Goal: Task Accomplishment & Management: Use online tool/utility

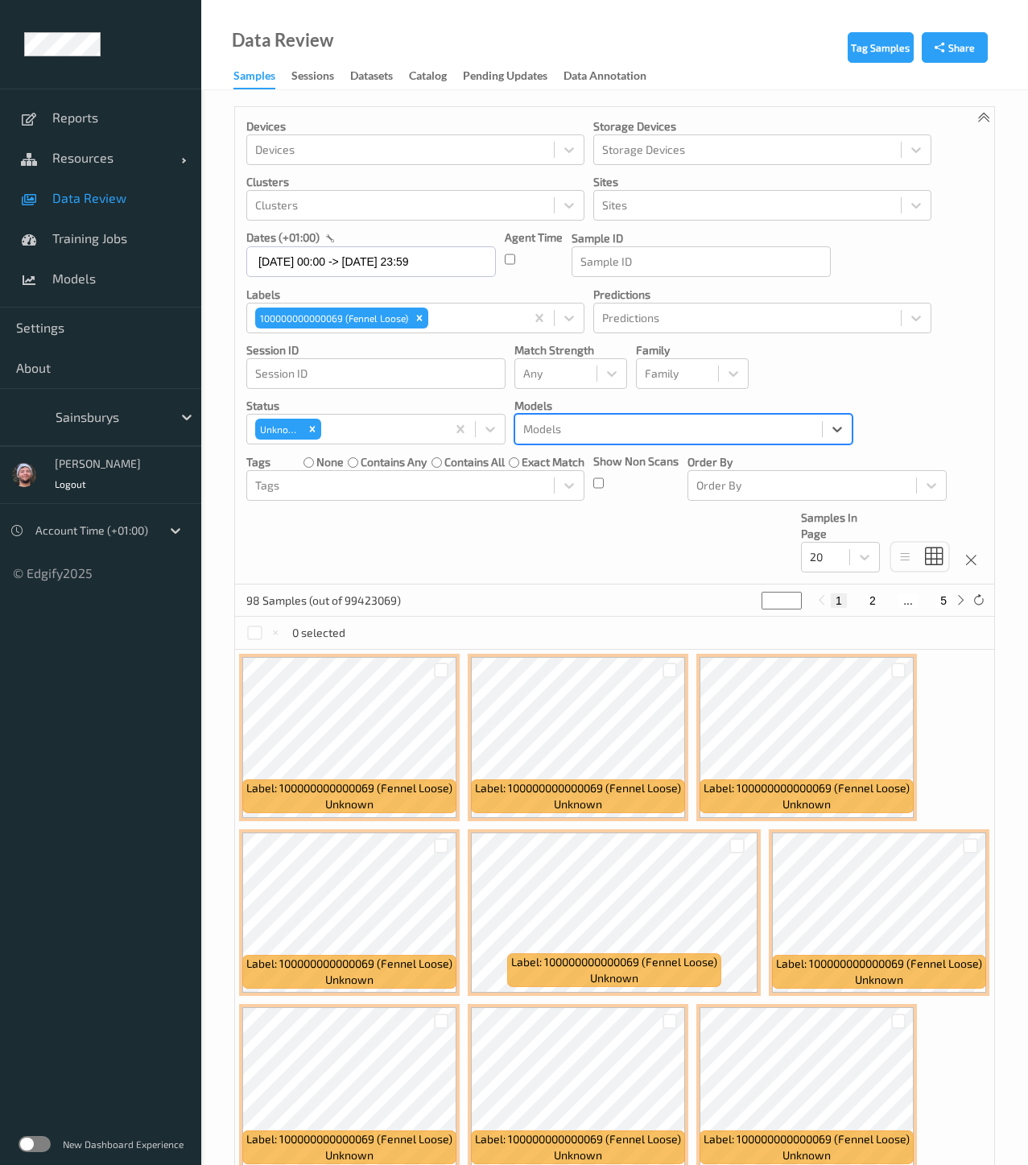
scroll to position [167, 0]
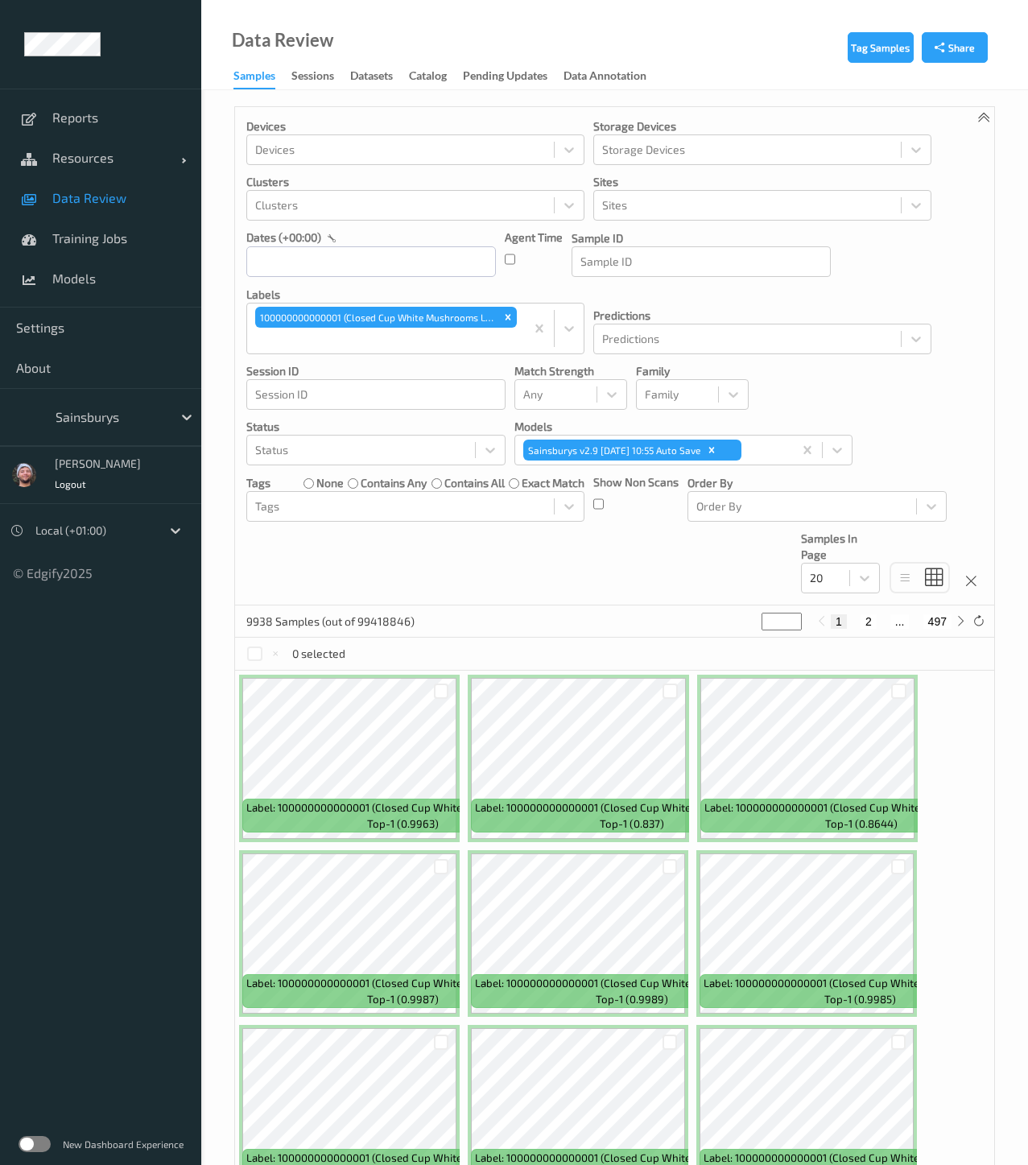
scroll to position [493, 0]
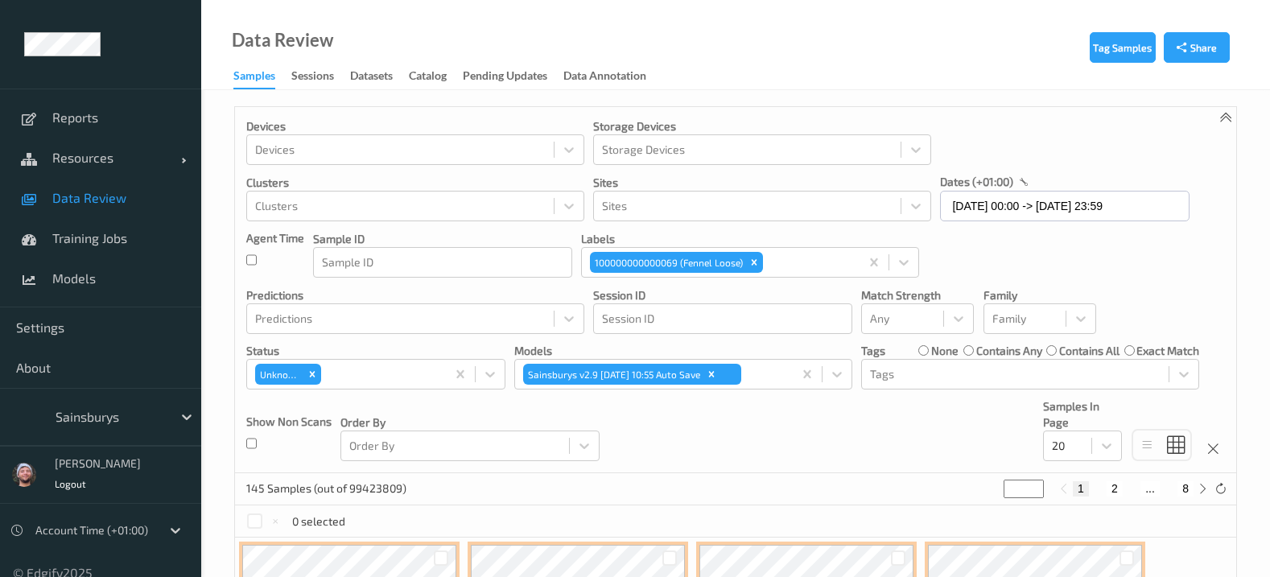
scroll to position [76, 0]
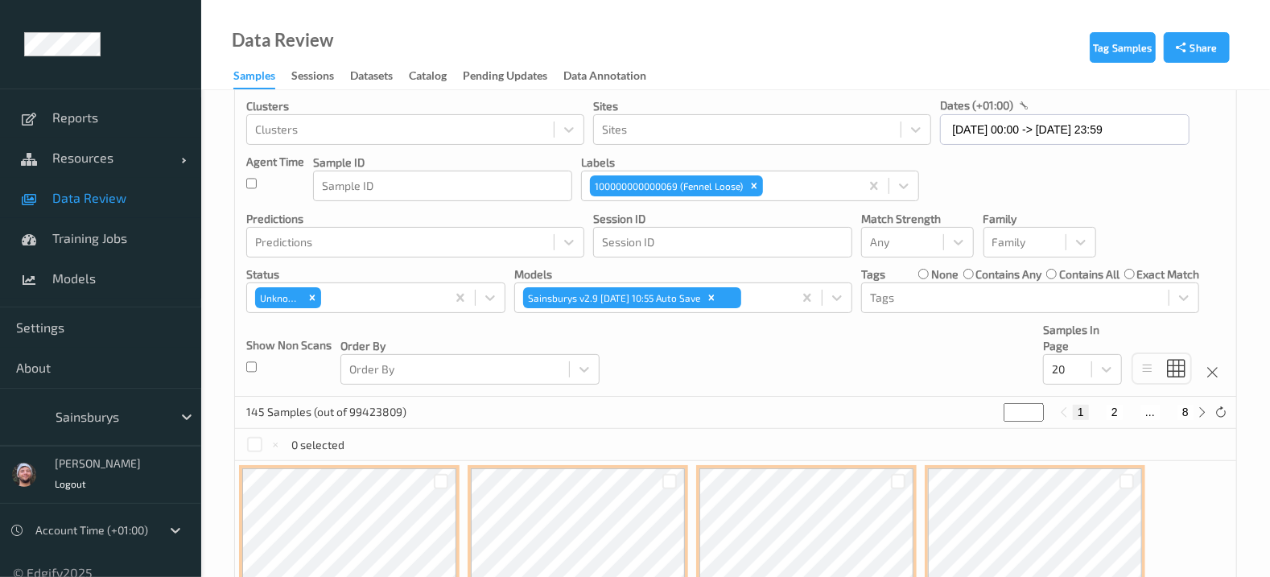
click at [740, 376] on div "Devices Devices Storage Devices Storage Devices Clusters Clusters Sites Sites d…" at bounding box center [735, 214] width 1001 height 366
click at [709, 347] on div "Devices Devices Storage Devices Storage Devices Clusters Clusters Sites Sites d…" at bounding box center [735, 214] width 1001 height 366
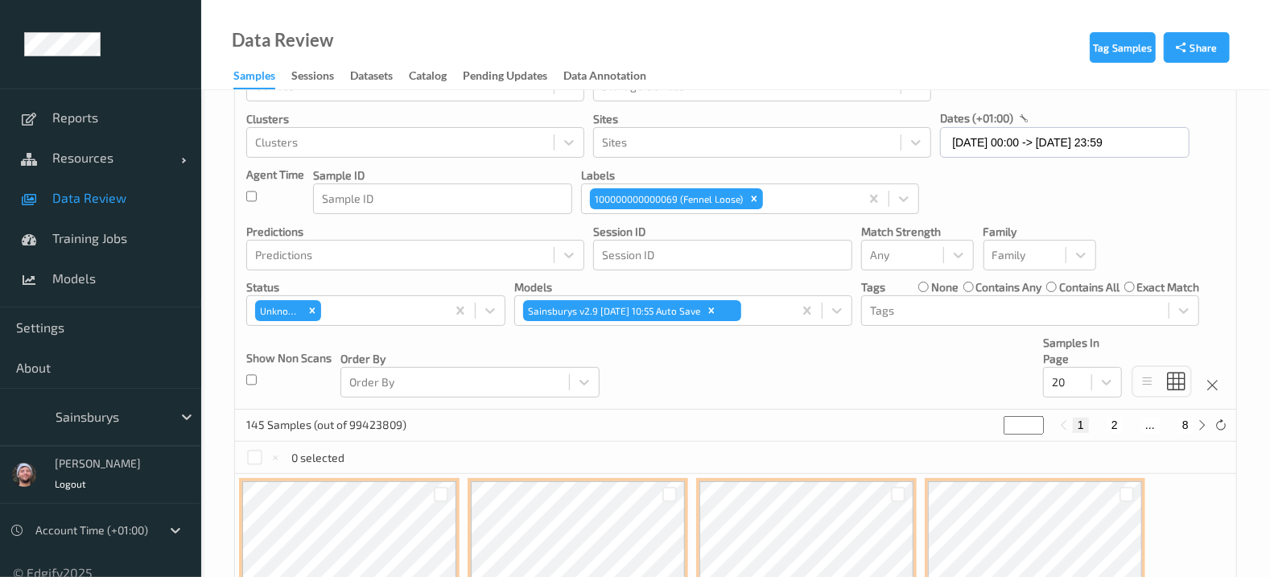
scroll to position [49, 0]
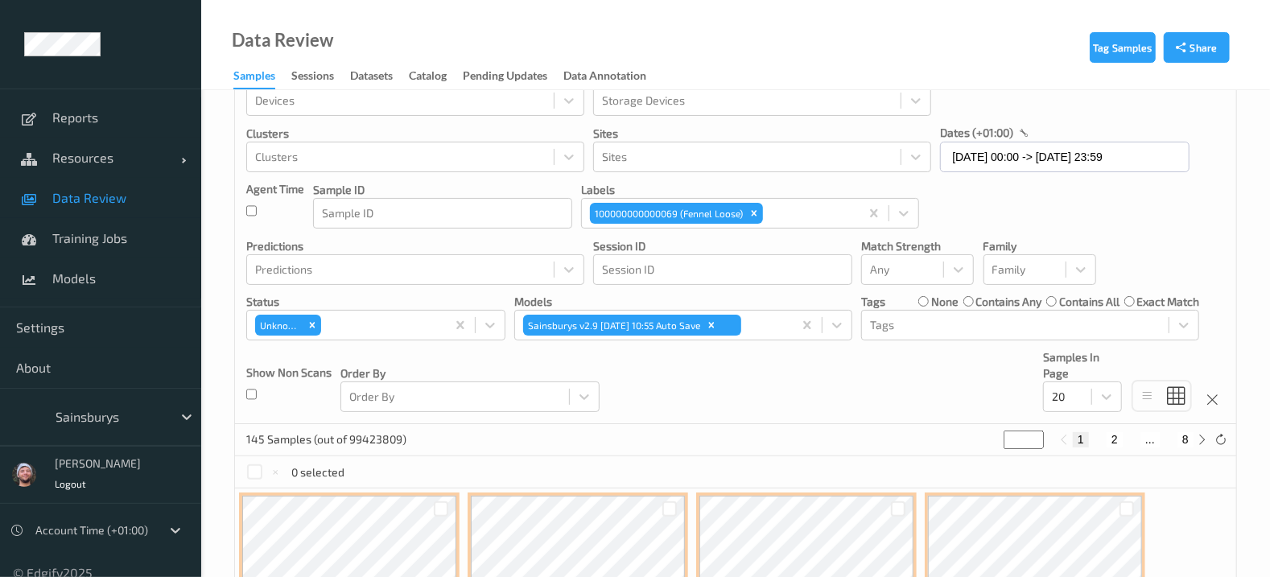
click at [130, 191] on span "Data Review" at bounding box center [118, 198] width 133 height 16
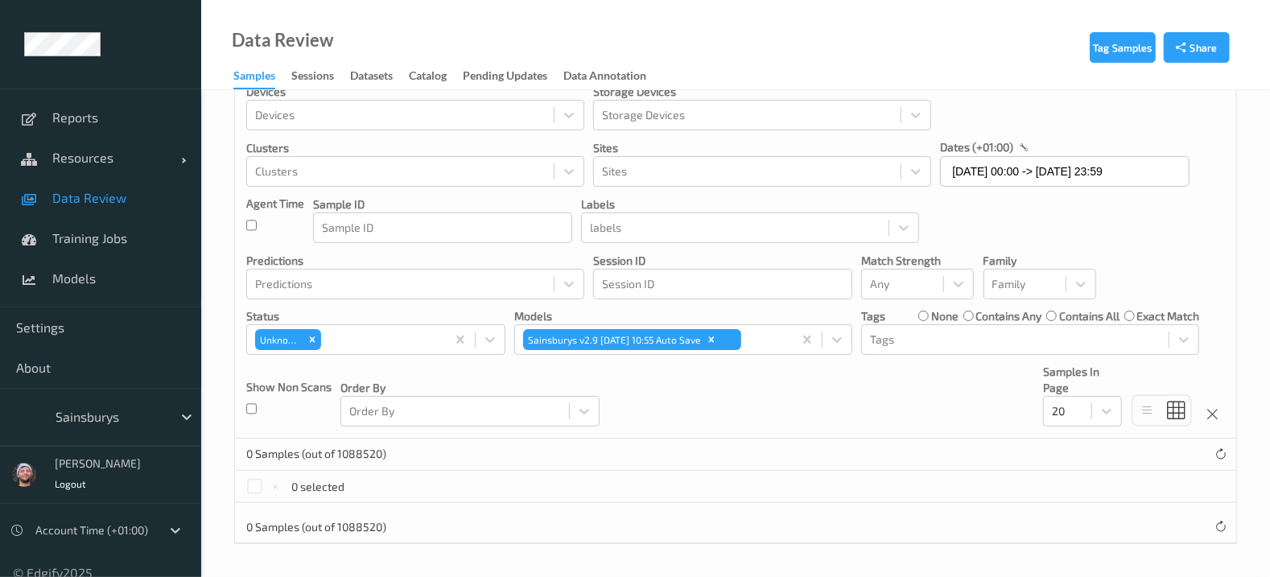
scroll to position [32, 0]
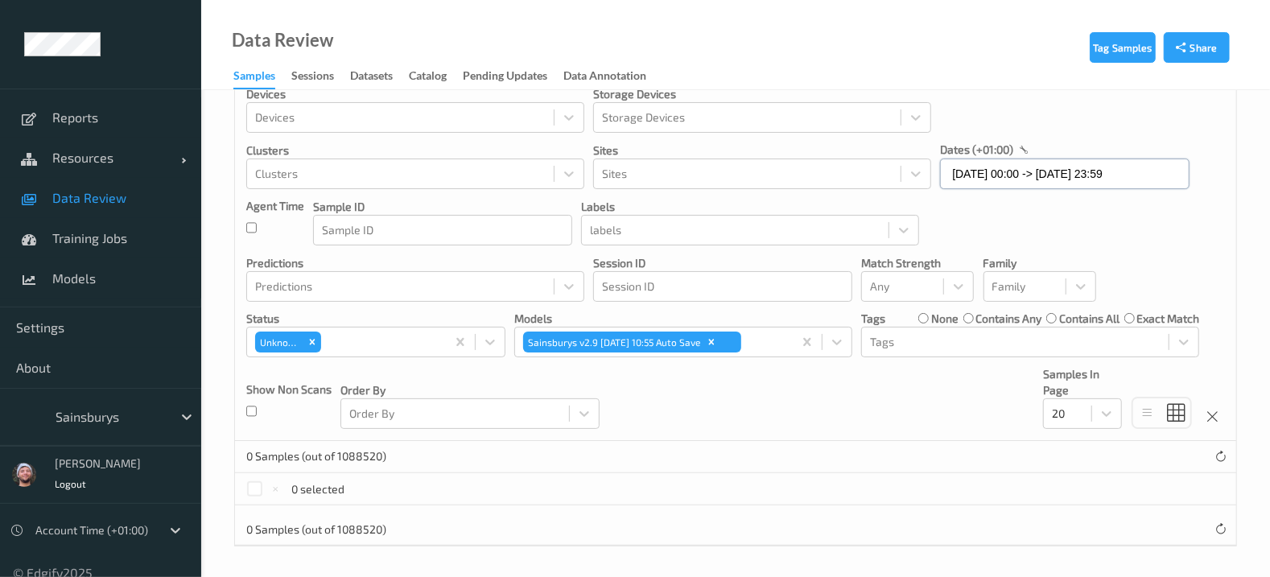
click at [966, 176] on input "01/08/2025 00:00 -> 12/08/2025 23:59" at bounding box center [1065, 174] width 250 height 31
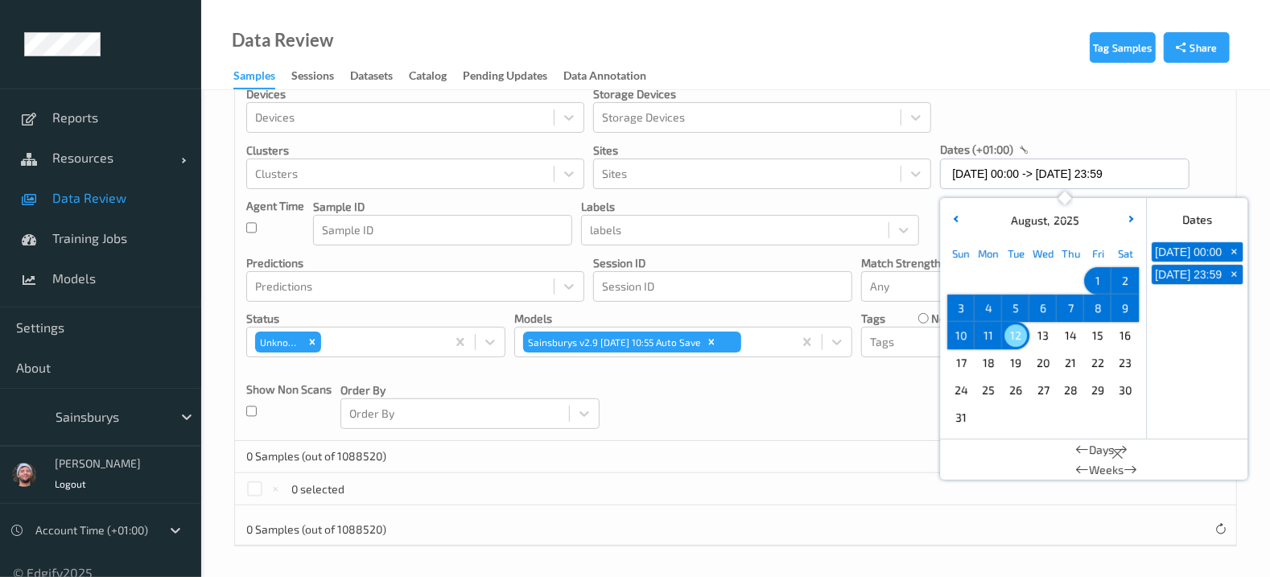
click at [1016, 308] on span "5" at bounding box center [1016, 308] width 23 height 23
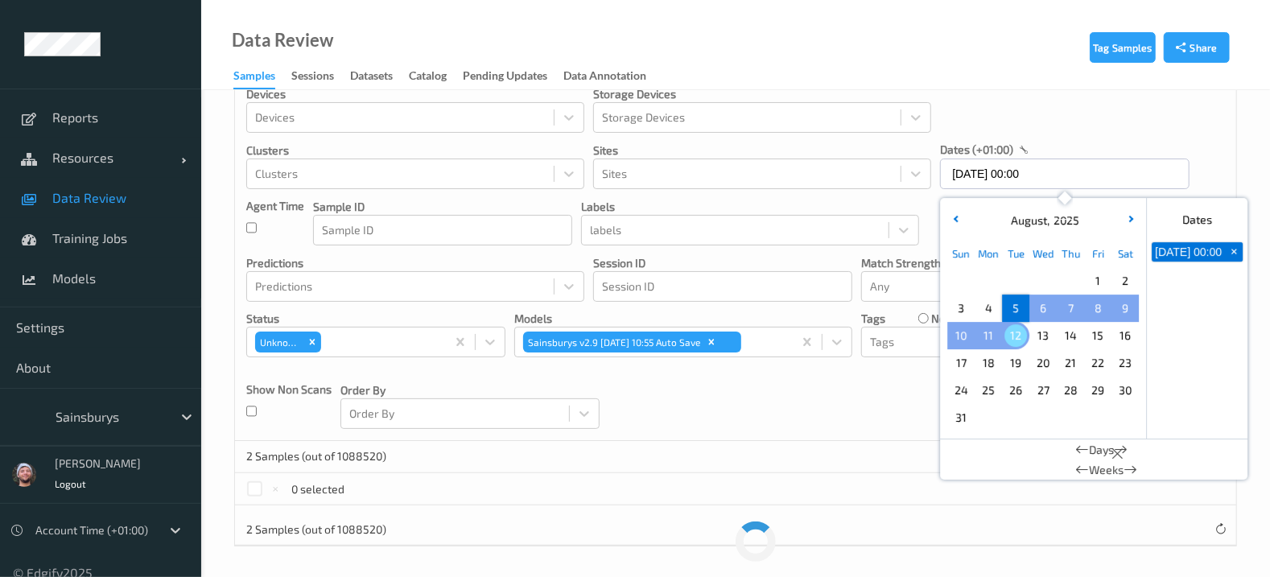
click at [1014, 332] on span "12" at bounding box center [1016, 335] width 23 height 23
type input "05/08/2025 00:00 -> 12/08/2025 23:59"
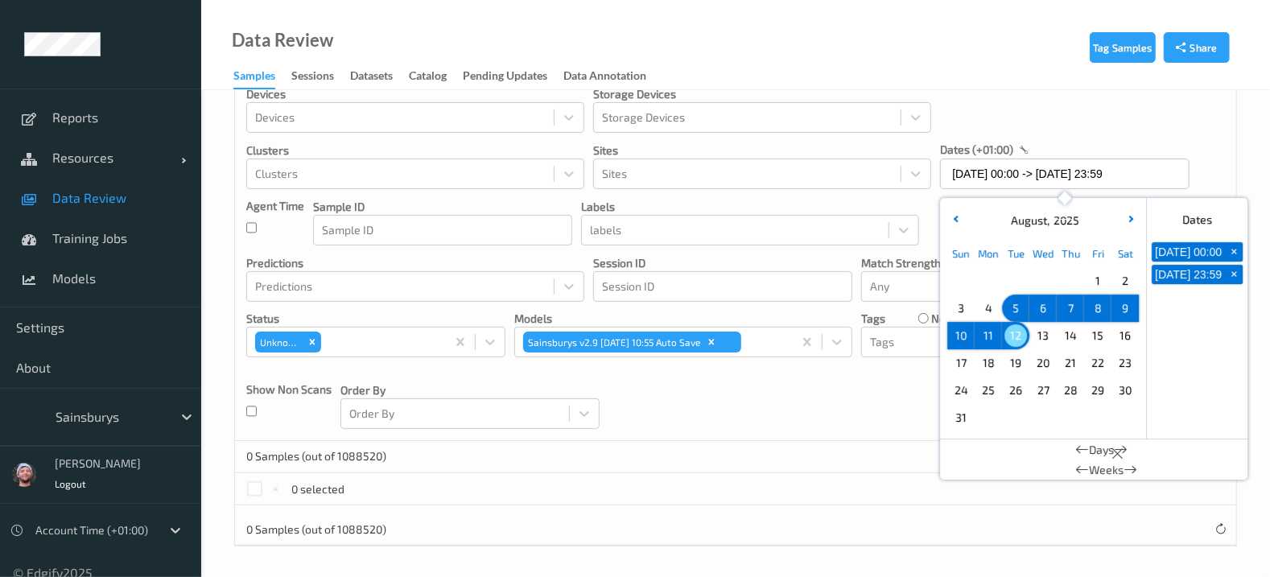
click at [795, 459] on div "0 Samples (out of 1088520)" at bounding box center [735, 457] width 1001 height 32
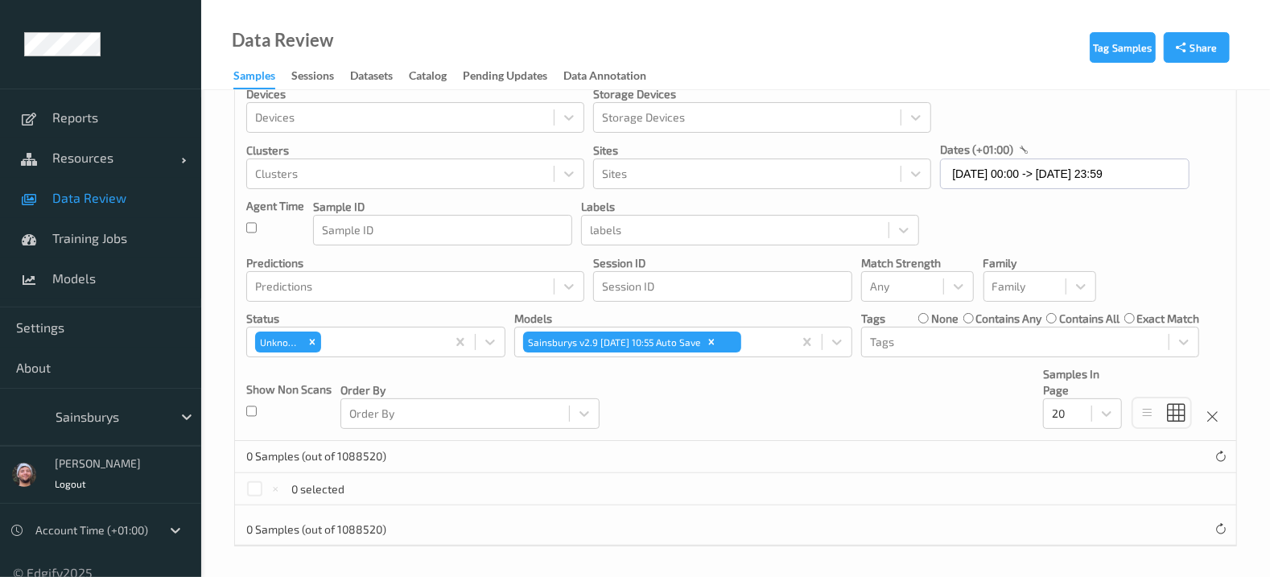
scroll to position [0, 0]
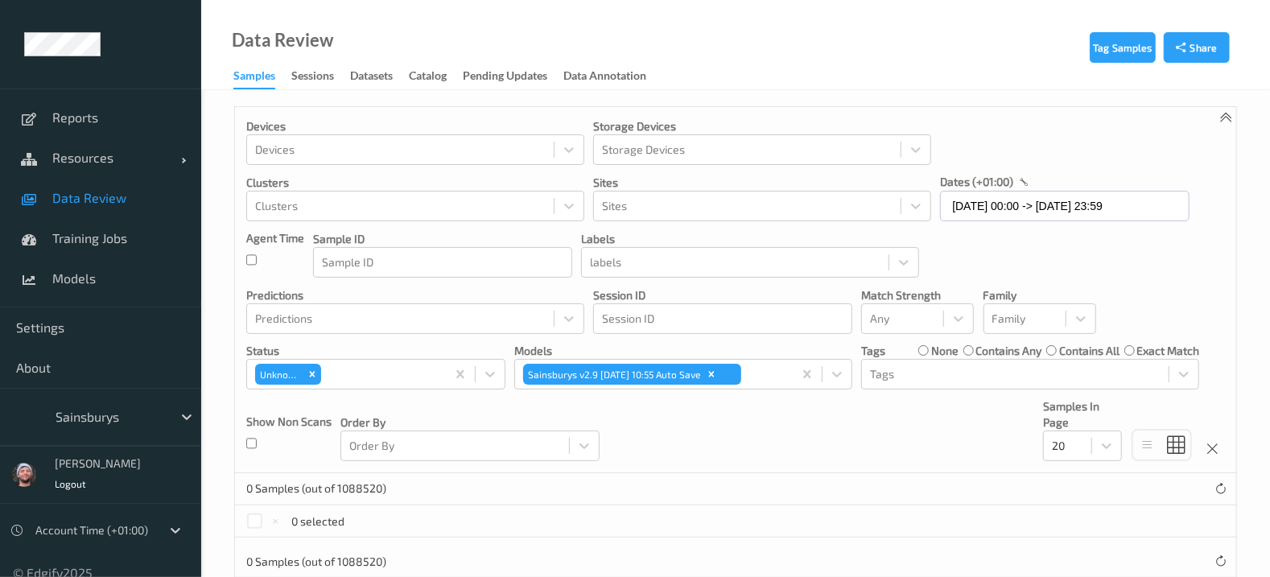
click at [134, 211] on link "Data Review" at bounding box center [100, 198] width 201 height 40
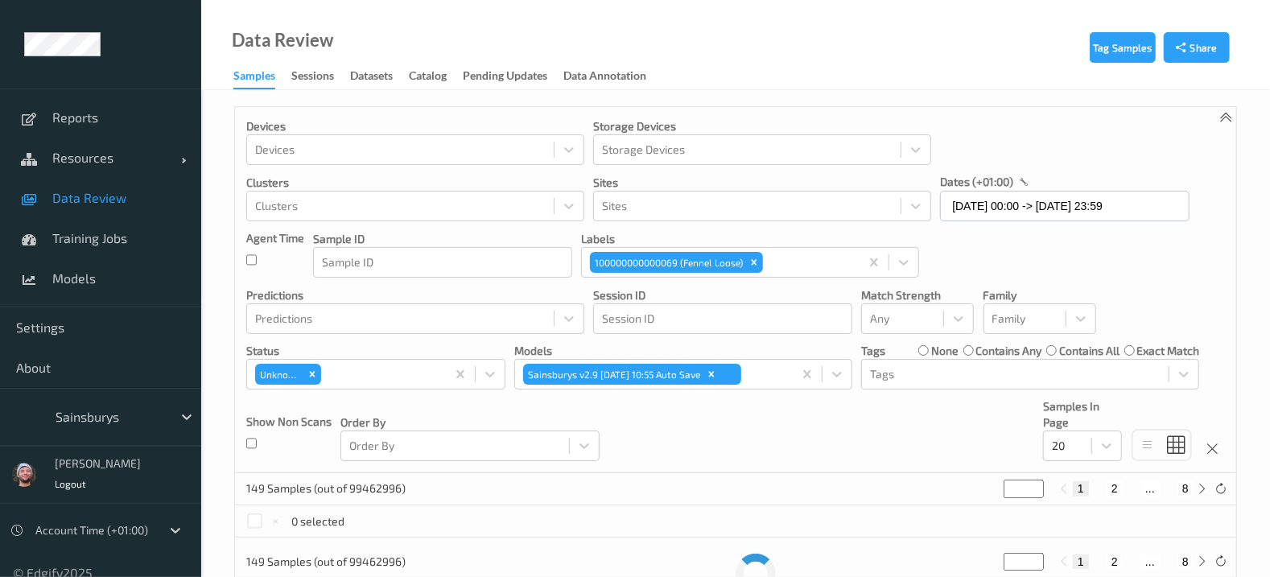
scroll to position [32, 0]
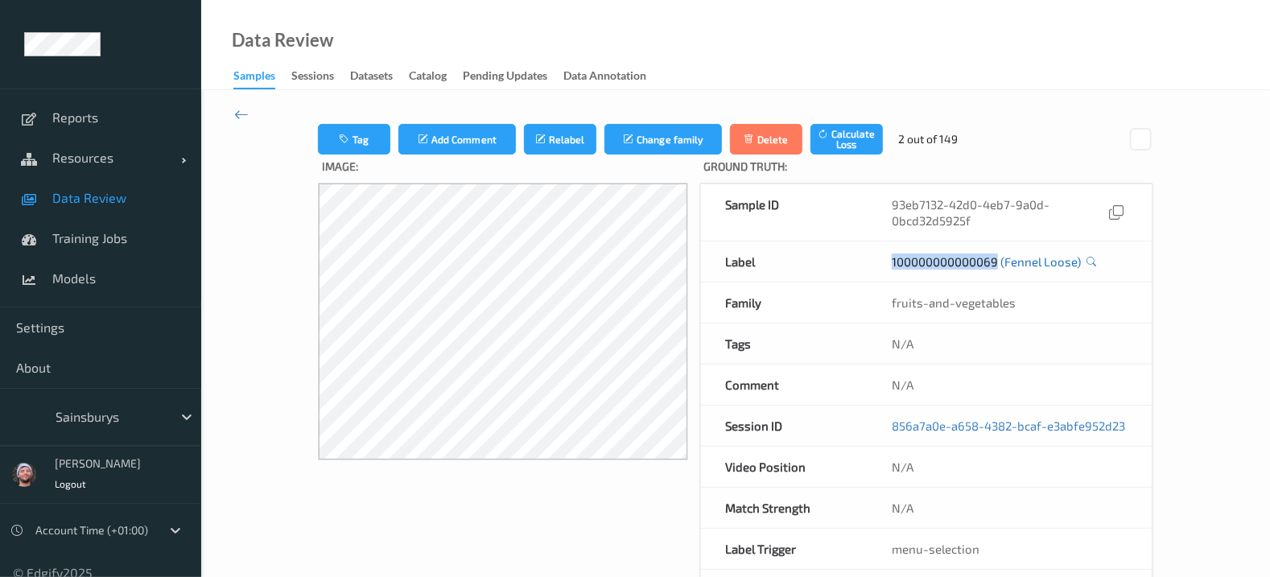
drag, startPoint x: 876, startPoint y: 268, endPoint x: 997, endPoint y: 267, distance: 121.6
click at [997, 267] on div "100000000000069 (Fennel Loose)" at bounding box center [1010, 262] width 284 height 40
copy link "100000000000069"
click at [246, 106] on icon at bounding box center [241, 114] width 14 height 18
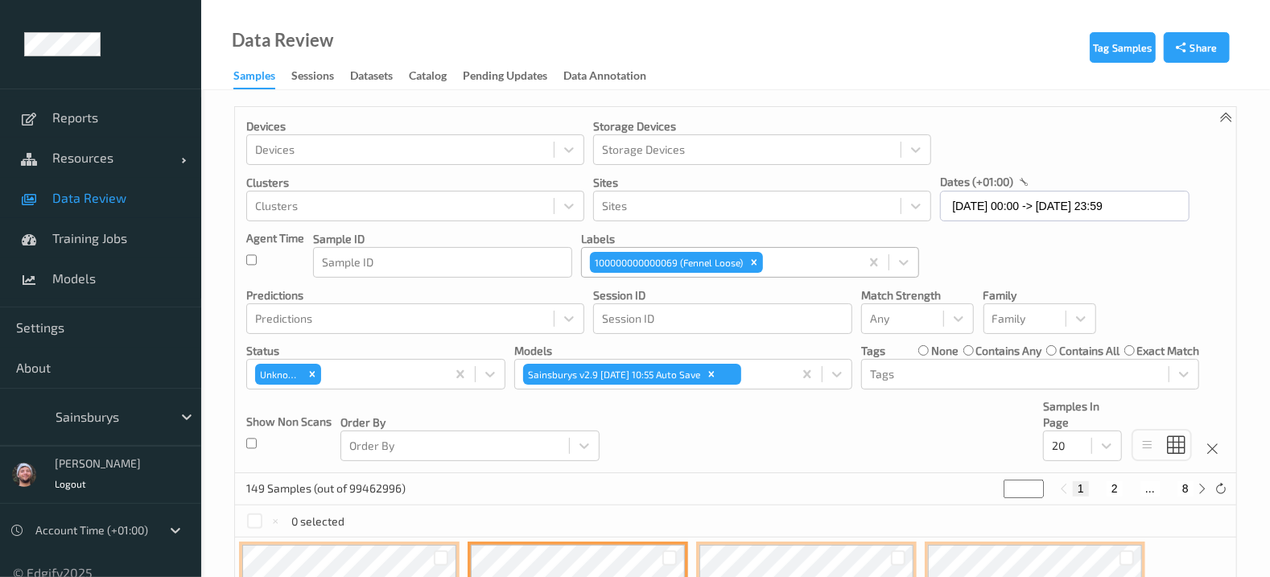
click at [799, 261] on div at bounding box center [808, 262] width 85 height 19
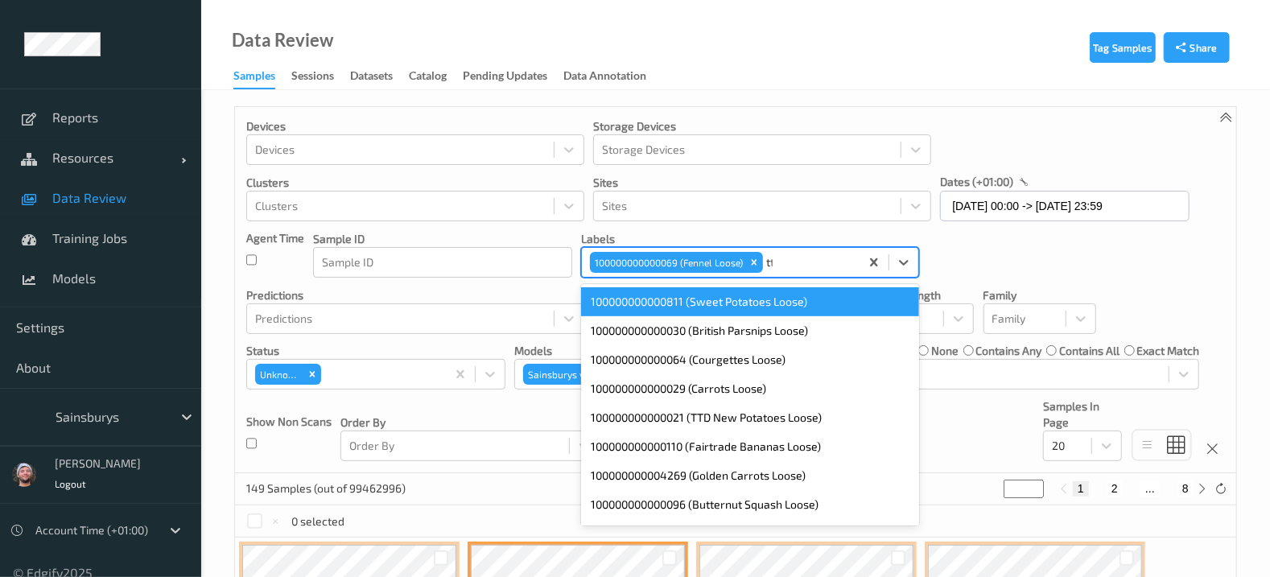
type input "ttd"
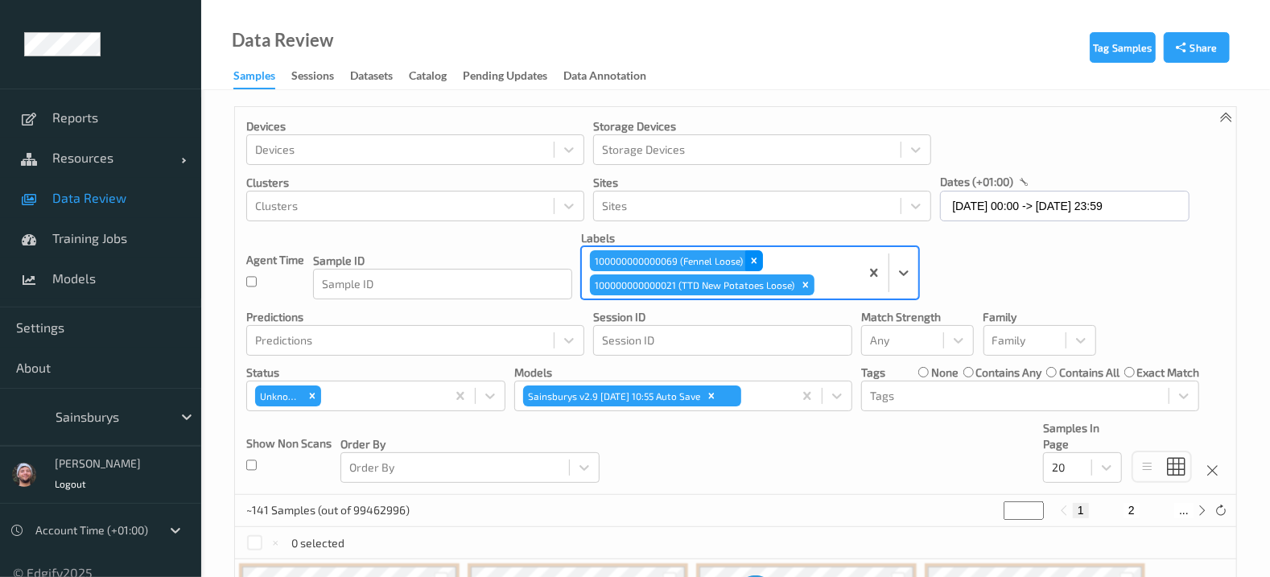
click at [751, 258] on icon "Remove 100000000000069 (Fennel Loose)" at bounding box center [754, 260] width 11 height 11
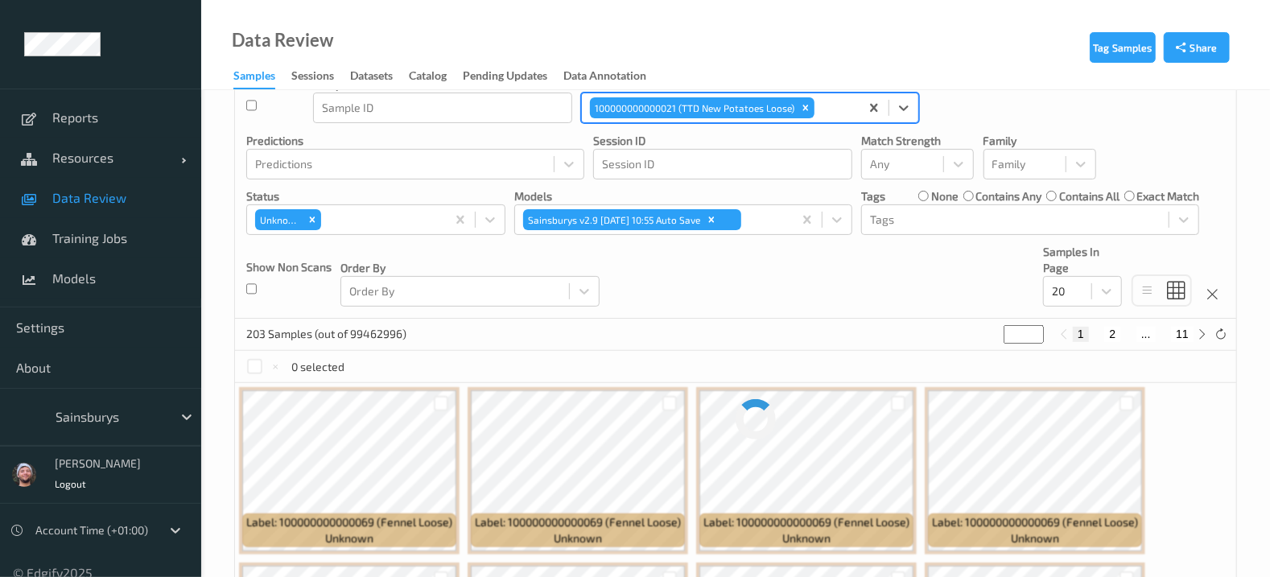
scroll to position [192, 0]
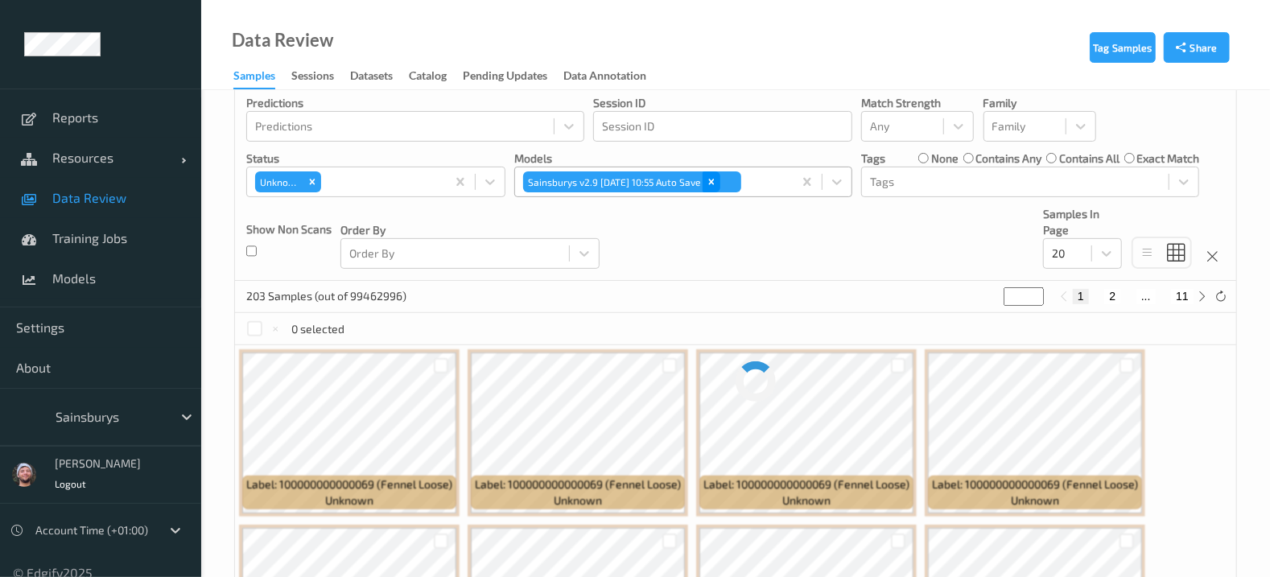
click at [717, 183] on icon "Remove Sainsburys v2.9 2025-08-04 10:55 Auto Save" at bounding box center [711, 181] width 11 height 11
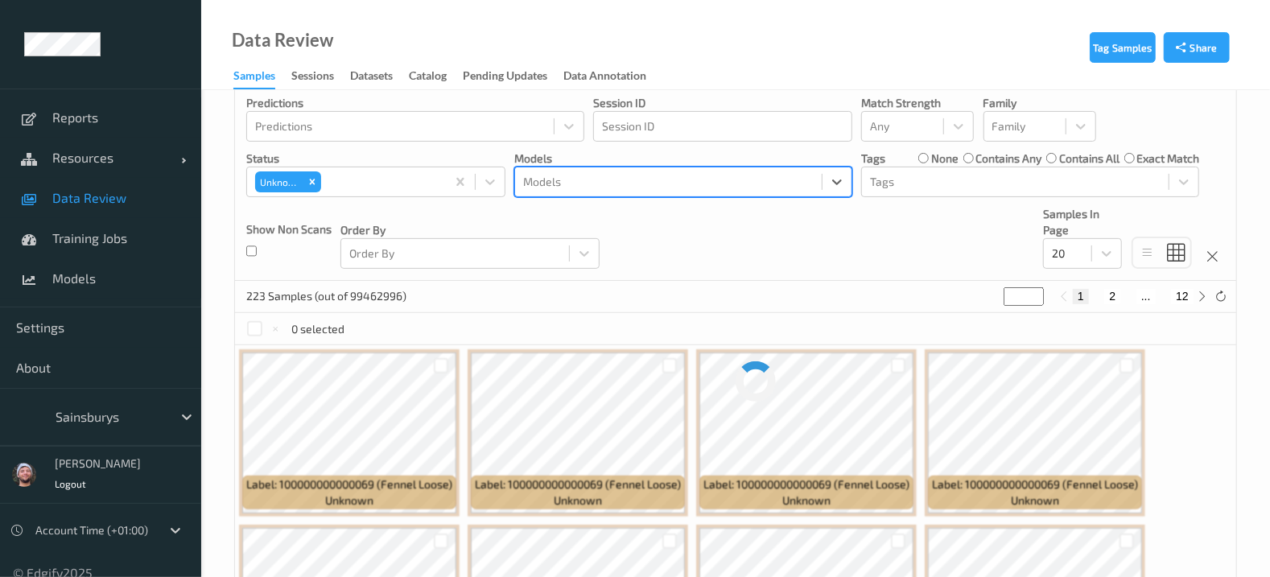
click at [148, 207] on link "Data Review" at bounding box center [100, 198] width 201 height 40
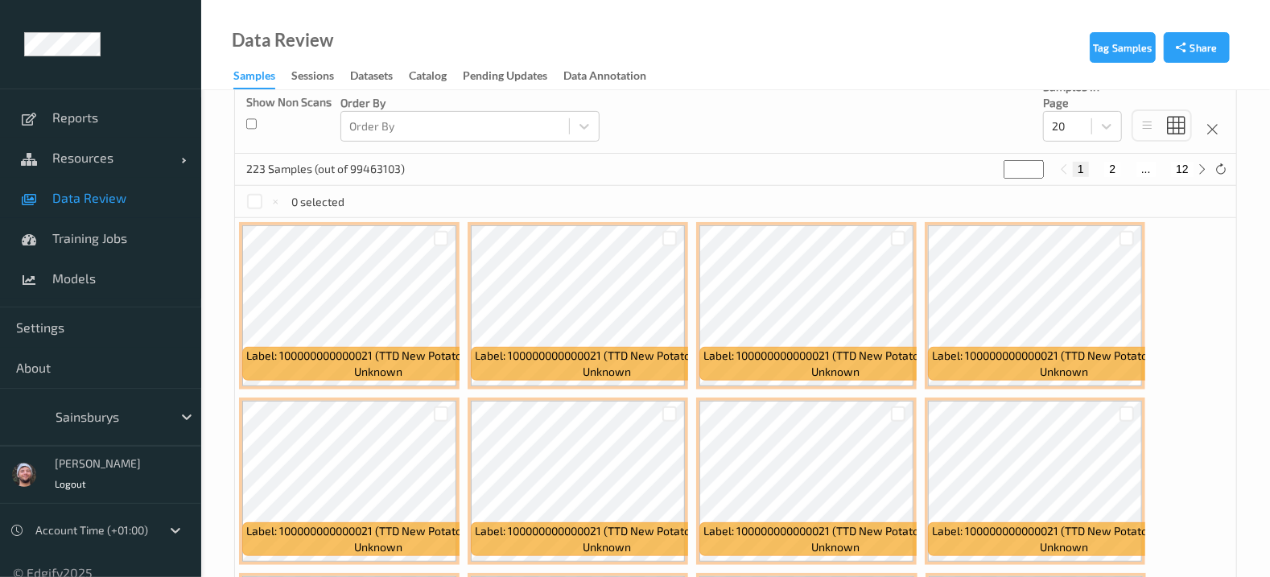
scroll to position [321, 0]
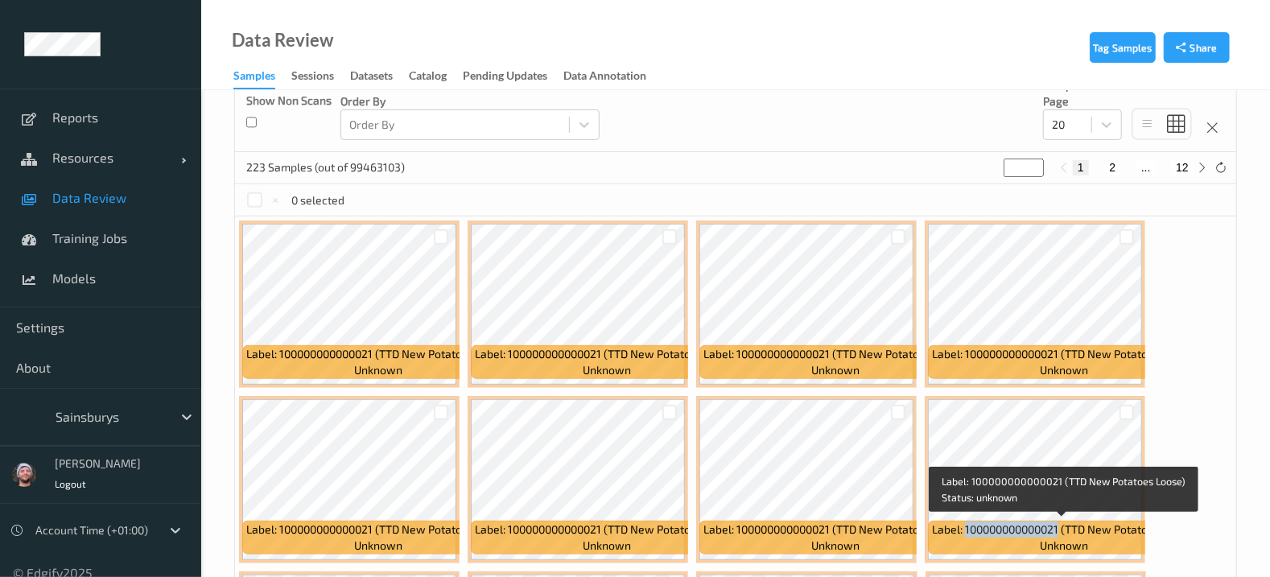
drag, startPoint x: 961, startPoint y: 528, endPoint x: 1058, endPoint y: 526, distance: 96.6
click at [1058, 526] on span "Label: 100000000000021 (TTD New Potatoes Loose)" at bounding box center [1064, 530] width 264 height 16
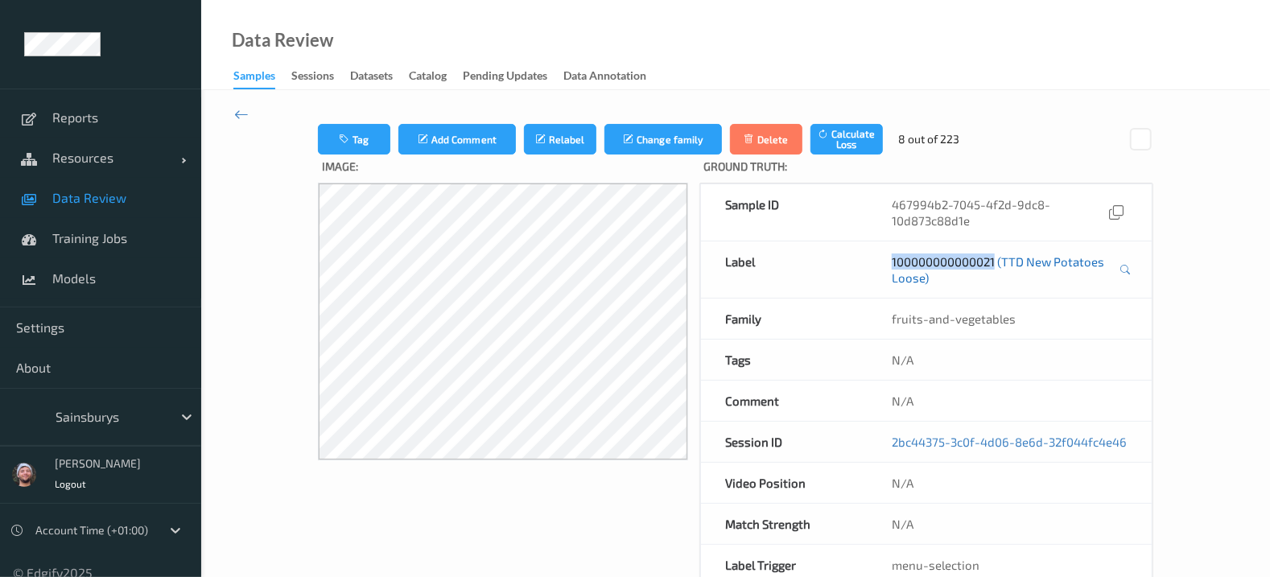
copy link "100000000000021"
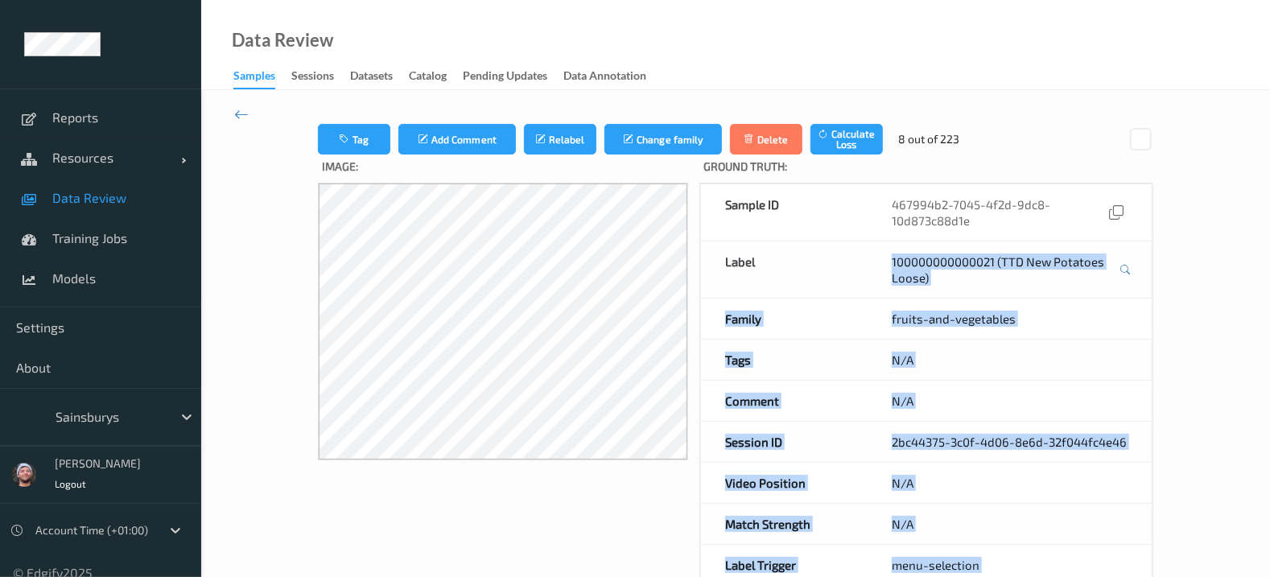
drag, startPoint x: 886, startPoint y: 262, endPoint x: 1695, endPoint y: 887, distance: 1021.5
click at [1269, 576] on html "Reports Resources Devices Clusters Sites Data Review Training Jobs Models Setti…" at bounding box center [635, 288] width 1270 height 577
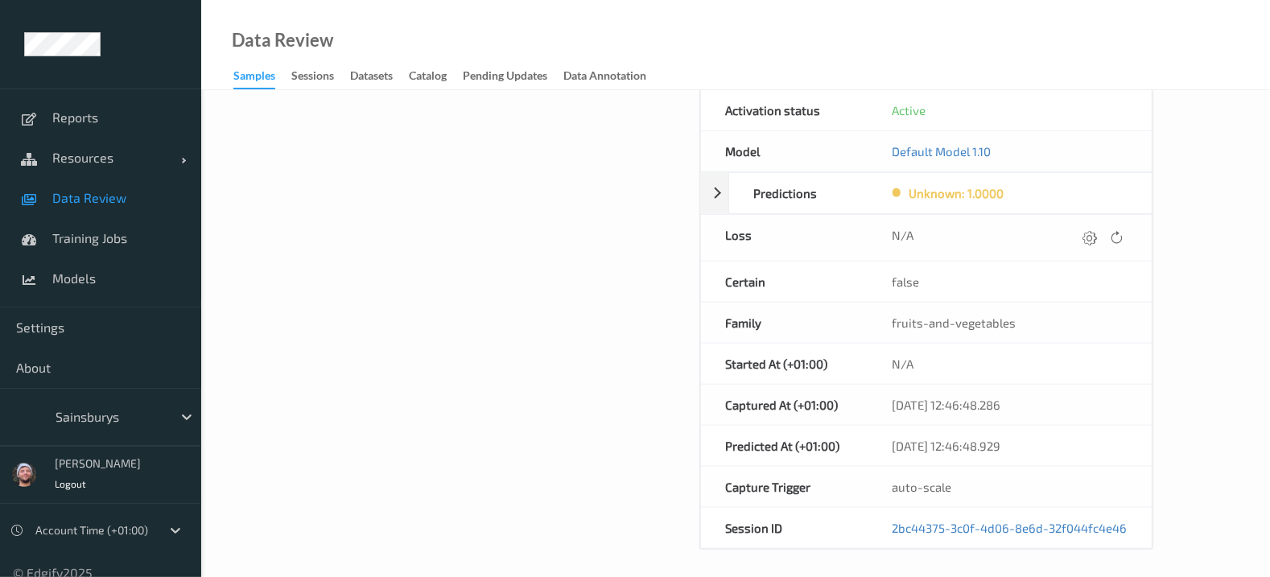
click at [555, 299] on div "Image:" at bounding box center [503, -1] width 370 height 1100
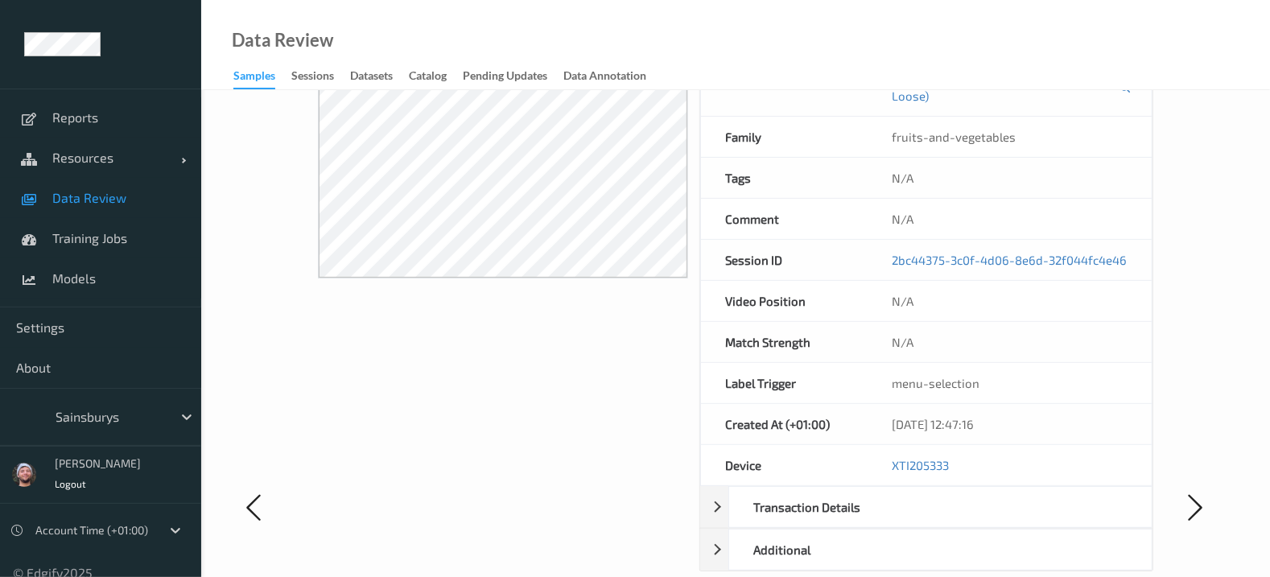
scroll to position [0, 0]
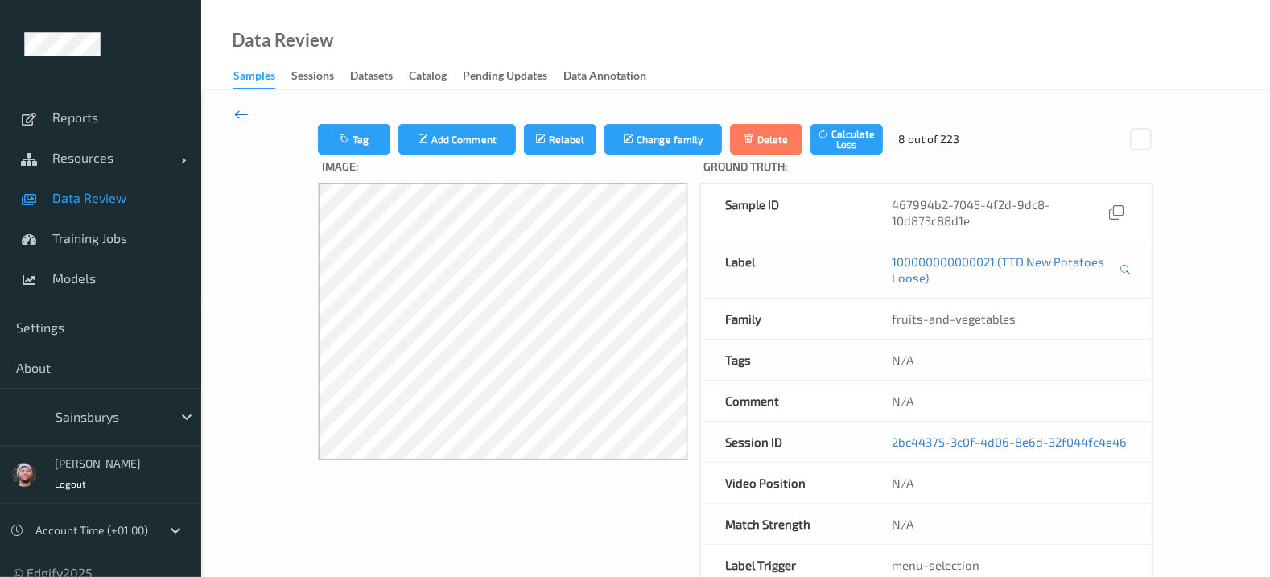
click at [244, 115] on icon at bounding box center [241, 114] width 14 height 18
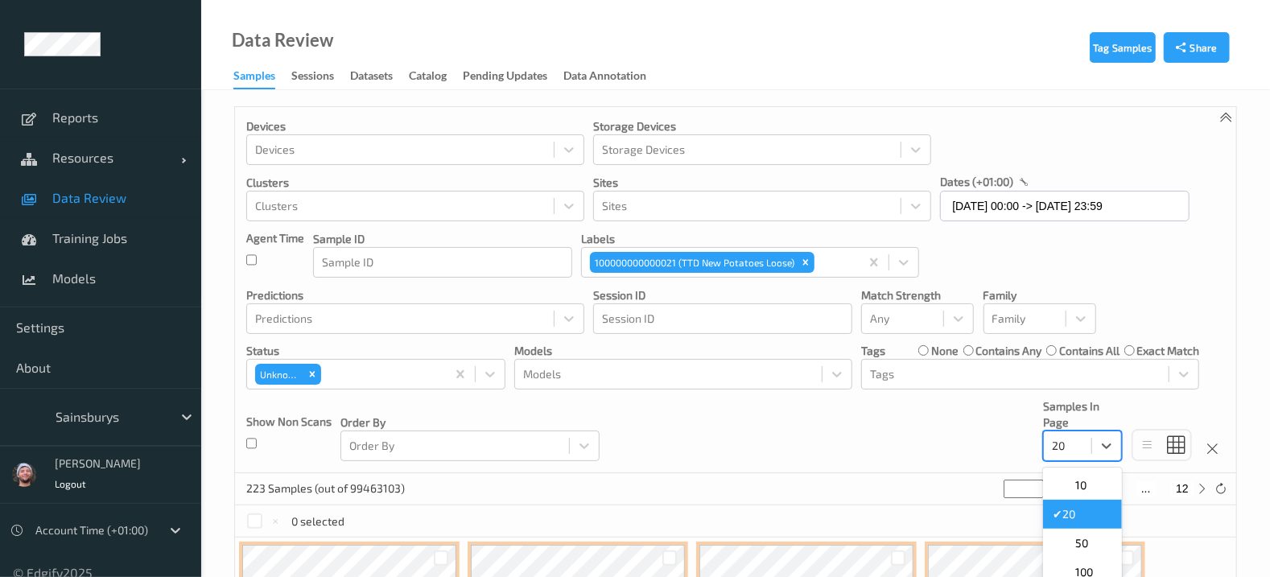
scroll to position [47, 0]
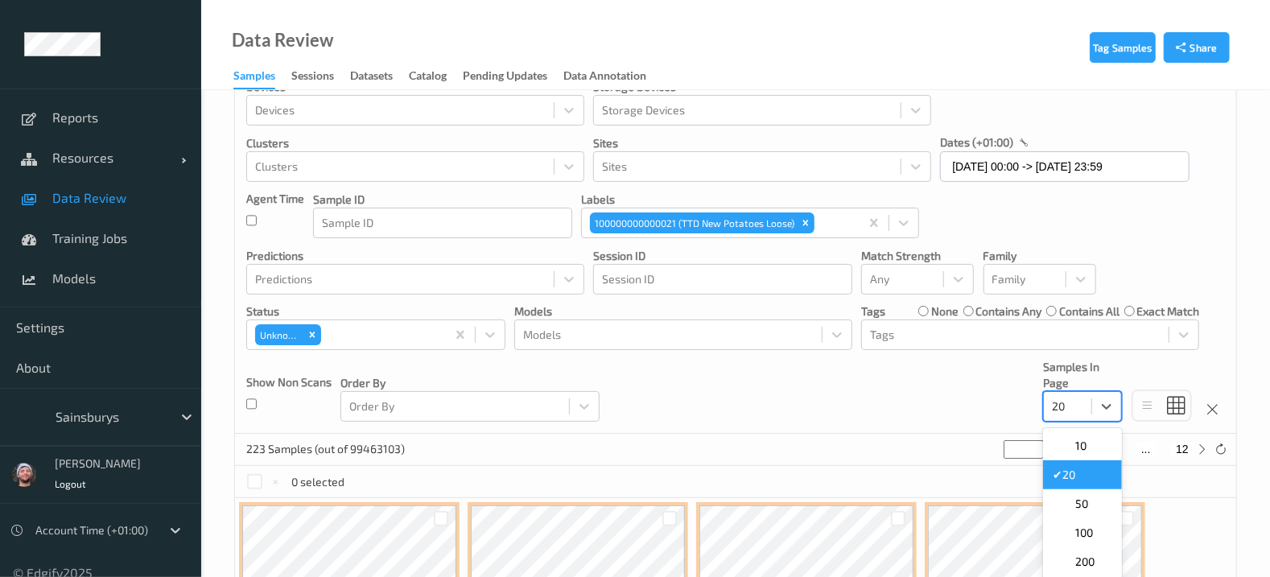
click at [1071, 422] on div "option 20 selected, 2 of 5. 5 results available. Use Up and Down to choose opti…" at bounding box center [1082, 406] width 79 height 31
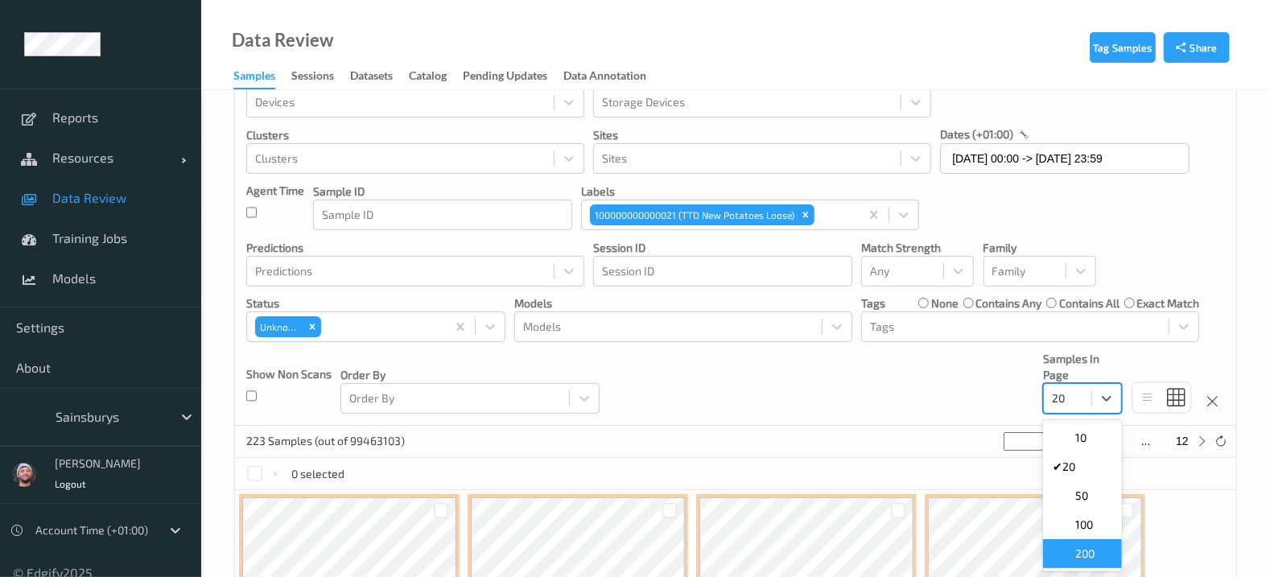
click at [1095, 551] on span "200" at bounding box center [1084, 554] width 19 height 16
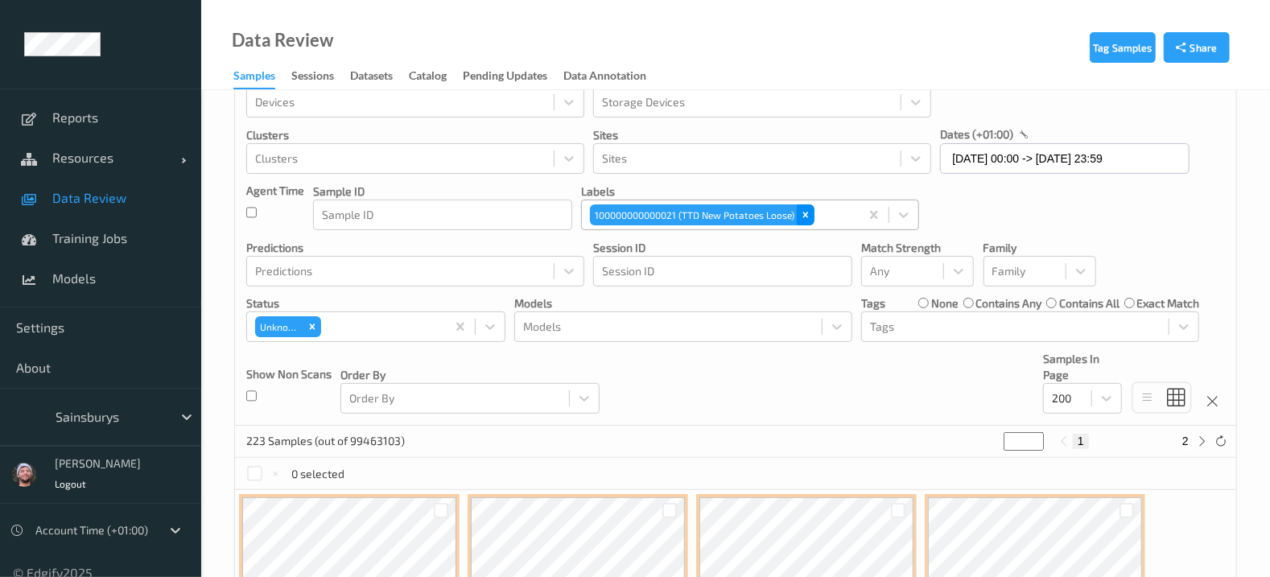
click at [809, 211] on icon "Remove 100000000000021 (TTD New Potatoes Loose)" at bounding box center [805, 214] width 11 height 11
paste input "100000000000069"
type input "100000000000069"
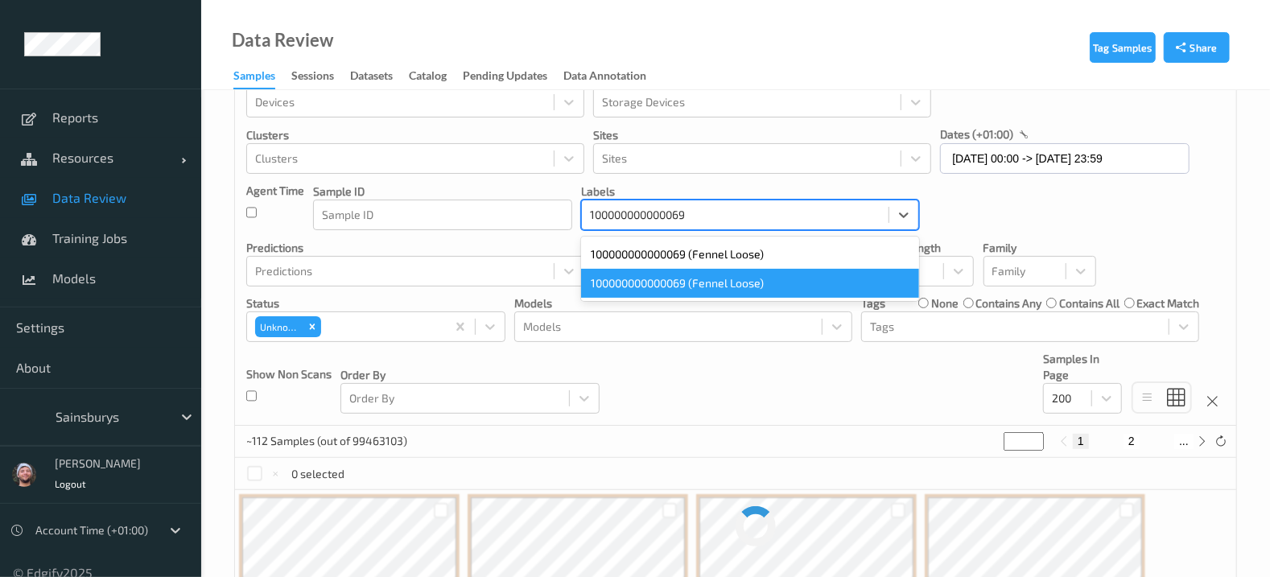
click at [741, 278] on div "100000000000069 (Fennel Loose)" at bounding box center [750, 283] width 338 height 29
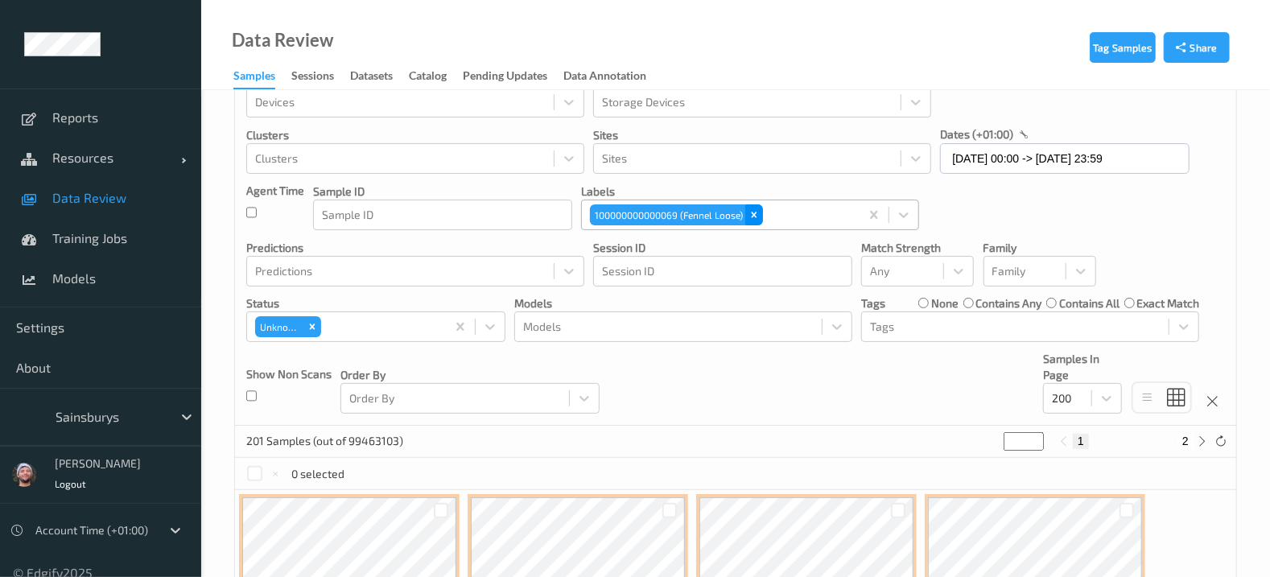
click at [749, 217] on icon "Remove 100000000000069 (Fennel Loose)" at bounding box center [754, 214] width 11 height 11
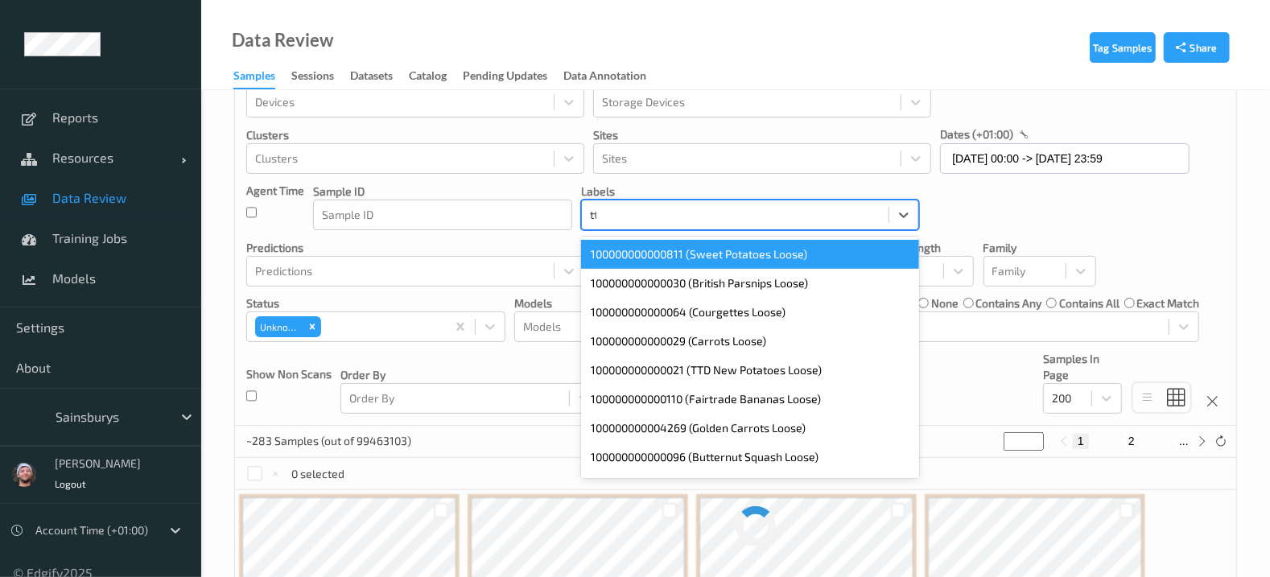
type input "ttd"
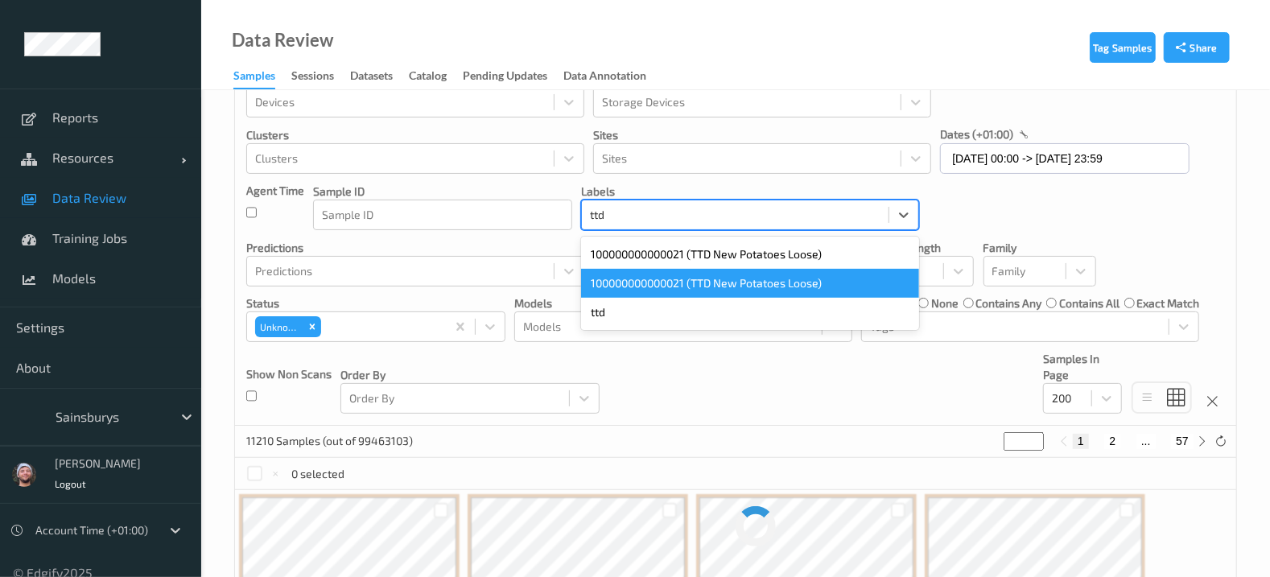
click at [748, 279] on div "100000000000021 (TTD New Potatoes Loose)" at bounding box center [750, 283] width 338 height 29
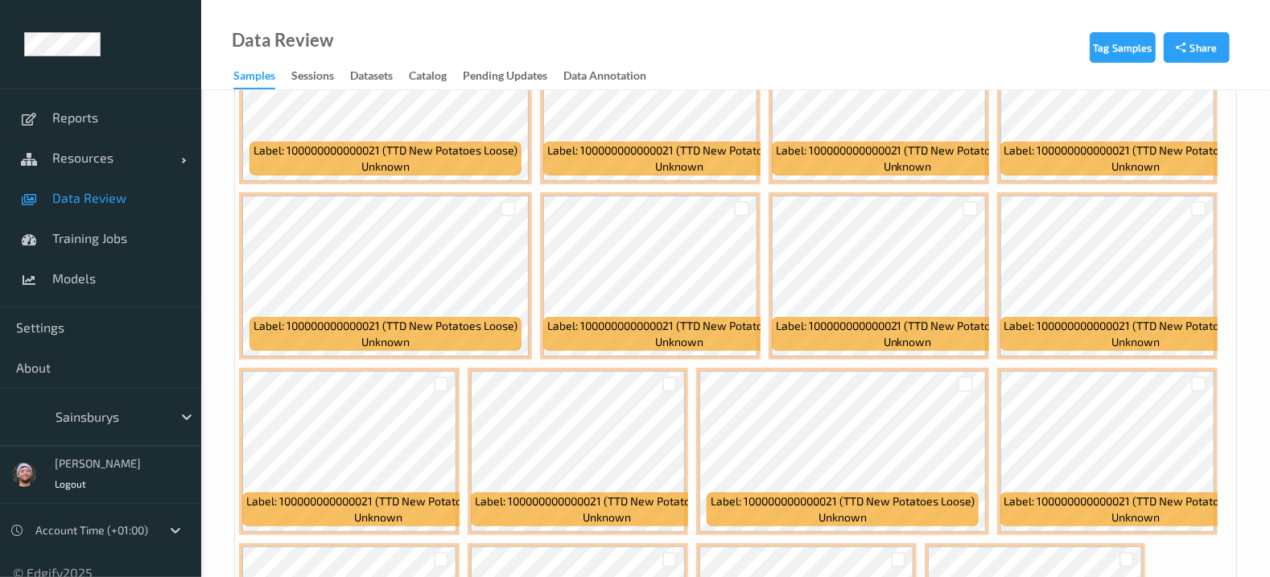
scroll to position [7904, 0]
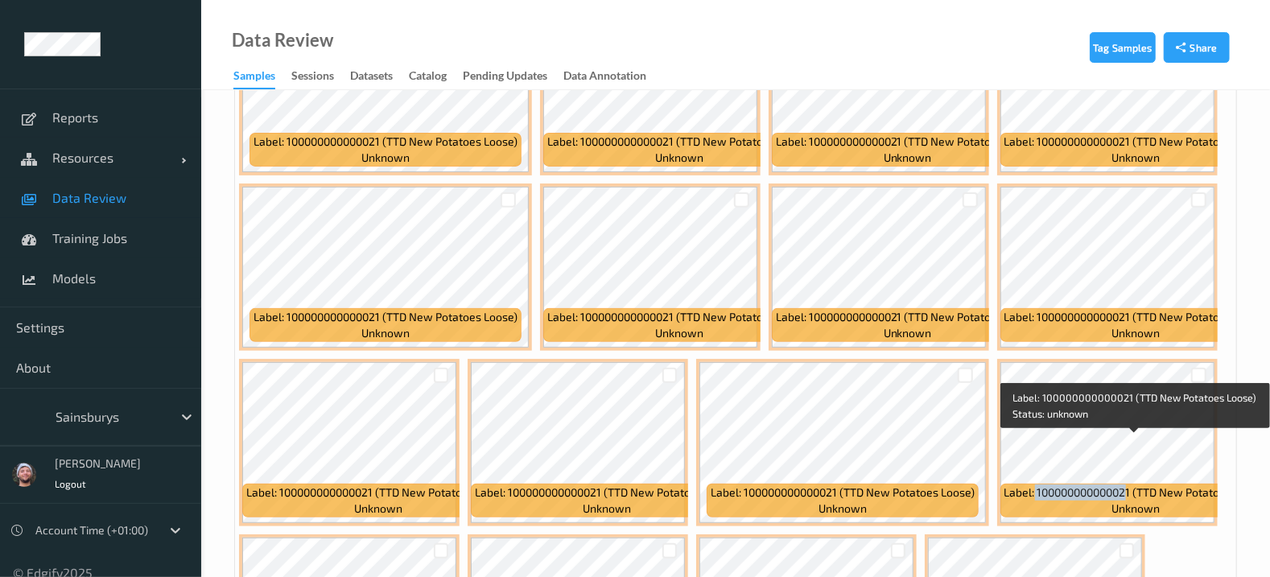
copy span "10000000000002"
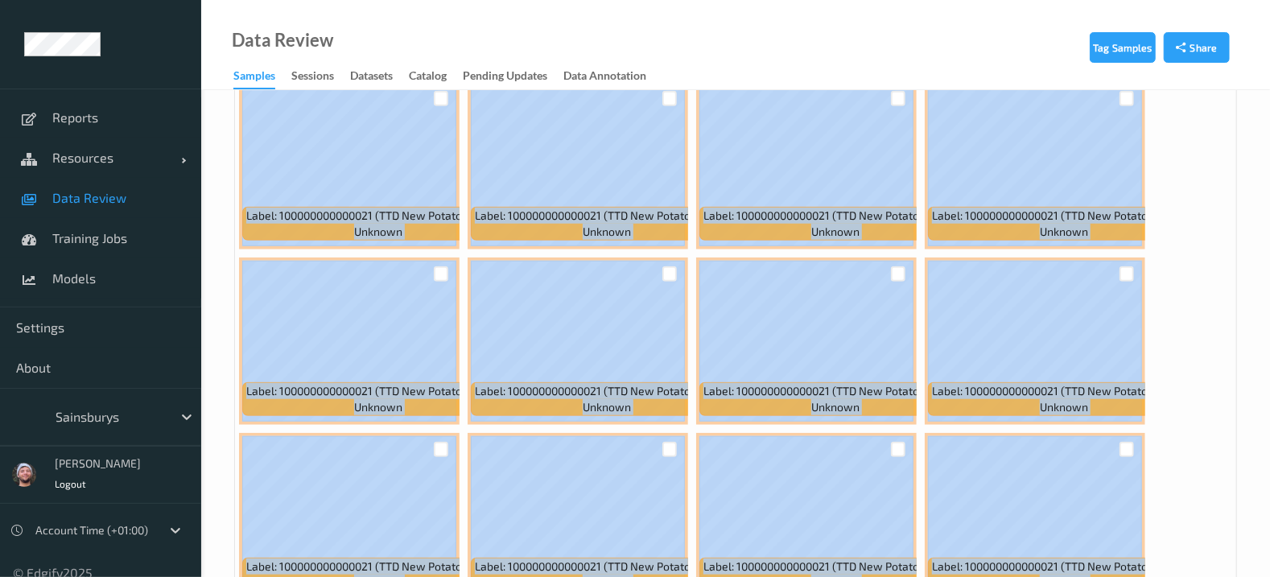
scroll to position [8919, 0]
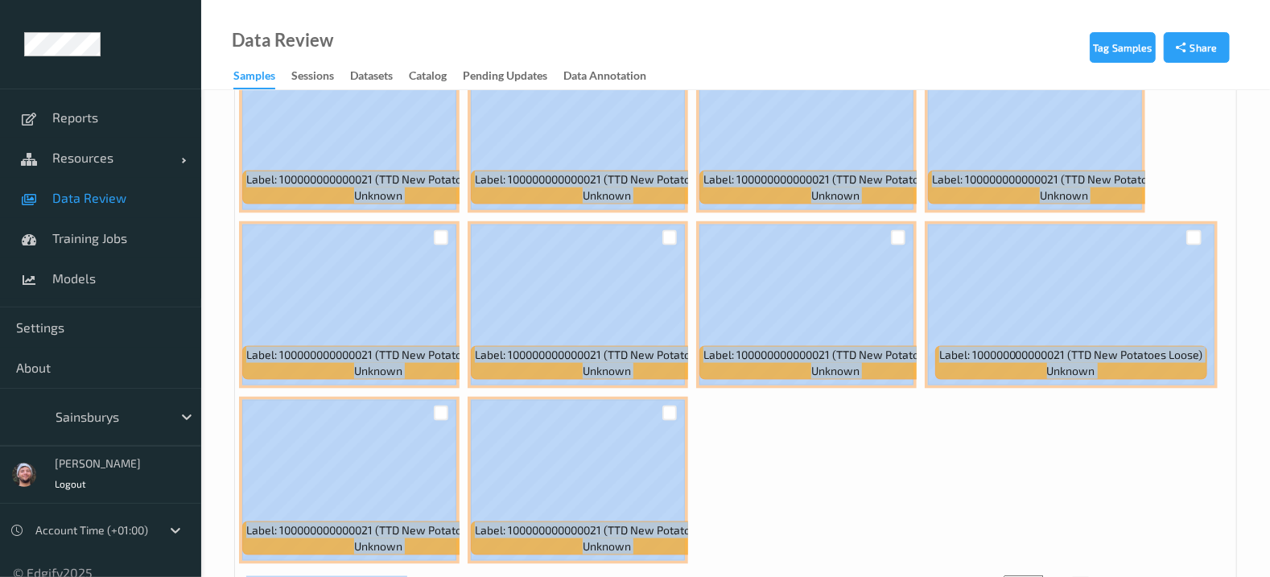
drag, startPoint x: 1127, startPoint y: 445, endPoint x: 1550, endPoint y: 947, distance: 657.0
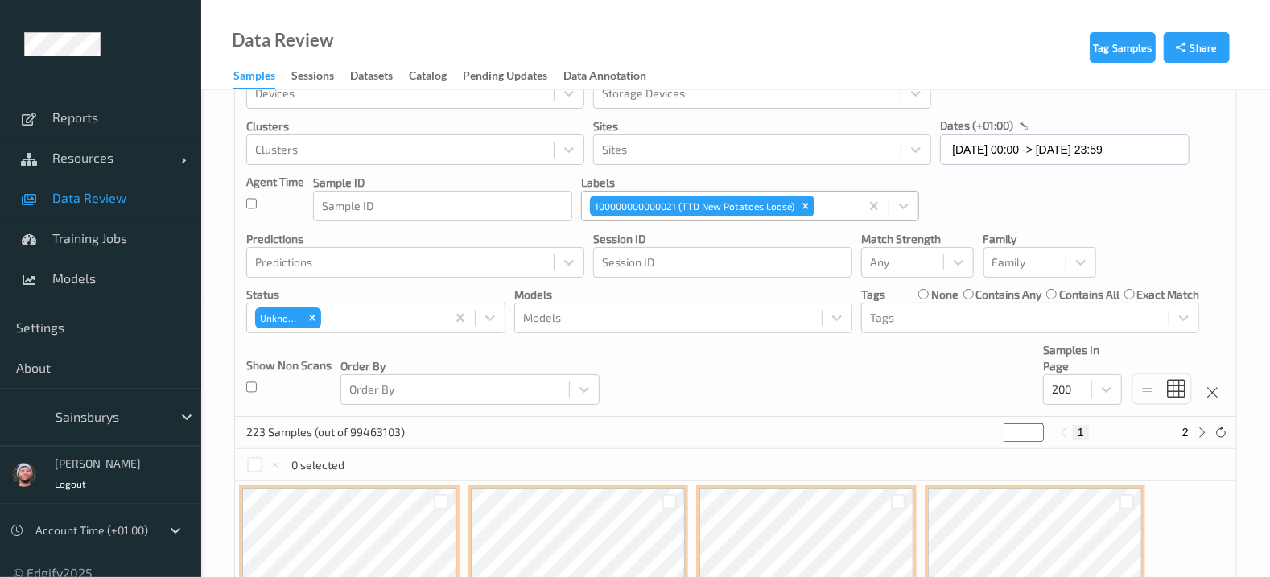
scroll to position [0, 0]
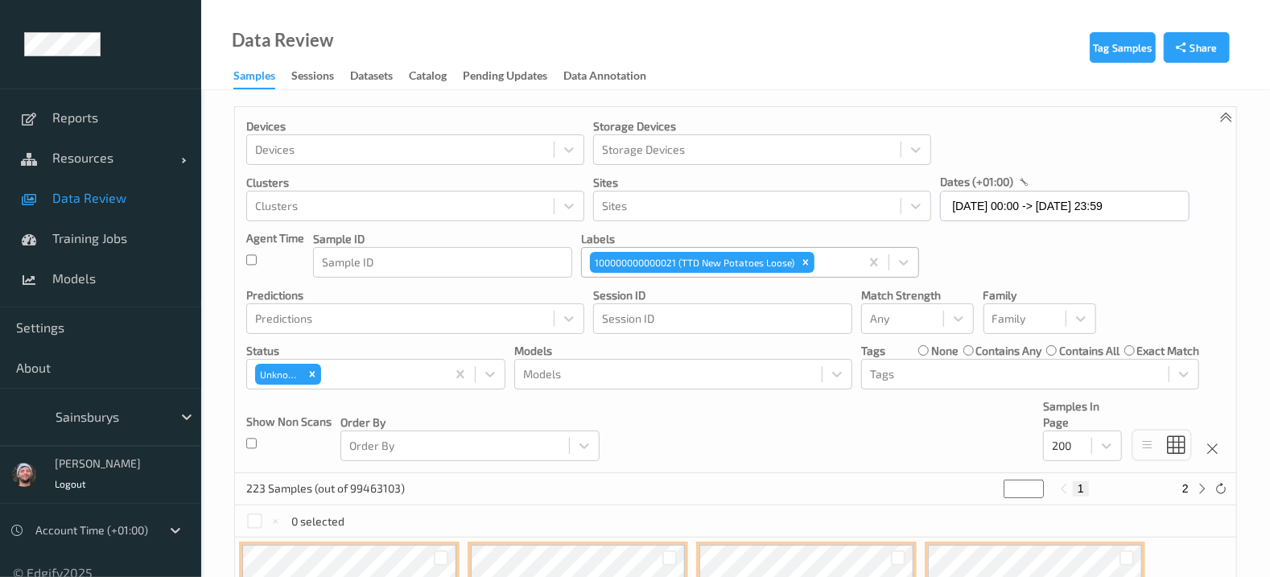
click at [1187, 486] on button "2" at bounding box center [1186, 488] width 16 height 14
type input "*"
click at [806, 267] on div "Remove 100000000000021 (TTD New Potatoes Loose)" at bounding box center [806, 262] width 18 height 21
type input "*"
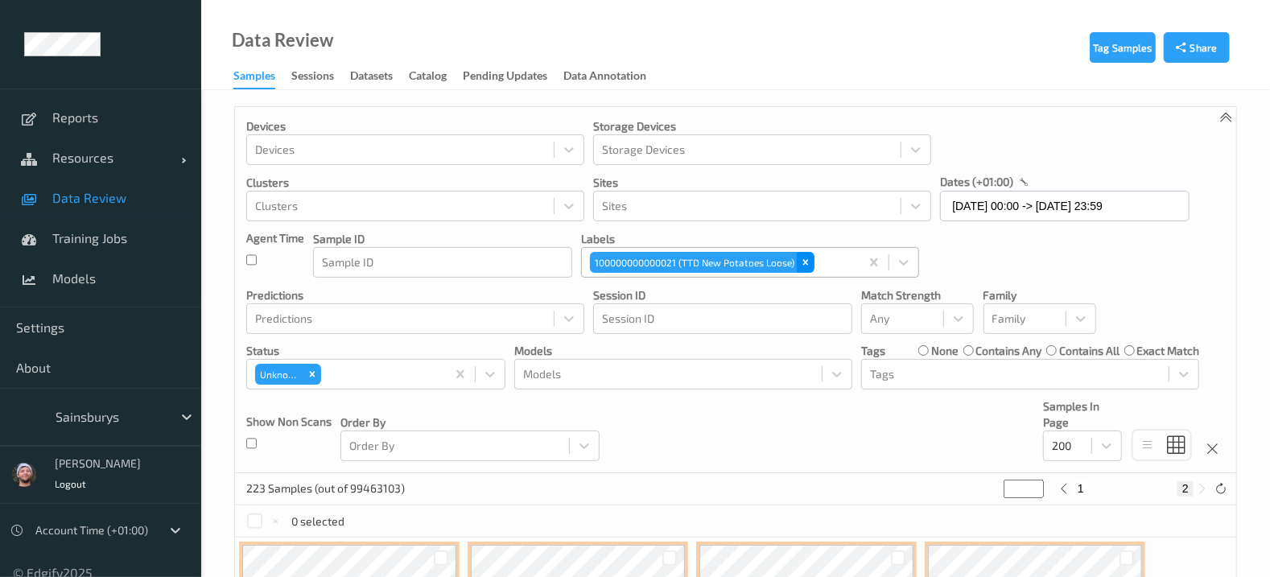
type input "*"
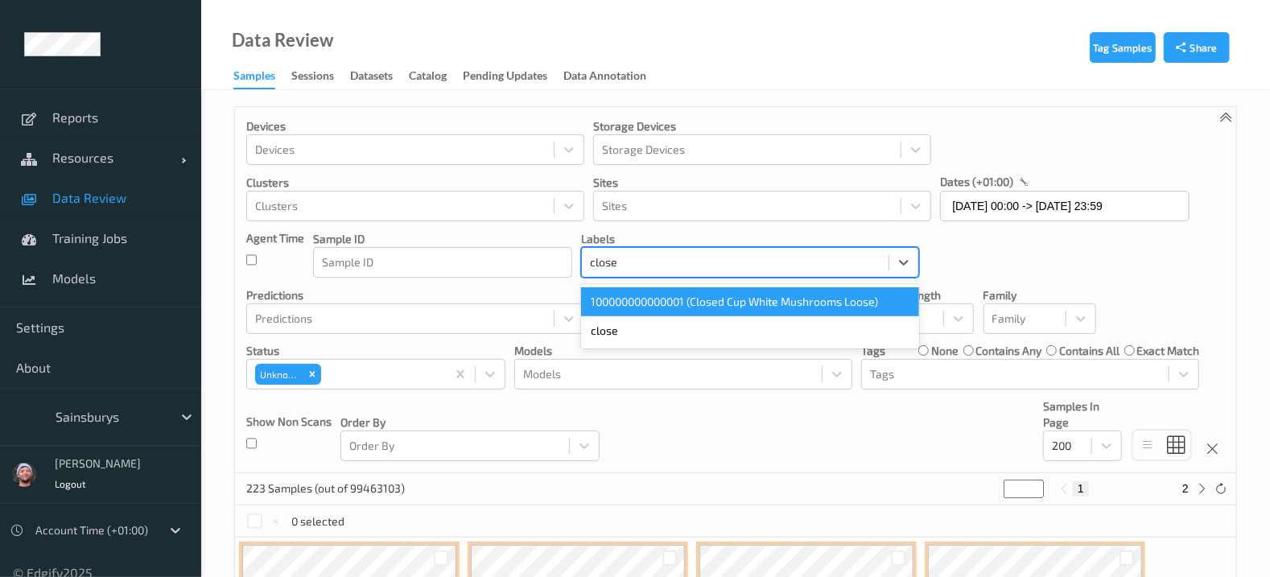
type input "closed"
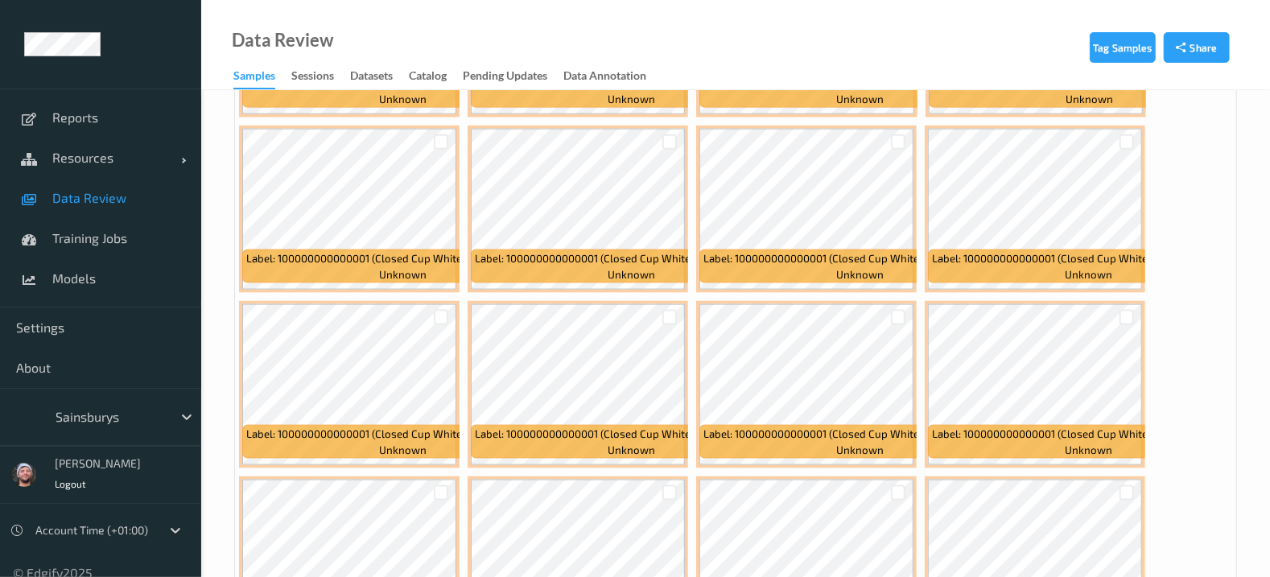
scroll to position [9115, 0]
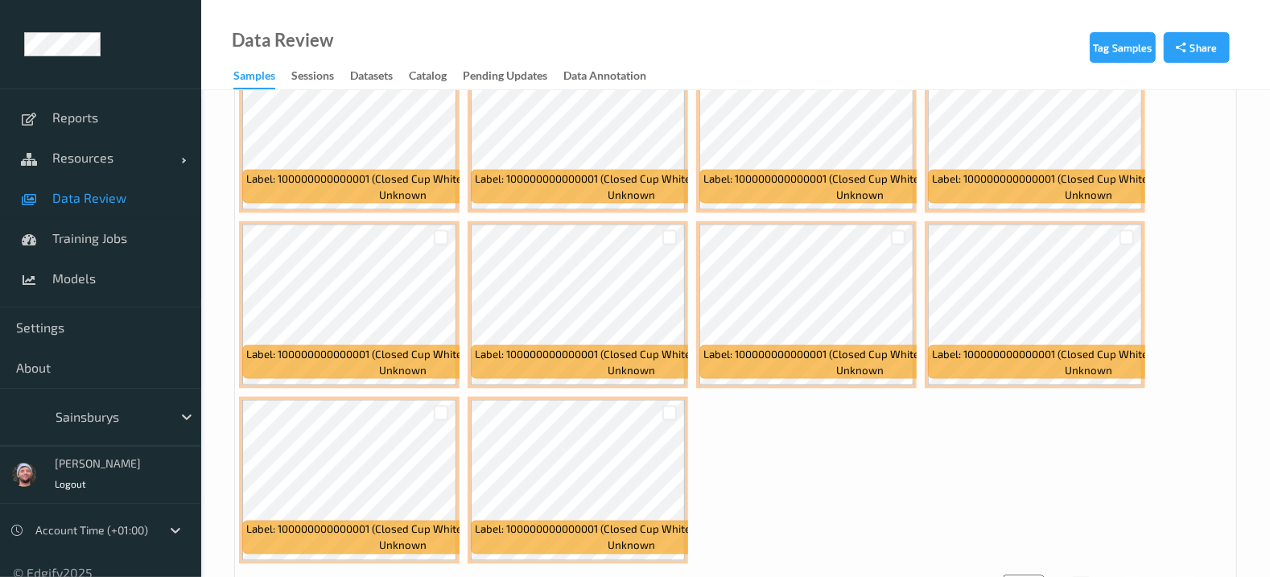
click at [1130, 576] on button "2" at bounding box center [1133, 584] width 16 height 14
type input "*"
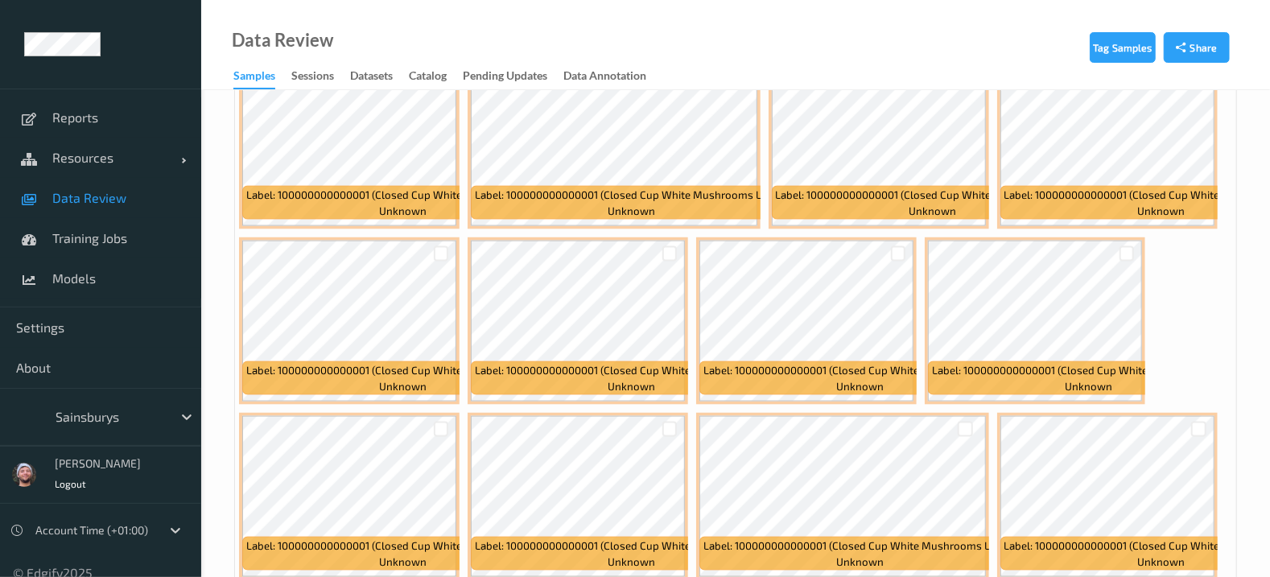
scroll to position [9290, 0]
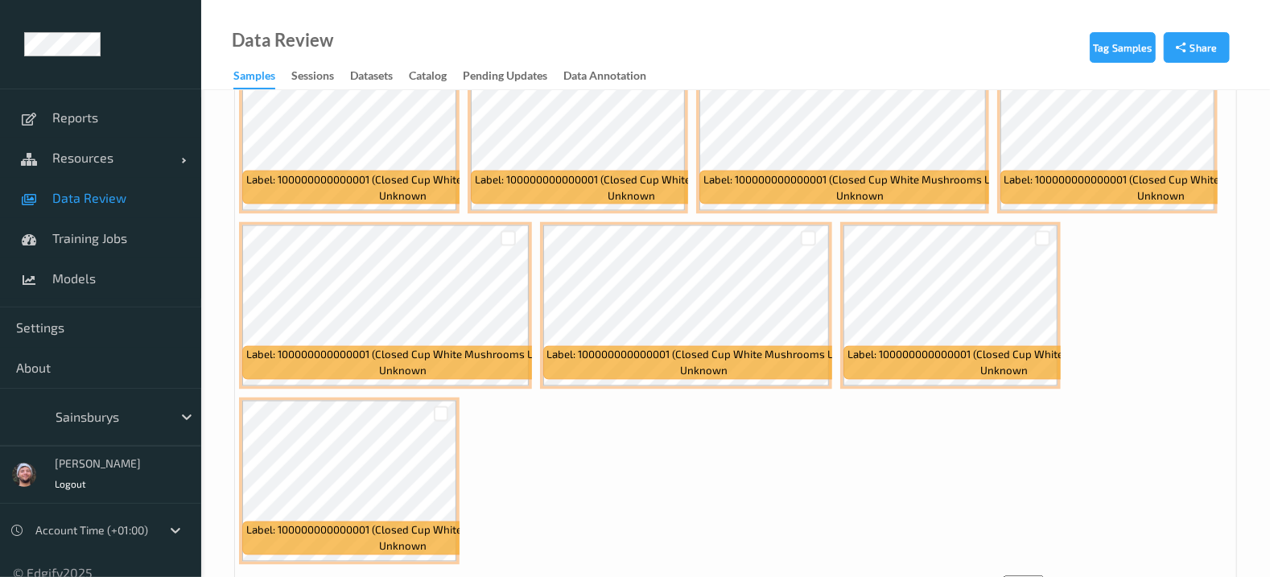
click at [1189, 576] on div "1 2 3" at bounding box center [1133, 585] width 157 height 18
click at [1186, 576] on button "3" at bounding box center [1186, 585] width 16 height 14
type input "*"
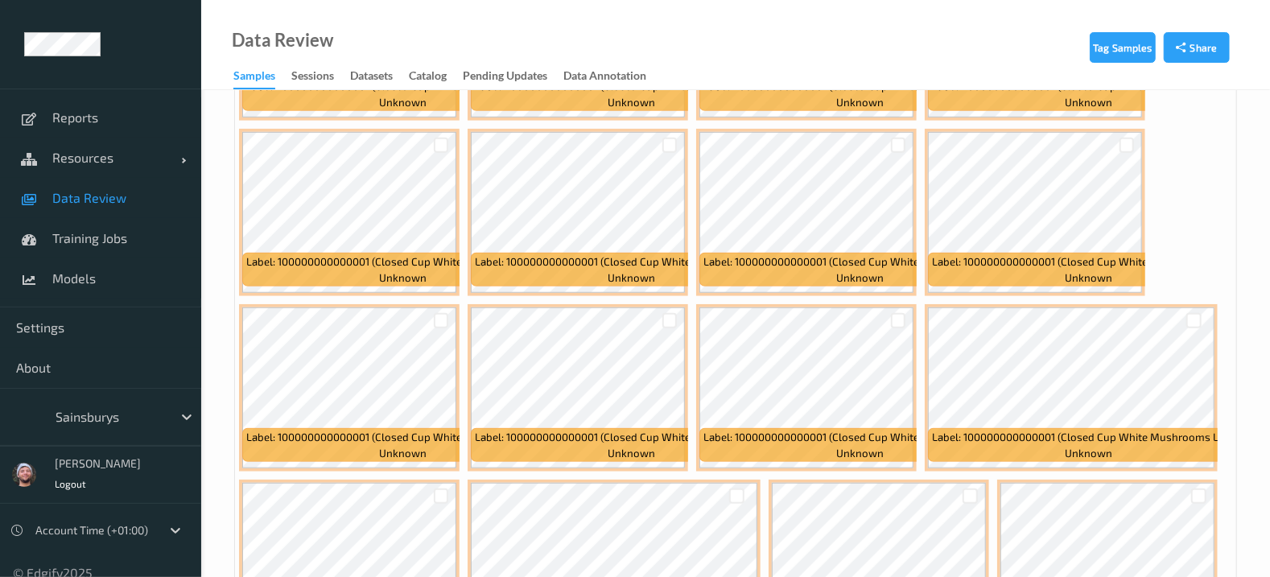
scroll to position [0, 0]
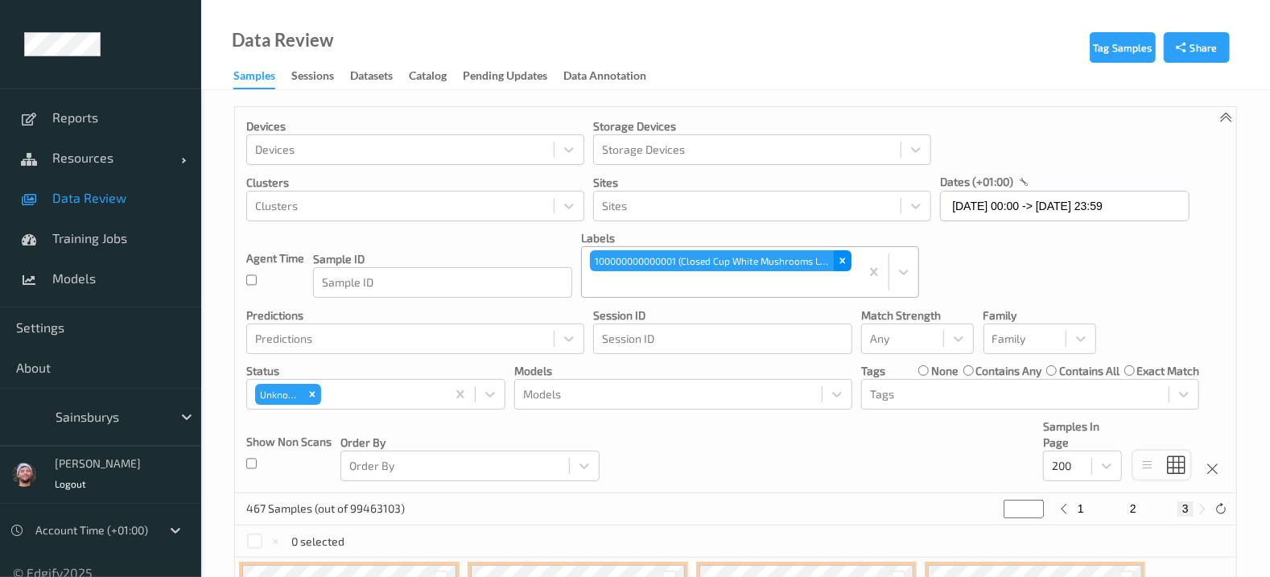
click at [845, 263] on icon "Remove 100000000000001 (Closed Cup White Mushrooms Loose)" at bounding box center [842, 260] width 11 height 11
type input "*"
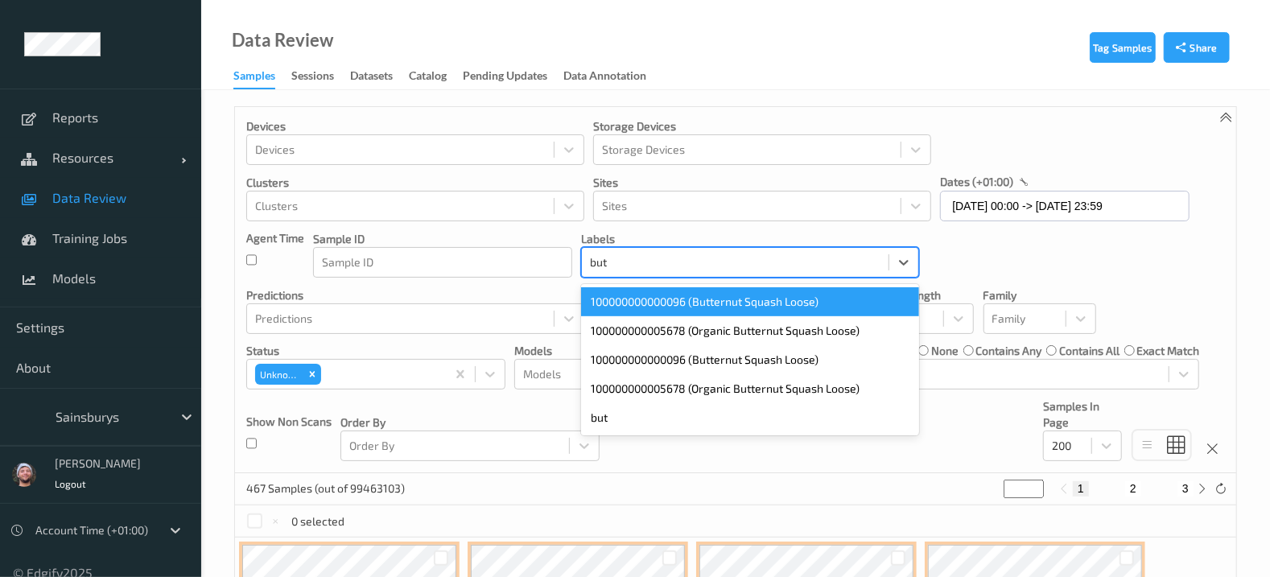
type input "butt"
click at [769, 301] on div "100000000000096 (Butternut Squash Loose)" at bounding box center [750, 301] width 338 height 29
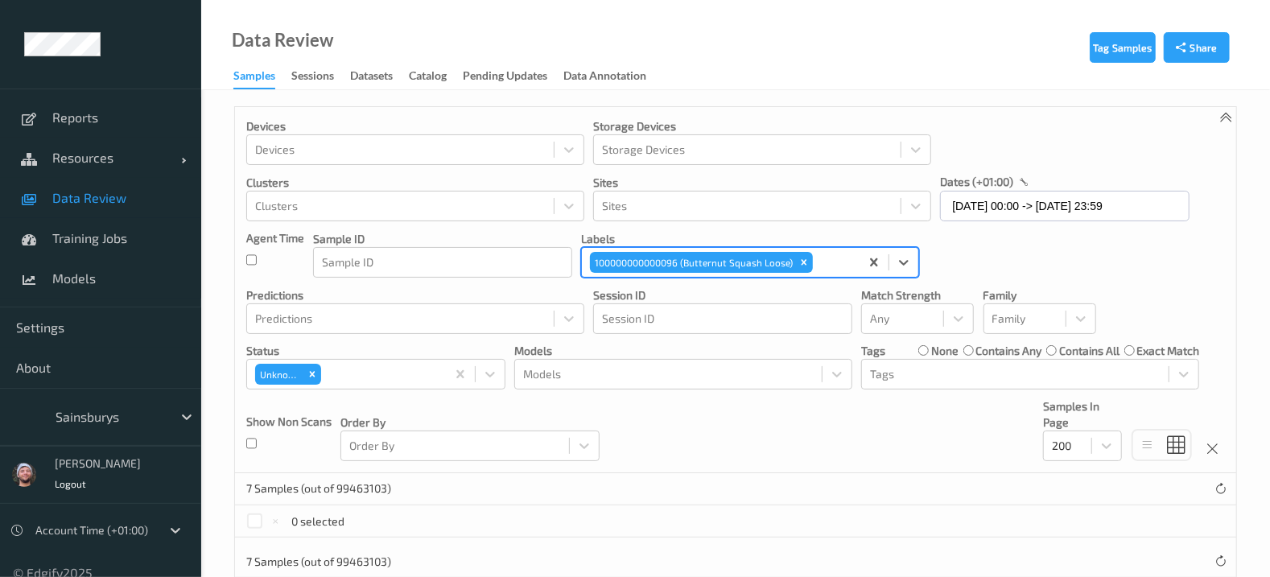
scroll to position [32, 0]
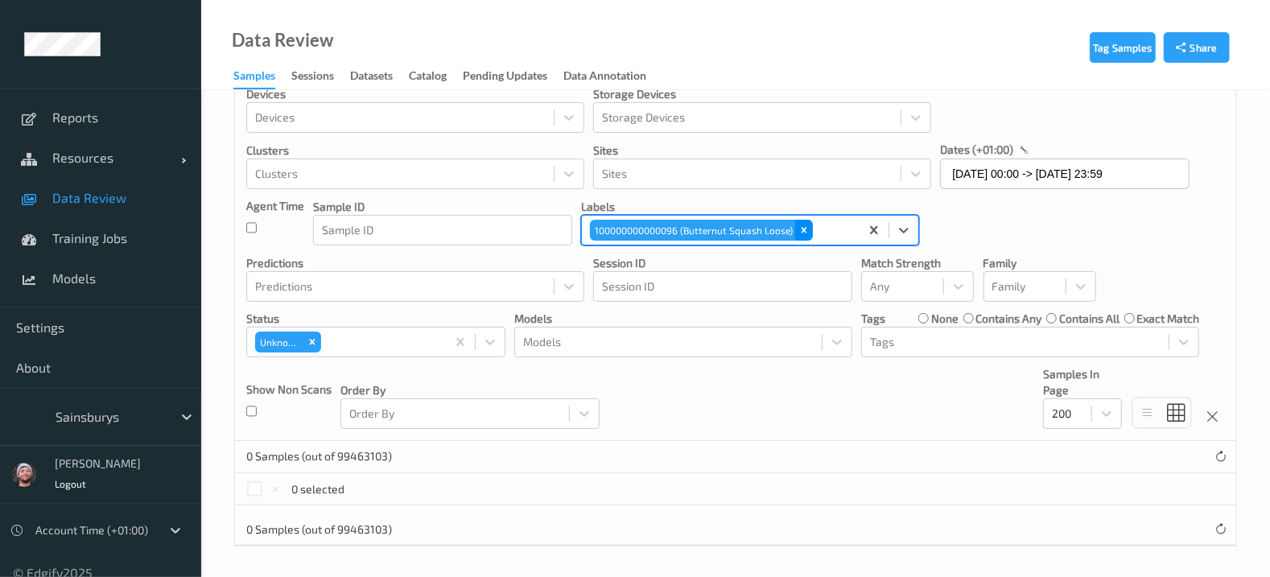
click at [799, 225] on icon "Remove 100000000000096 (Butternut Squash Loose)" at bounding box center [804, 230] width 11 height 11
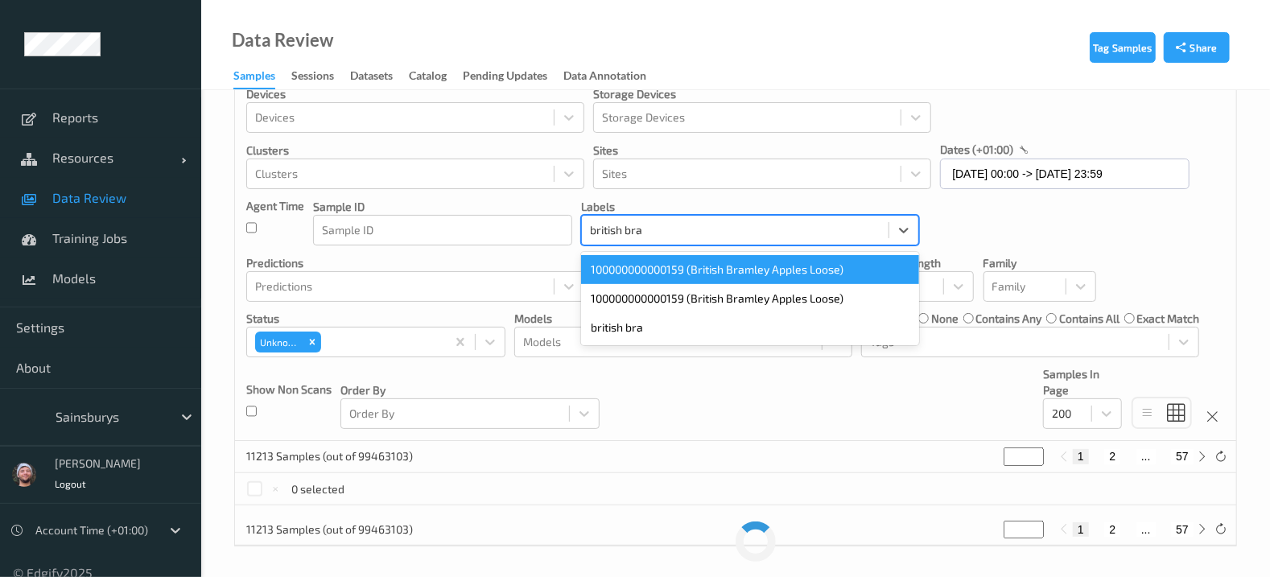
type input "british bram"
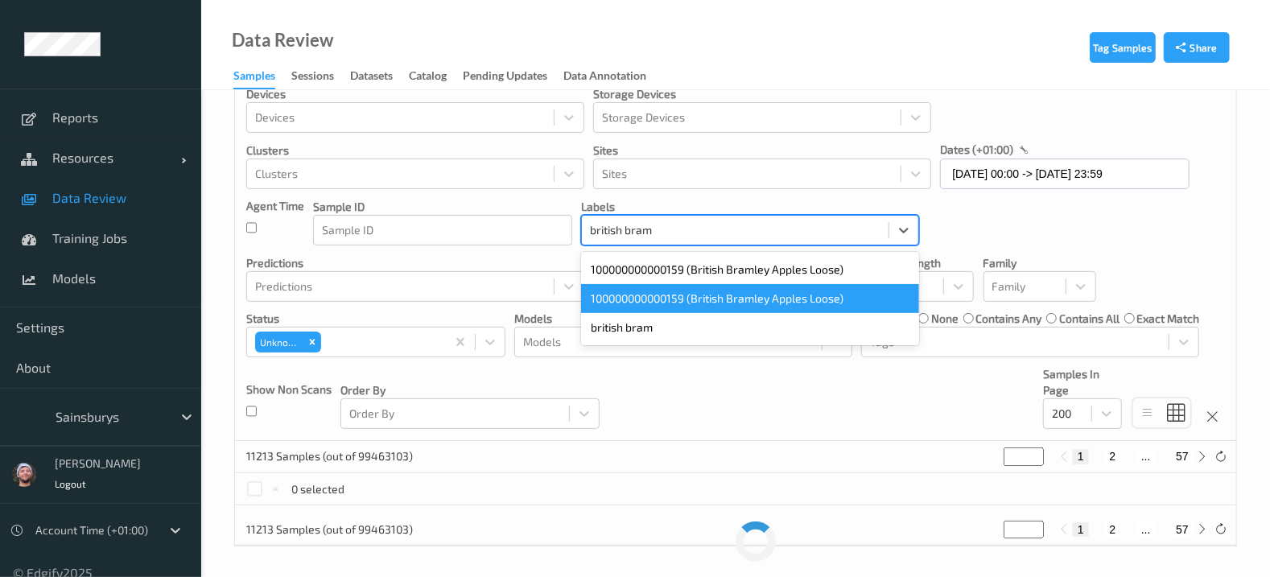
click at [765, 296] on div "100000000000159 (British Bramley Apples Loose)" at bounding box center [750, 298] width 338 height 29
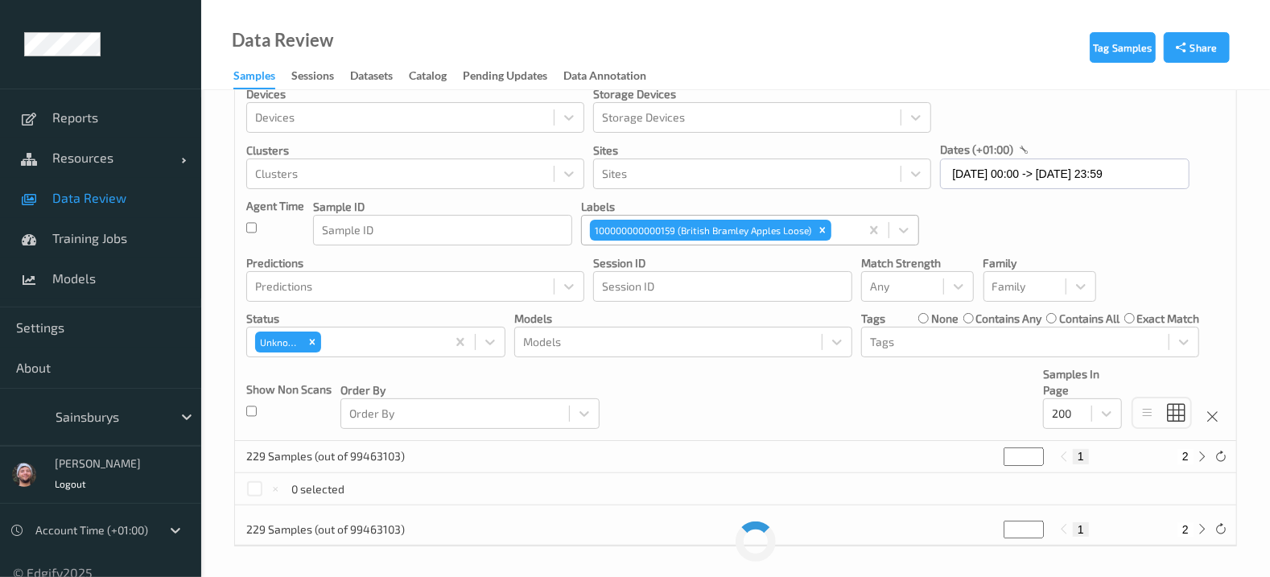
click at [87, 194] on span "Data Review" at bounding box center [118, 198] width 133 height 16
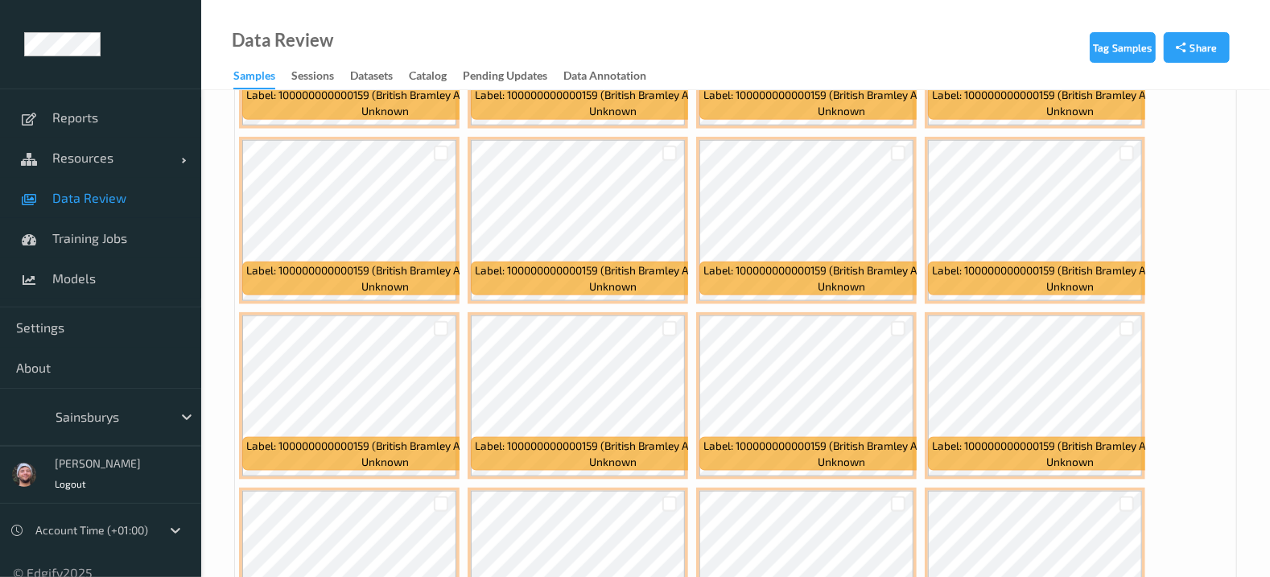
scroll to position [8919, 0]
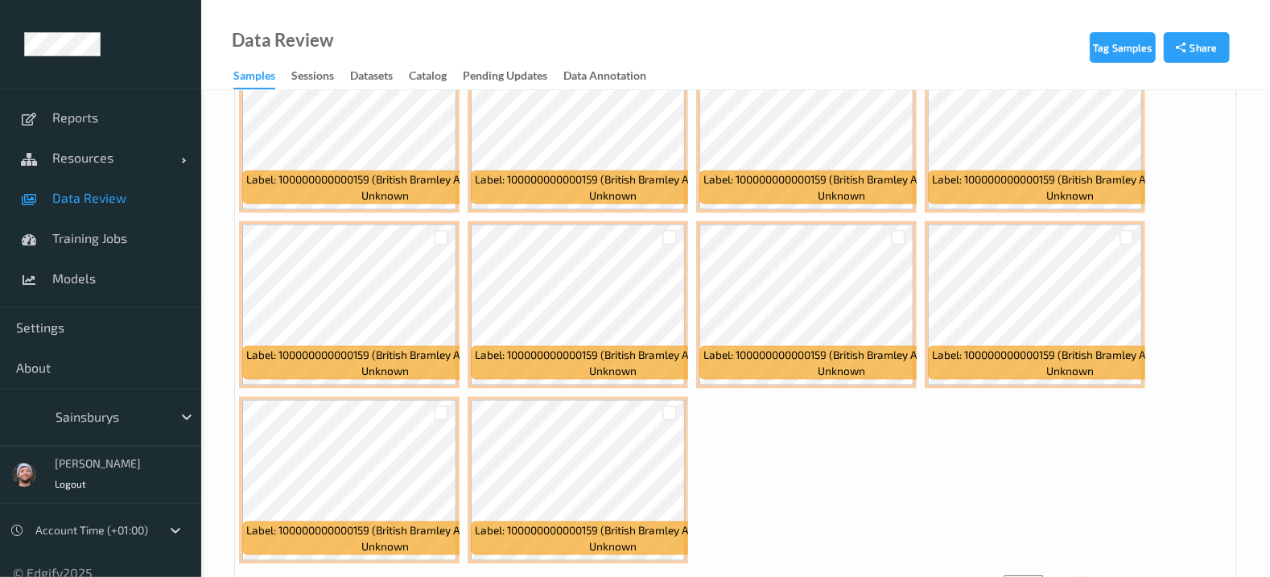
click at [1187, 576] on button "2" at bounding box center [1186, 584] width 16 height 14
type input "*"
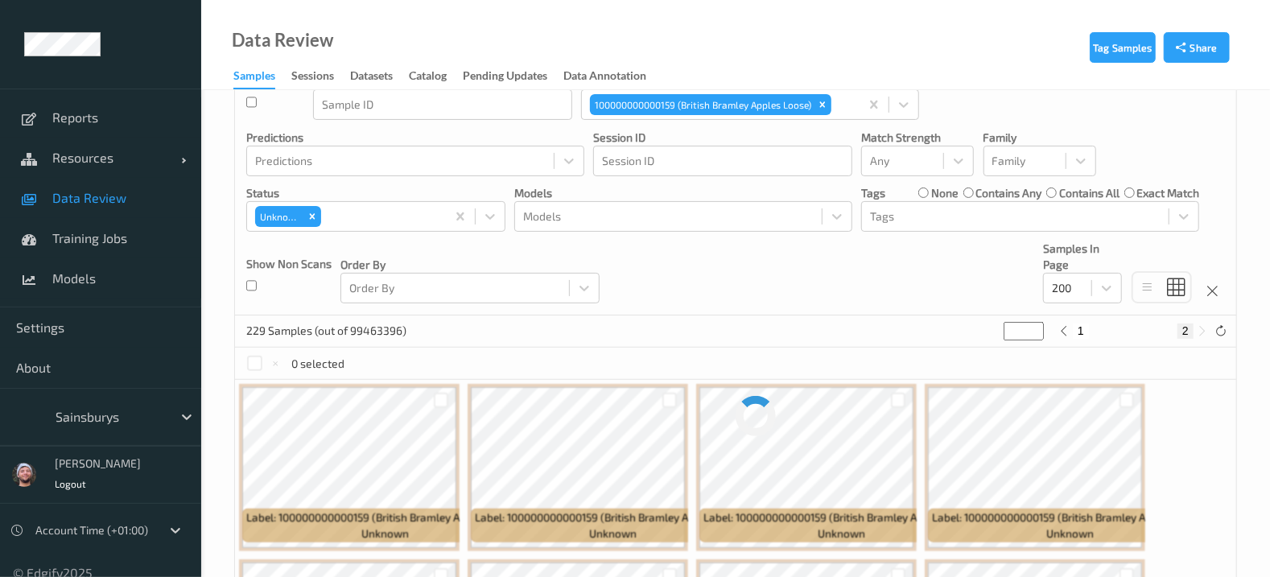
scroll to position [0, 0]
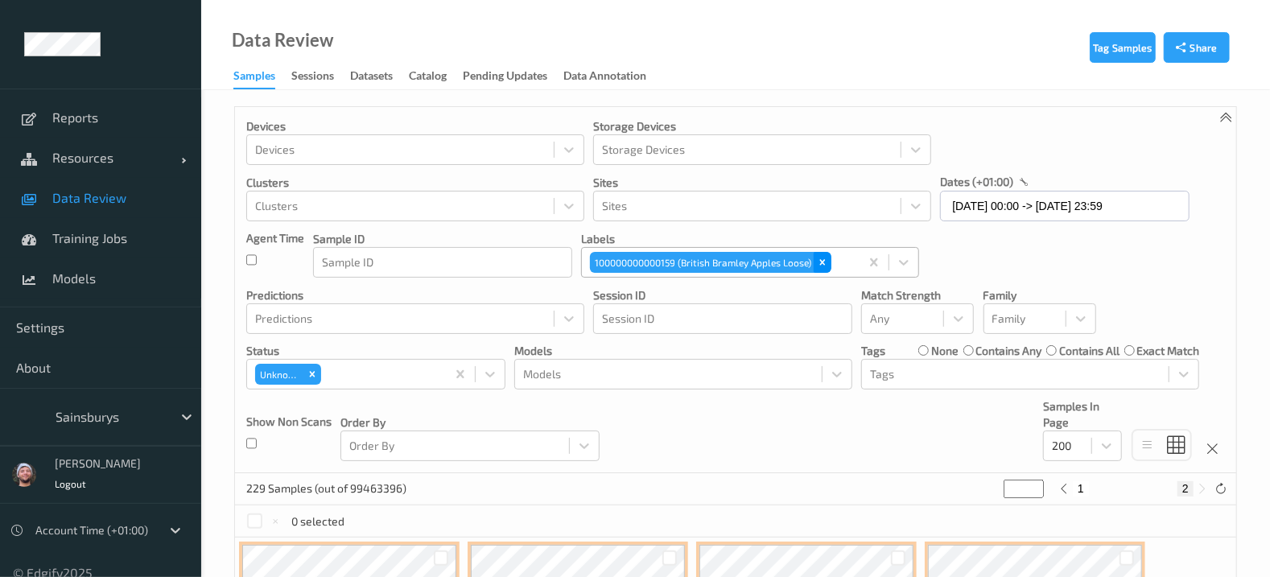
click at [821, 262] on icon "Remove 100000000000159 (British Bramley Apples Loose)" at bounding box center [823, 263] width 6 height 6
type input "*"
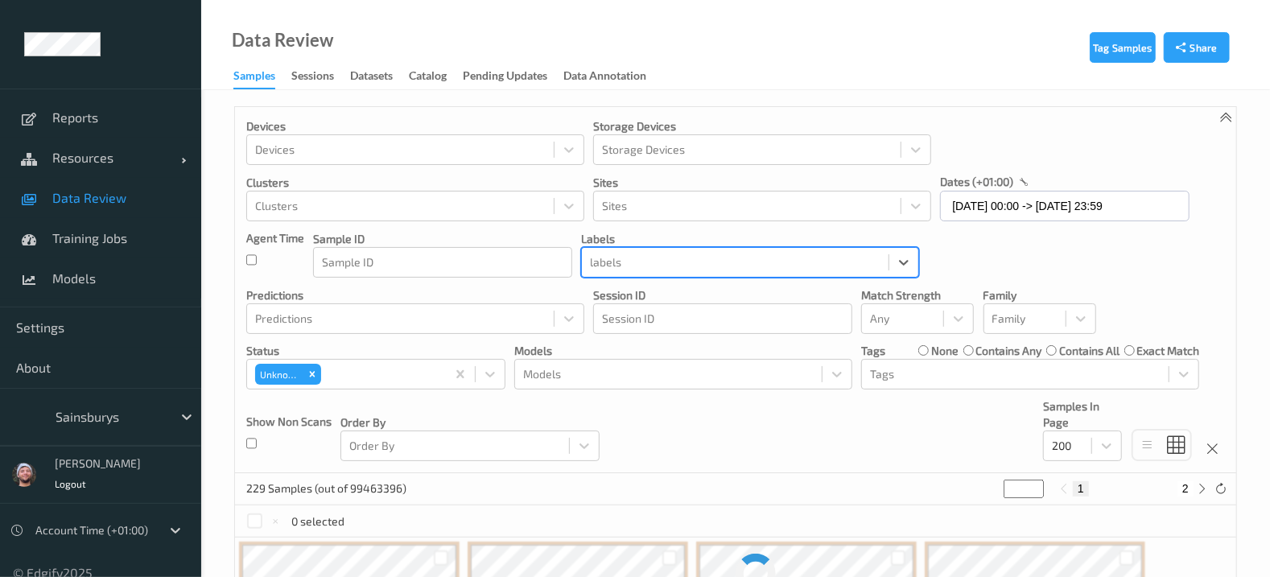
type input "k"
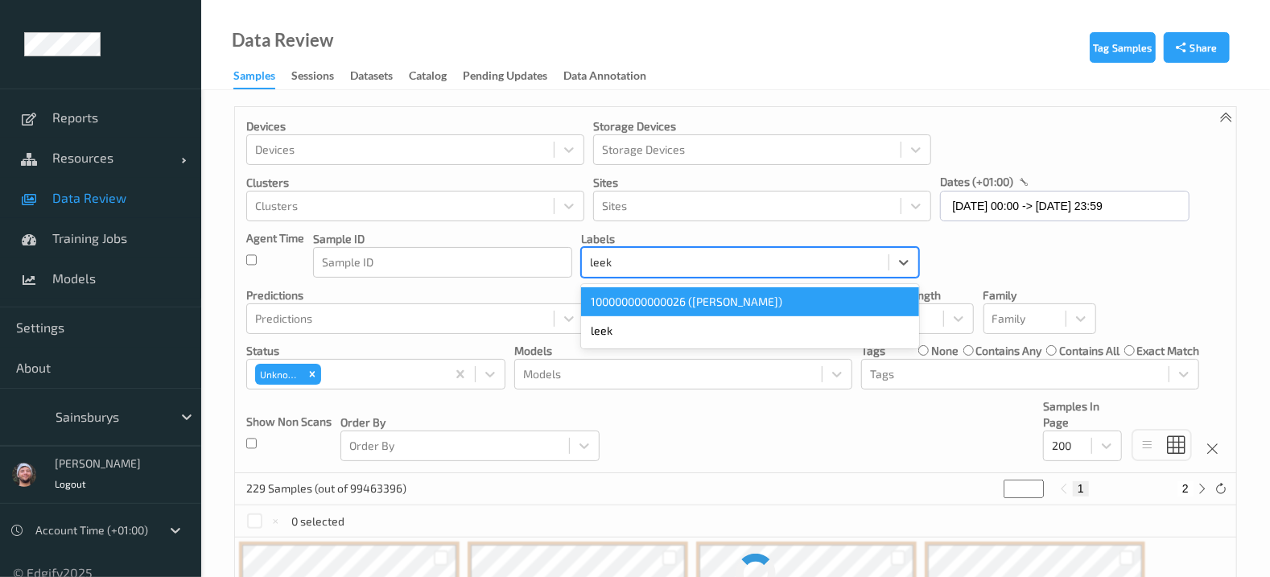
type input "leeks"
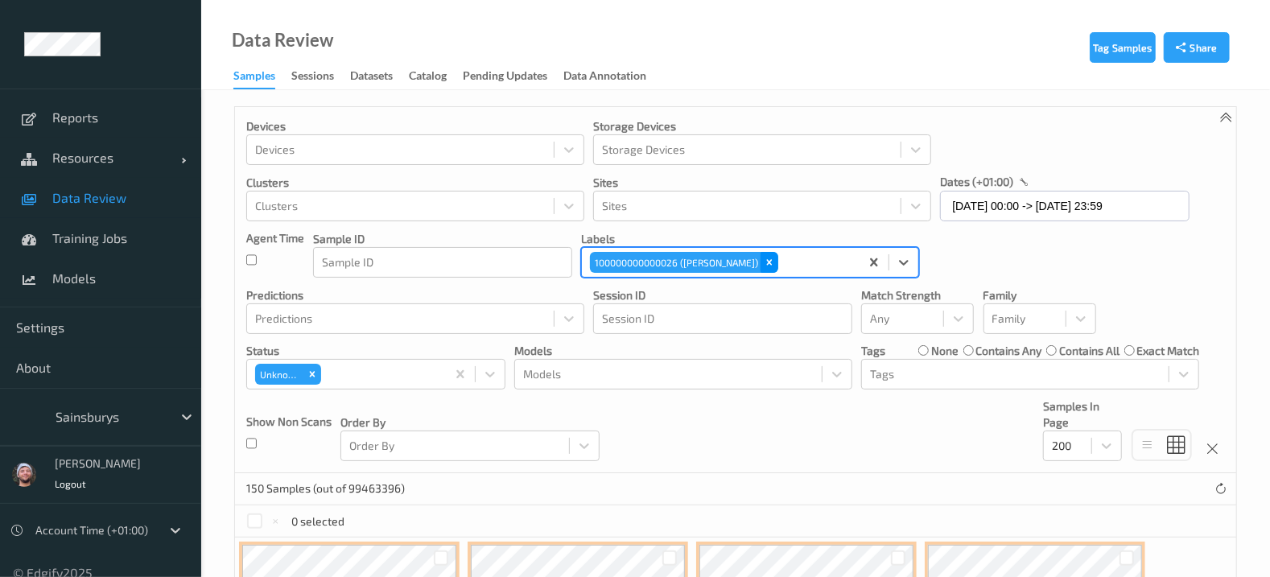
click at [764, 264] on icon "Remove 100000000000026 (Leeks Loose)" at bounding box center [769, 262] width 11 height 11
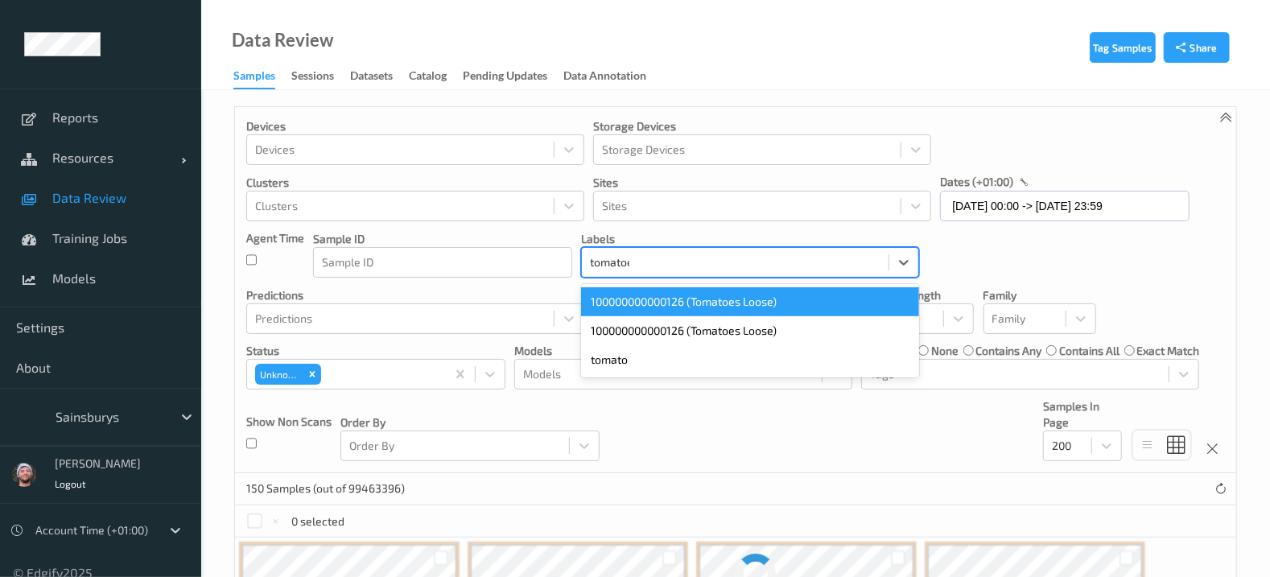
type input "tomatoes"
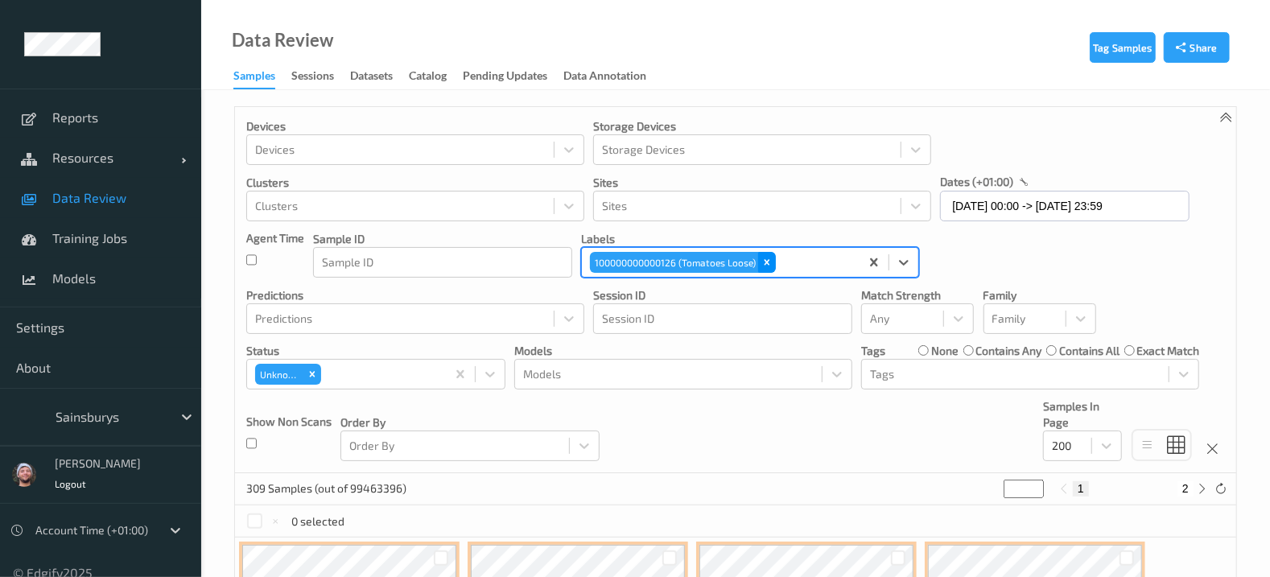
click at [764, 266] on icon "Remove 100000000000126 (Tomatoes Loose)" at bounding box center [767, 262] width 11 height 11
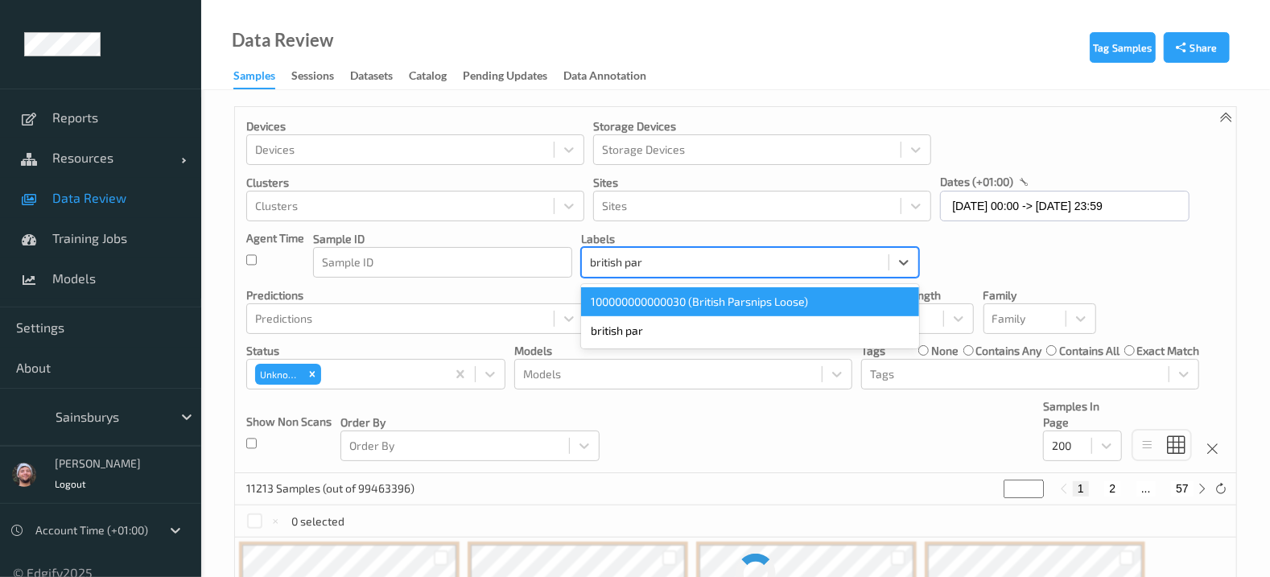
type input "british pars"
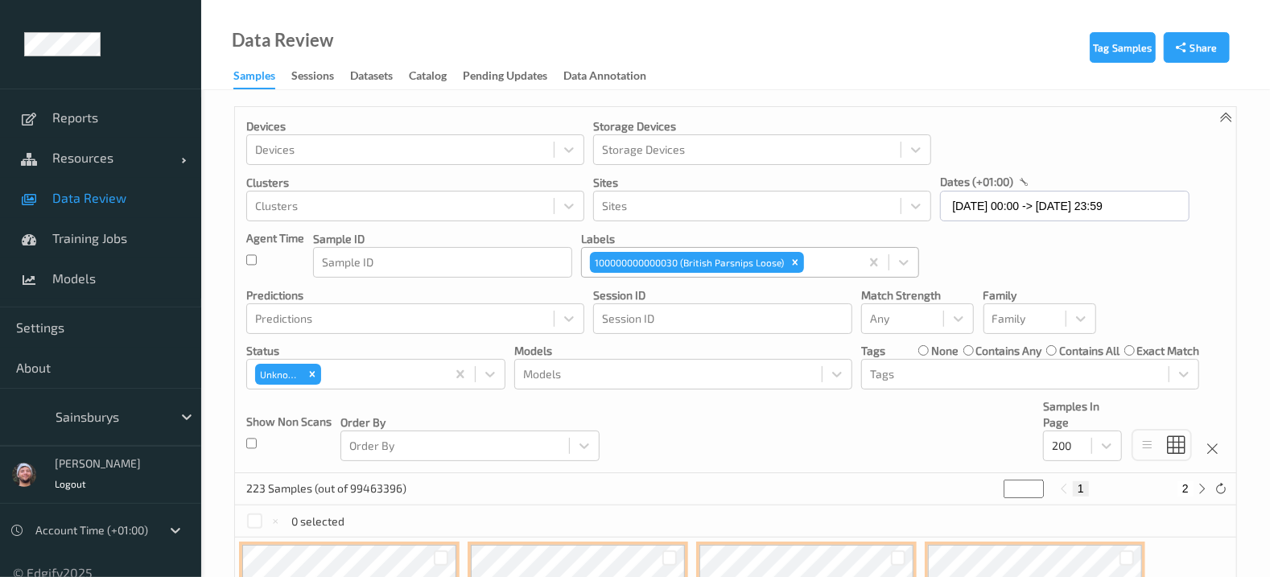
click at [1184, 492] on button "2" at bounding box center [1186, 488] width 16 height 14
type input "*"
click at [654, 413] on div "Devices Devices Storage Devices Storage Devices Clusters Clusters Sites Sites d…" at bounding box center [735, 290] width 1001 height 366
click at [161, 215] on link "Data Review" at bounding box center [100, 198] width 201 height 40
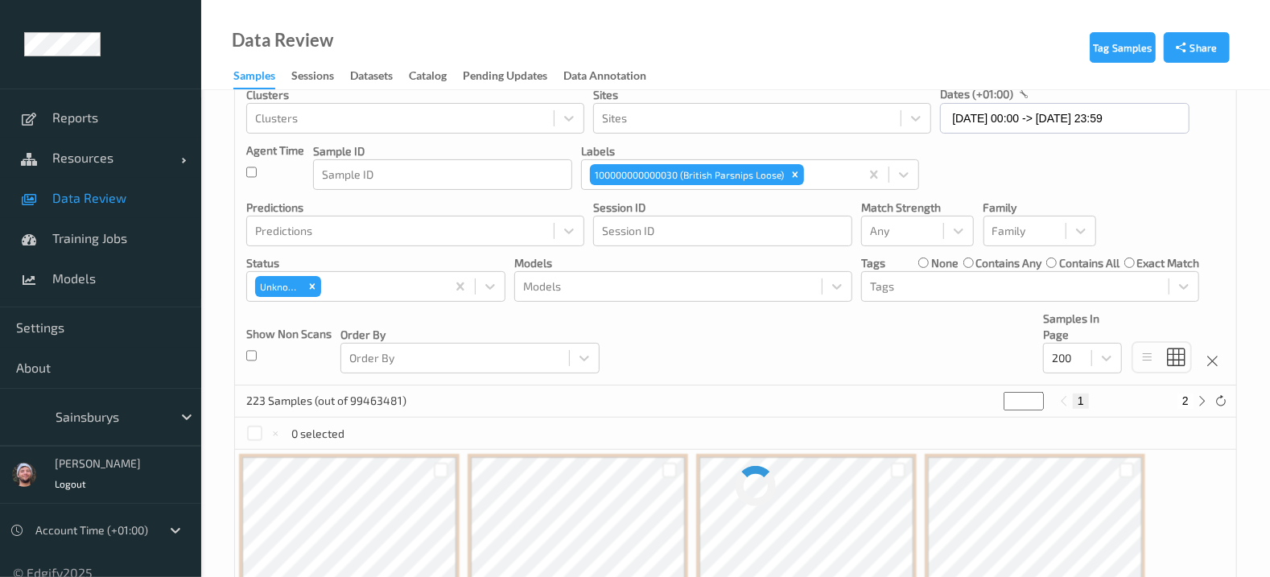
scroll to position [92, 0]
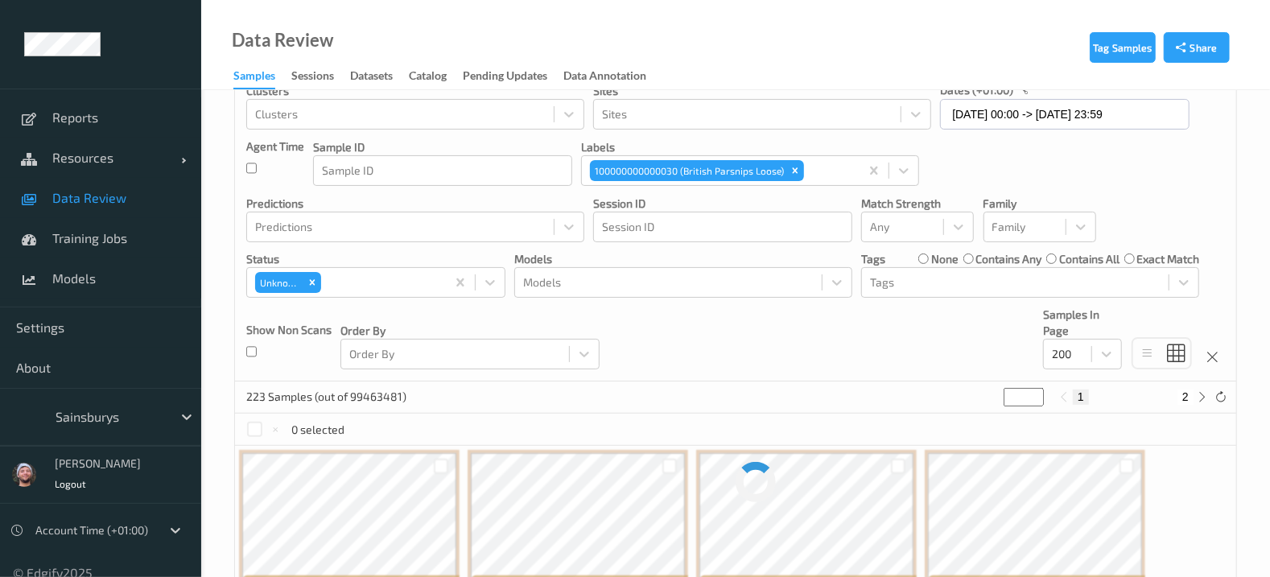
click at [1187, 393] on button "2" at bounding box center [1186, 397] width 16 height 14
type input "*"
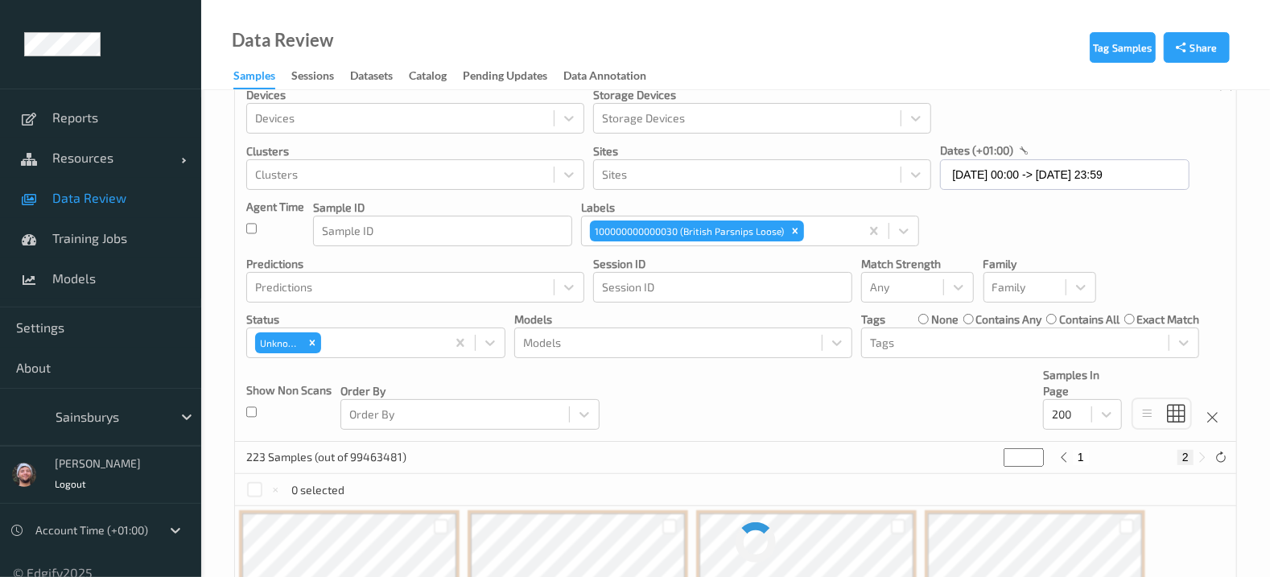
scroll to position [0, 0]
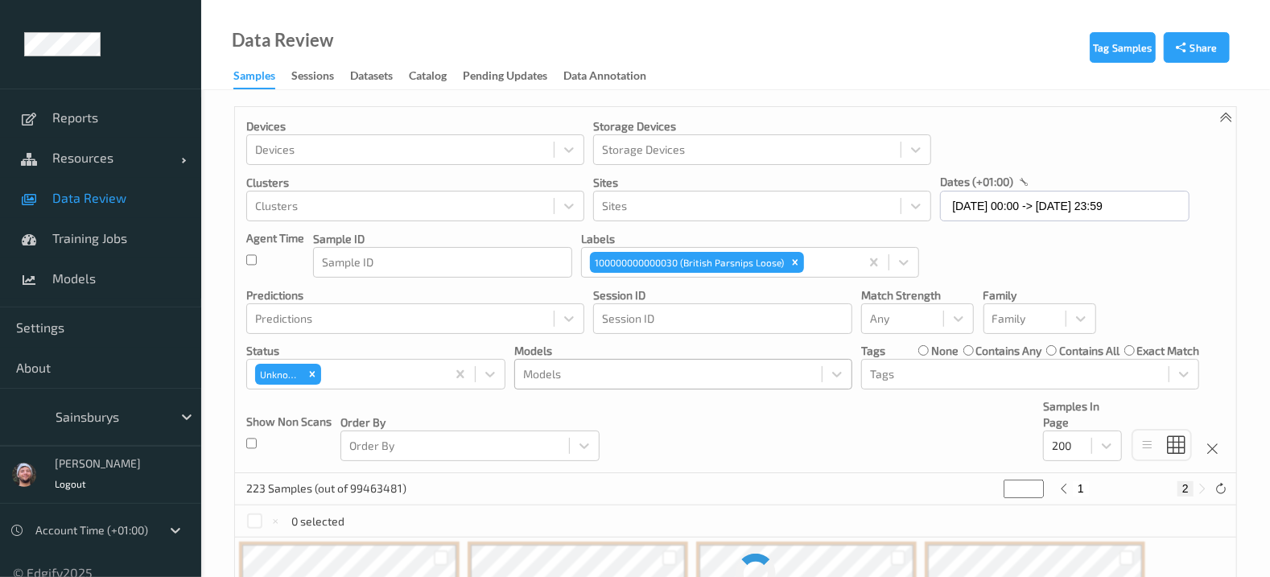
click at [774, 370] on div at bounding box center [668, 374] width 291 height 19
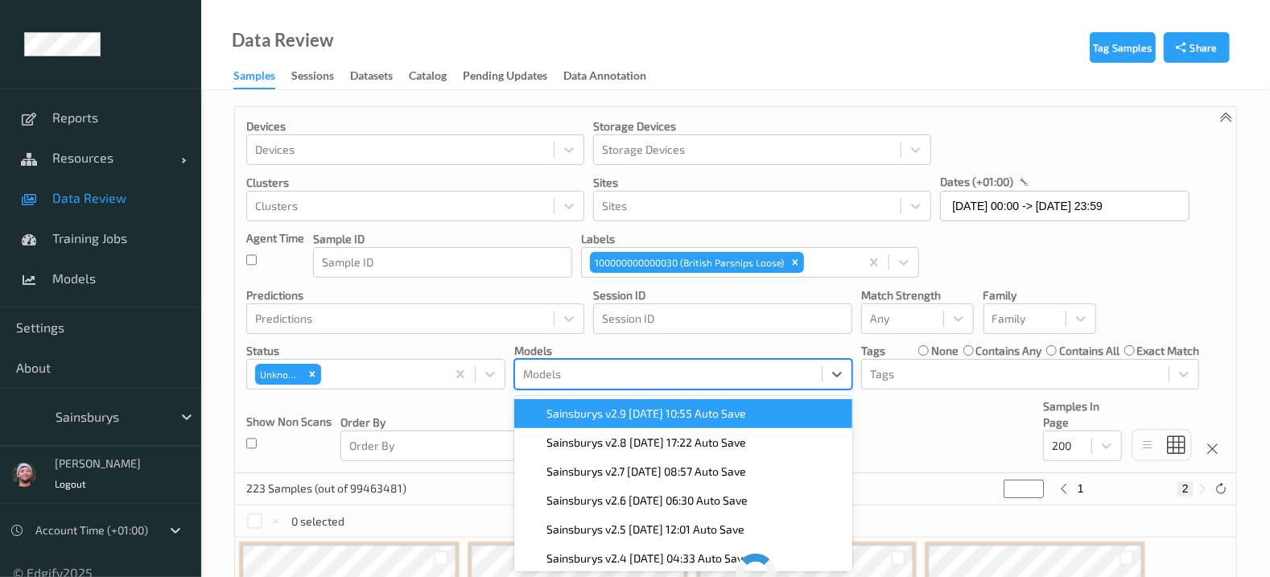
scroll to position [65, 0]
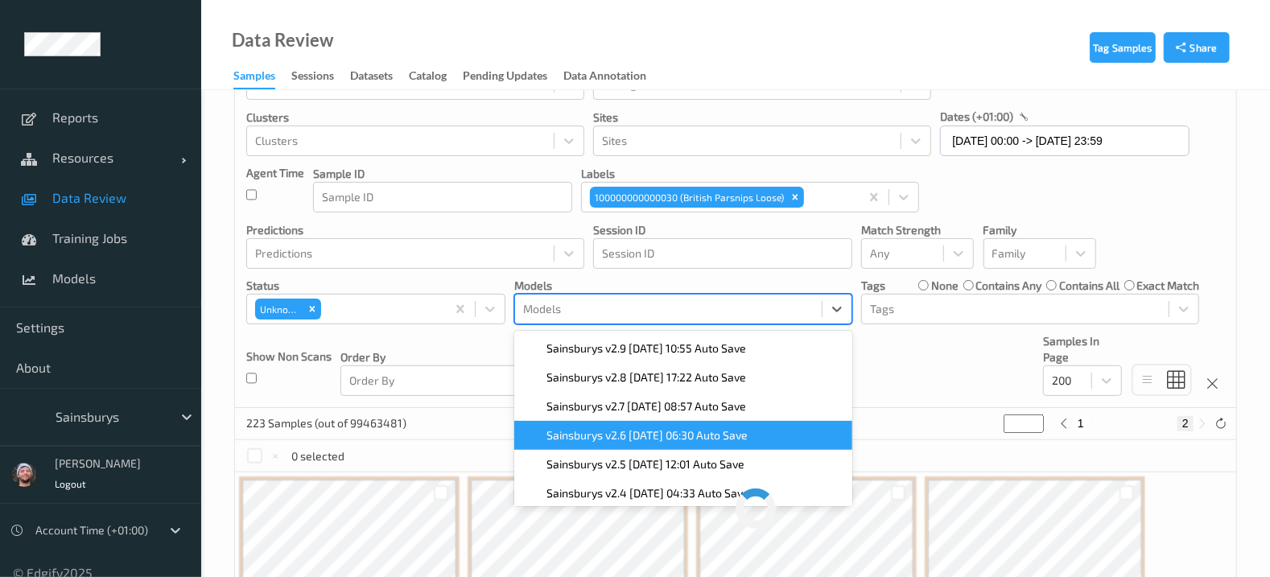
click at [879, 394] on div "Devices Devices Storage Devices Storage Devices Clusters Clusters Sites Sites d…" at bounding box center [735, 225] width 1001 height 366
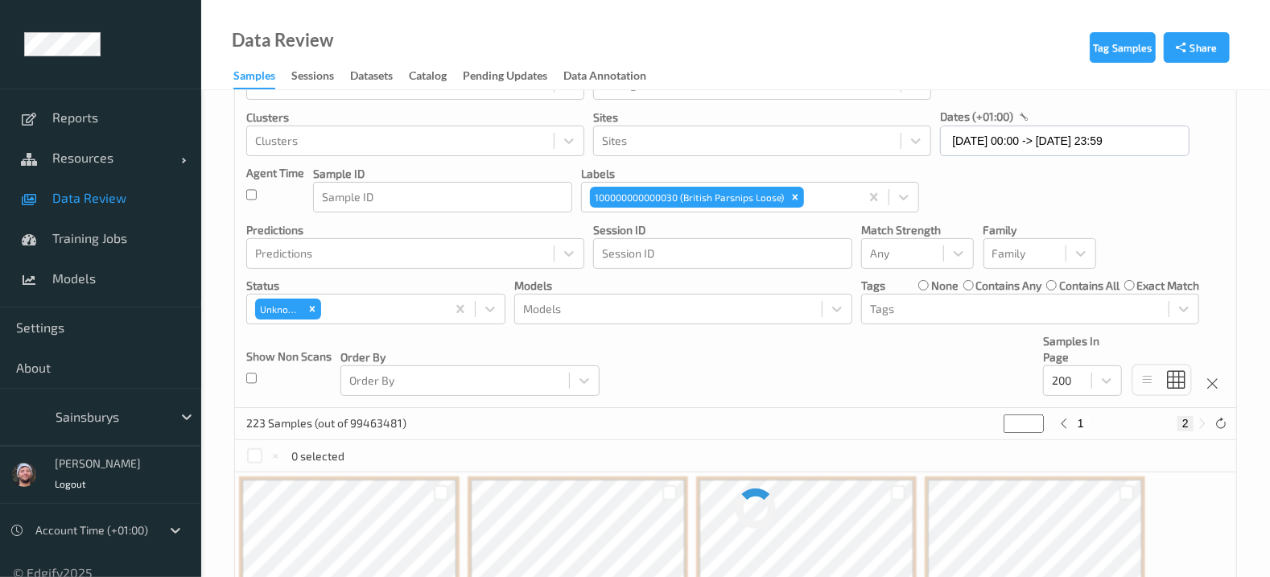
click at [123, 185] on link "Data Review" at bounding box center [100, 198] width 201 height 40
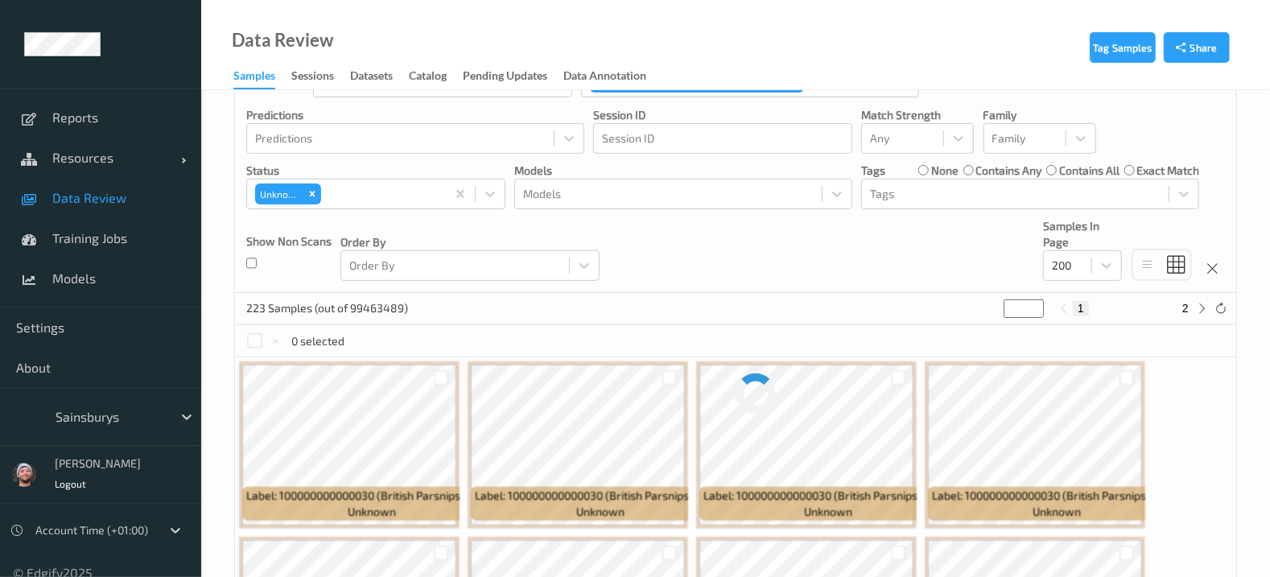
scroll to position [180, 0]
click at [1187, 307] on button "2" at bounding box center [1186, 308] width 16 height 14
type input "*"
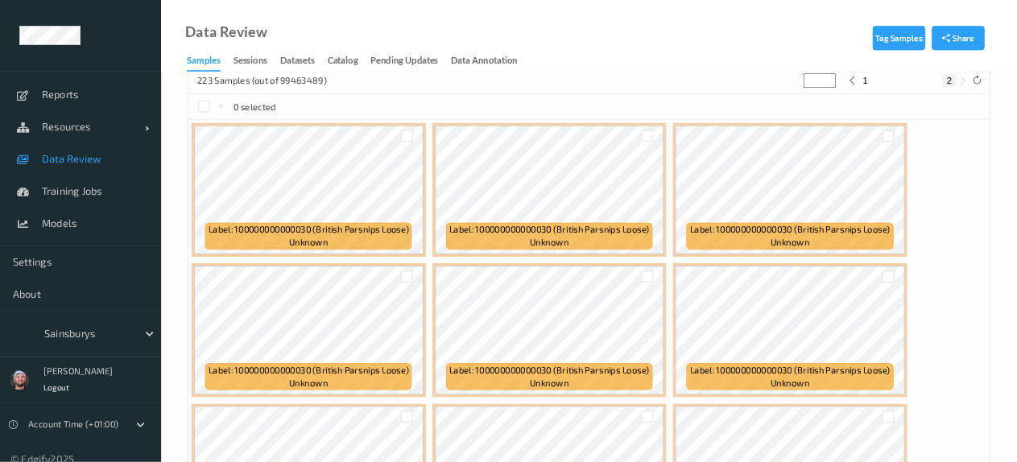
scroll to position [388, 0]
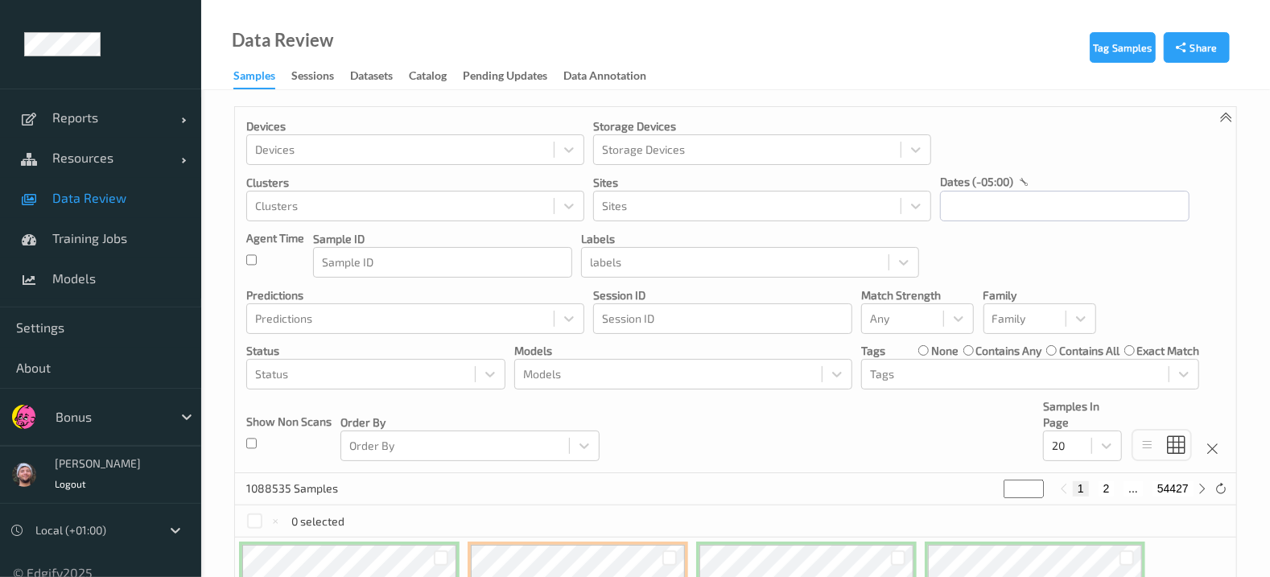
click at [118, 439] on div "Bonus" at bounding box center [100, 417] width 201 height 58
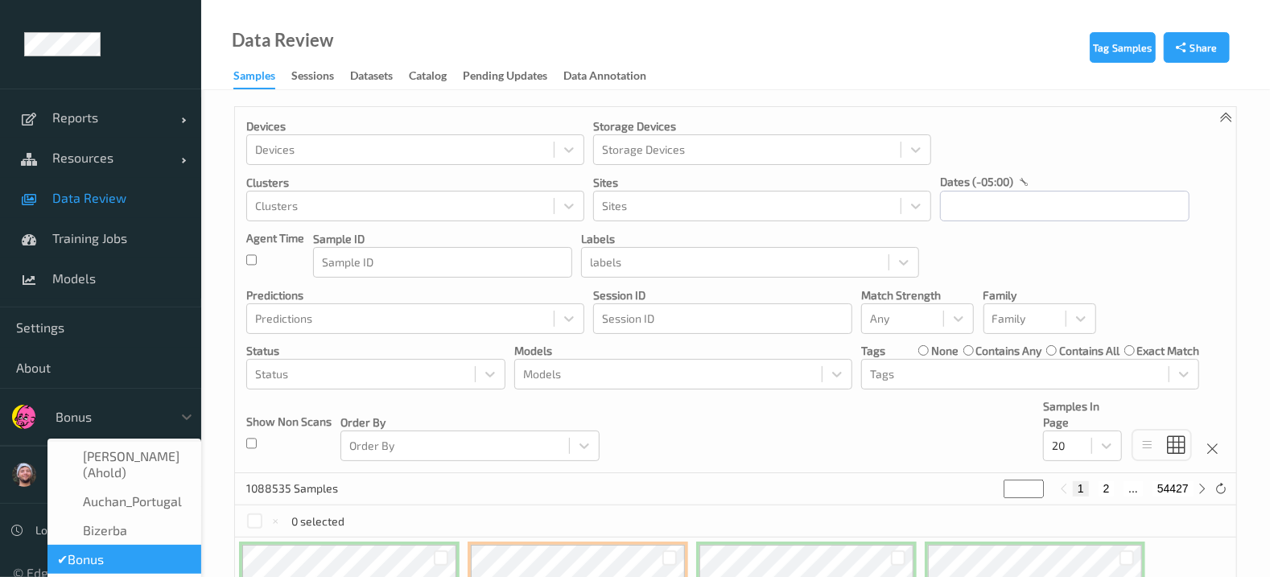
click at [115, 430] on div "Bonus" at bounding box center [124, 417] width 154 height 31
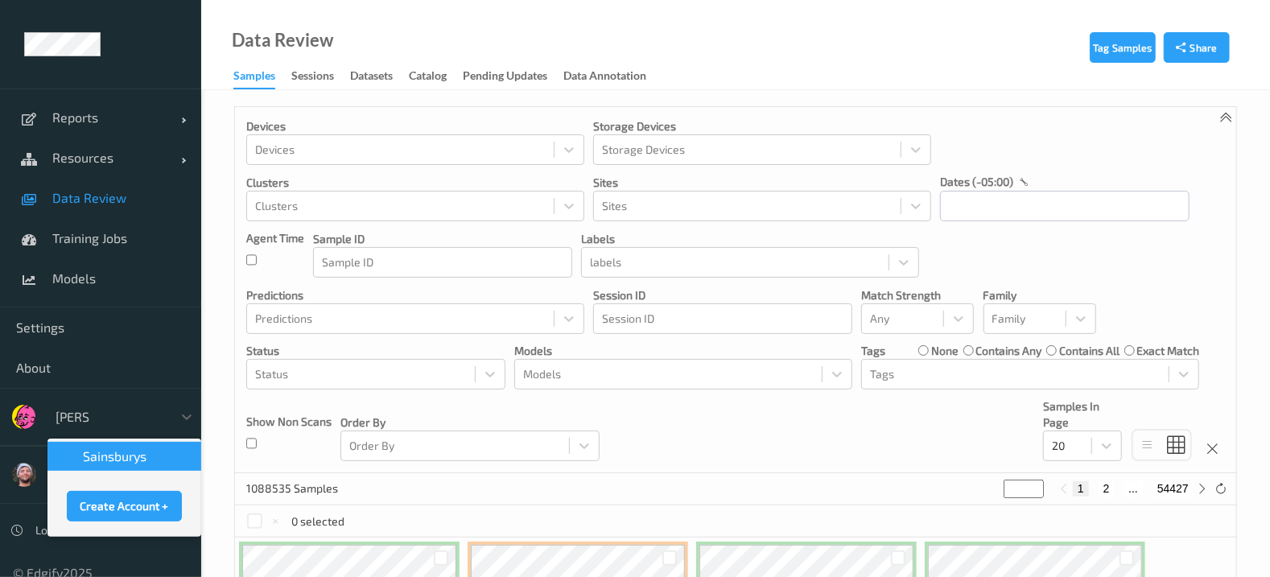
type input "sains"
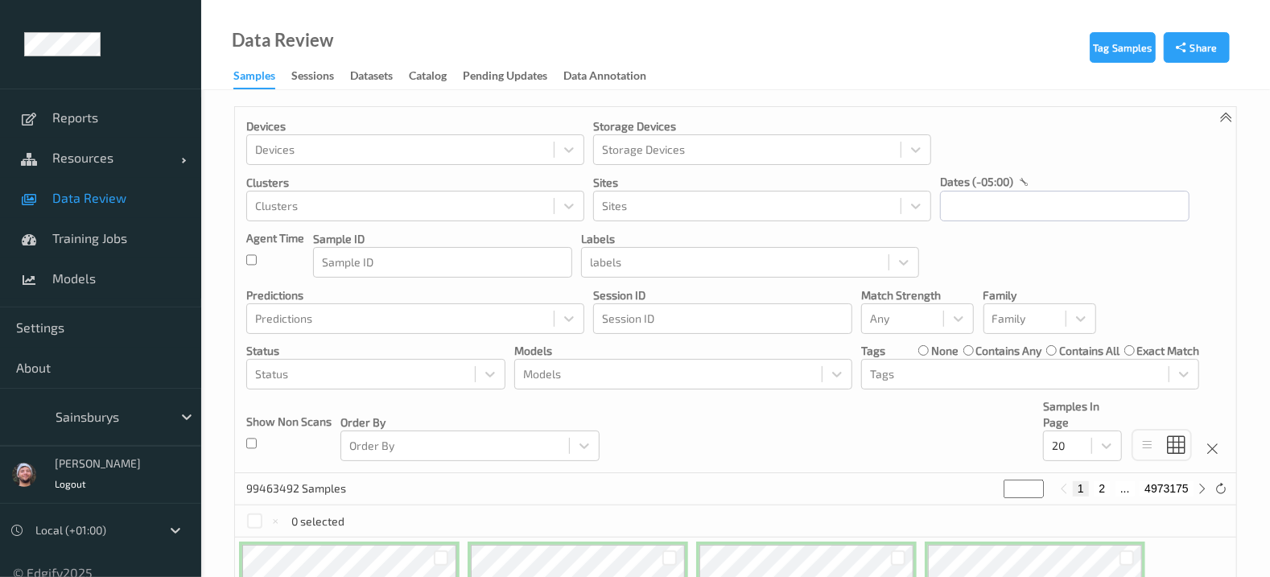
click at [825, 130] on p "Storage Devices" at bounding box center [762, 126] width 338 height 16
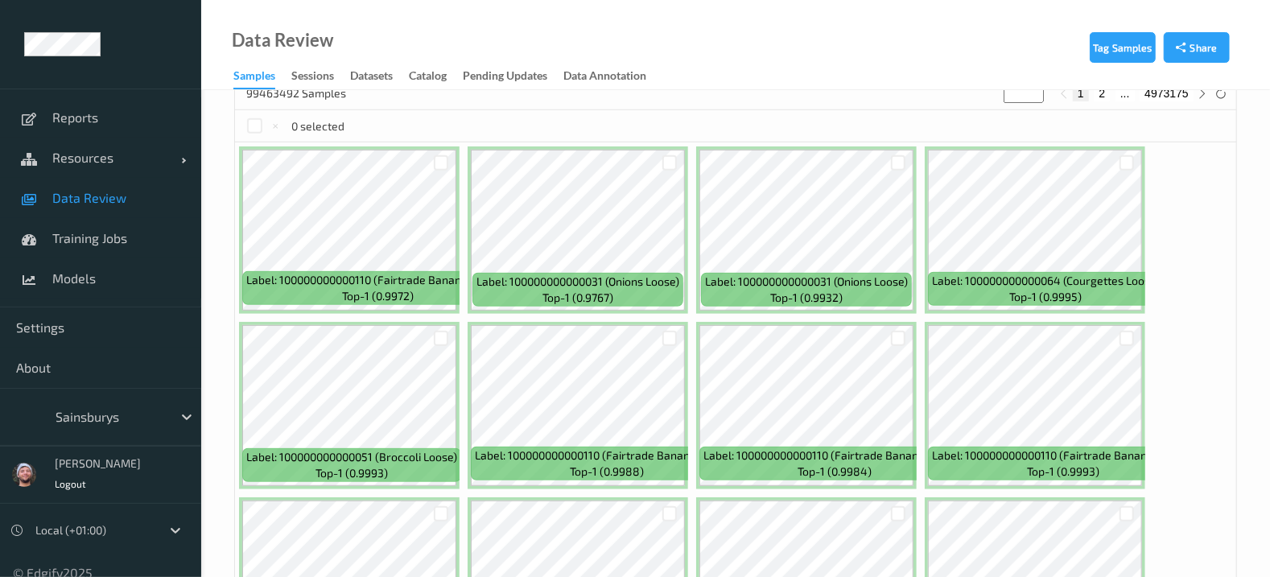
scroll to position [398, 0]
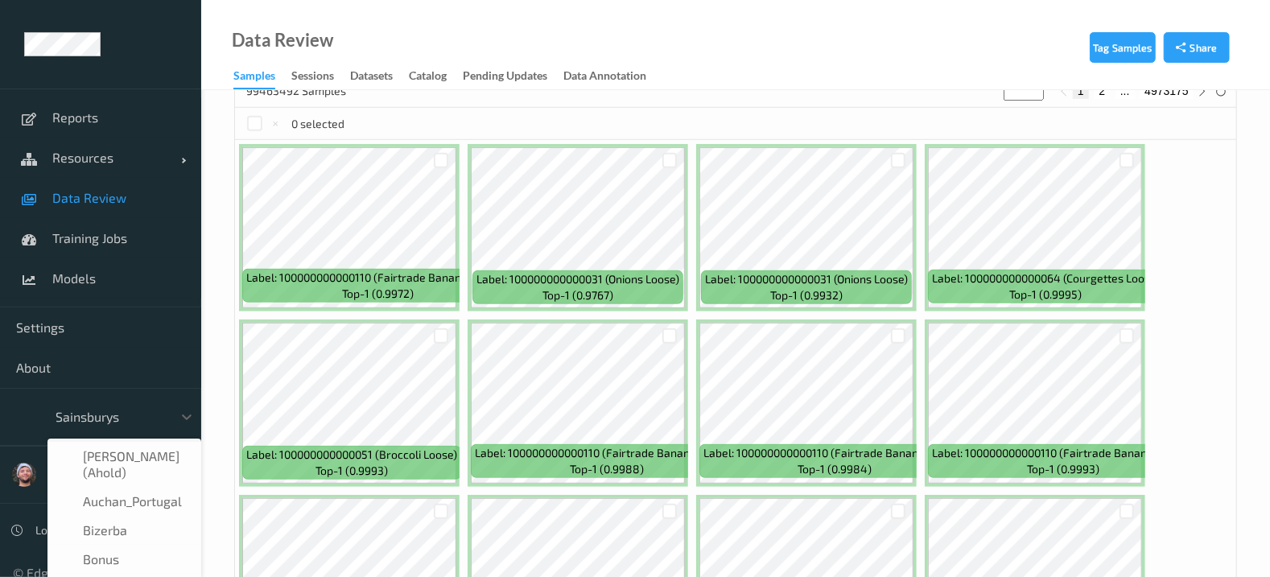
click at [113, 423] on div at bounding box center [110, 416] width 109 height 19
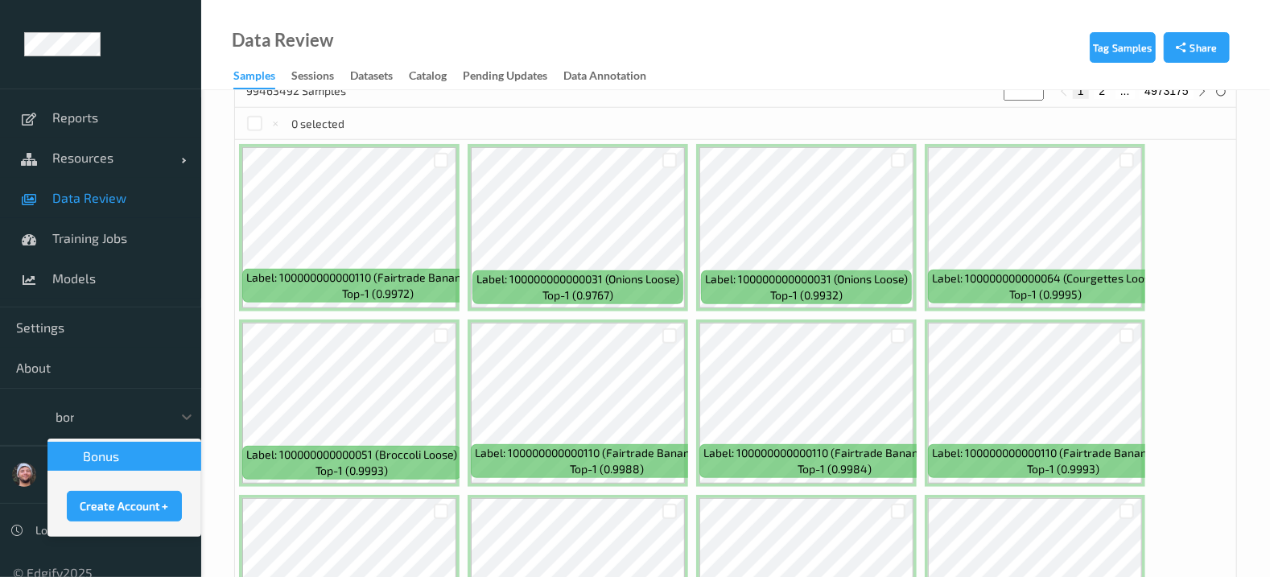
type input "bonu"
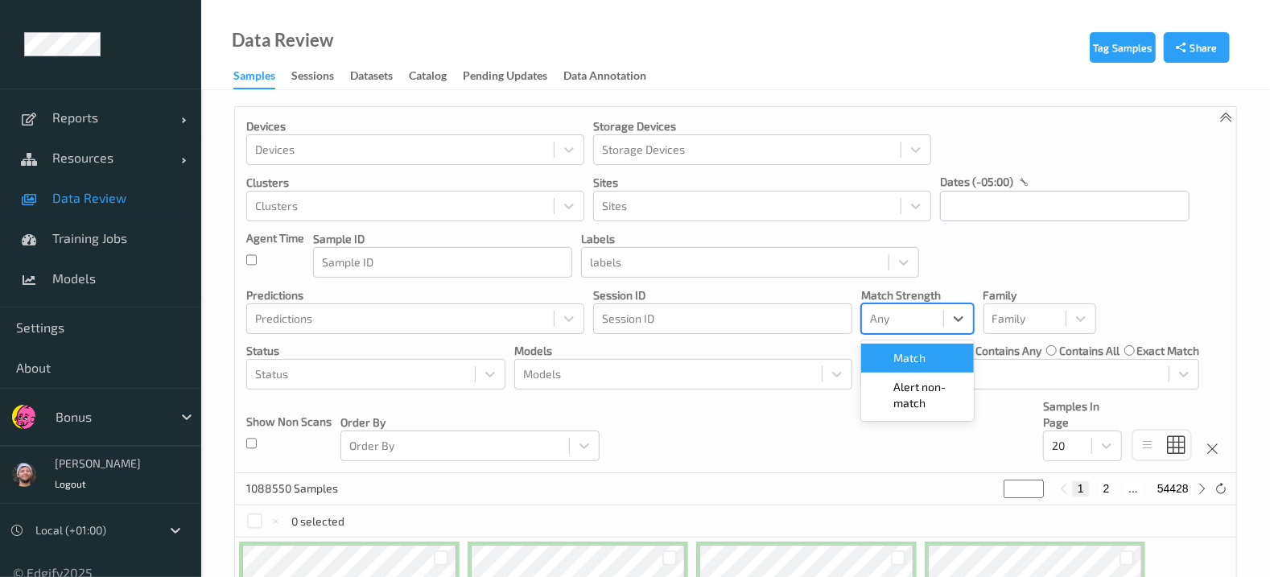
click at [927, 315] on div at bounding box center [902, 318] width 65 height 19
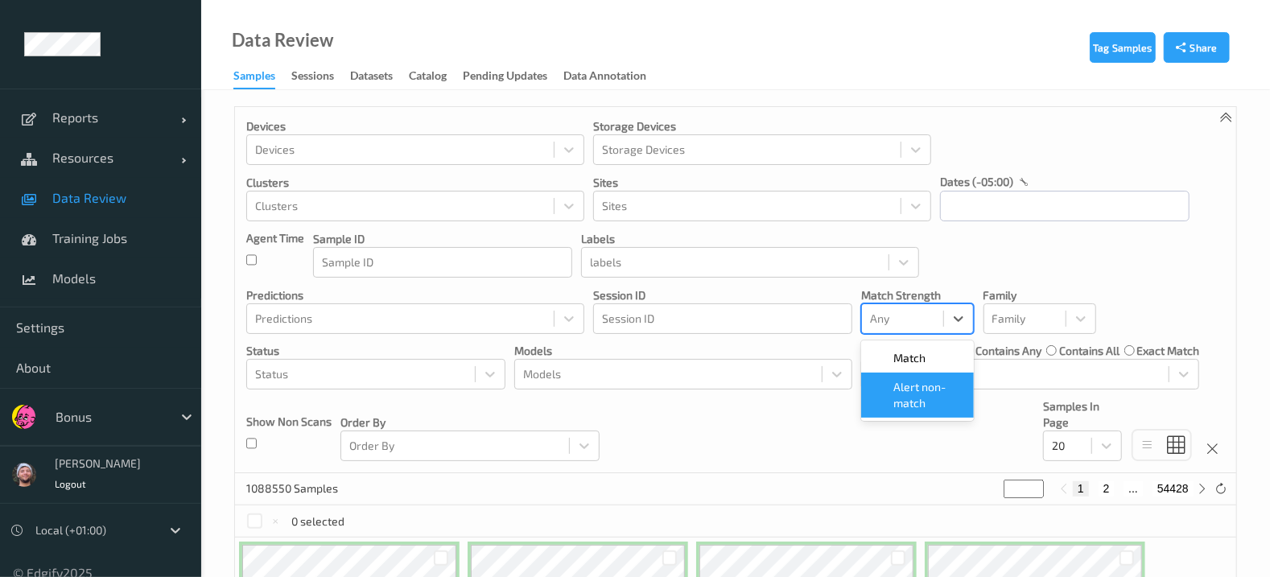
click at [904, 390] on span "Alert non-match" at bounding box center [929, 395] width 71 height 32
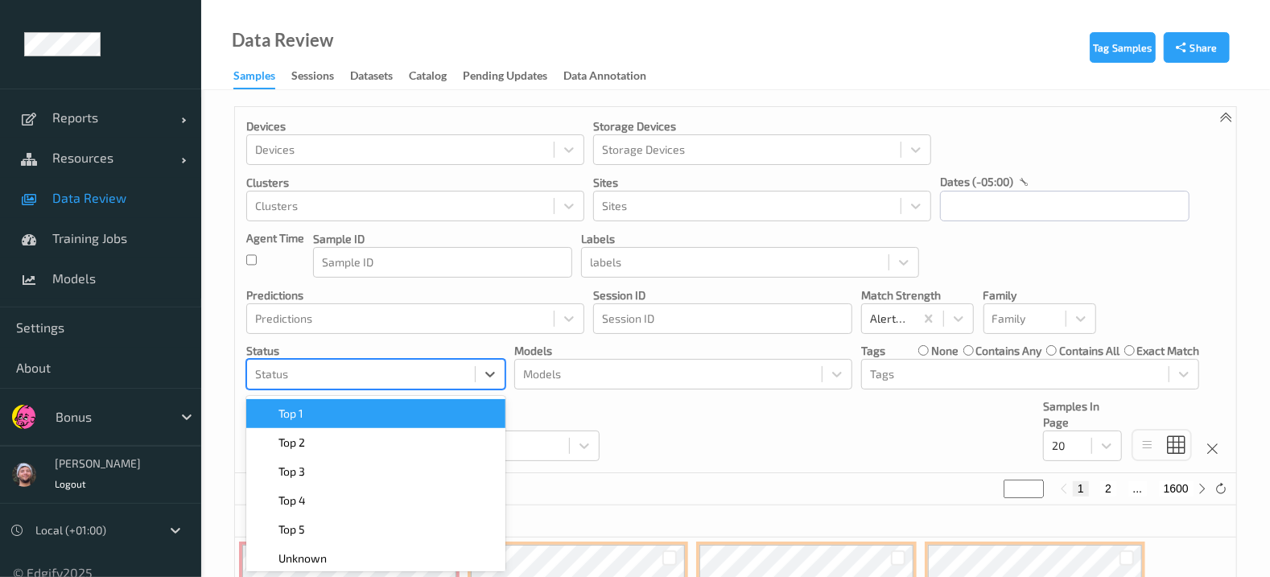
click at [445, 370] on div at bounding box center [361, 374] width 212 height 19
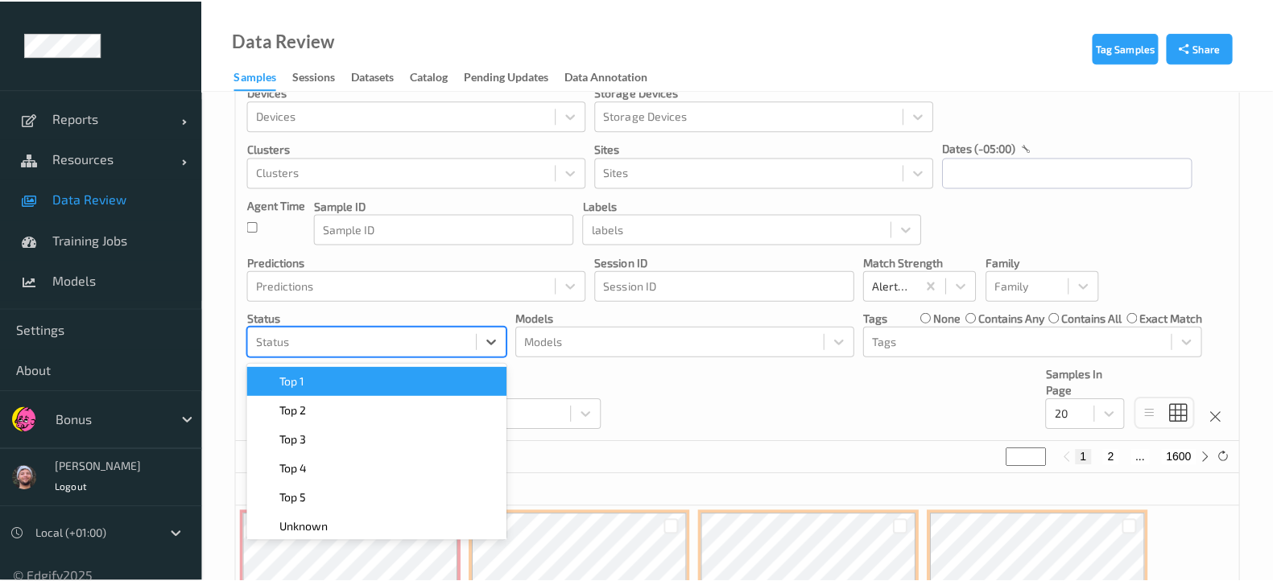
scroll to position [65, 0]
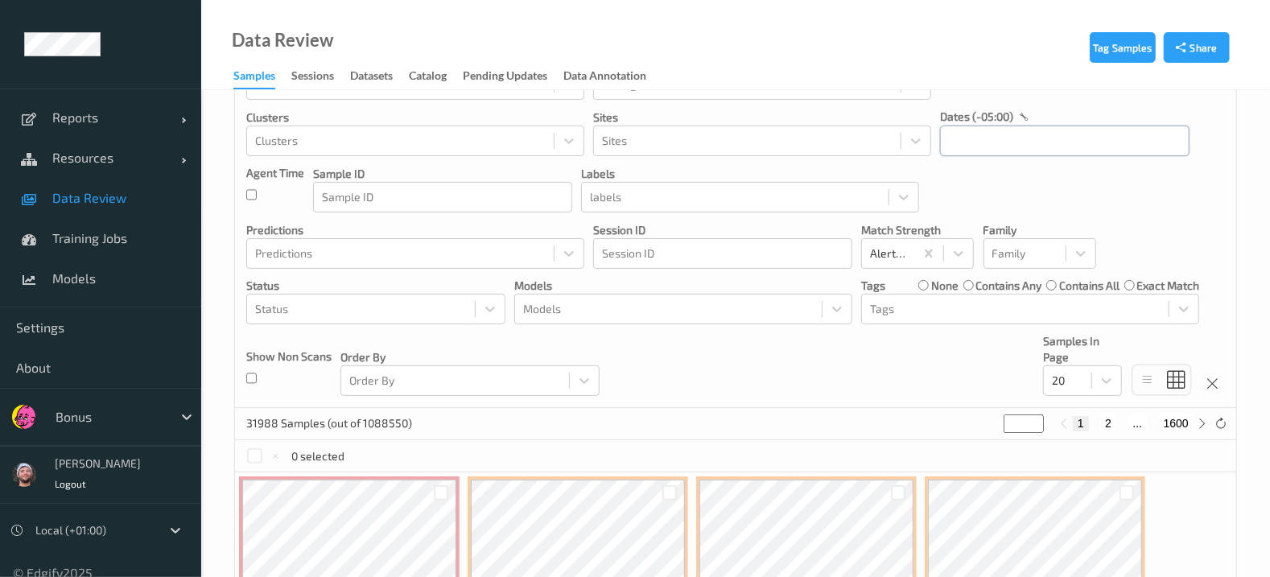
click at [976, 151] on input "text" at bounding box center [1065, 141] width 250 height 31
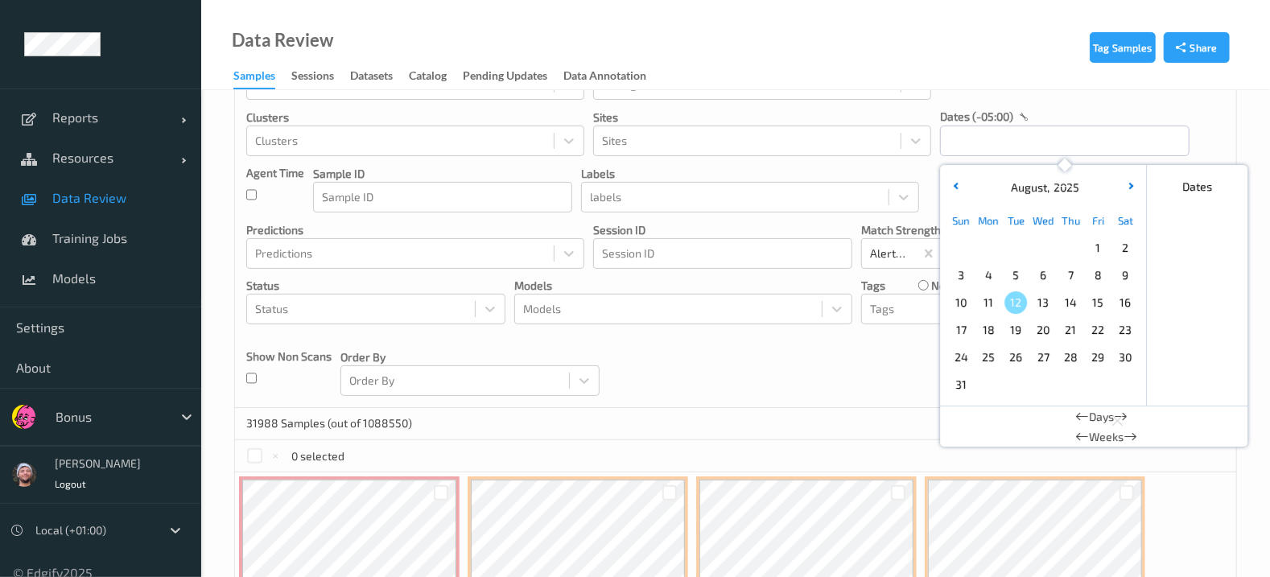
click at [1009, 308] on span "12" at bounding box center [1016, 302] width 23 height 23
type input "12/08/2025 00:00 -> 12/08/2025 23:59"
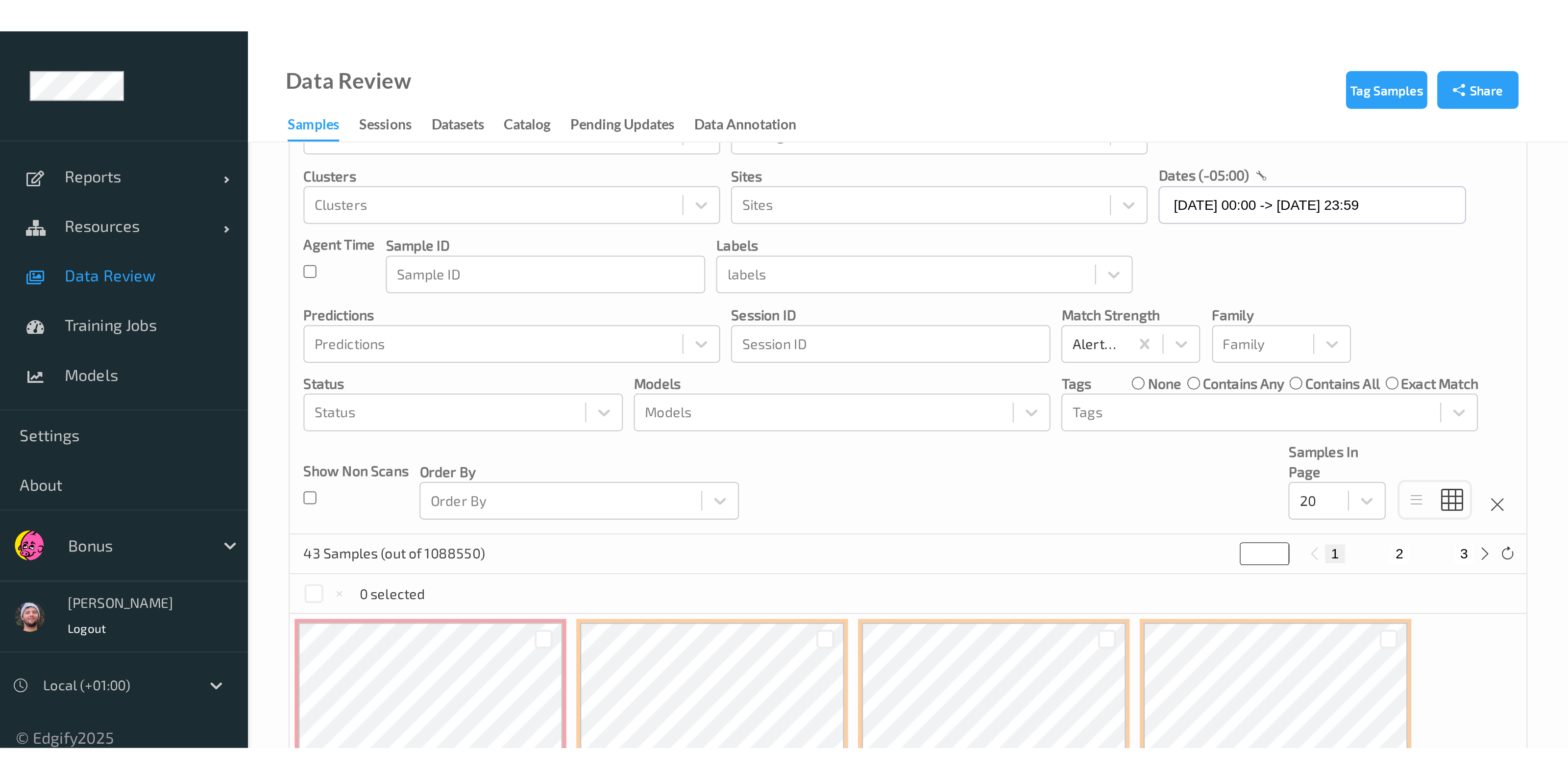
scroll to position [0, 0]
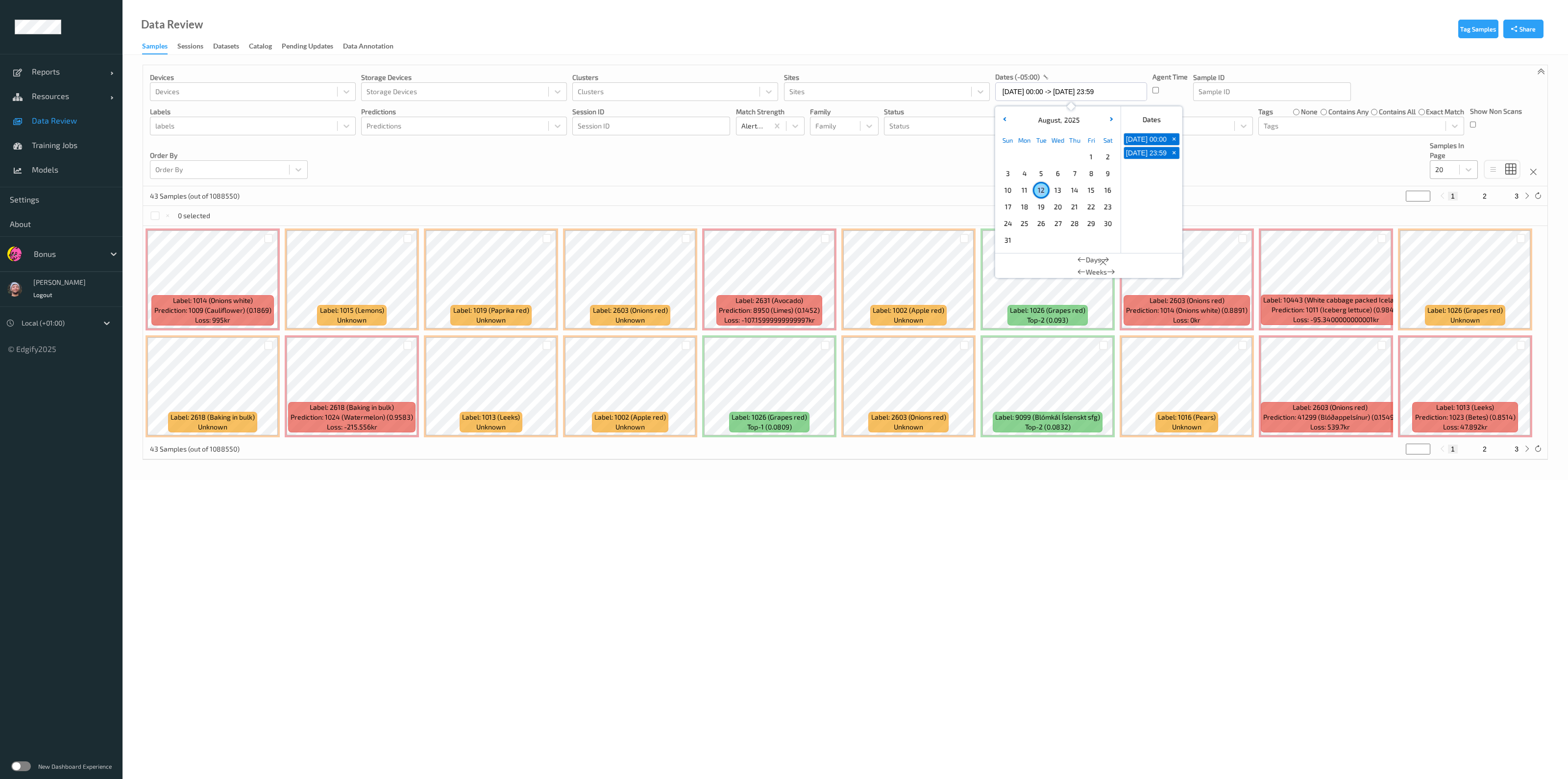
click at [782, 170] on div "20" at bounding box center [1444, 170] width 29 height 16
click at [782, 259] on span "200" at bounding box center [1455, 264] width 12 height 10
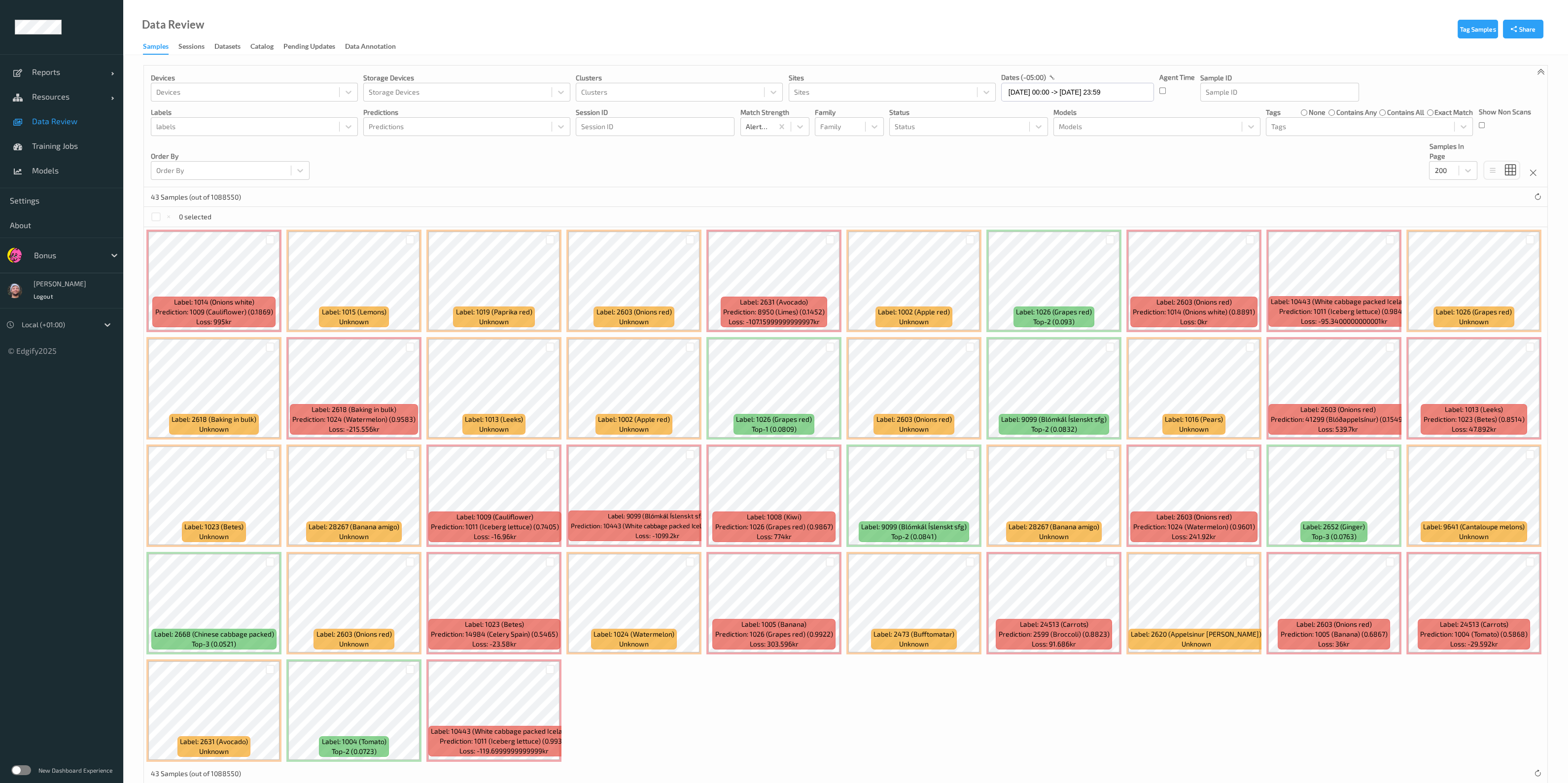
click at [787, 165] on div "Devices Devices Storage Devices Storage Devices Clusters Clusters Sites Sites d…" at bounding box center [846, 126] width 1403 height 122
click at [787, 124] on div at bounding box center [959, 126] width 130 height 12
click at [787, 234] on div "Unknown" at bounding box center [969, 239] width 147 height 10
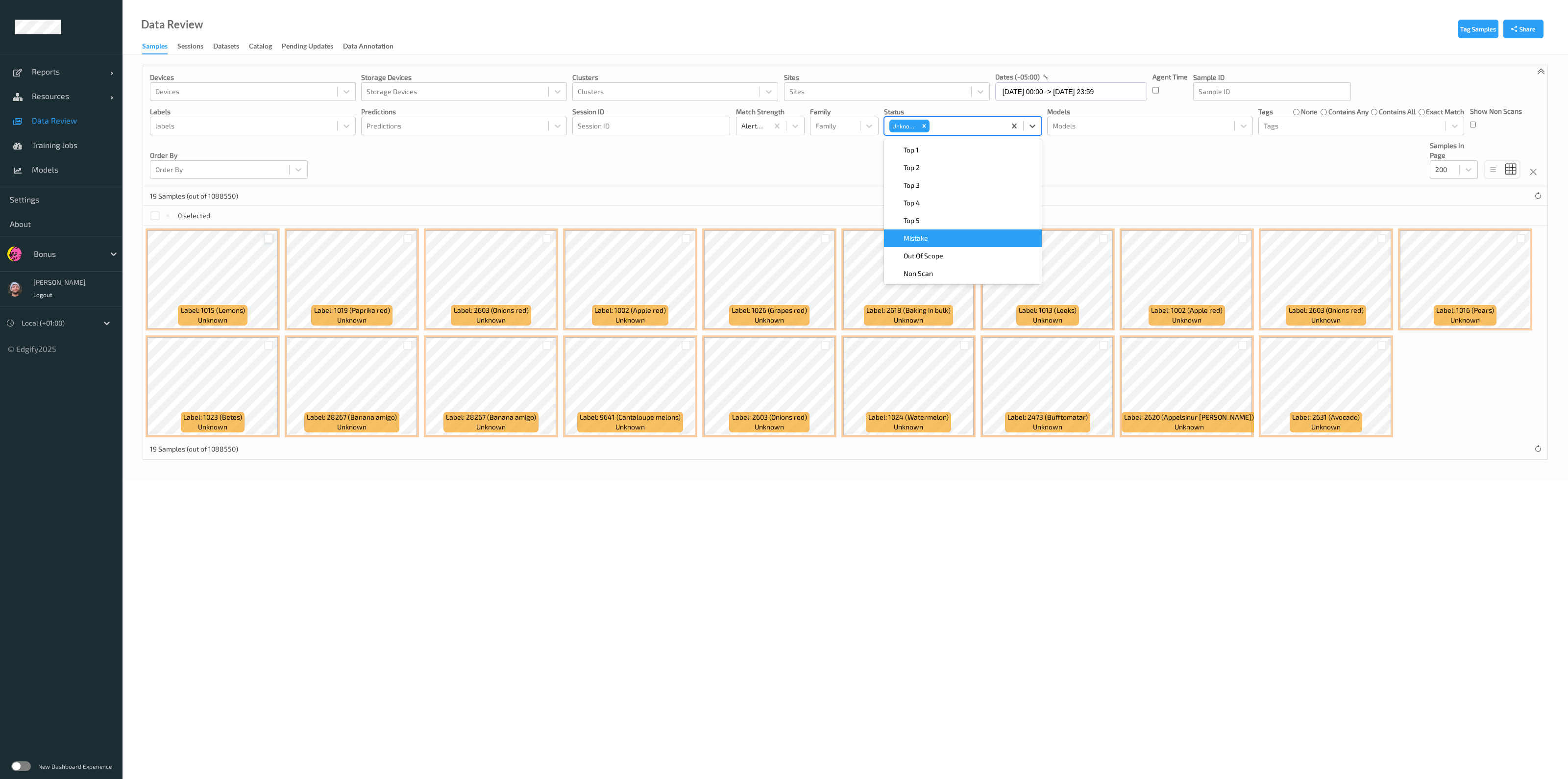
click at [265, 238] on div at bounding box center [268, 238] width 9 height 9
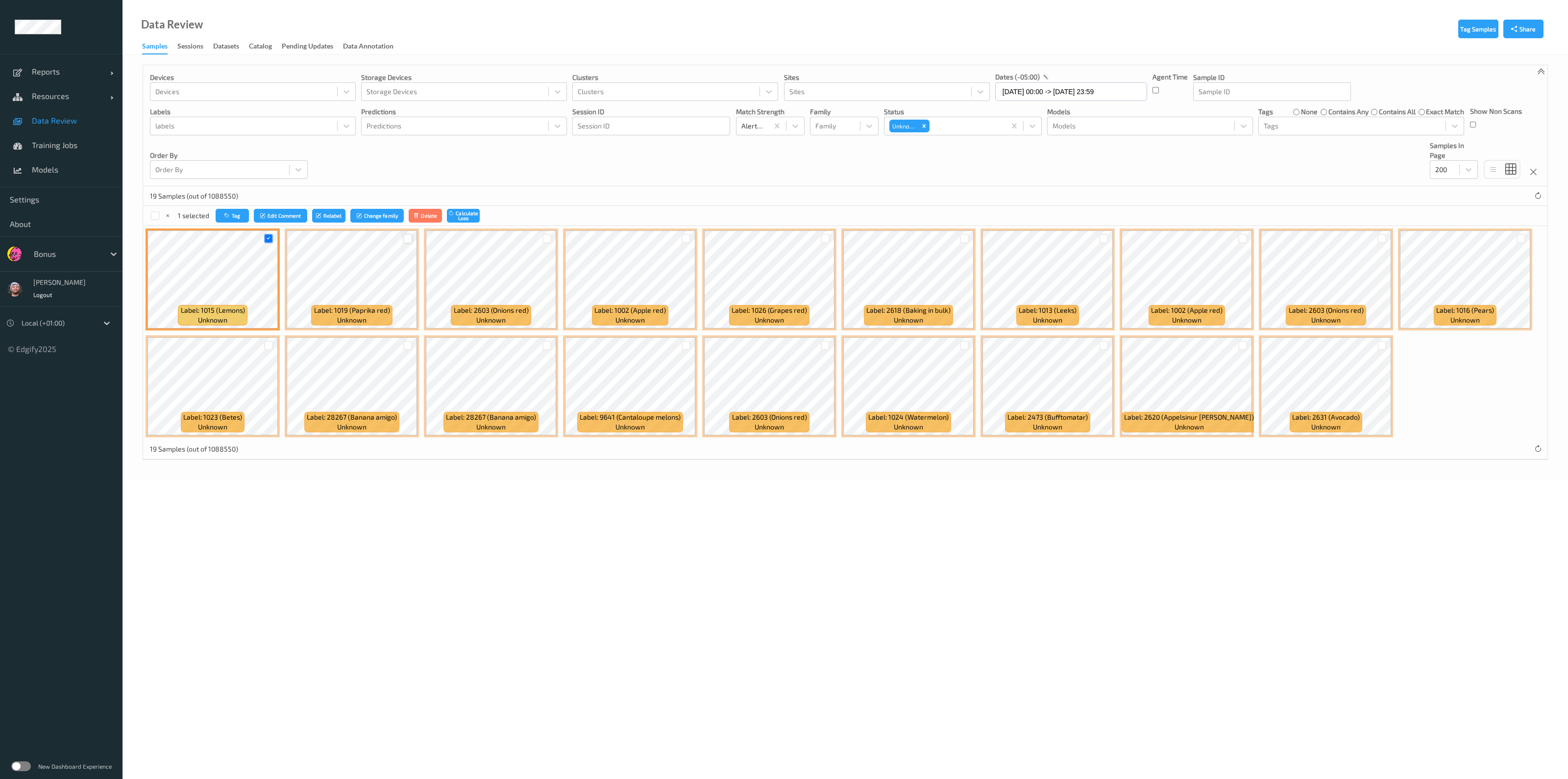
click at [404, 236] on div at bounding box center [408, 238] width 9 height 9
click at [542, 238] on div at bounding box center [547, 238] width 9 height 9
click at [682, 236] on div at bounding box center [686, 238] width 9 height 9
click at [782, 241] on div at bounding box center [825, 238] width 9 height 9
click at [782, 236] on div at bounding box center [964, 238] width 9 height 9
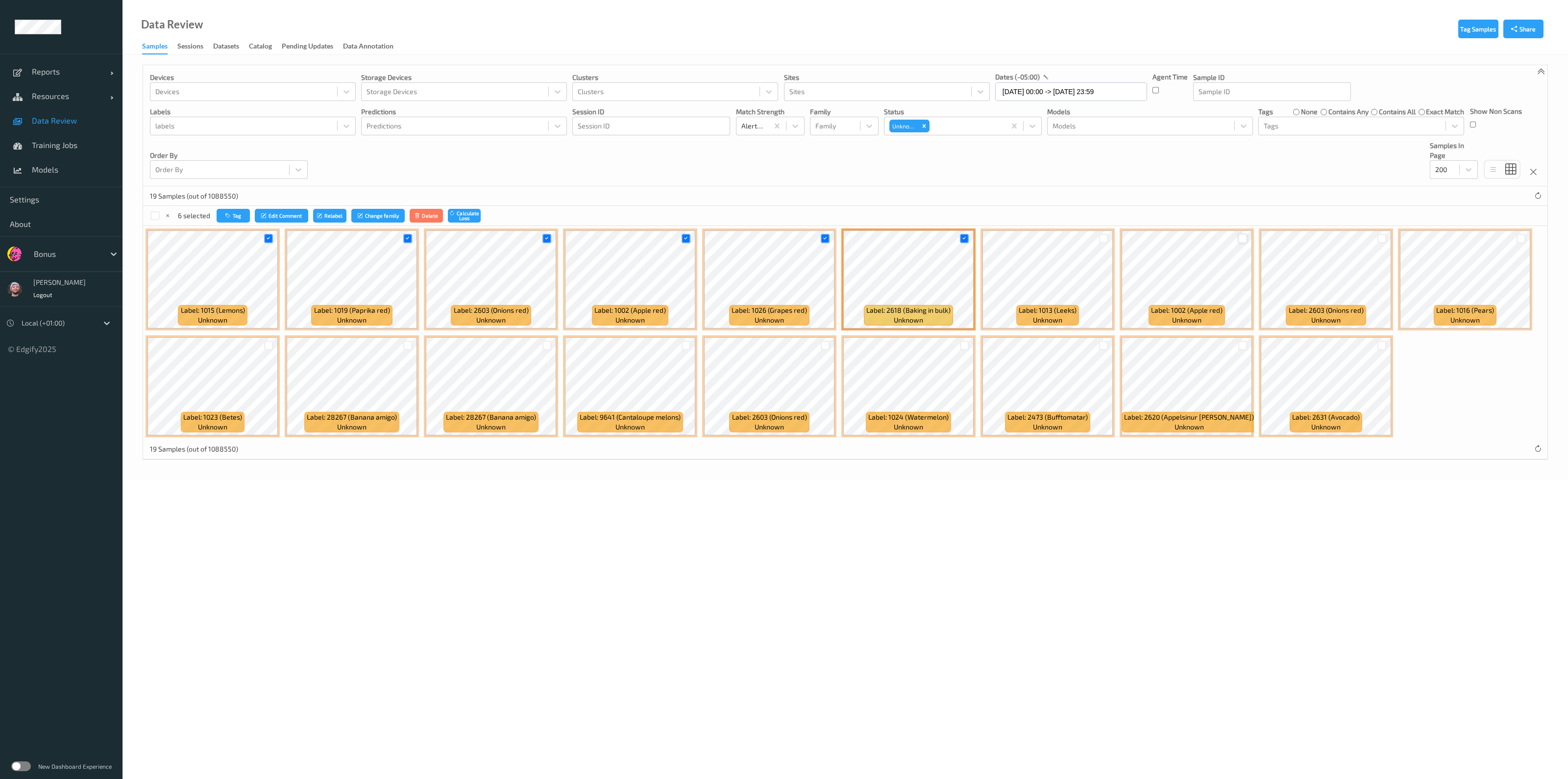
click at [782, 238] on div at bounding box center [1242, 238] width 9 height 9
click at [682, 344] on div at bounding box center [686, 345] width 9 height 9
click at [546, 344] on div at bounding box center [547, 345] width 9 height 9
click at [407, 345] on div at bounding box center [408, 345] width 9 height 9
click at [233, 213] on icon "button" at bounding box center [232, 216] width 7 height 6
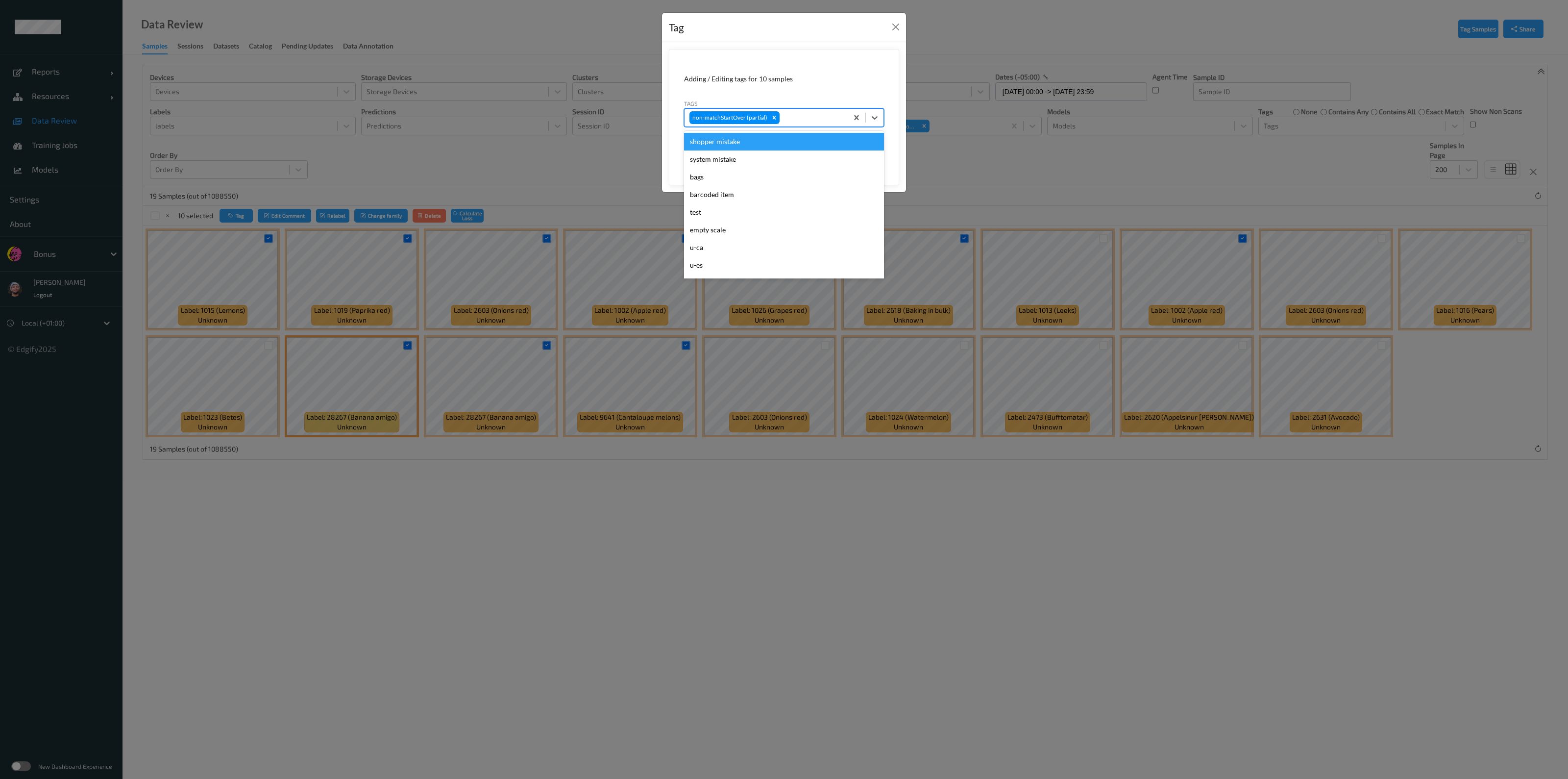
click at [782, 117] on div at bounding box center [812, 118] width 61 height 12
type input "ca"
click at [768, 166] on div "u-ca" at bounding box center [784, 159] width 200 height 18
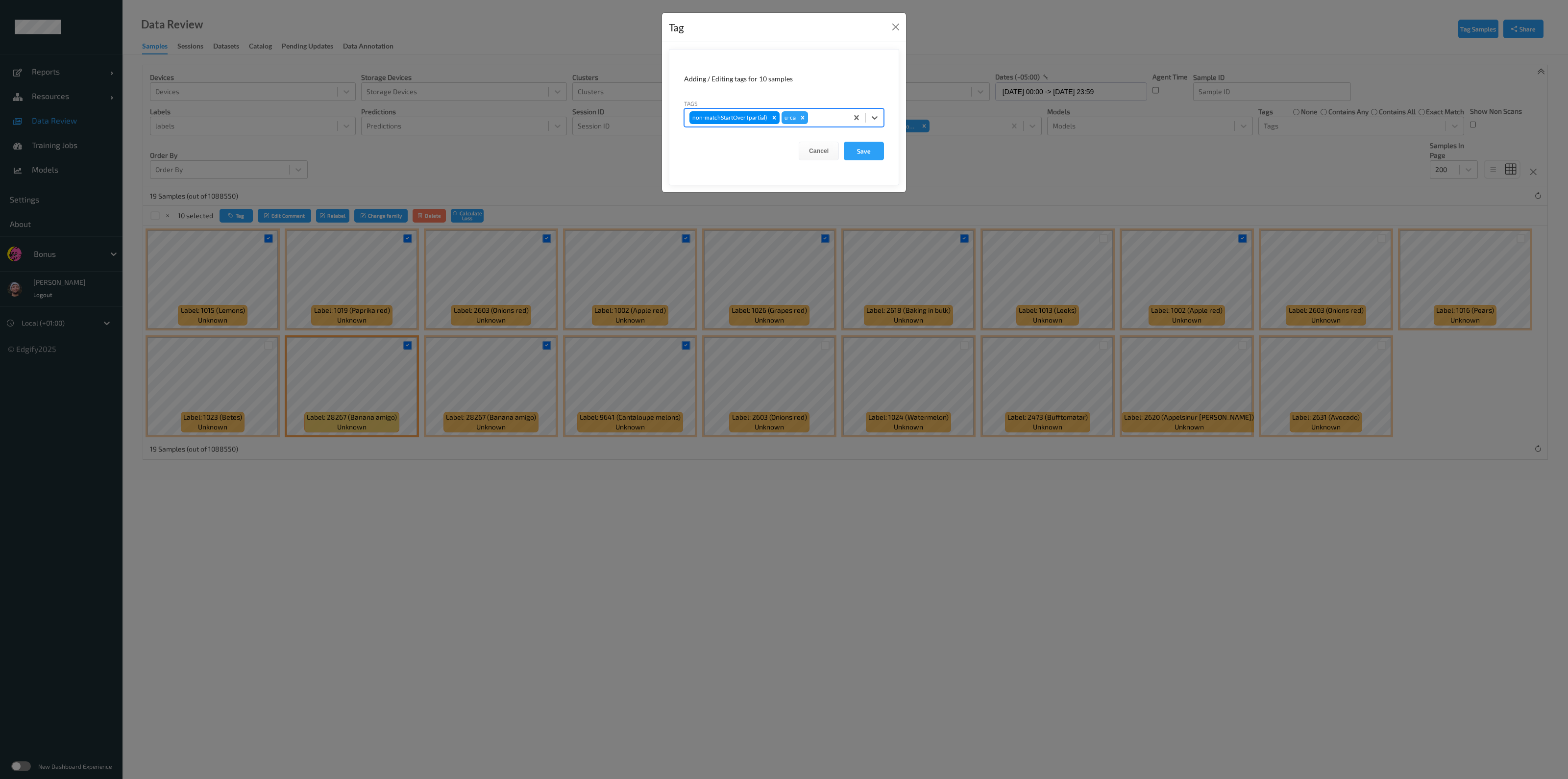
type input "s"
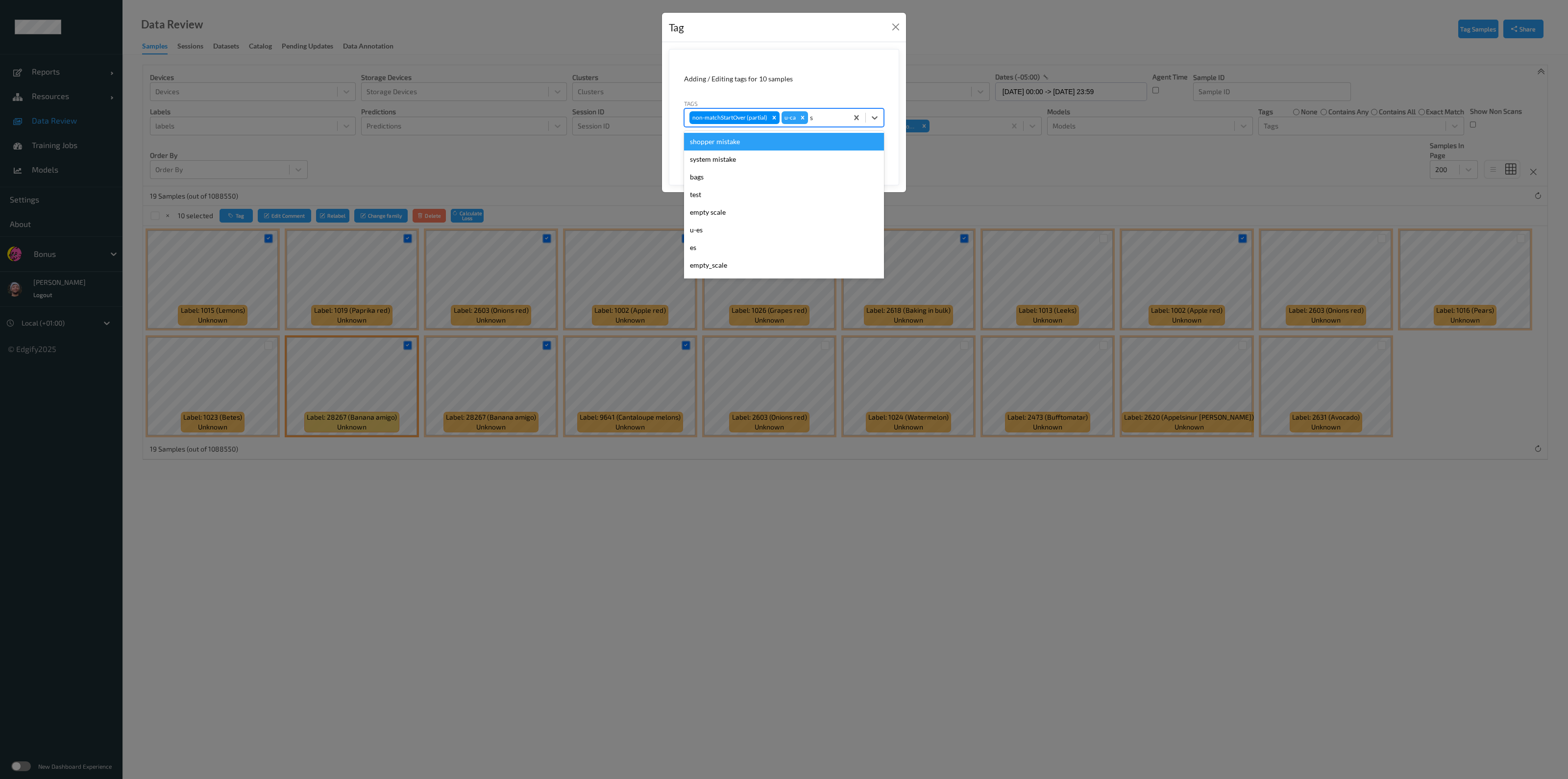
click at [782, 146] on div "shopper mistake" at bounding box center [784, 141] width 200 height 18
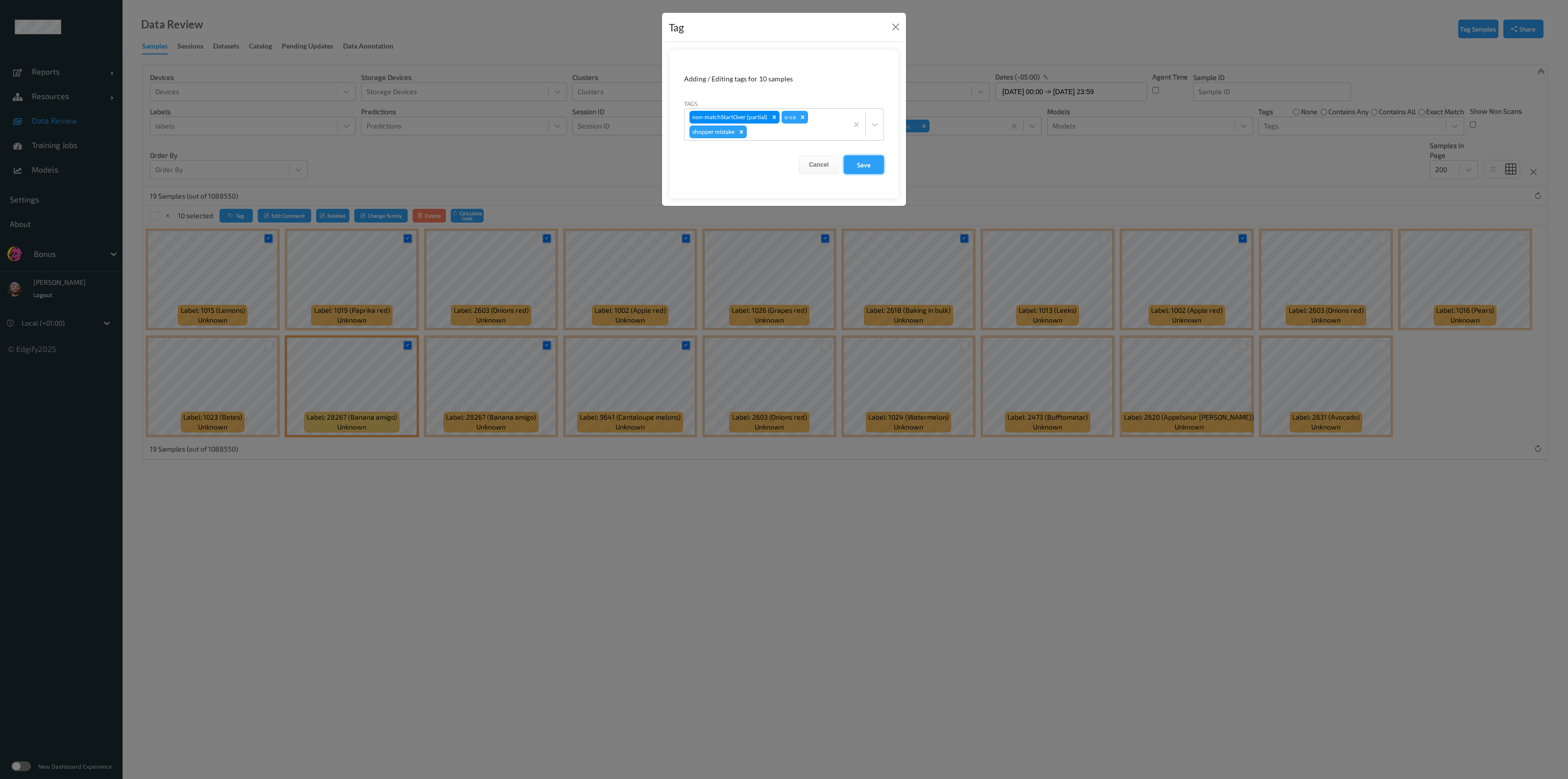
click at [782, 160] on button "Save" at bounding box center [864, 164] width 40 height 19
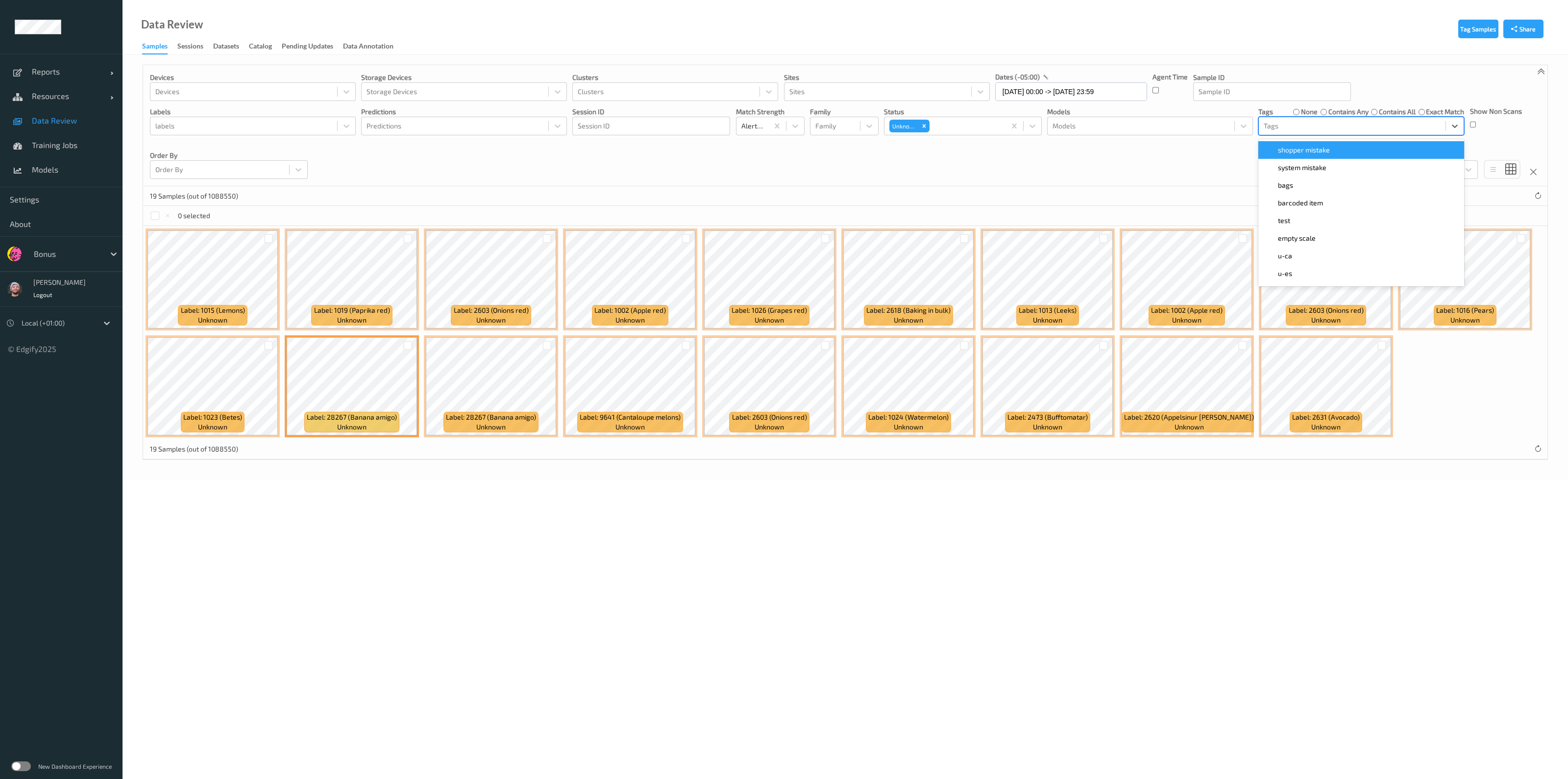
click at [782, 117] on div "Tags" at bounding box center [1361, 126] width 206 height 19
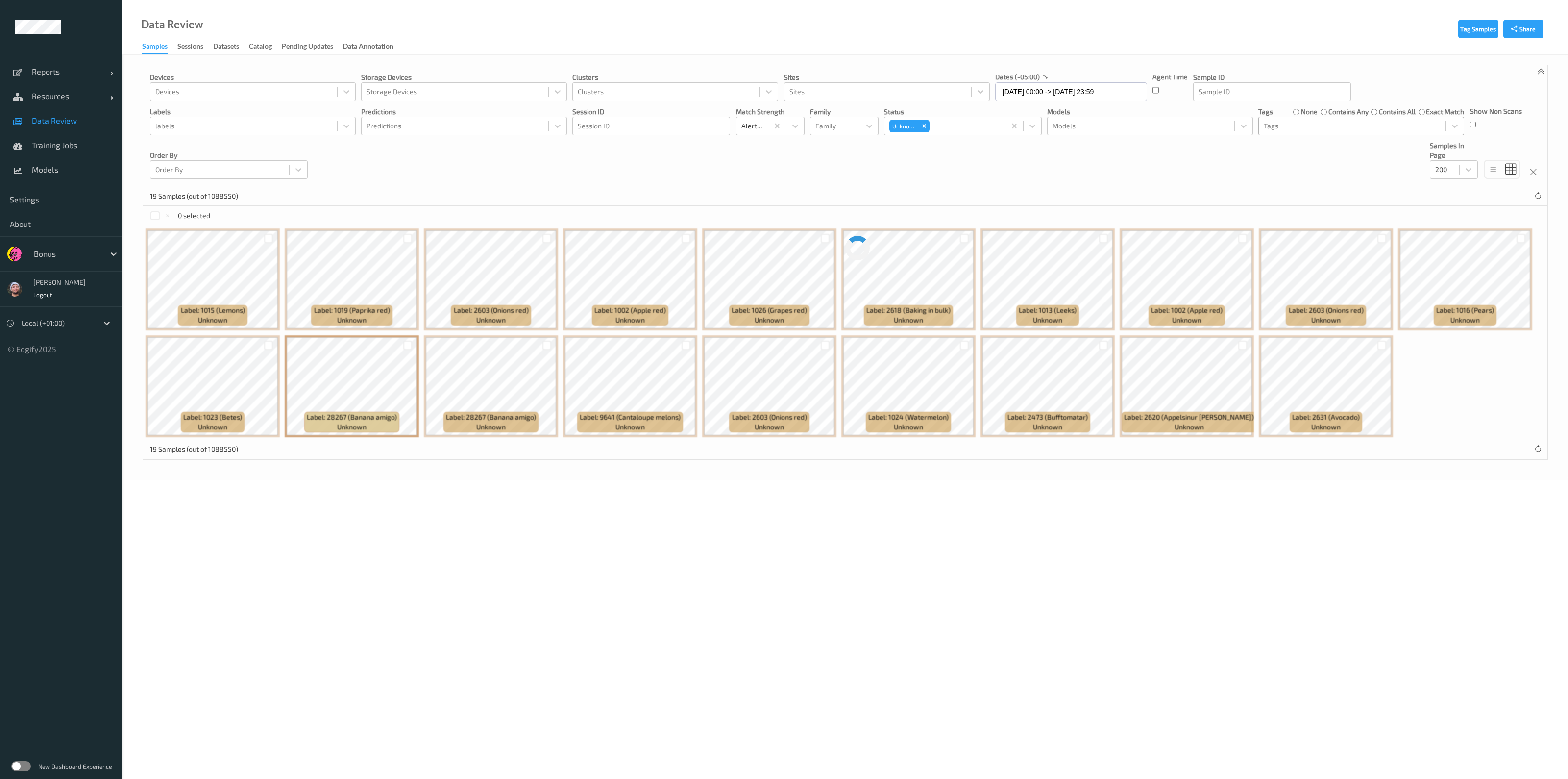
click at [782, 119] on div "Tags" at bounding box center [1352, 126] width 187 height 16
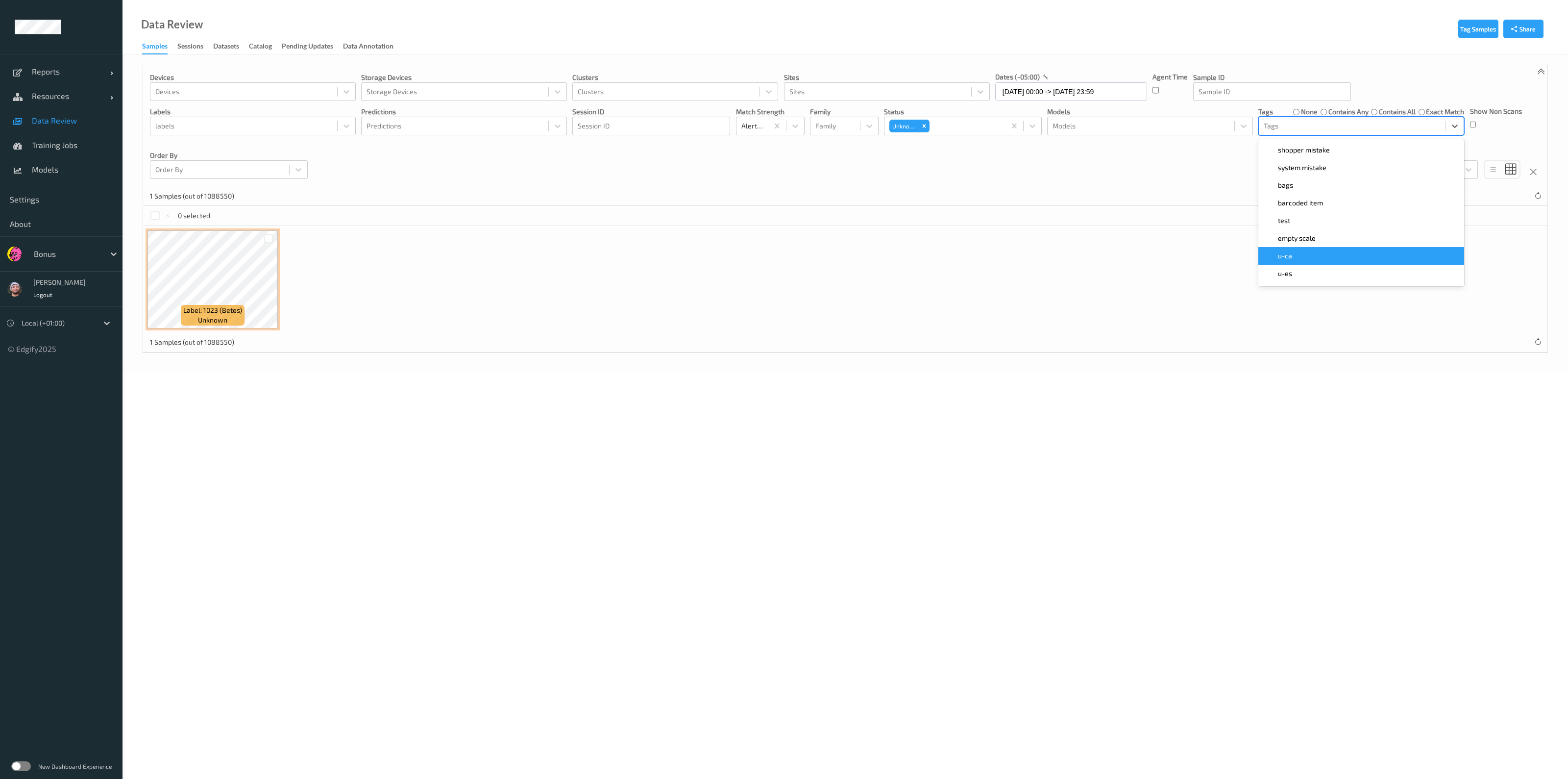
click at [782, 251] on div "u-ca" at bounding box center [1361, 256] width 194 height 10
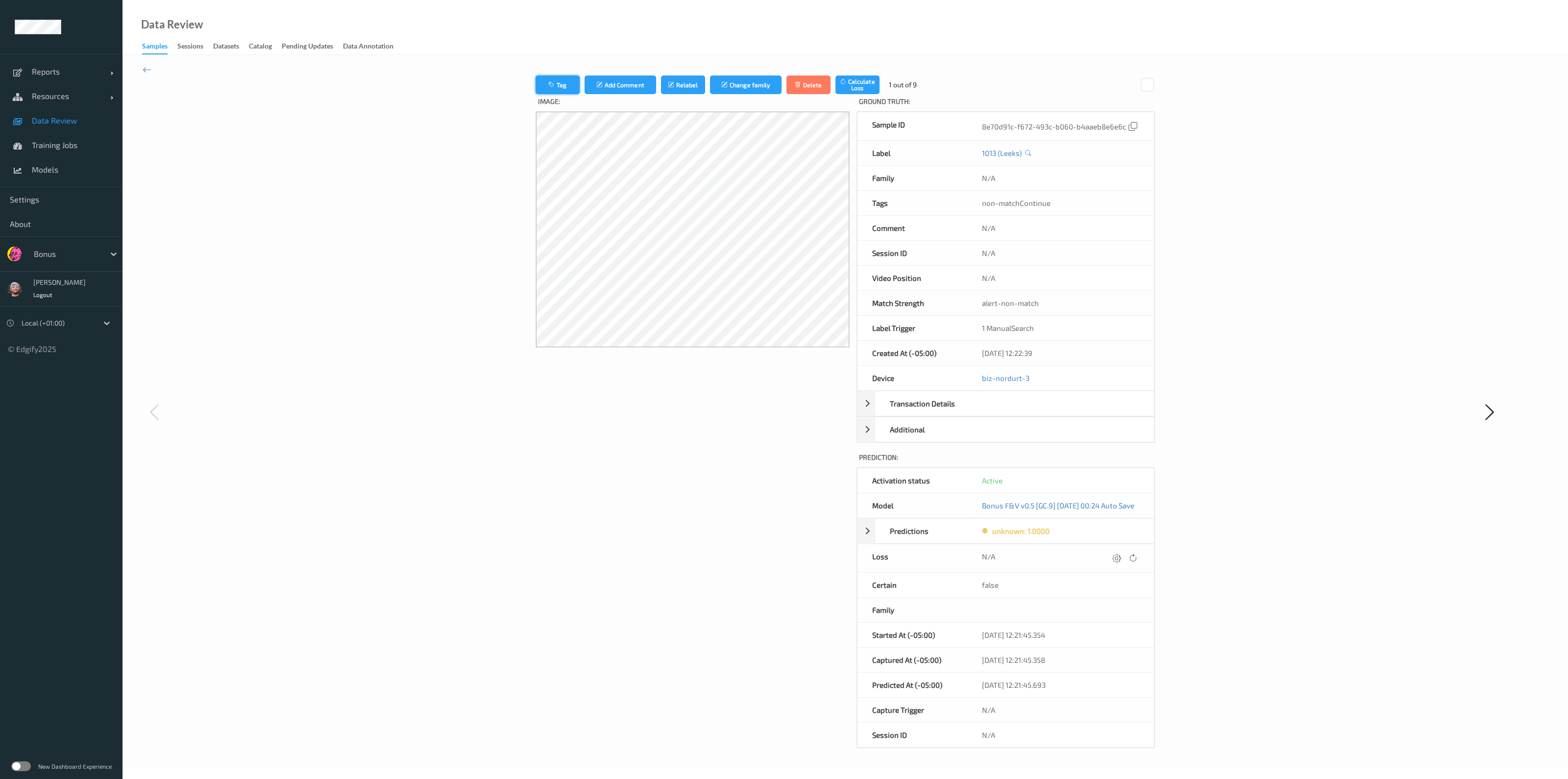
click at [547, 84] on button "Tag" at bounding box center [558, 85] width 44 height 19
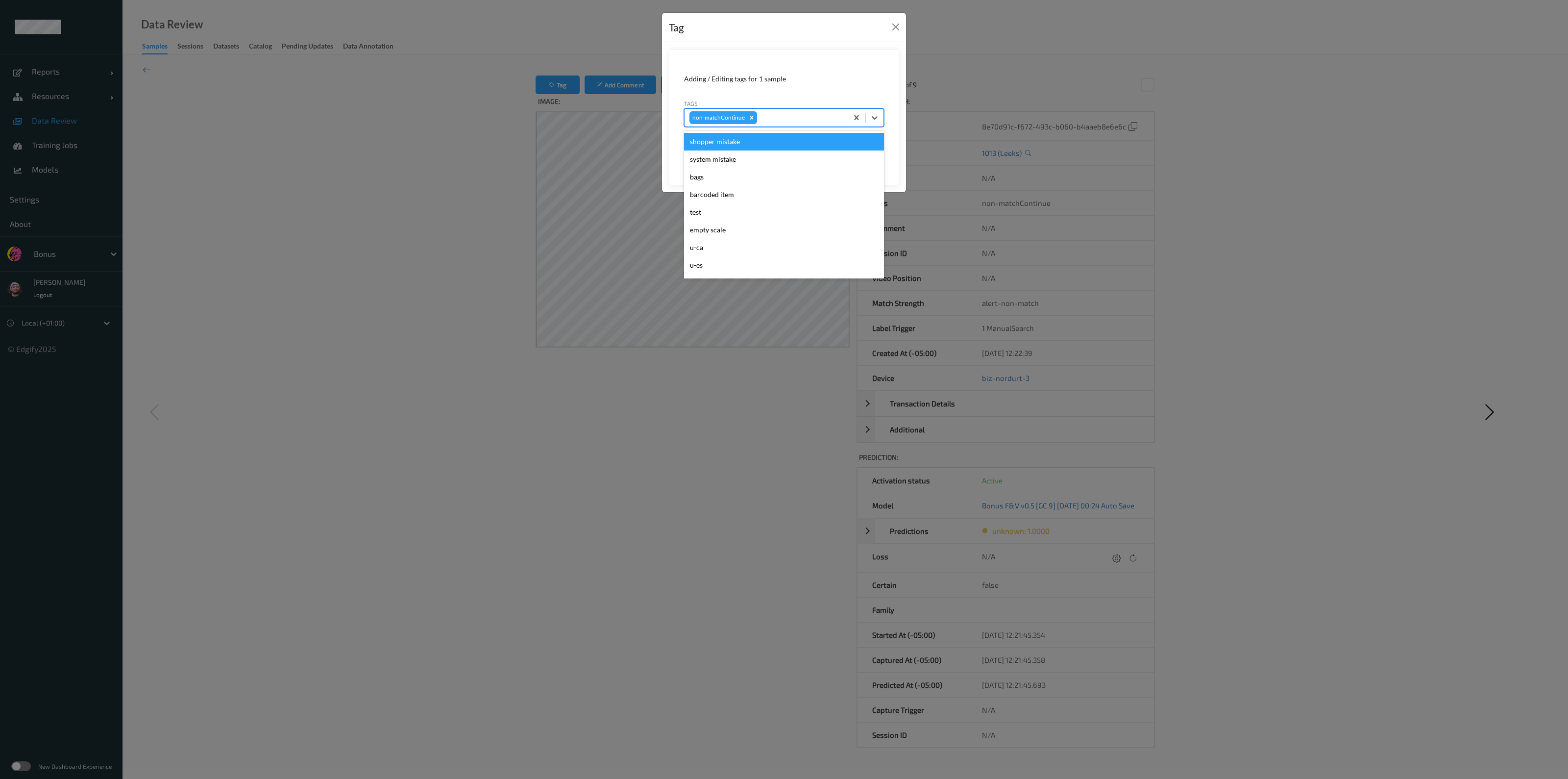
click at [782, 121] on div at bounding box center [801, 118] width 84 height 12
type input "gi"
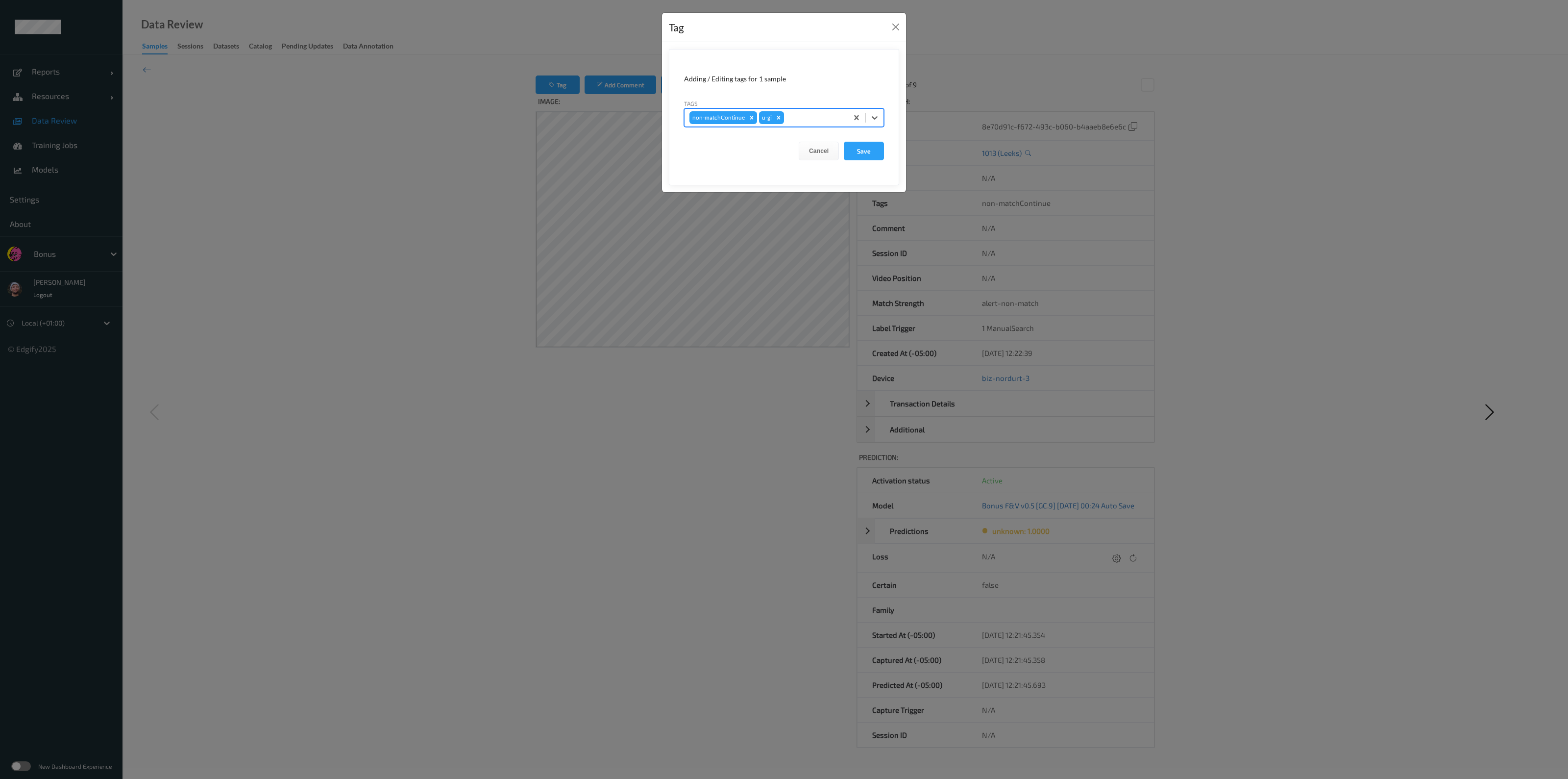
click at [782, 142] on button "Save" at bounding box center [864, 151] width 40 height 19
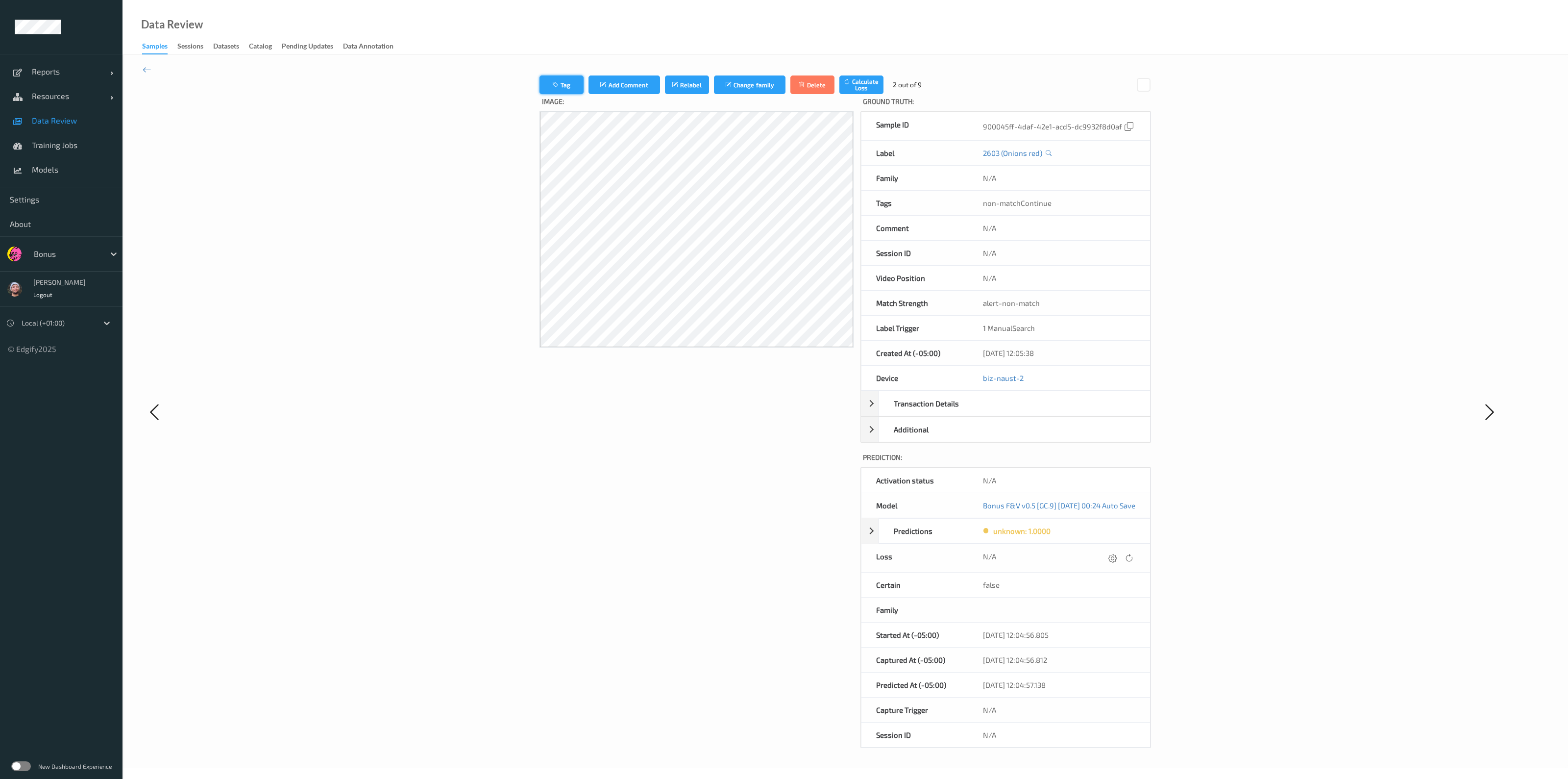
click at [559, 77] on button "Tag" at bounding box center [561, 85] width 44 height 19
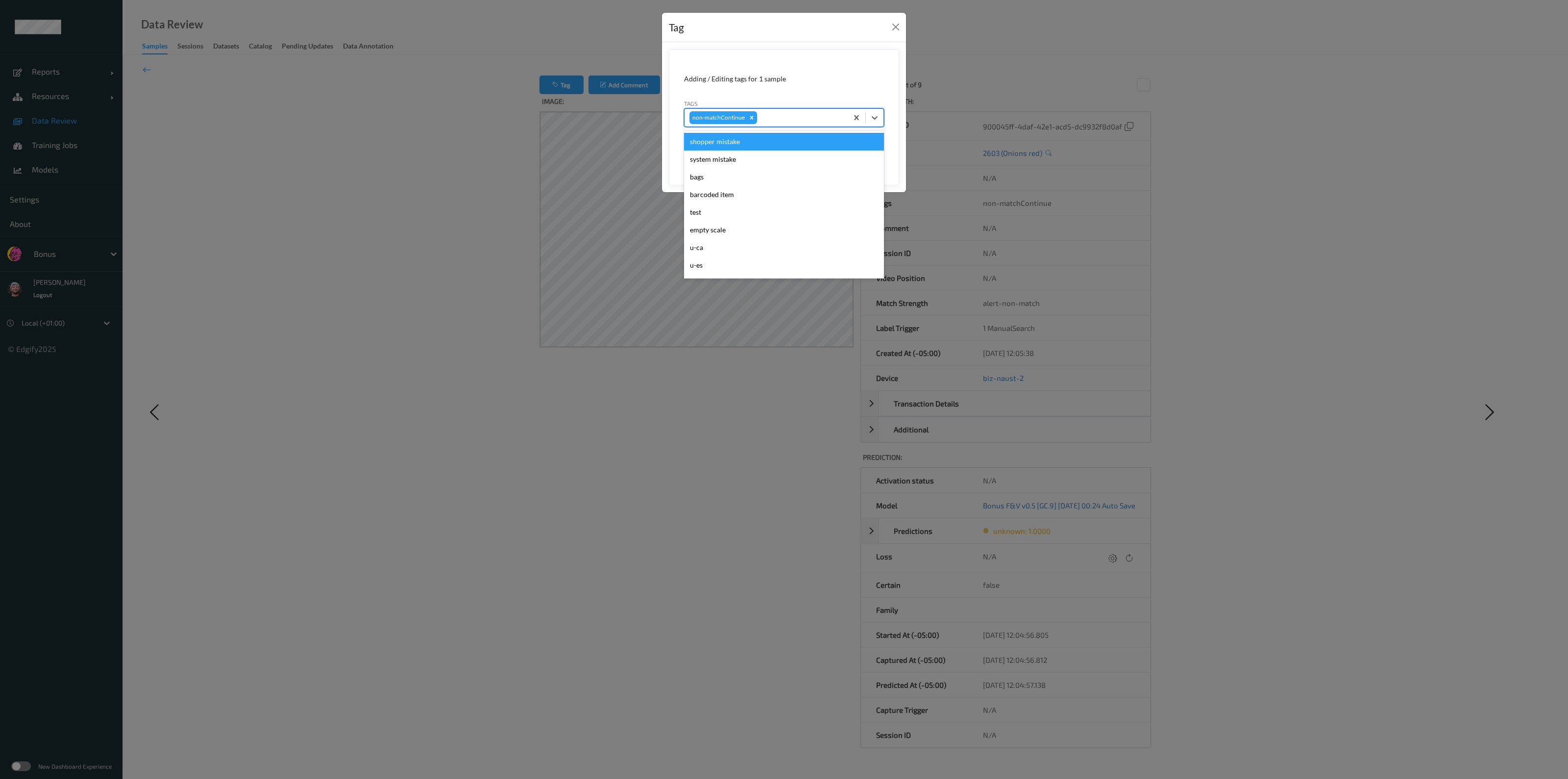
click at [774, 121] on div at bounding box center [801, 118] width 84 height 12
type input "pi"
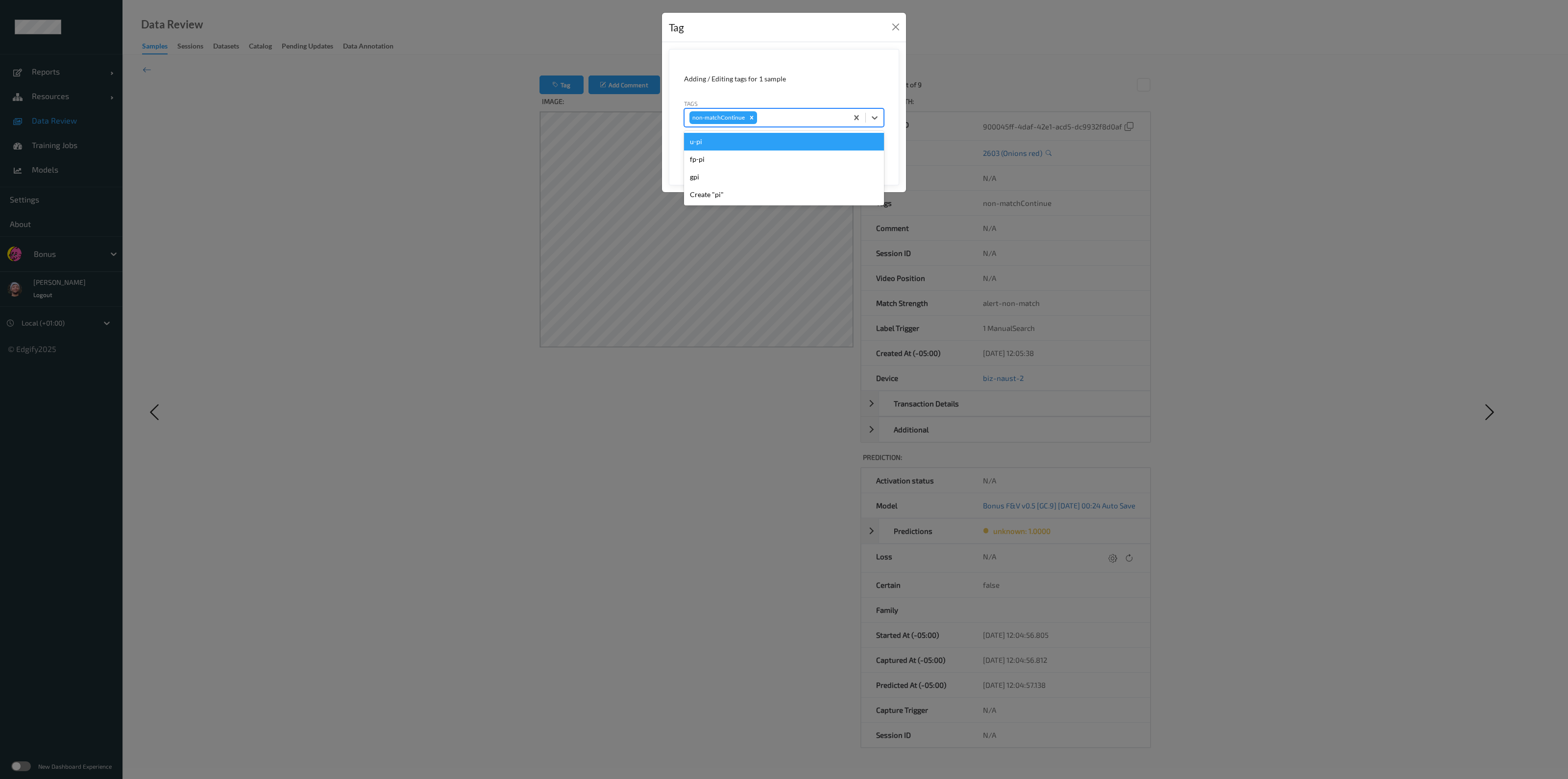
click at [782, 142] on button "Save" at bounding box center [864, 151] width 40 height 19
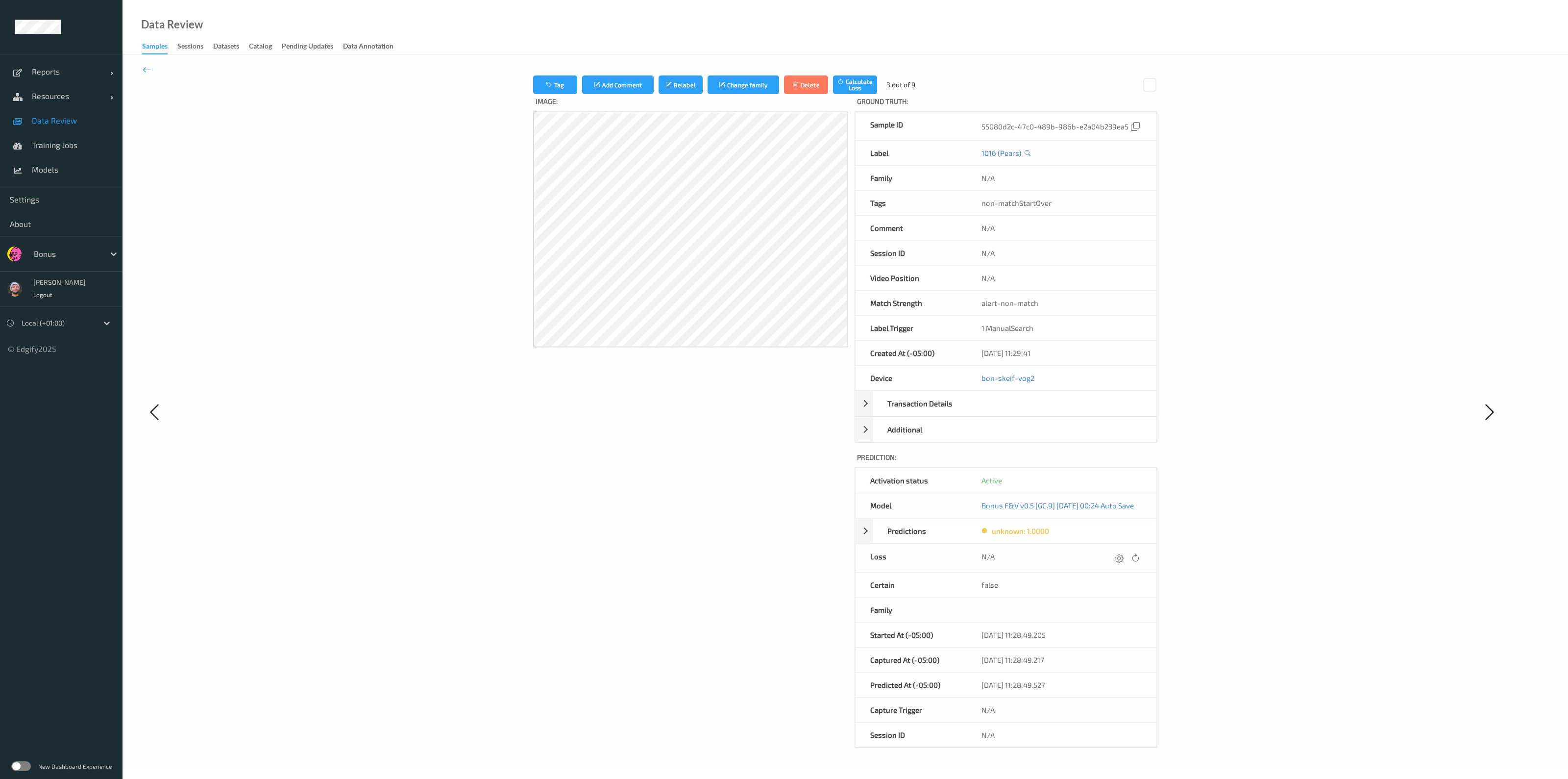
click at [527, 74] on div "Tag Add Comment Relabel Change family Delete Calculate Loss 3 out of 9 Image: G…" at bounding box center [845, 411] width 1446 height 713
click at [533, 78] on button "Tag" at bounding box center [555, 85] width 44 height 19
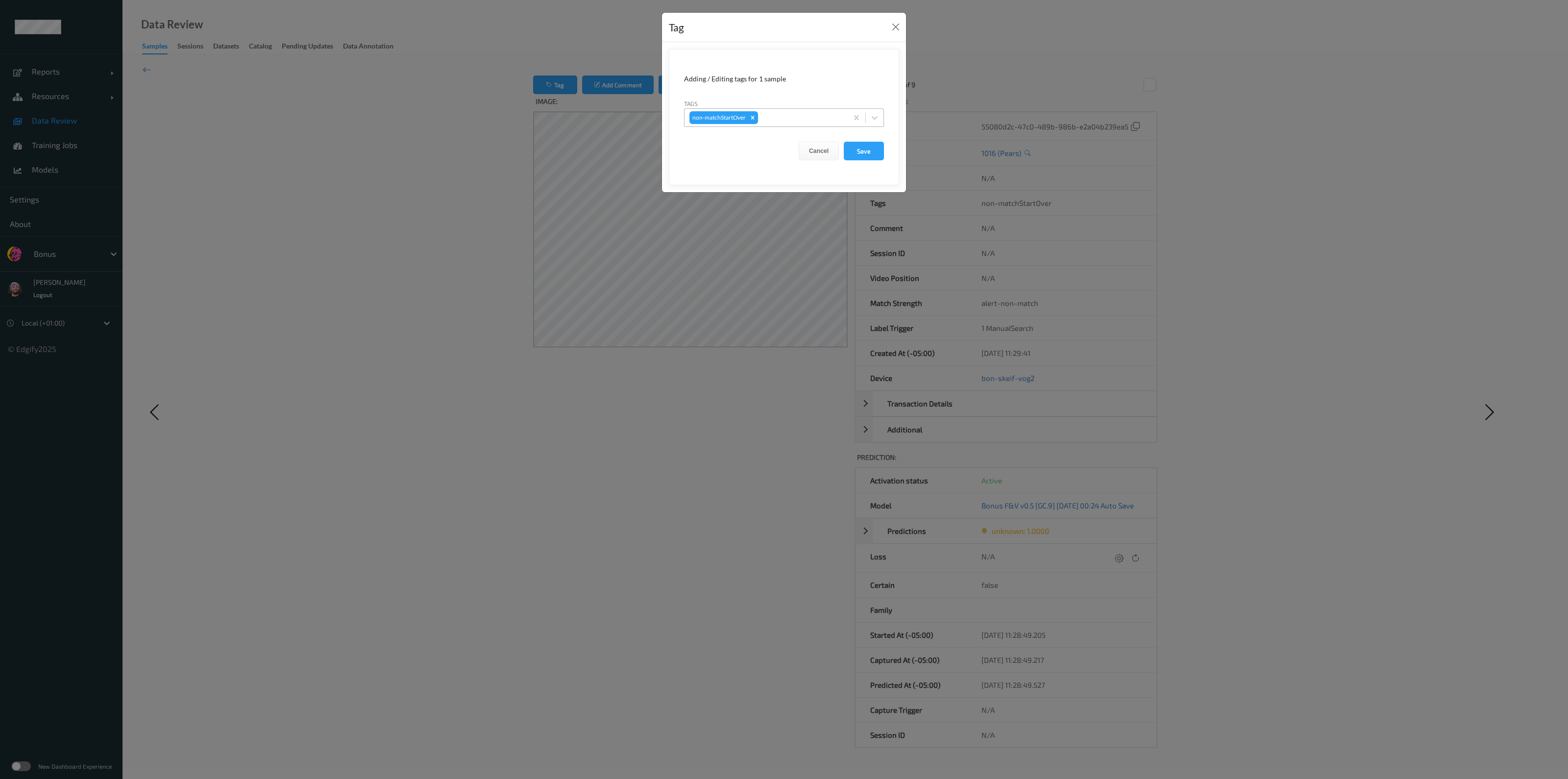
click at [782, 116] on div at bounding box center [802, 118] width 83 height 12
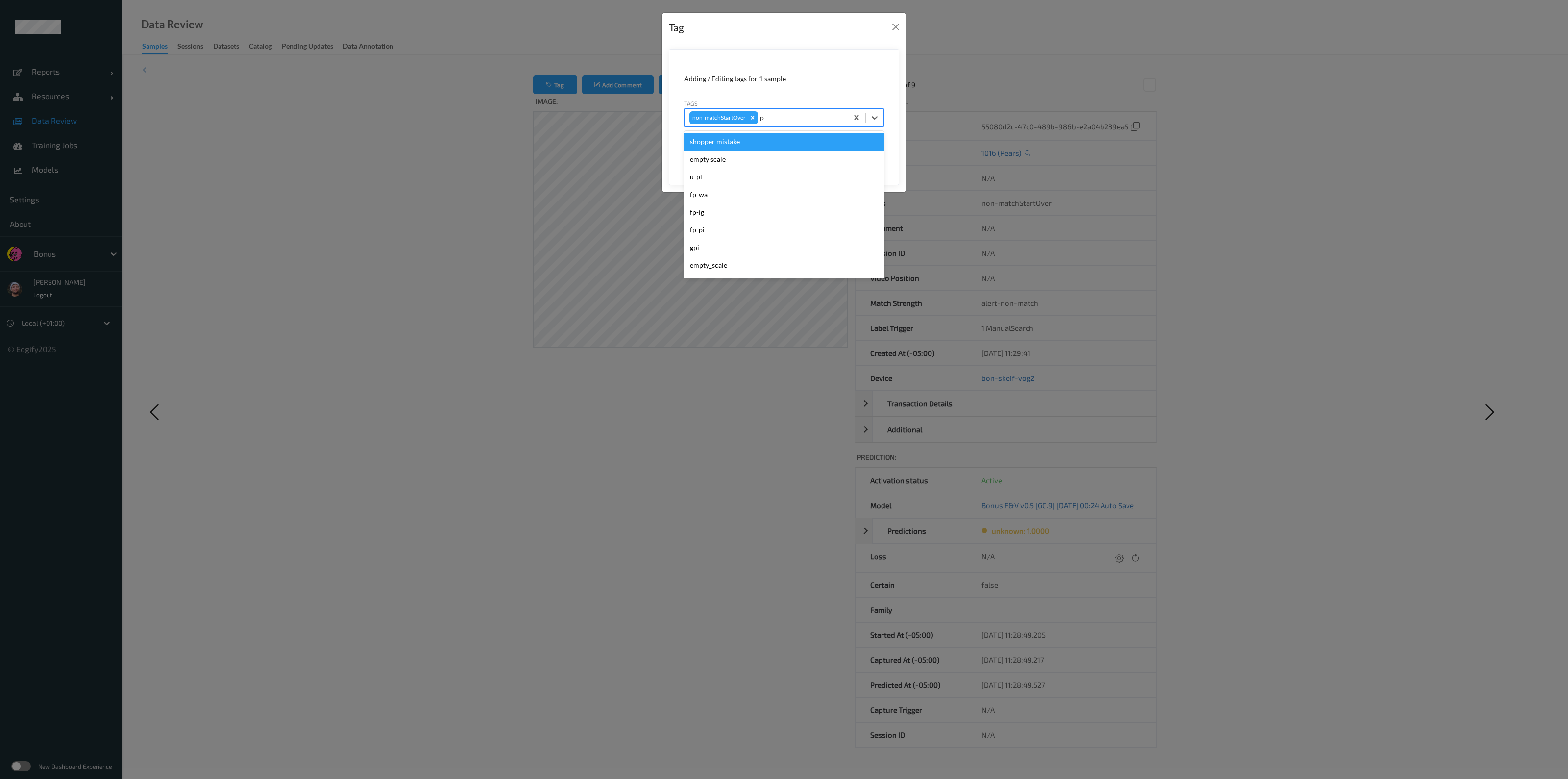
type input "pi"
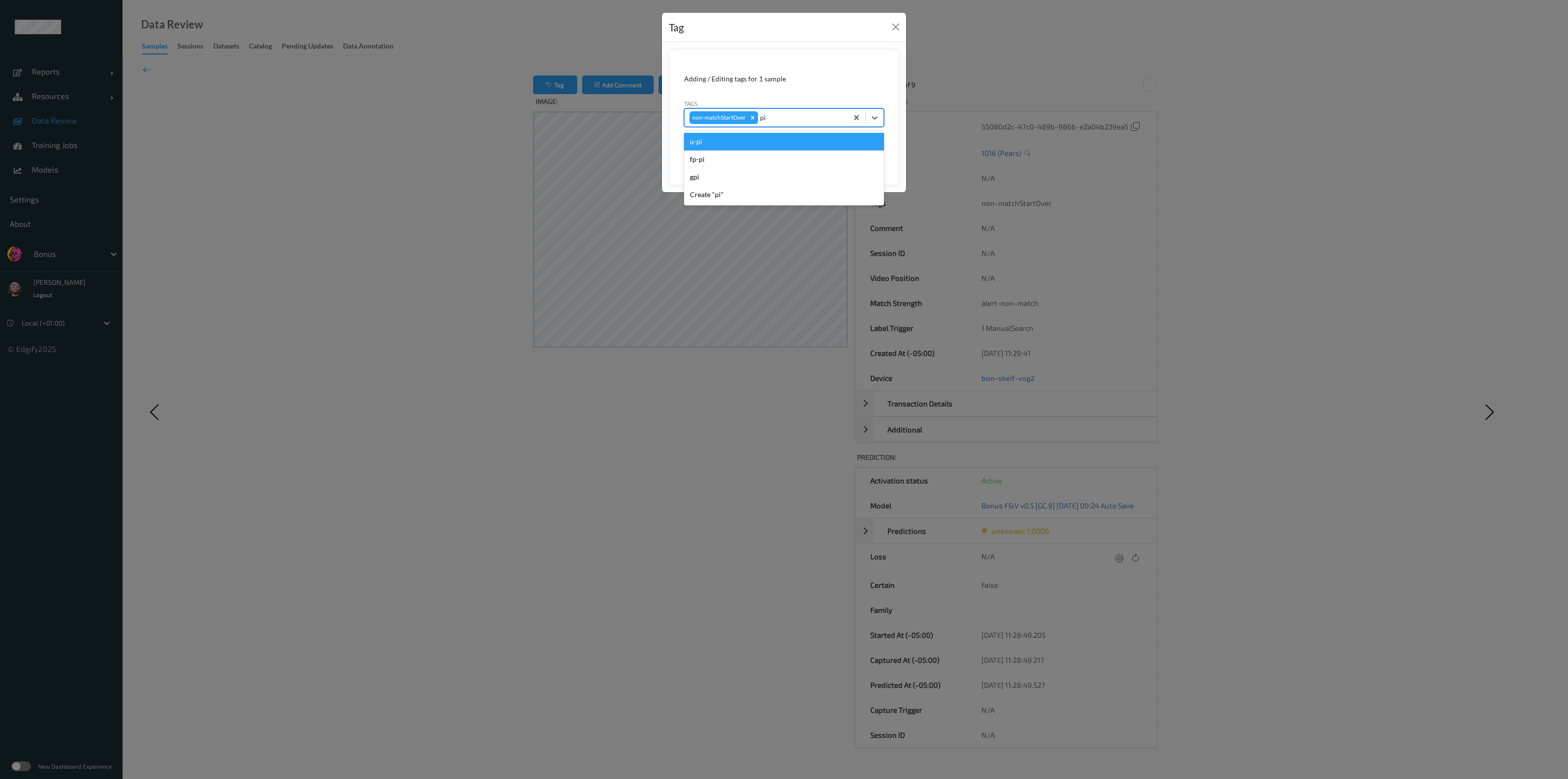
click at [778, 143] on div "u-pi" at bounding box center [784, 141] width 200 height 18
click at [782, 142] on button "Save" at bounding box center [864, 151] width 40 height 19
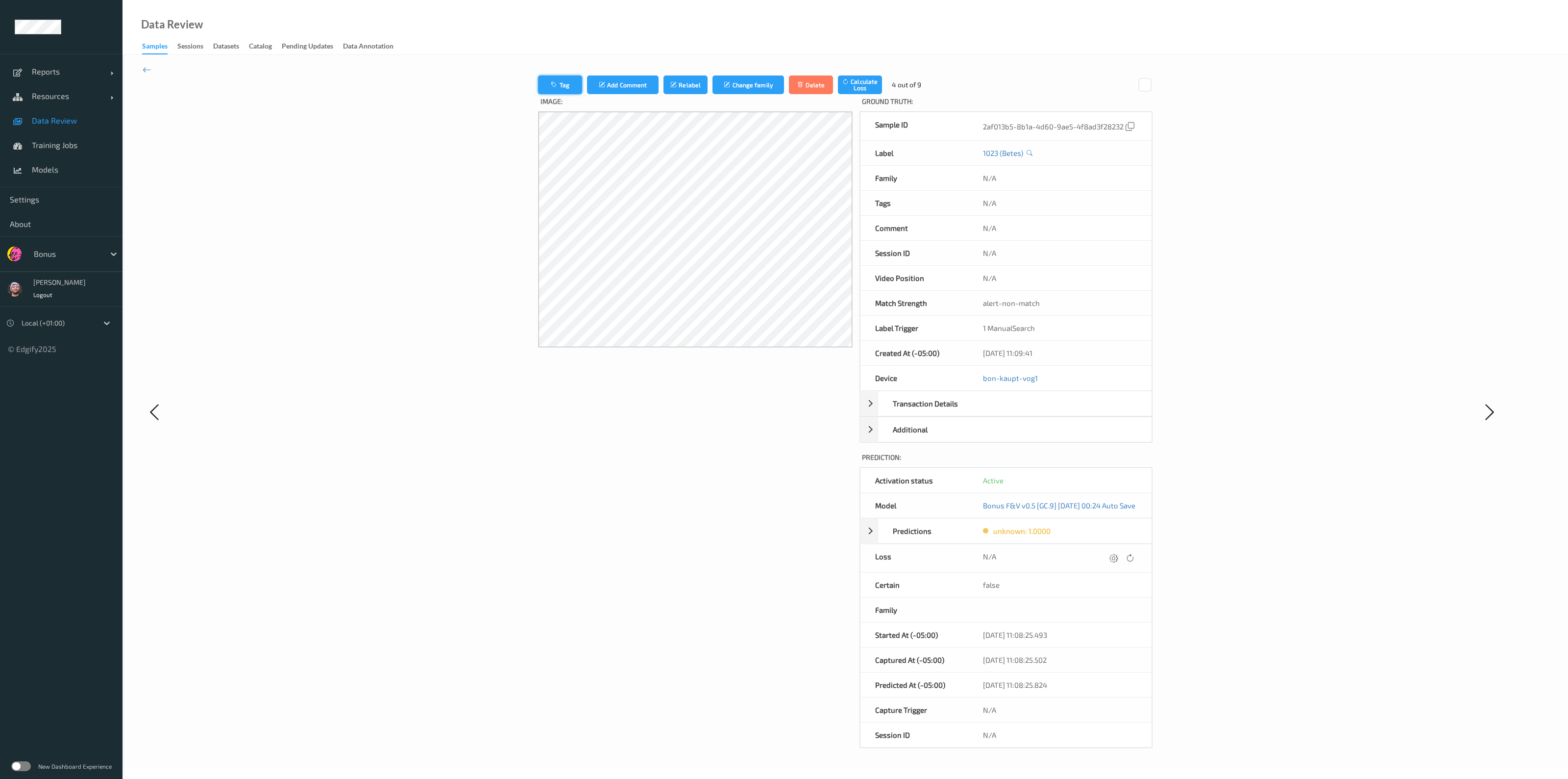
click at [551, 85] on icon "button" at bounding box center [555, 85] width 9 height 7
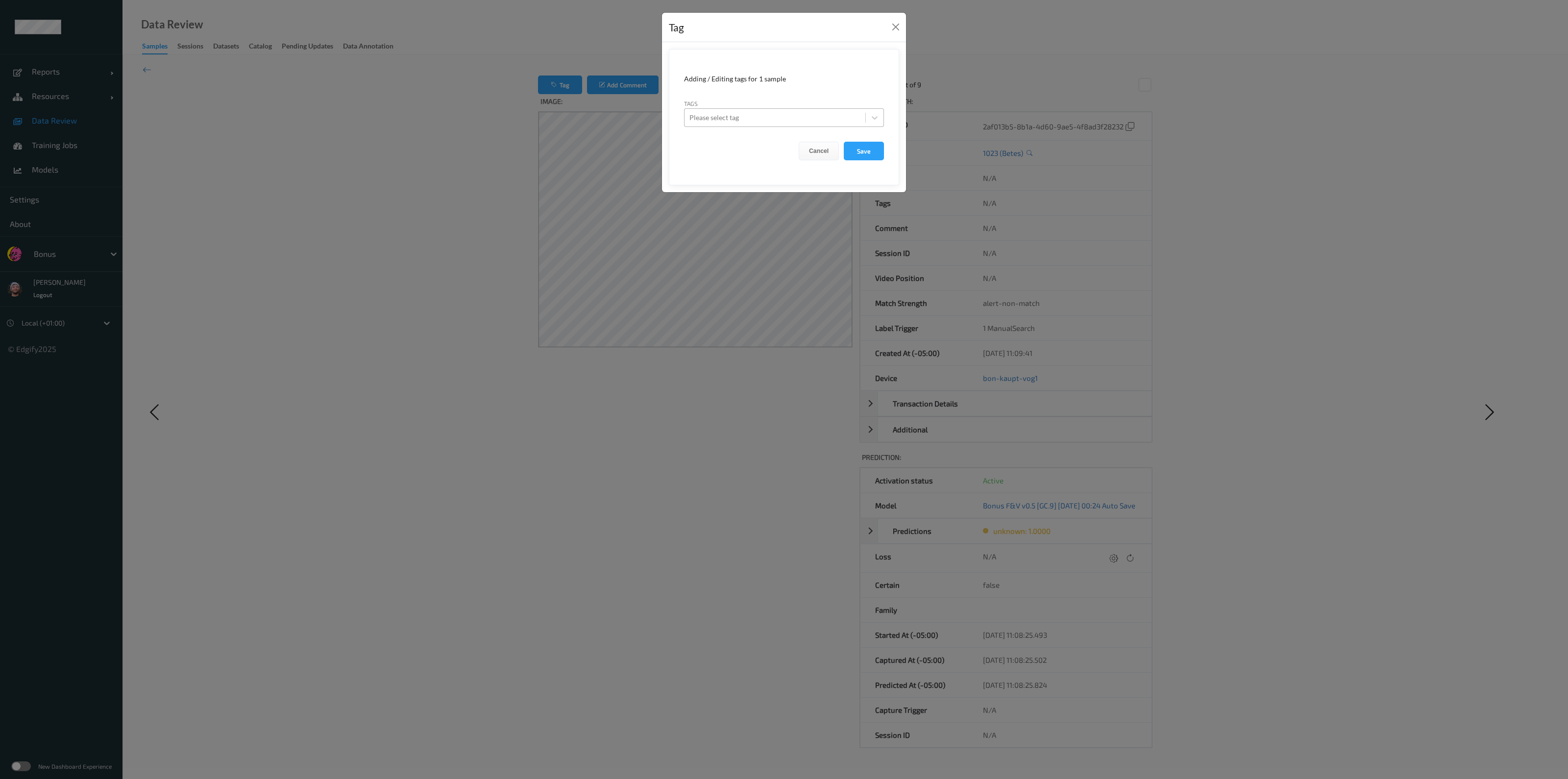
click at [709, 112] on div at bounding box center [775, 118] width 171 height 12
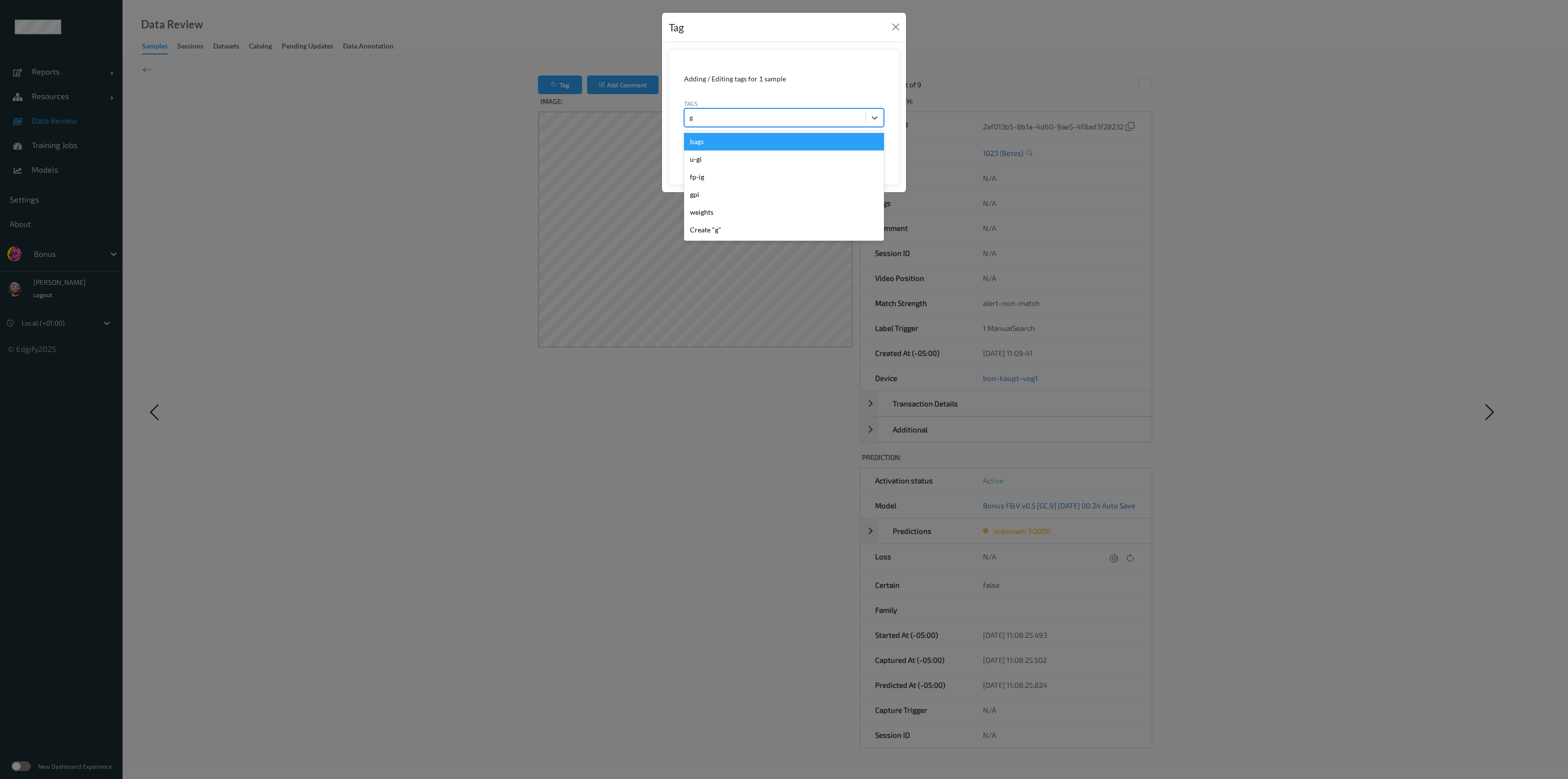
type input "gi"
click at [725, 146] on div "u-gi" at bounding box center [784, 141] width 200 height 18
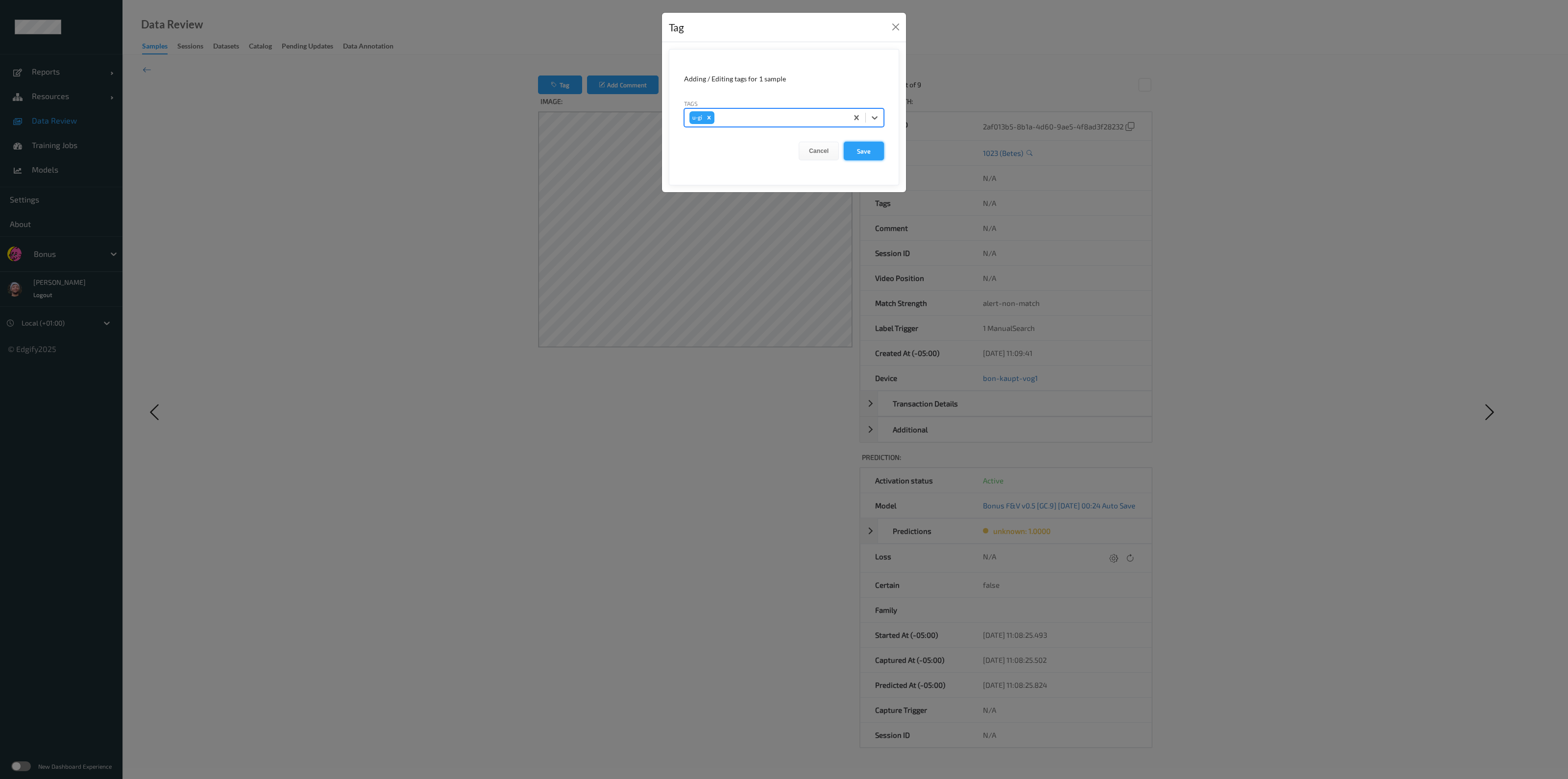
click at [782, 153] on button "Save" at bounding box center [864, 151] width 40 height 19
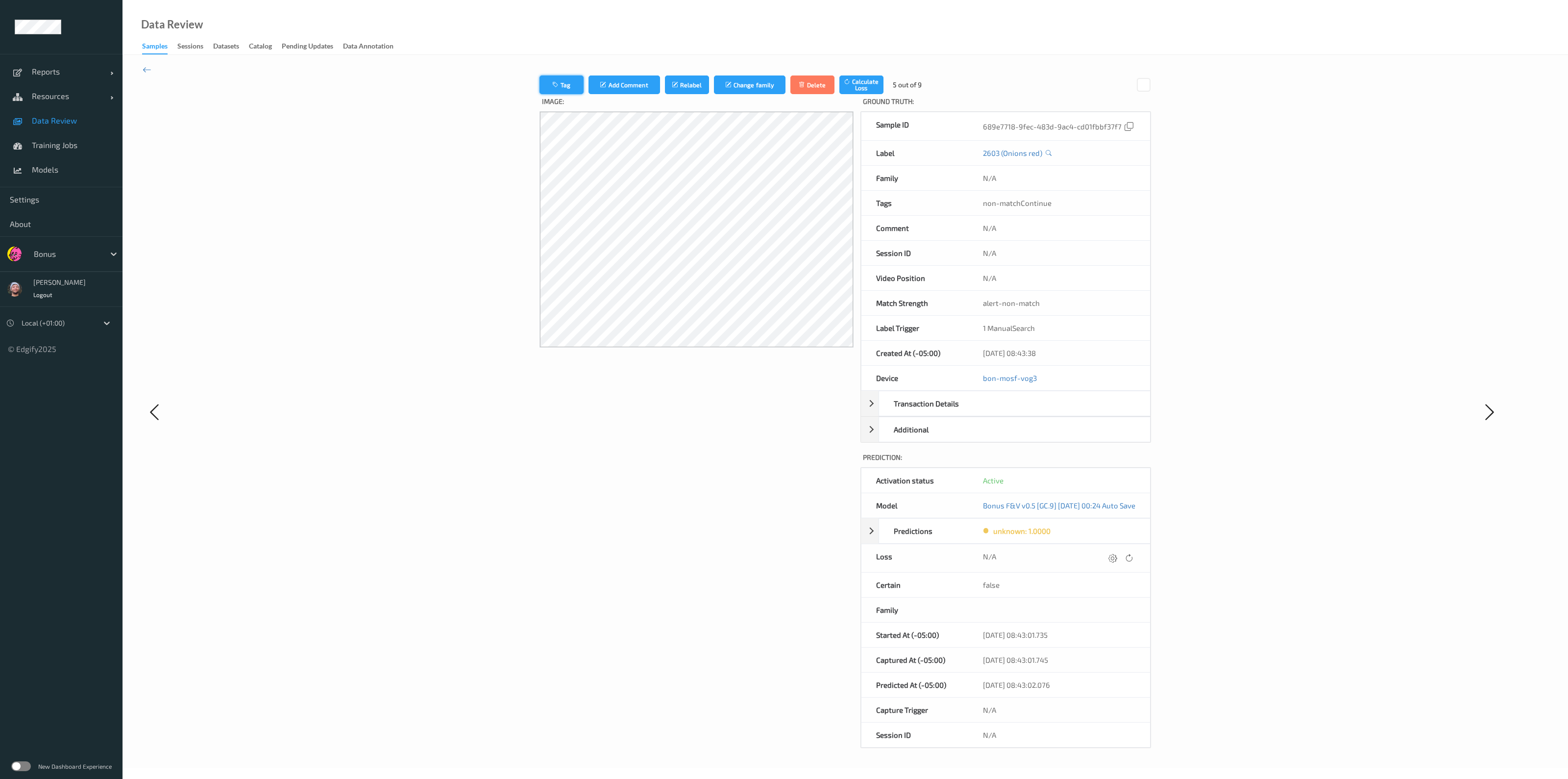
click at [542, 79] on button "Tag" at bounding box center [561, 85] width 44 height 19
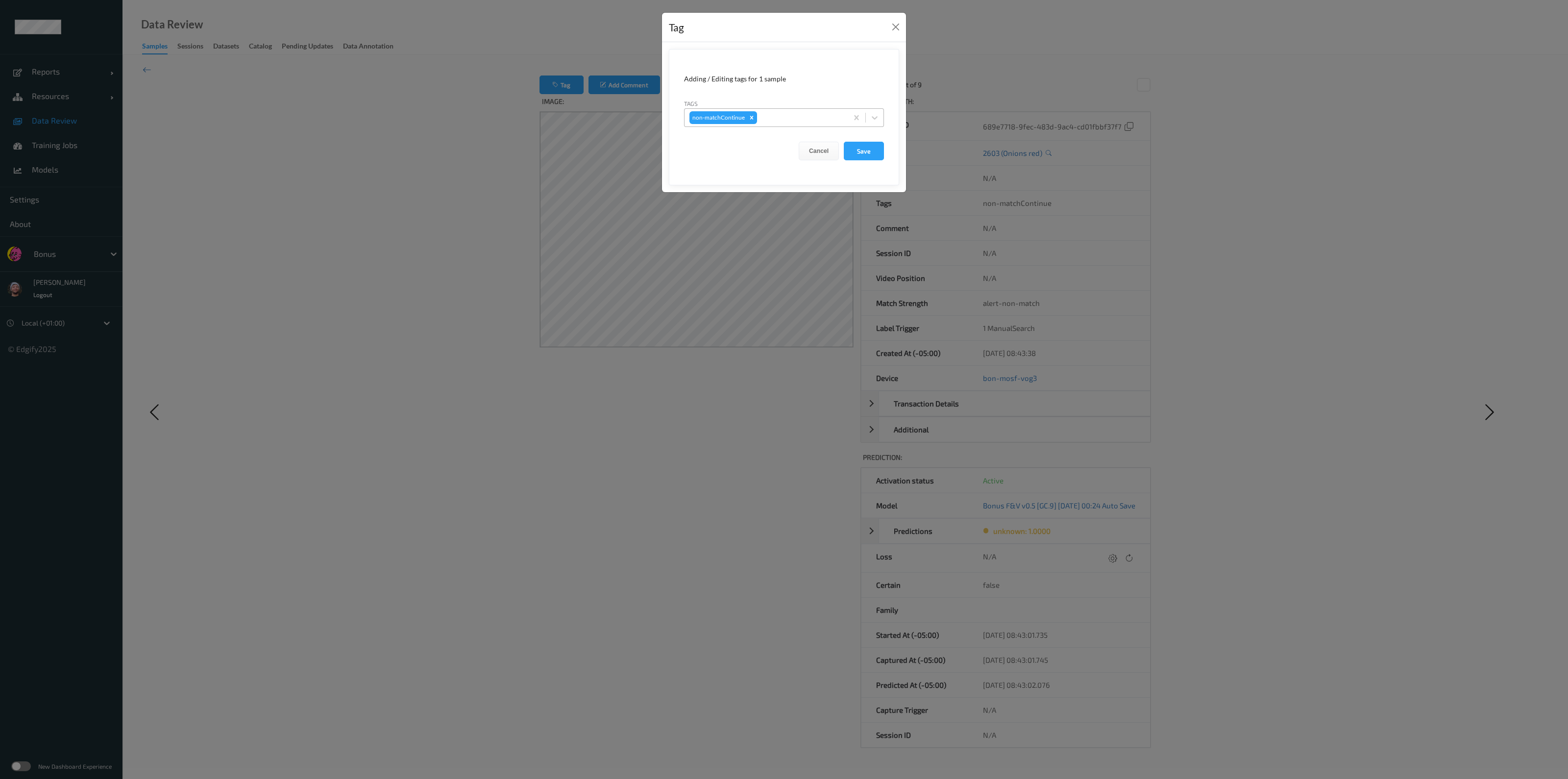
click at [782, 123] on div at bounding box center [801, 118] width 84 height 12
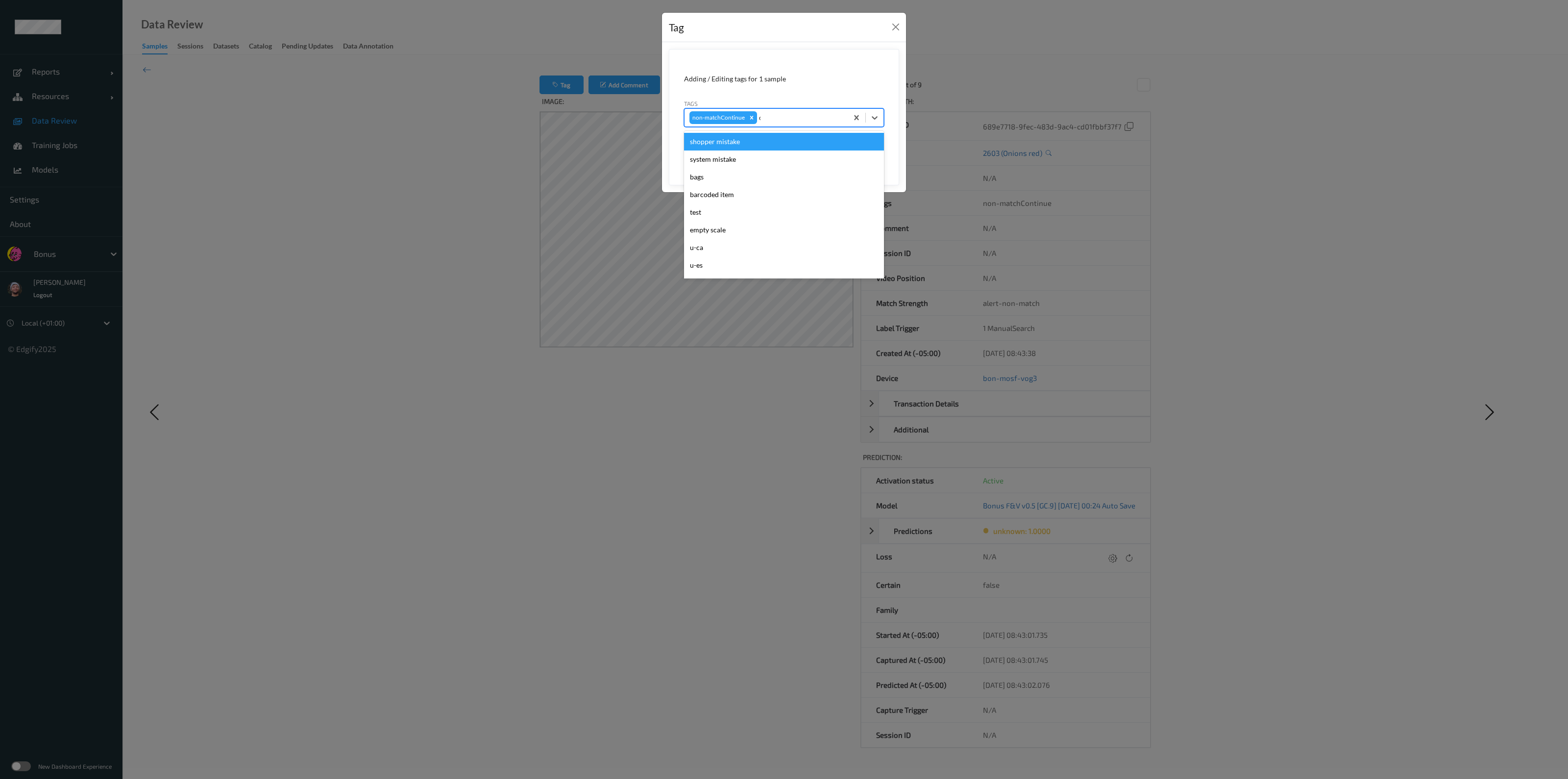
type input "ca"
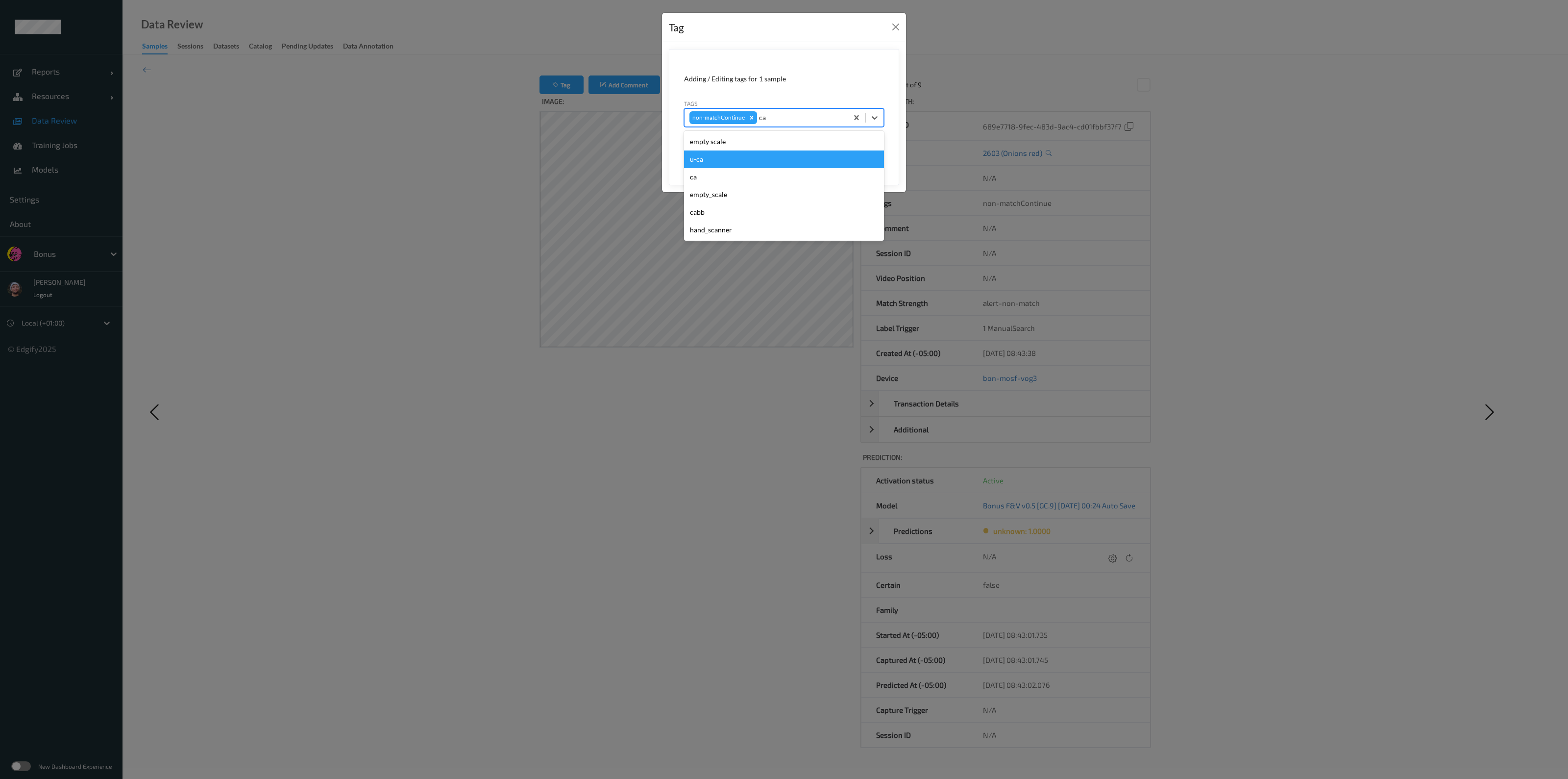
click at [760, 155] on div "u-ca" at bounding box center [784, 159] width 200 height 18
type input "s"
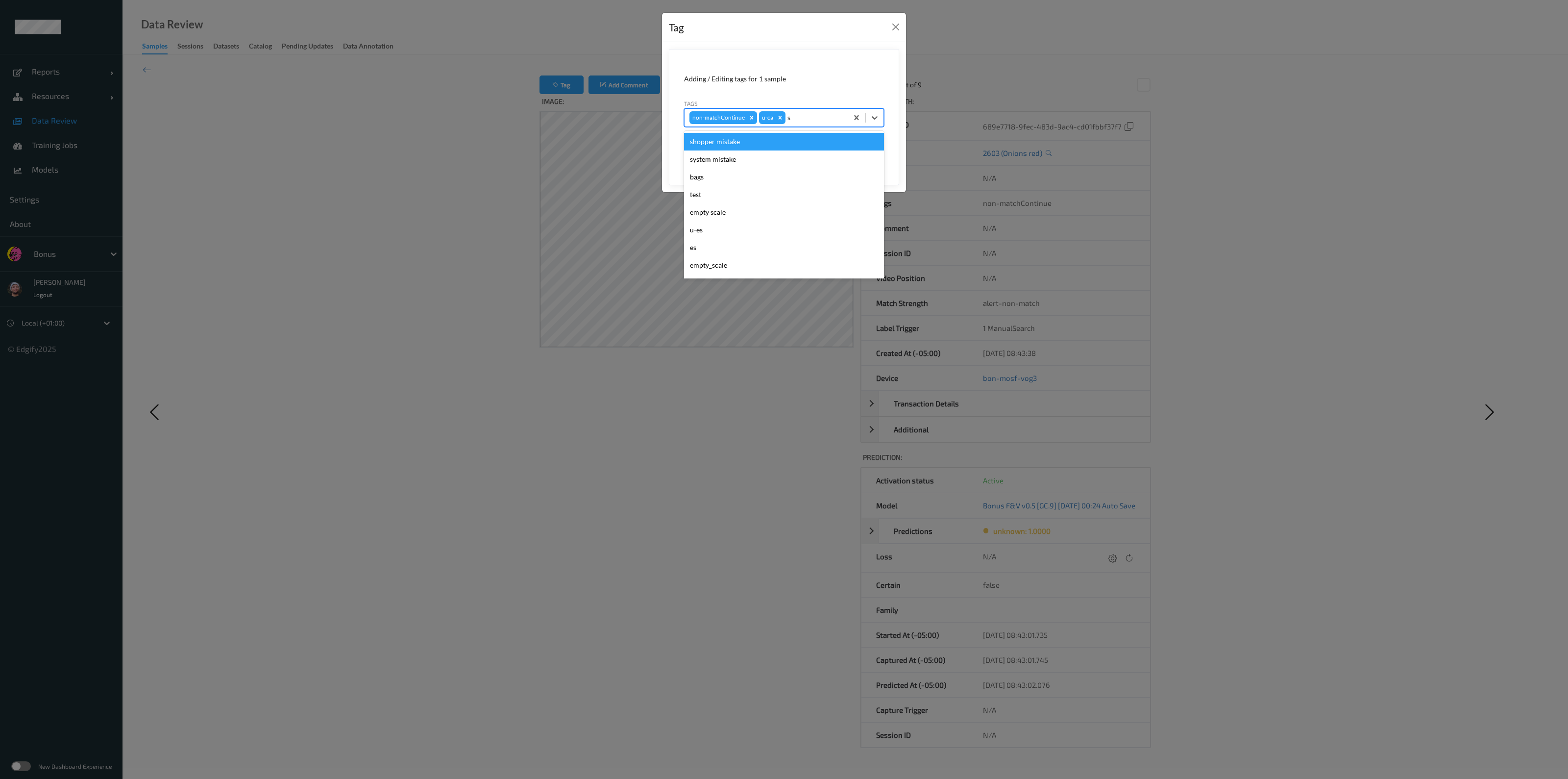
click at [782, 143] on div "shopper mistake" at bounding box center [784, 141] width 200 height 18
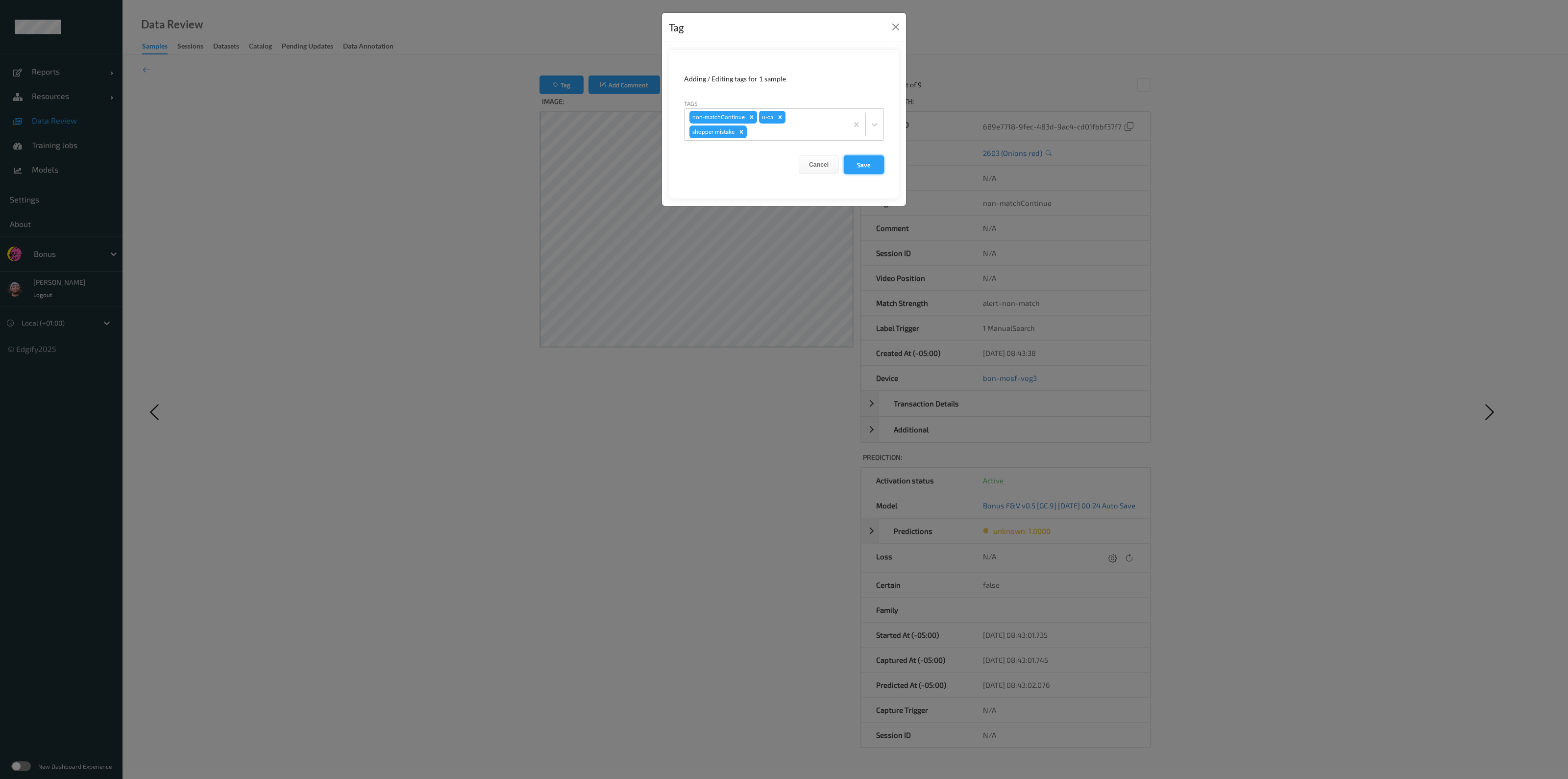
click at [782, 157] on button "Save" at bounding box center [864, 164] width 40 height 19
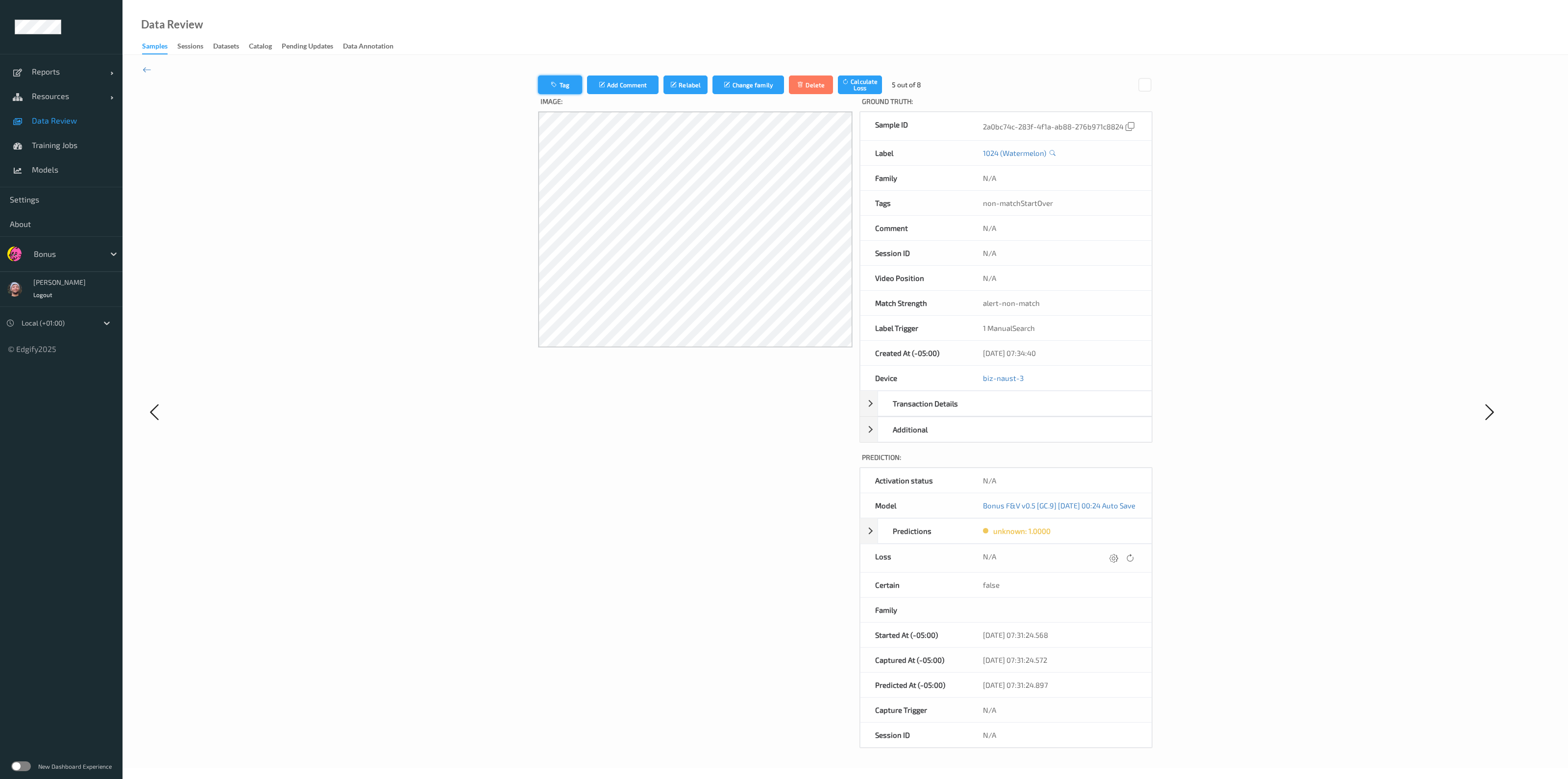
click at [559, 77] on button "Tag" at bounding box center [560, 85] width 44 height 19
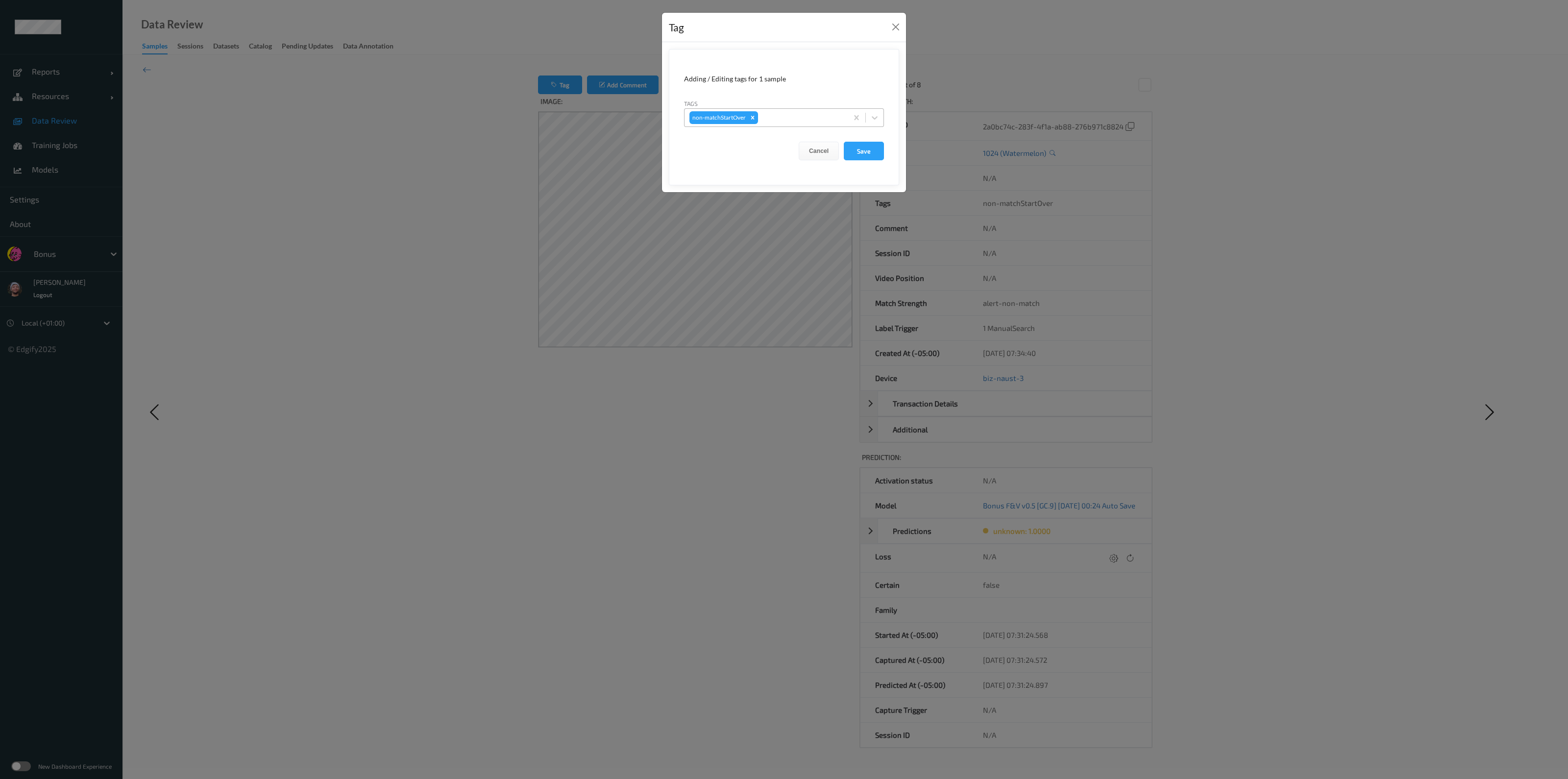
click at [782, 122] on div at bounding box center [802, 118] width 83 height 12
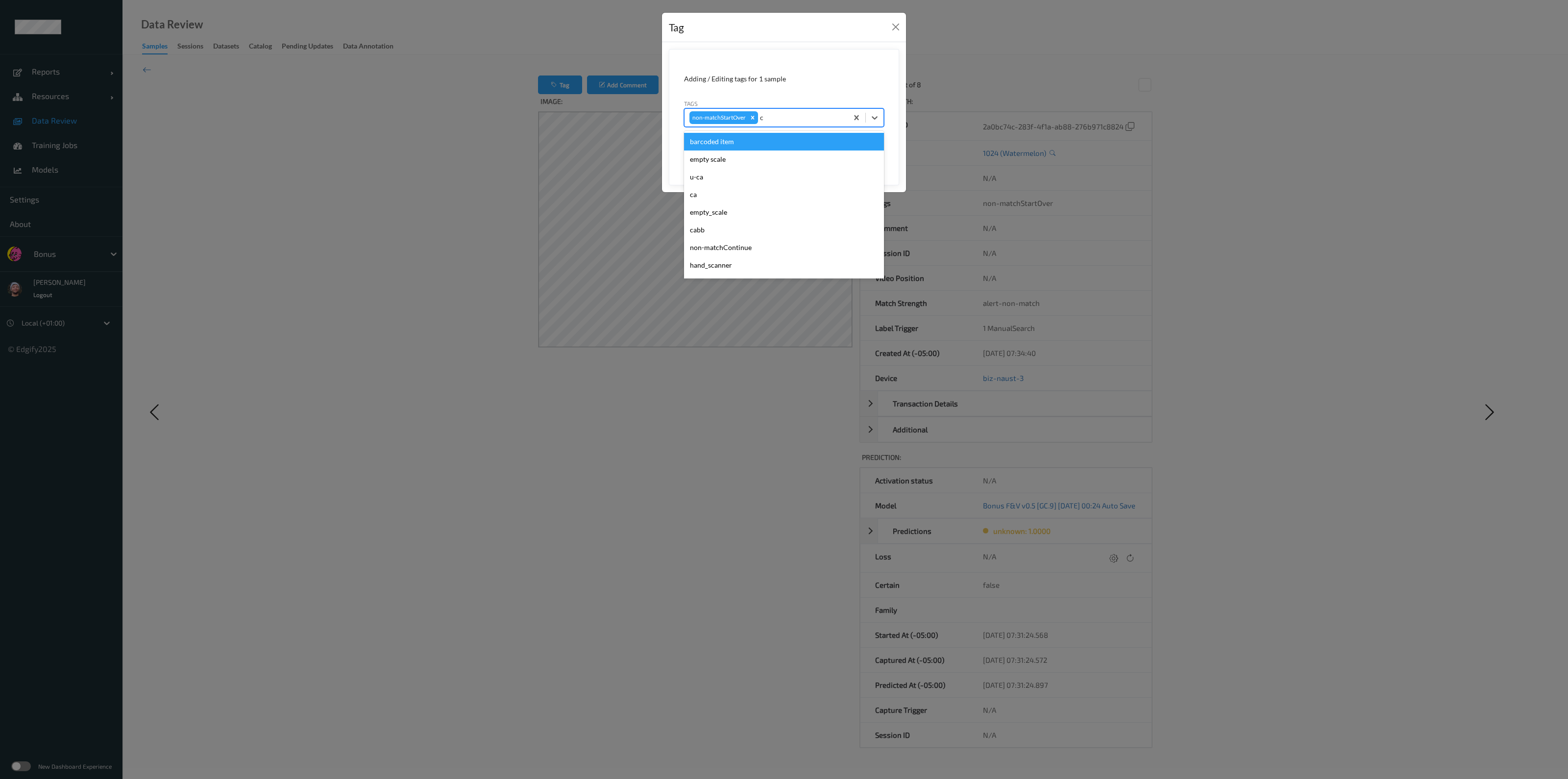
type input "ca"
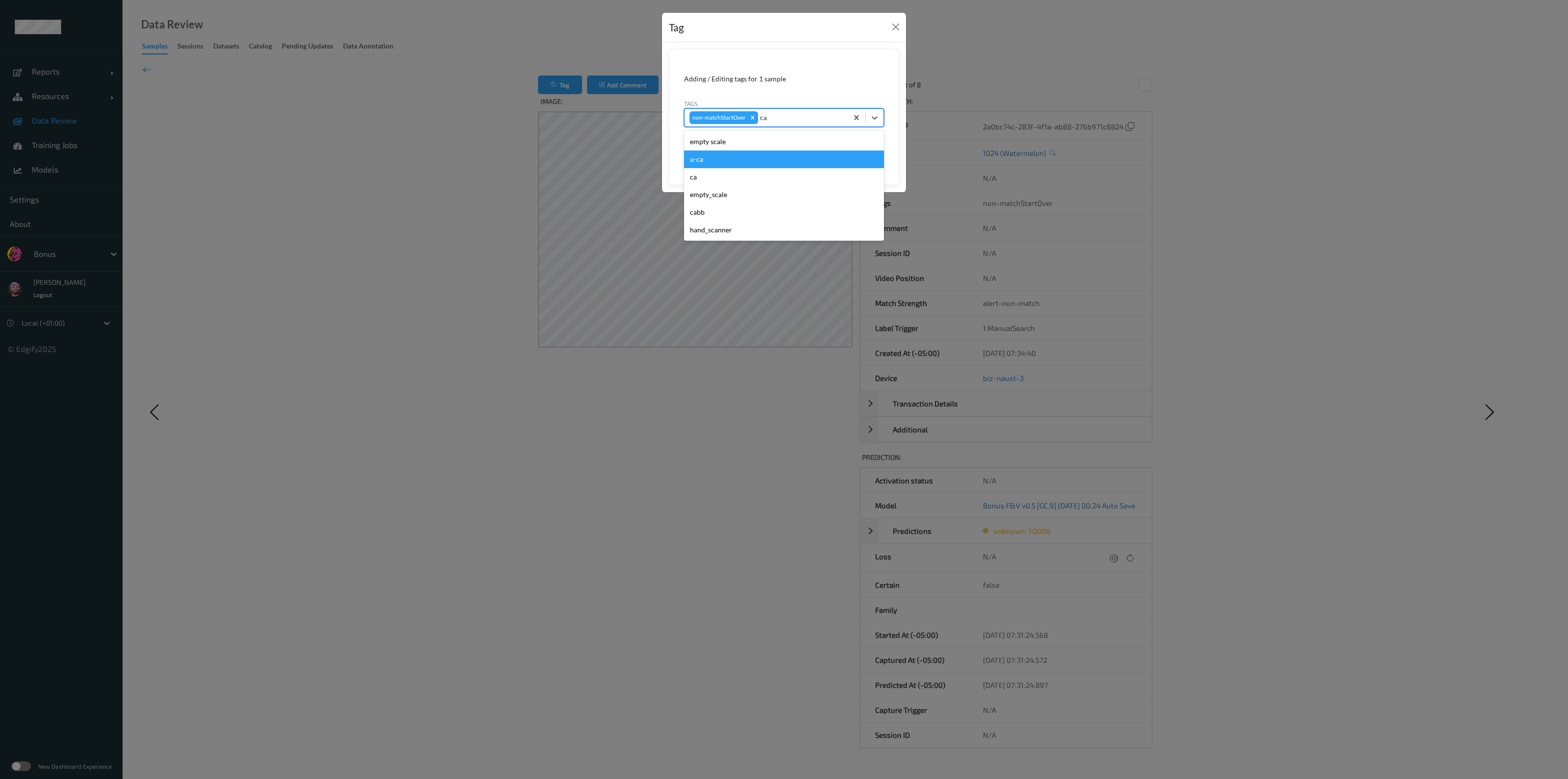
click at [747, 161] on div "u-ca" at bounding box center [784, 159] width 200 height 18
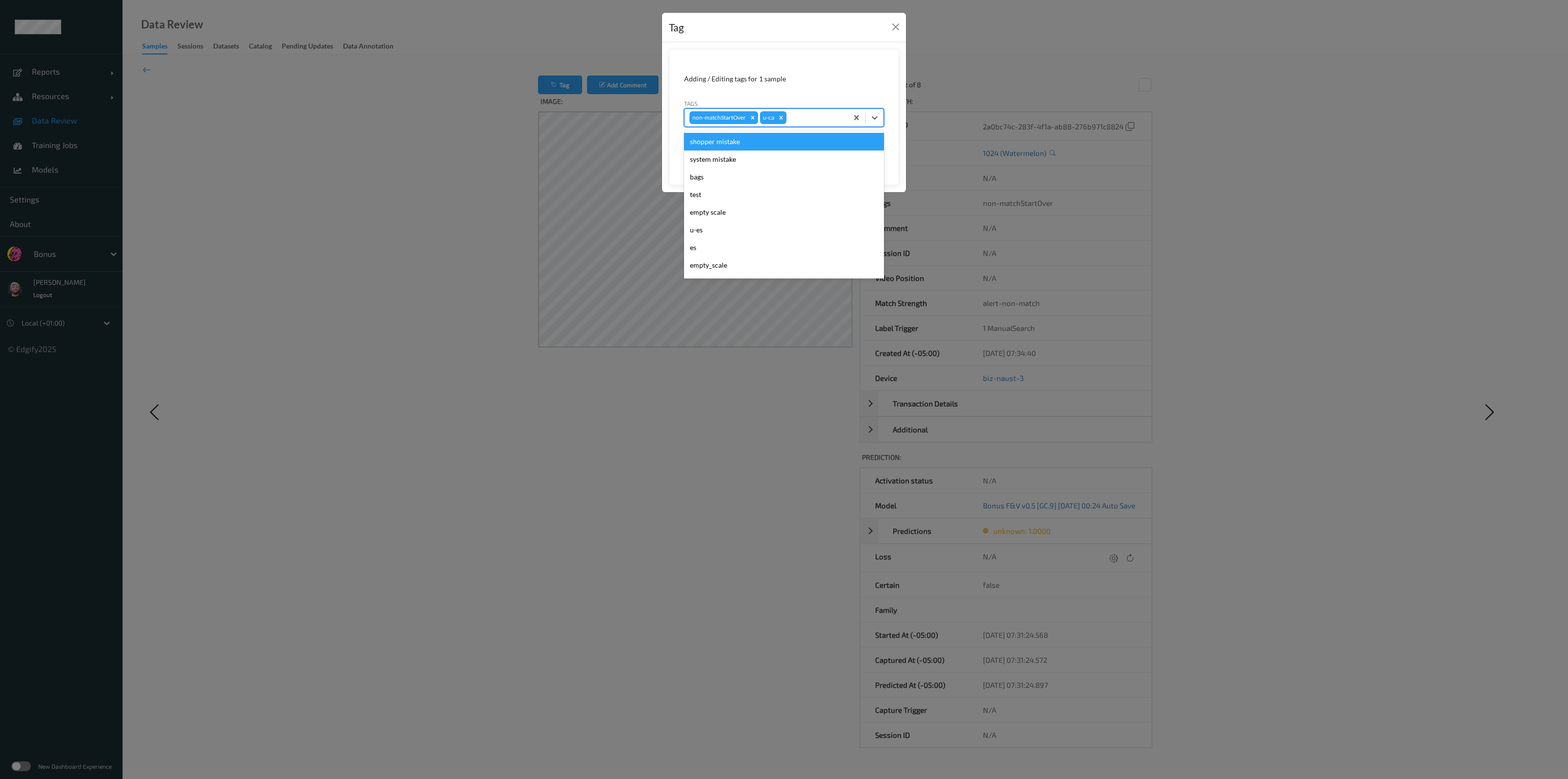
type input "s"
click at [782, 138] on div "shopper mistake" at bounding box center [784, 141] width 200 height 18
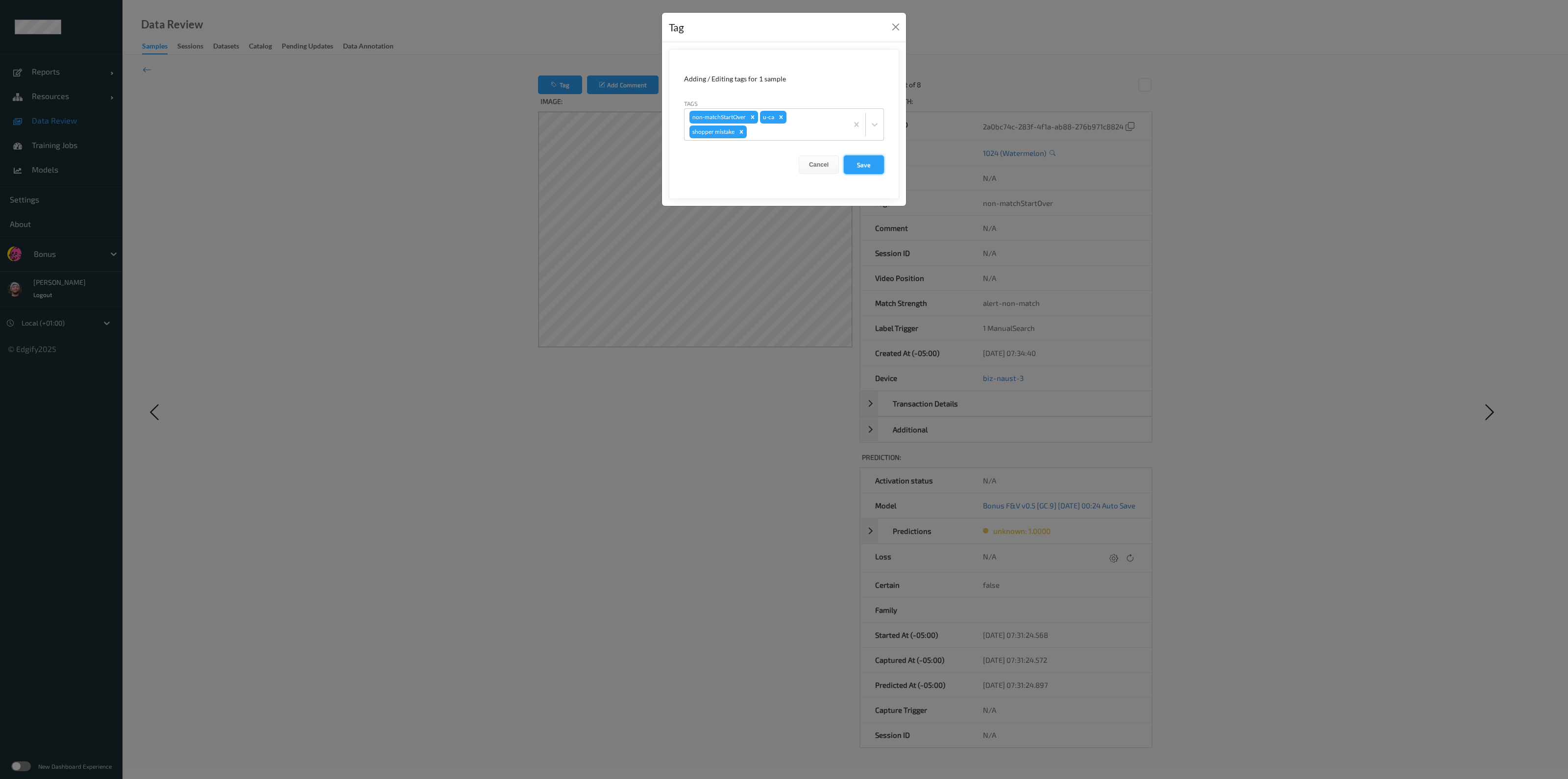
click at [782, 164] on button "Save" at bounding box center [864, 164] width 40 height 19
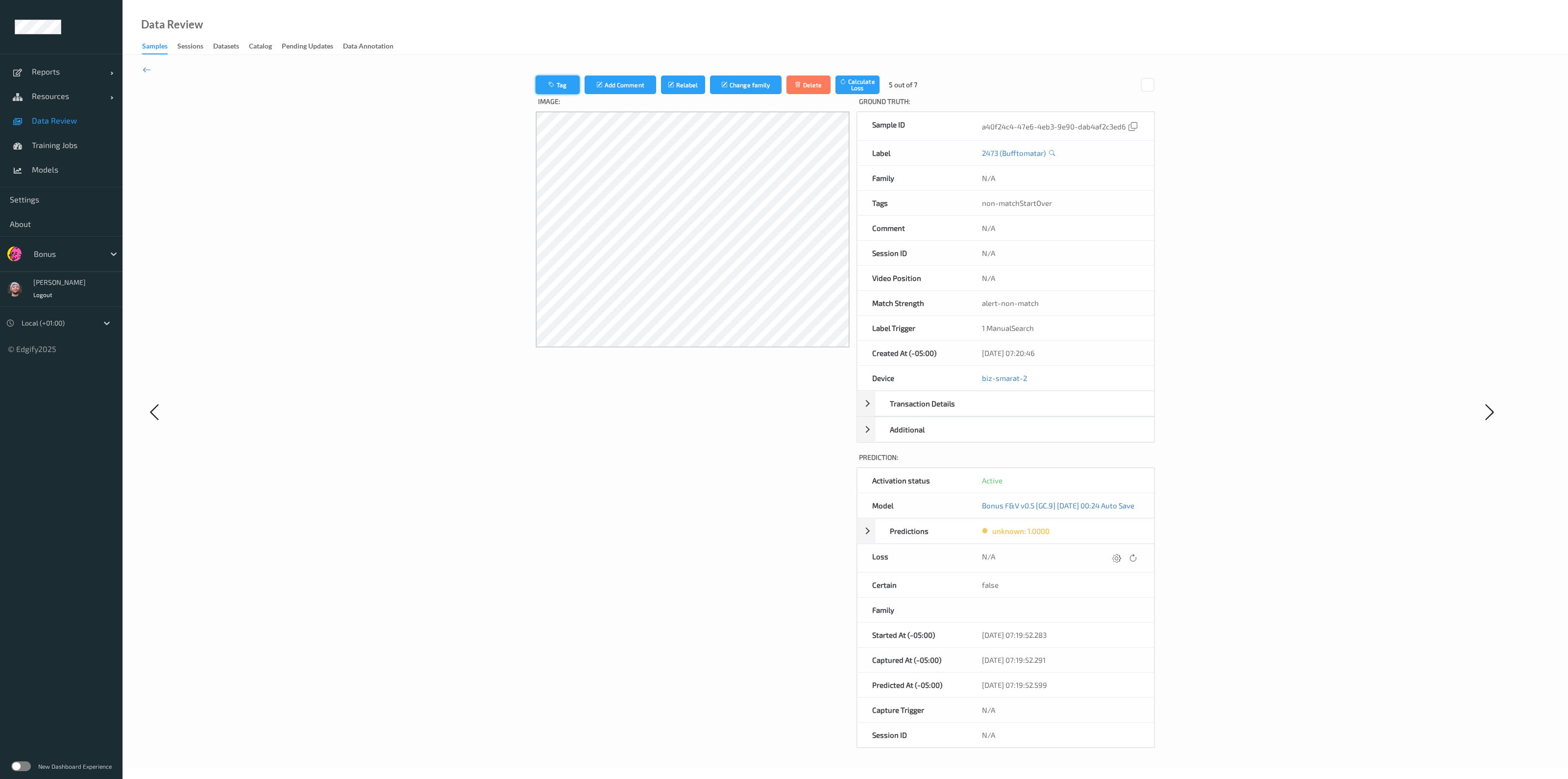
click at [558, 85] on button "Tag" at bounding box center [558, 85] width 44 height 19
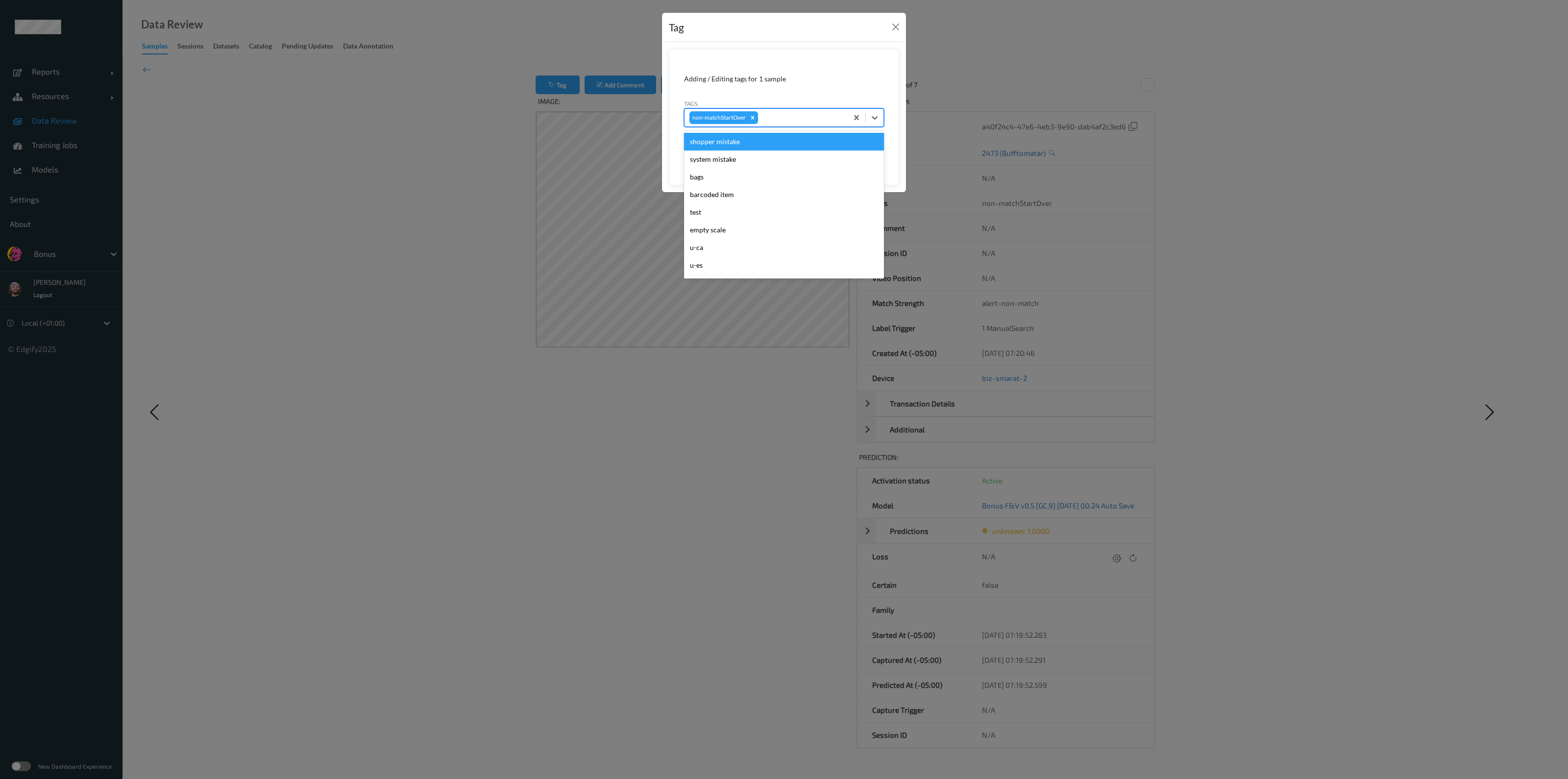
click at [782, 115] on div at bounding box center [802, 118] width 83 height 12
type input "ca"
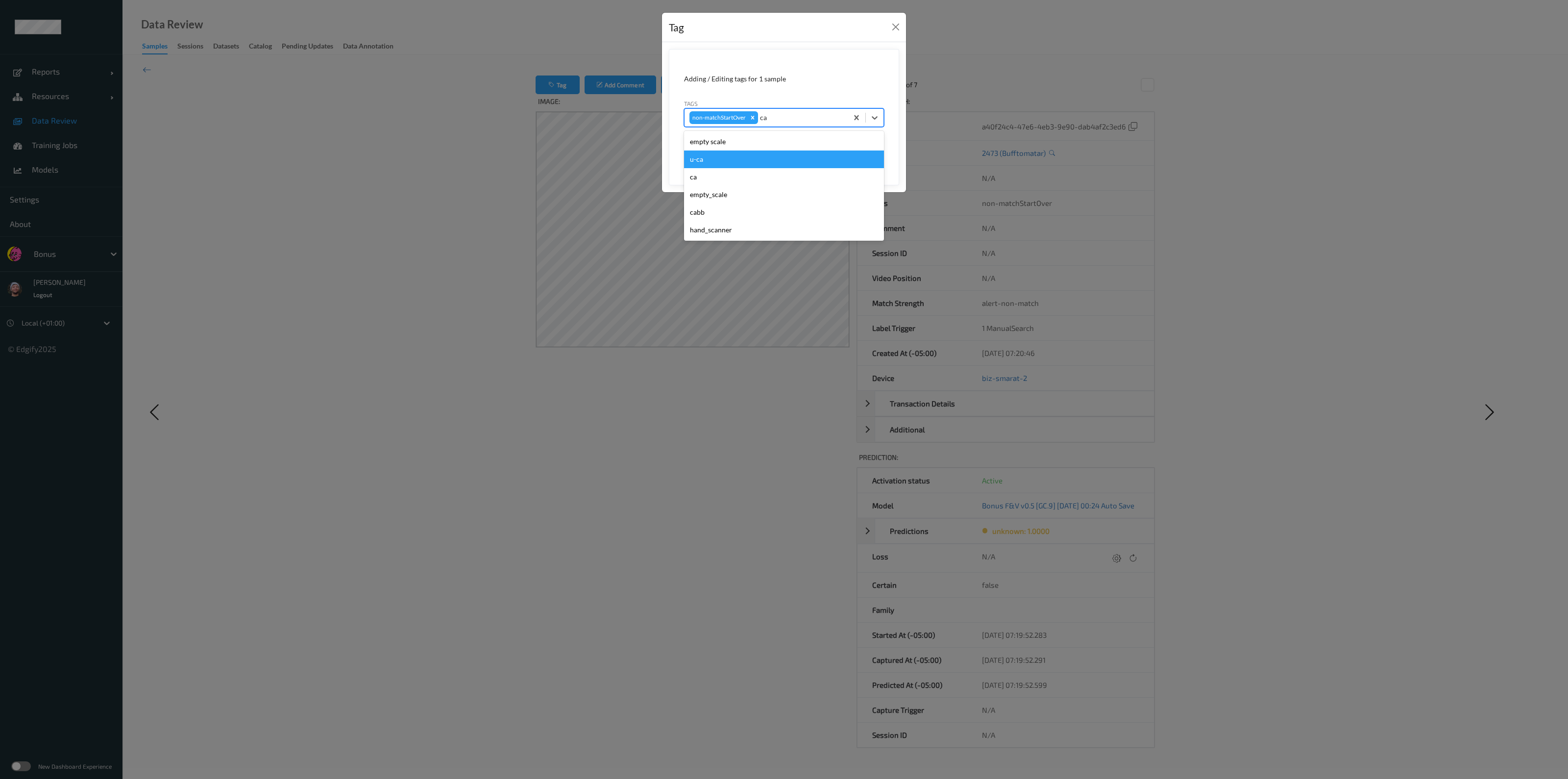
click at [747, 163] on div "u-ca" at bounding box center [784, 159] width 200 height 18
type input "s"
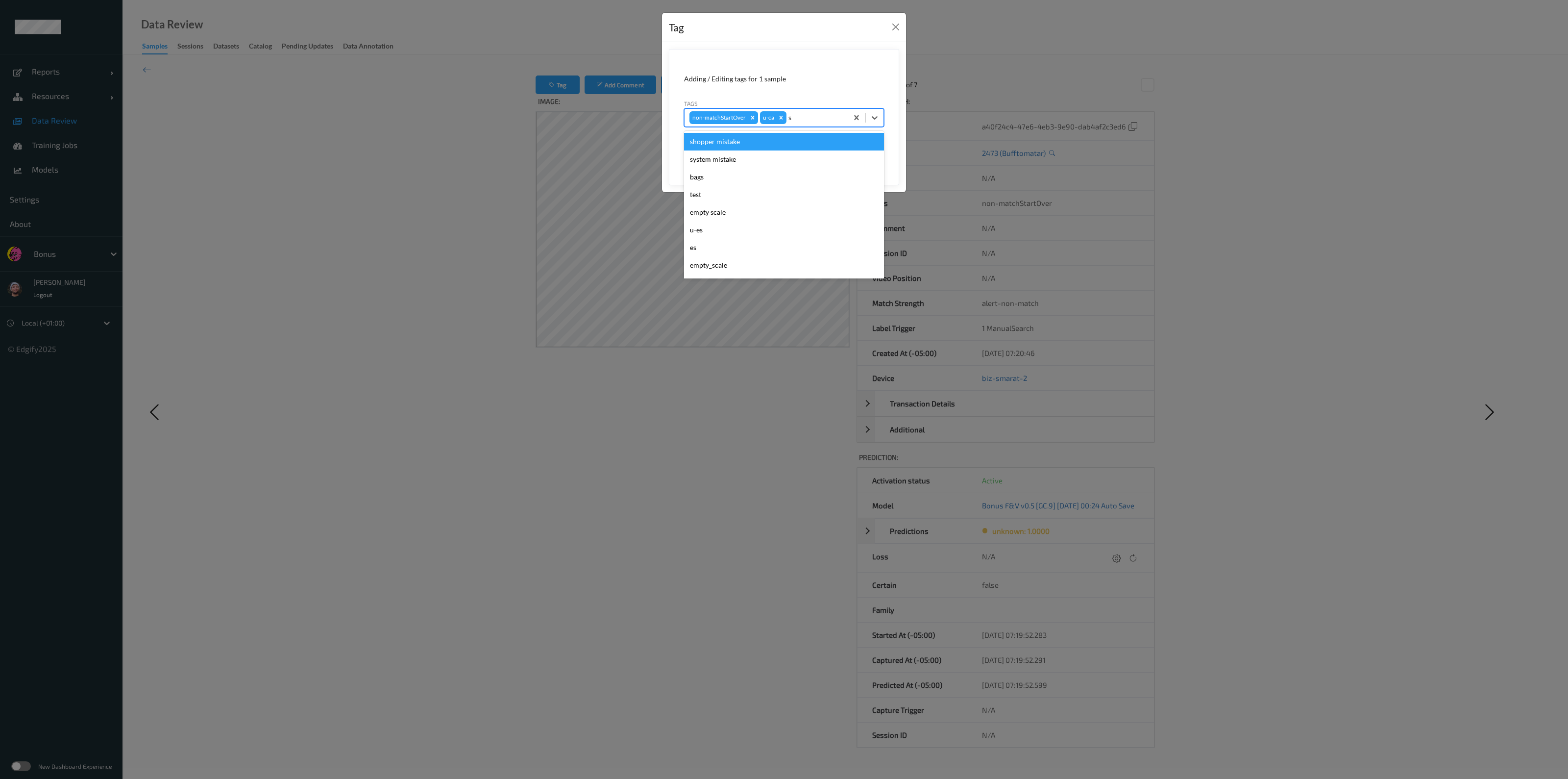
click at [782, 145] on div "shopper mistake" at bounding box center [784, 141] width 200 height 18
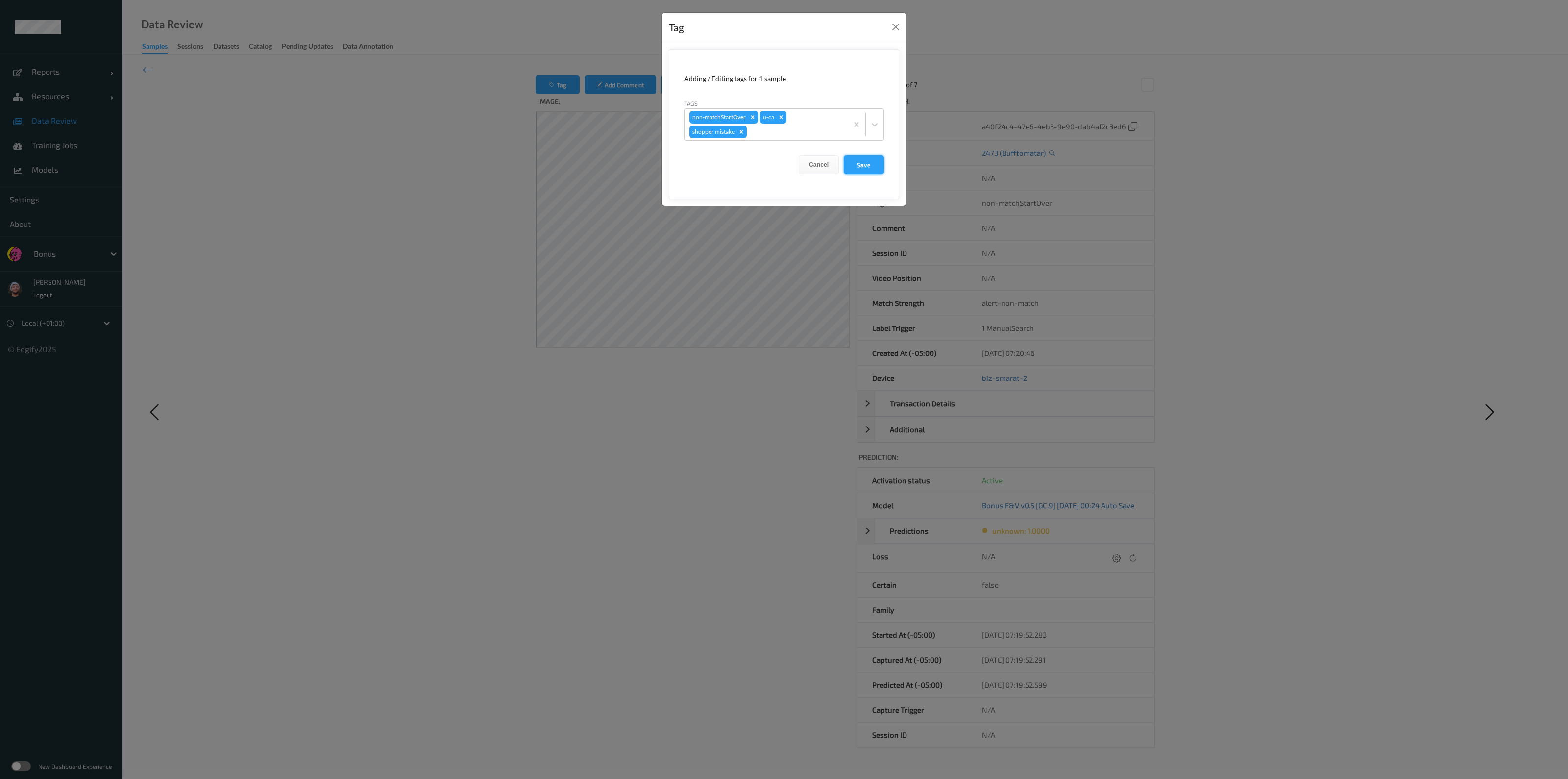
click at [782, 163] on button "Save" at bounding box center [864, 164] width 40 height 19
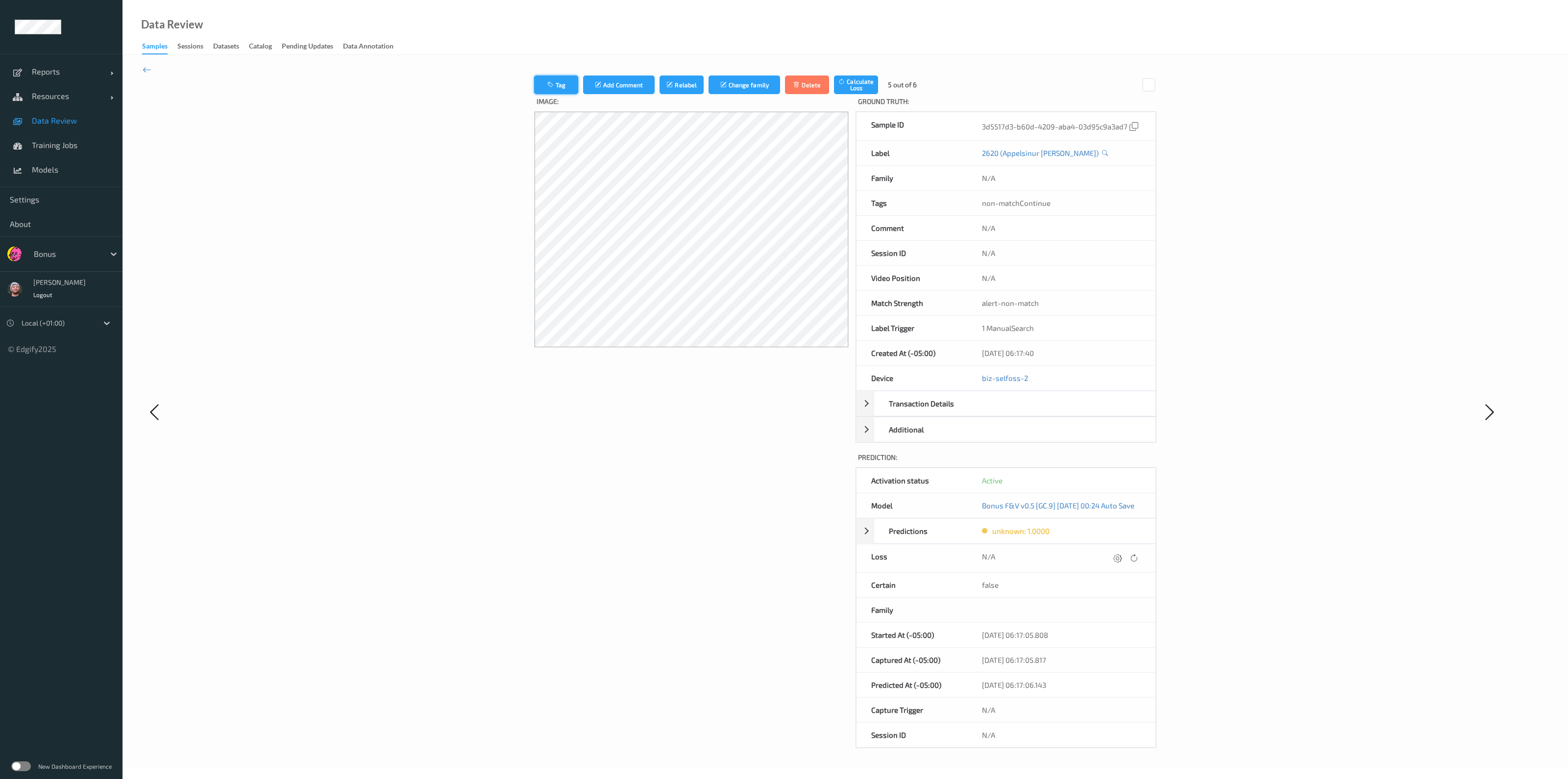
click at [556, 91] on button "Tag" at bounding box center [556, 85] width 44 height 19
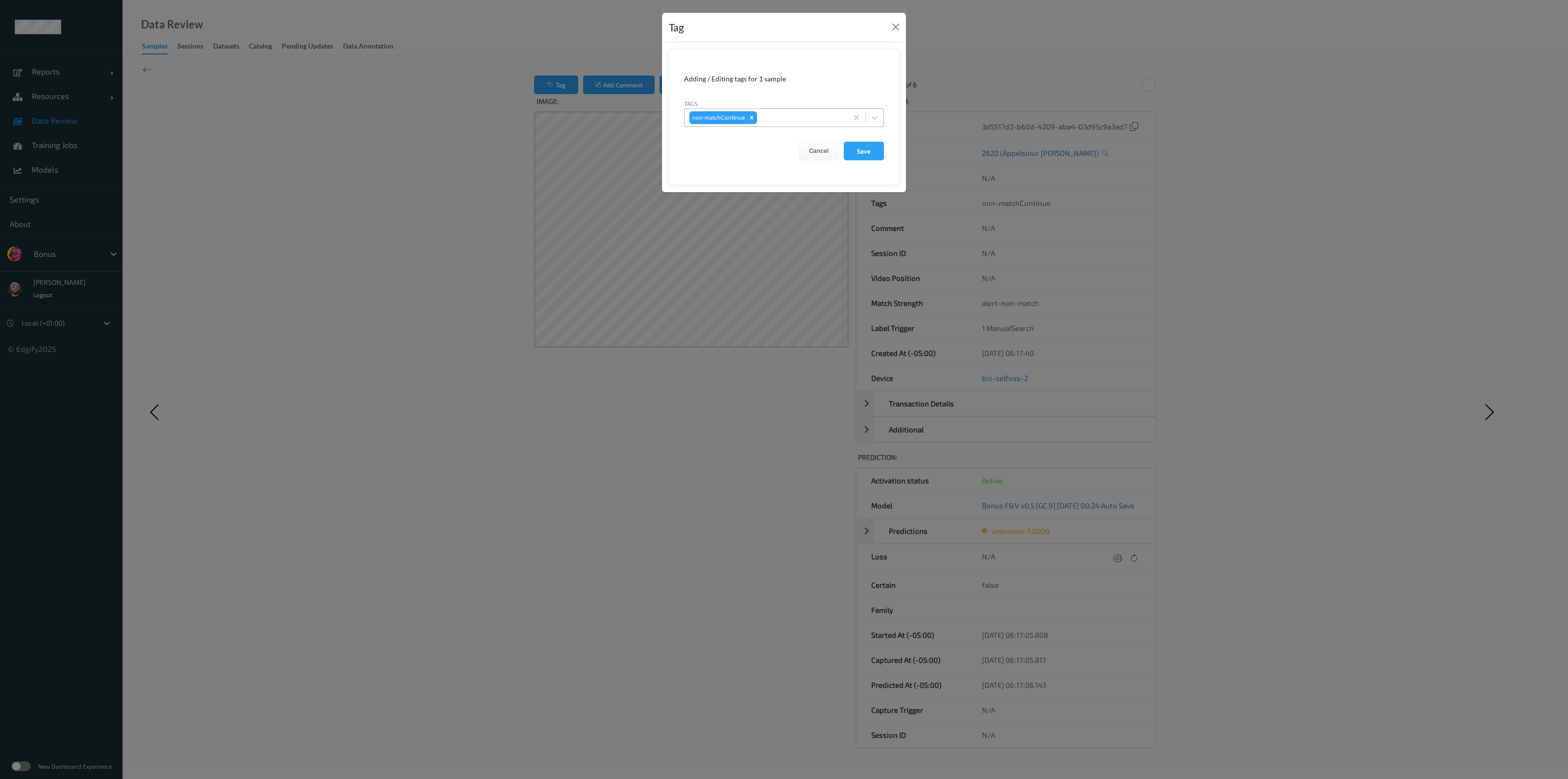
click at [782, 118] on div at bounding box center [801, 118] width 84 height 12
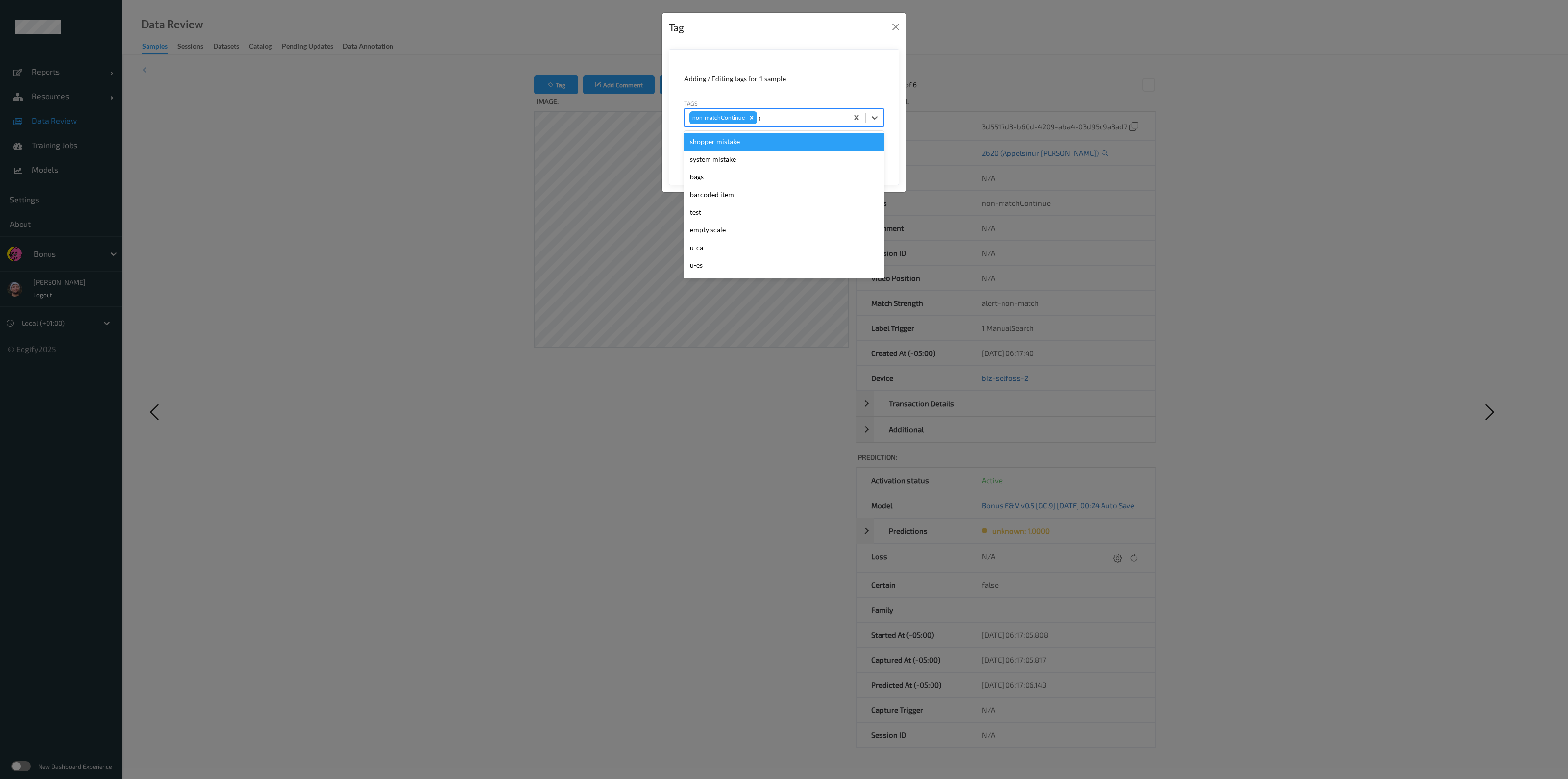
type input "gi"
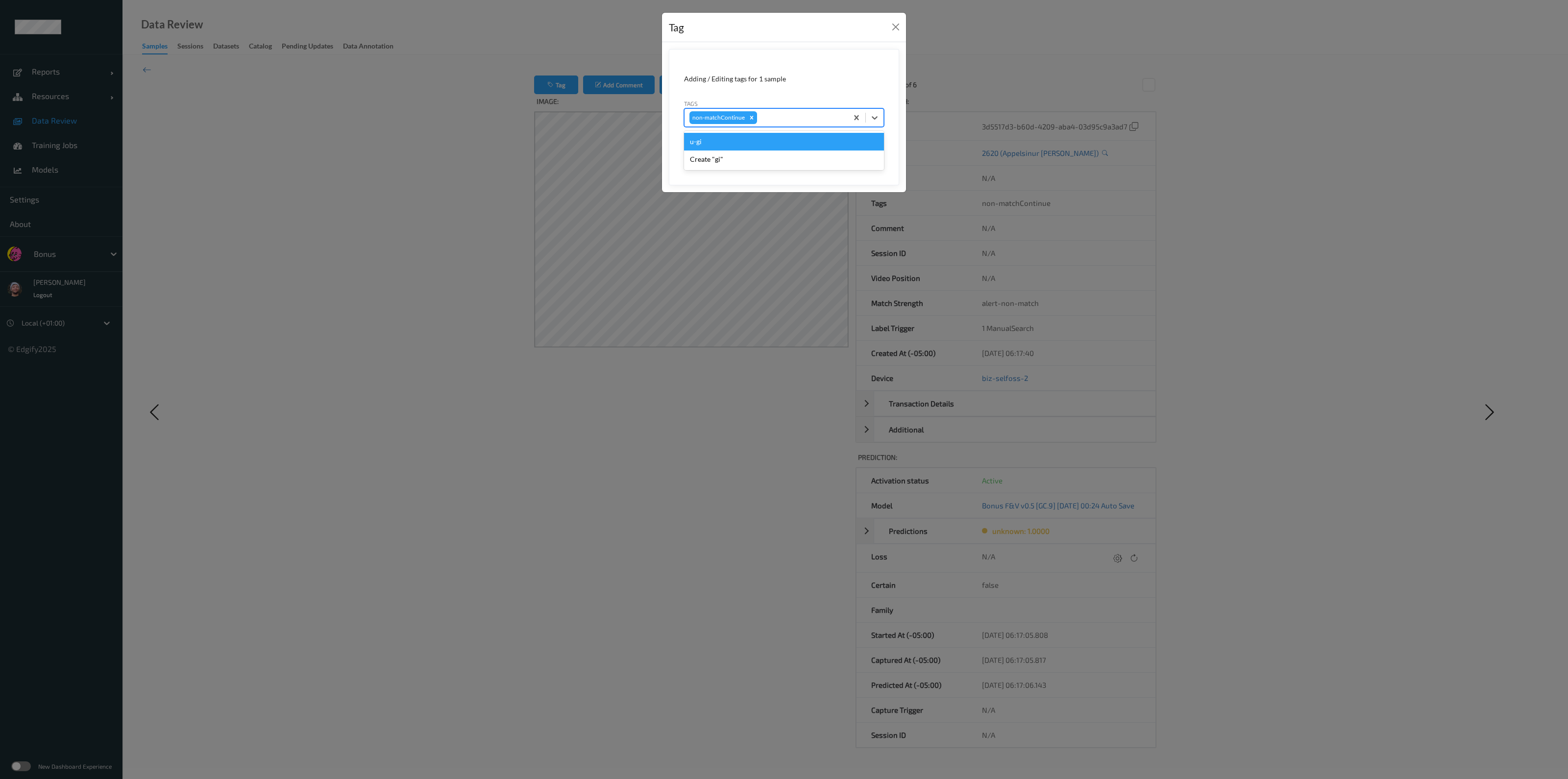
click at [782, 142] on button "Save" at bounding box center [864, 151] width 40 height 19
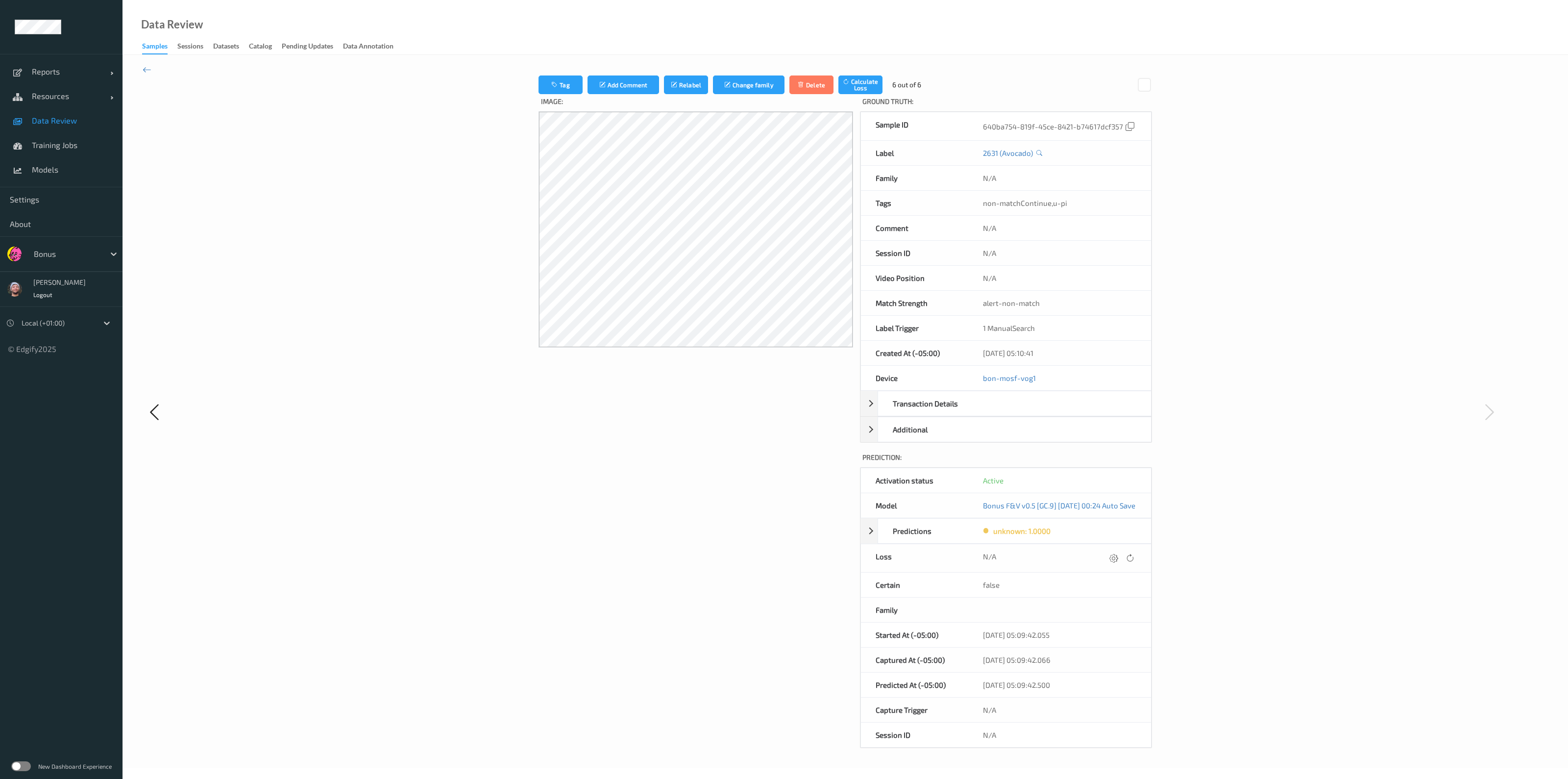
click at [153, 72] on div "Tag Add Comment Relabel Change family Delete Calculate Loss 6 out of 6 Image: G…" at bounding box center [845, 411] width 1446 height 713
click at [151, 70] on icon at bounding box center [147, 69] width 9 height 11
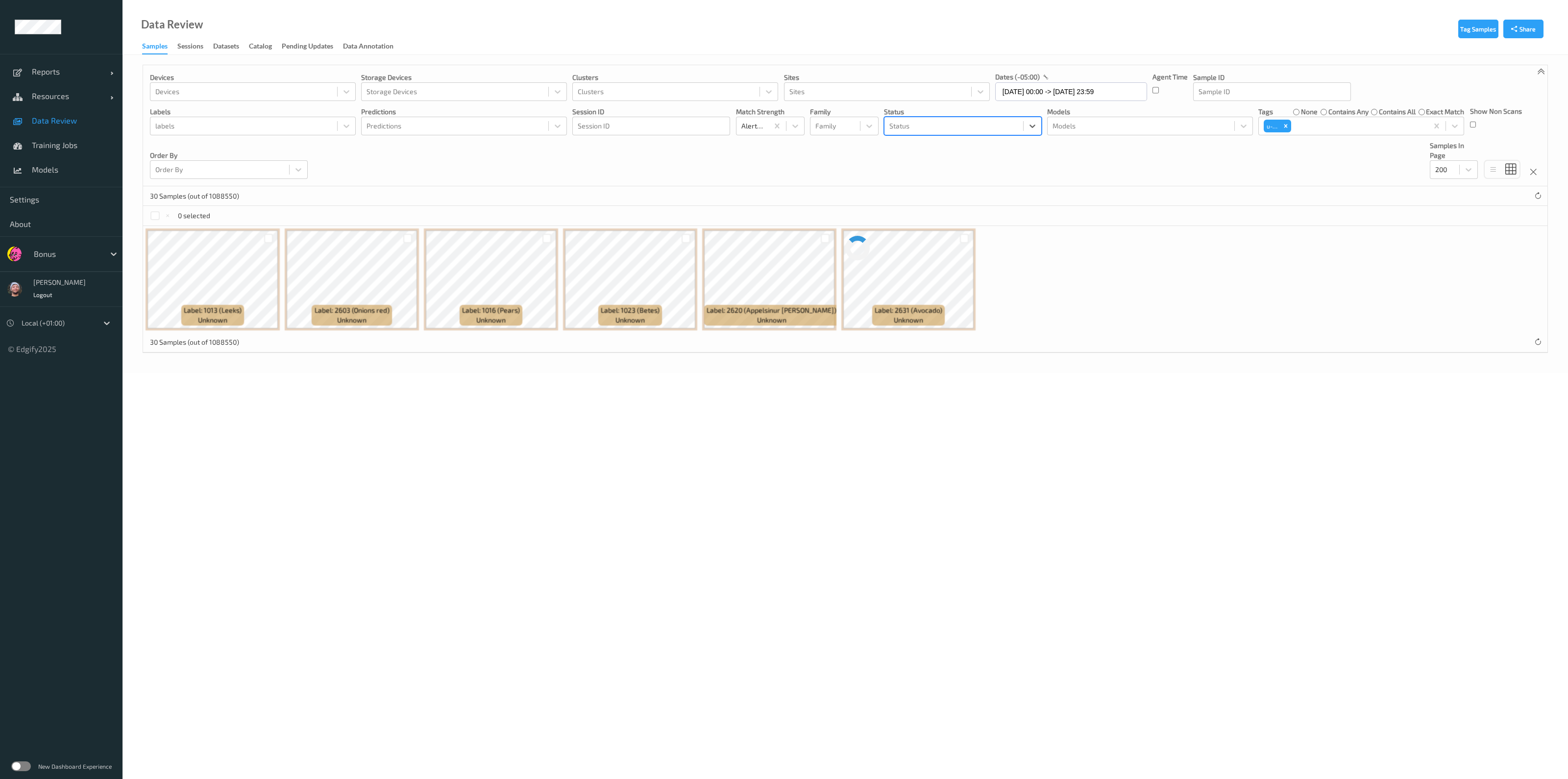
click at [782, 125] on div at bounding box center [954, 125] width 129 height 12
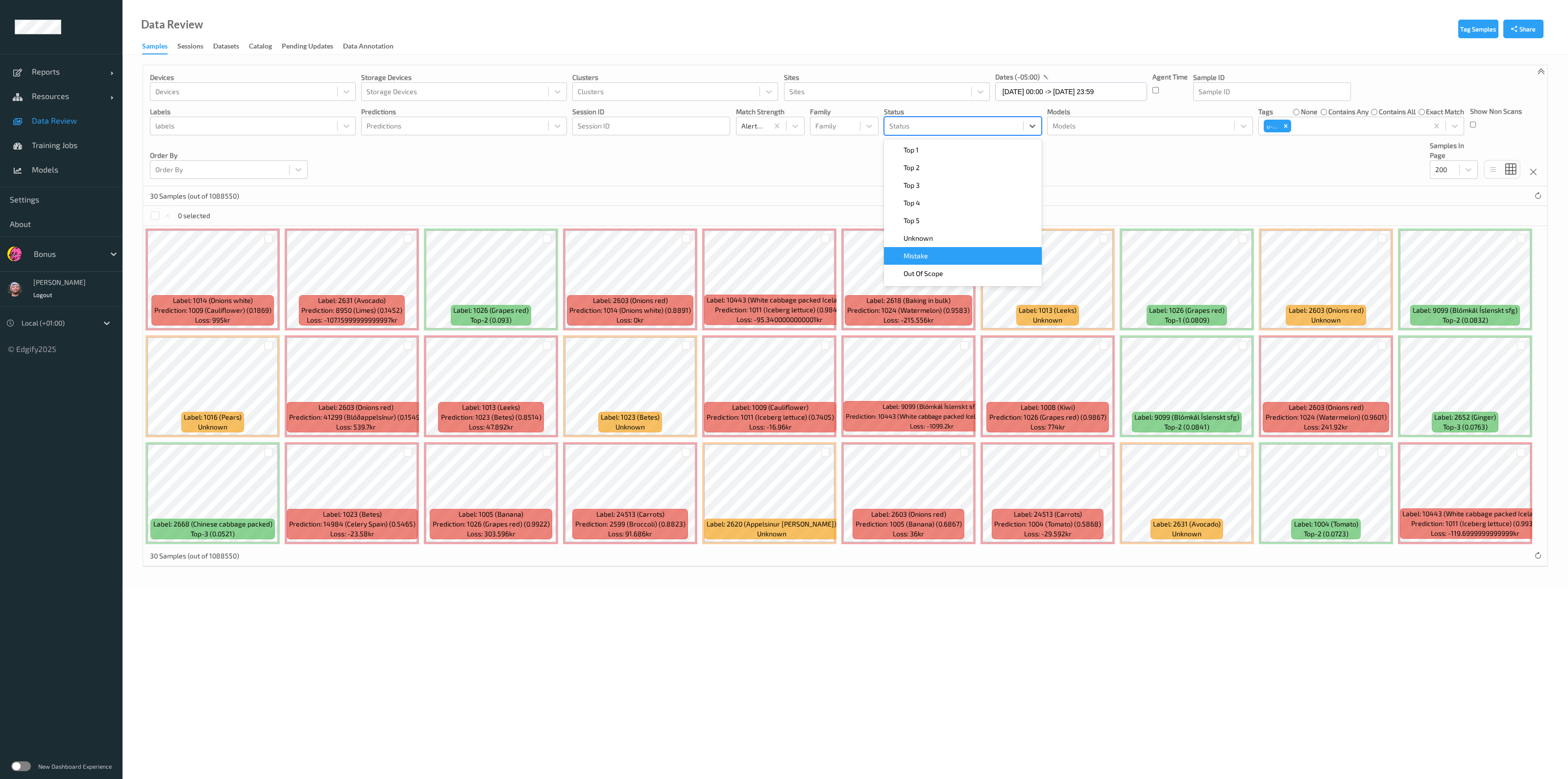
click at [782, 247] on div "Mistake" at bounding box center [962, 256] width 158 height 18
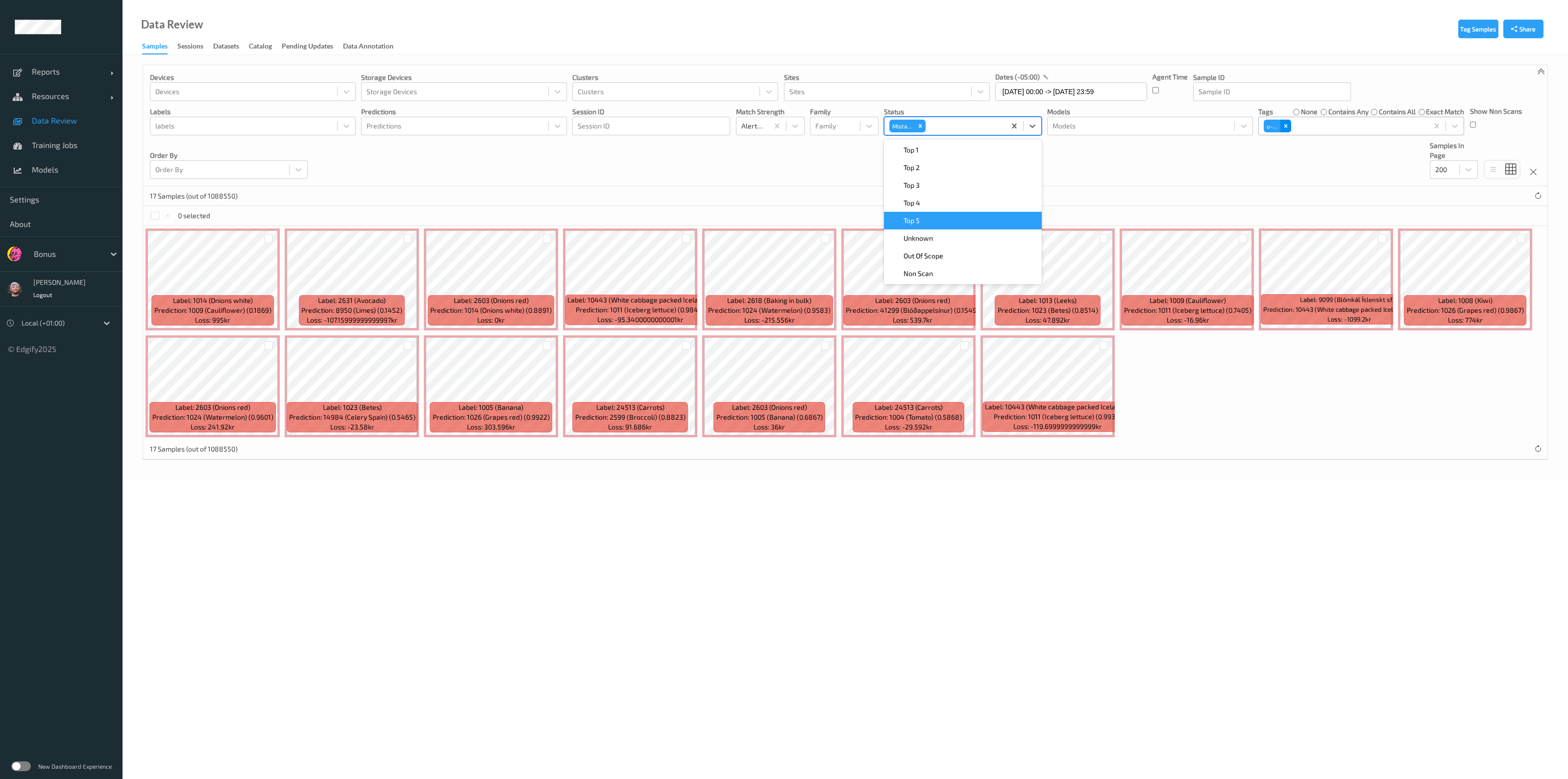
click at [782, 127] on icon "Remove u-ca" at bounding box center [1286, 125] width 7 height 7
click at [542, 234] on div at bounding box center [547, 238] width 9 height 9
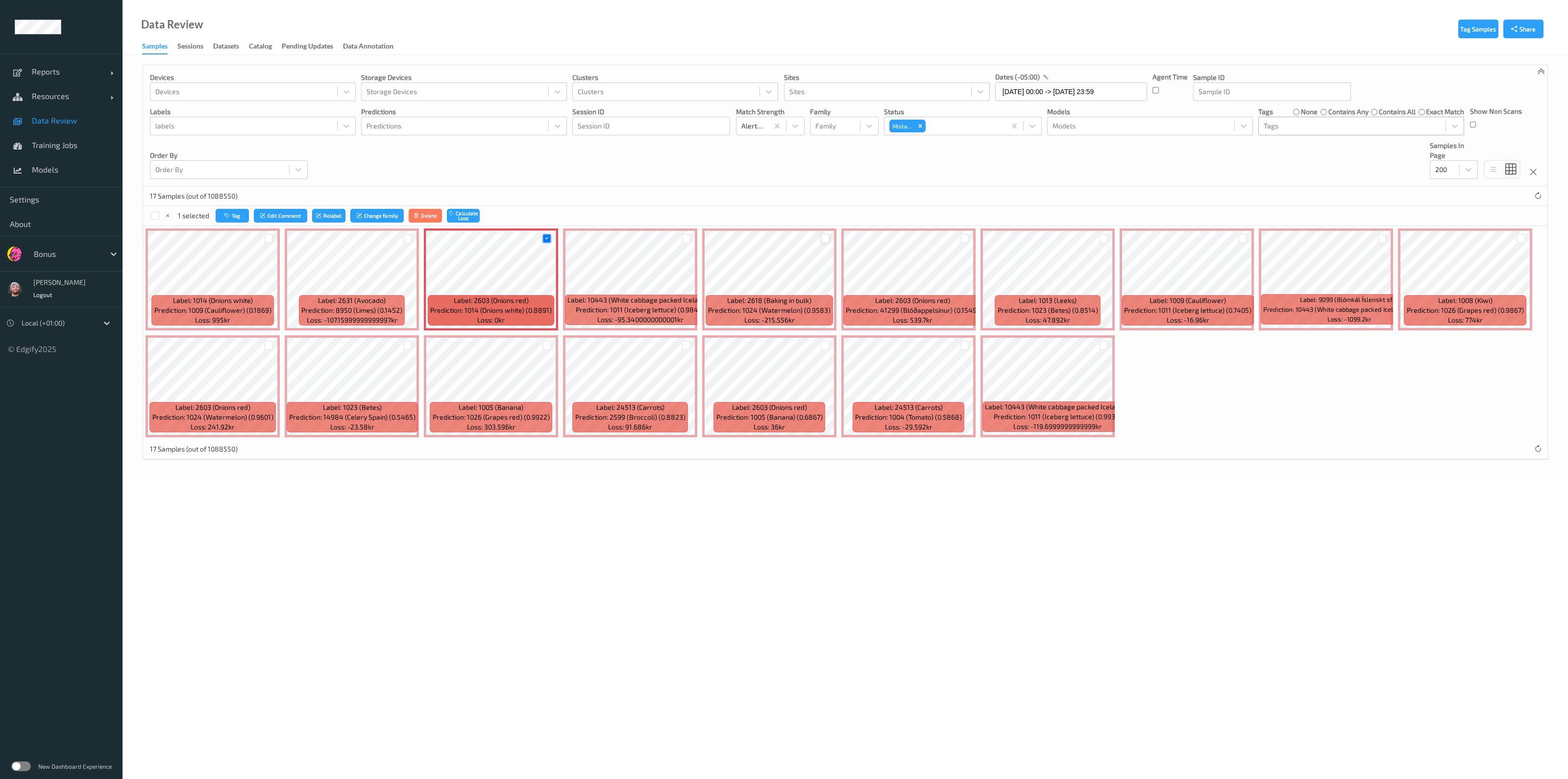
click at [782, 238] on div at bounding box center [825, 238] width 9 height 9
click at [782, 239] on div at bounding box center [964, 238] width 9 height 9
click at [782, 236] on div at bounding box center [1104, 238] width 9 height 9
click at [782, 236] on div at bounding box center [1521, 238] width 9 height 9
click at [782, 343] on div at bounding box center [825, 345] width 9 height 9
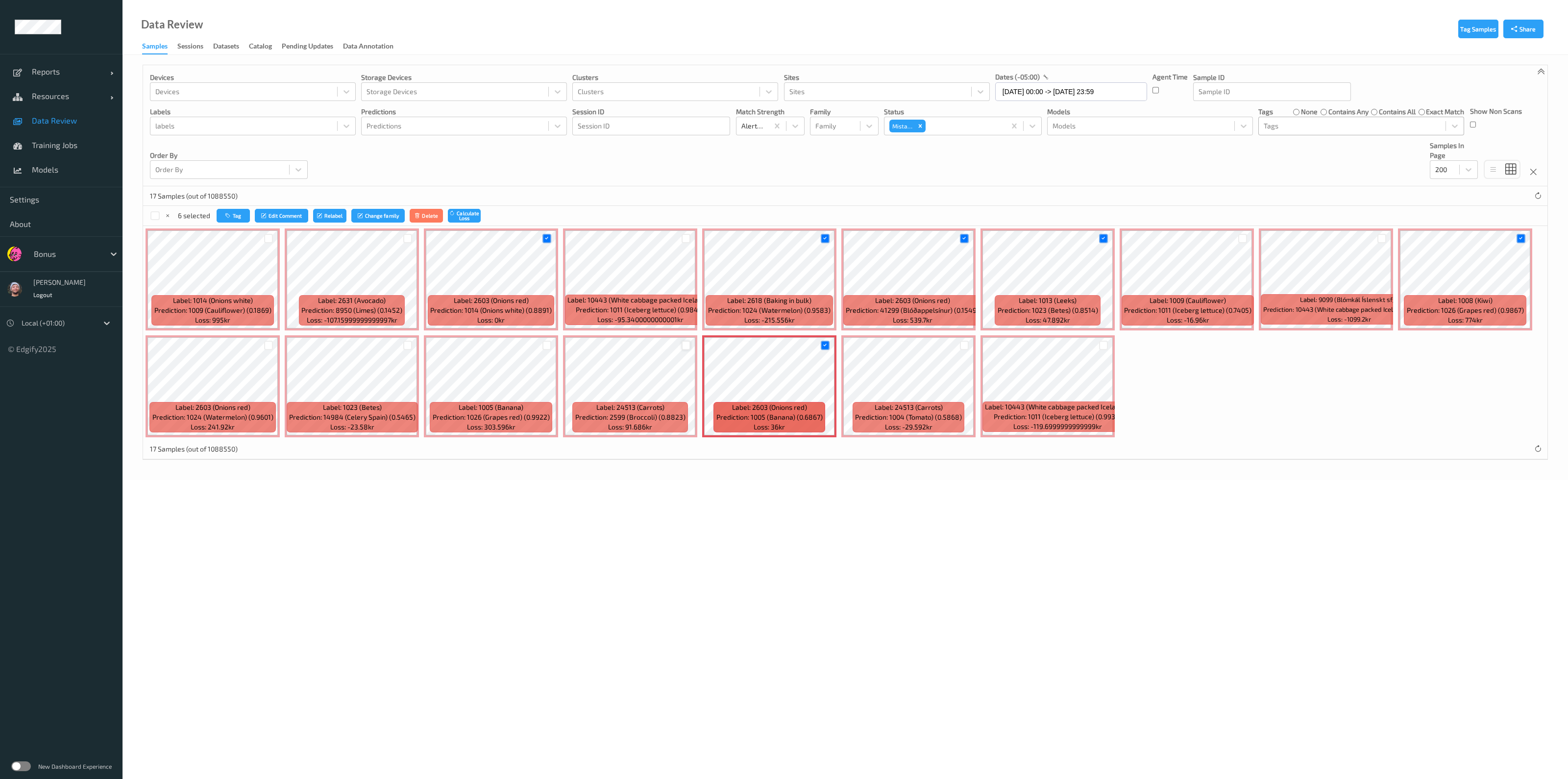
click at [682, 344] on div at bounding box center [686, 345] width 9 height 9
click at [547, 344] on div at bounding box center [547, 345] width 9 height 9
click at [269, 342] on div at bounding box center [268, 345] width 9 height 9
click at [228, 217] on icon "button" at bounding box center [229, 216] width 7 height 6
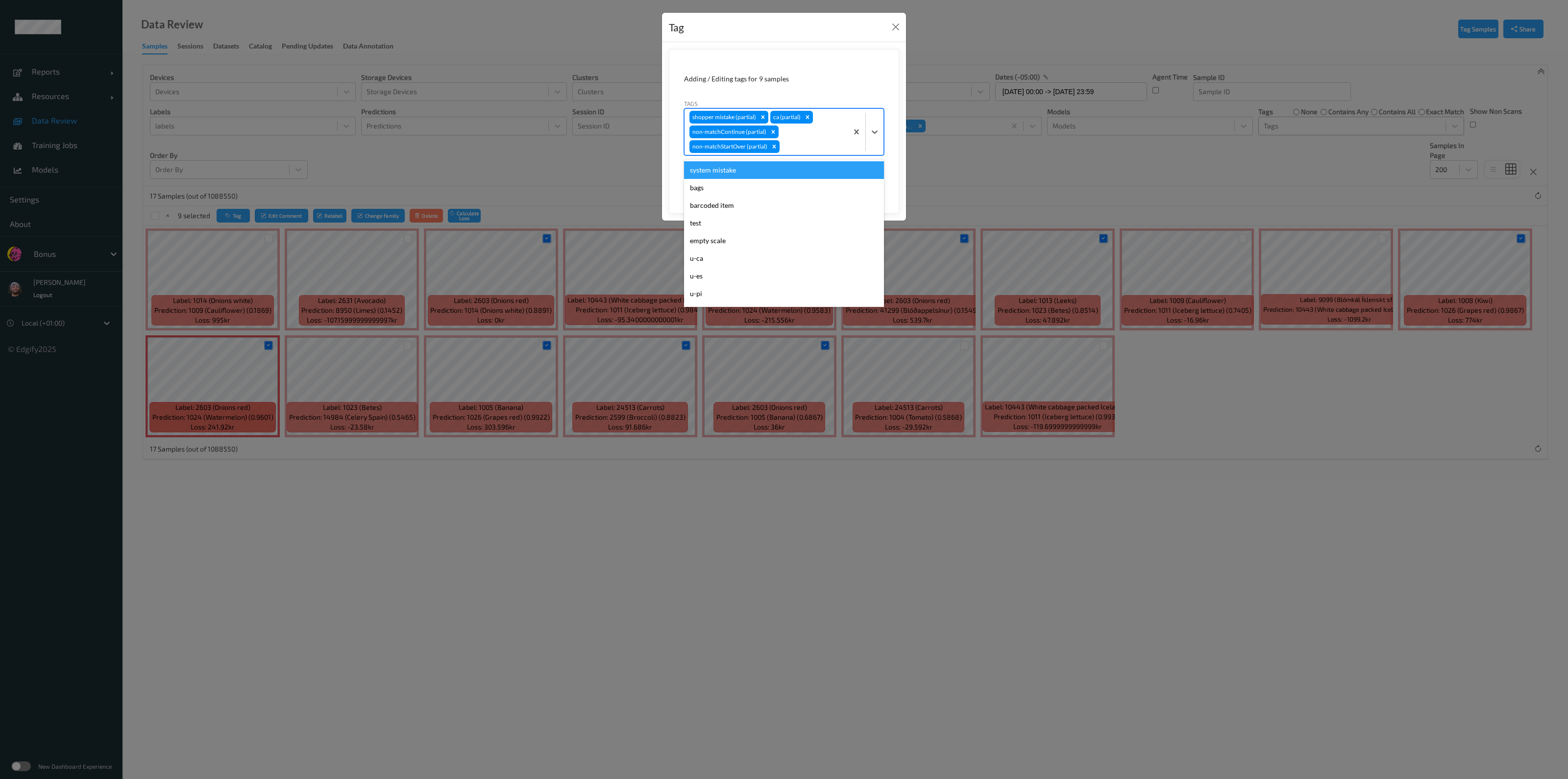
click at [782, 141] on div at bounding box center [812, 146] width 61 height 12
type input "ca"
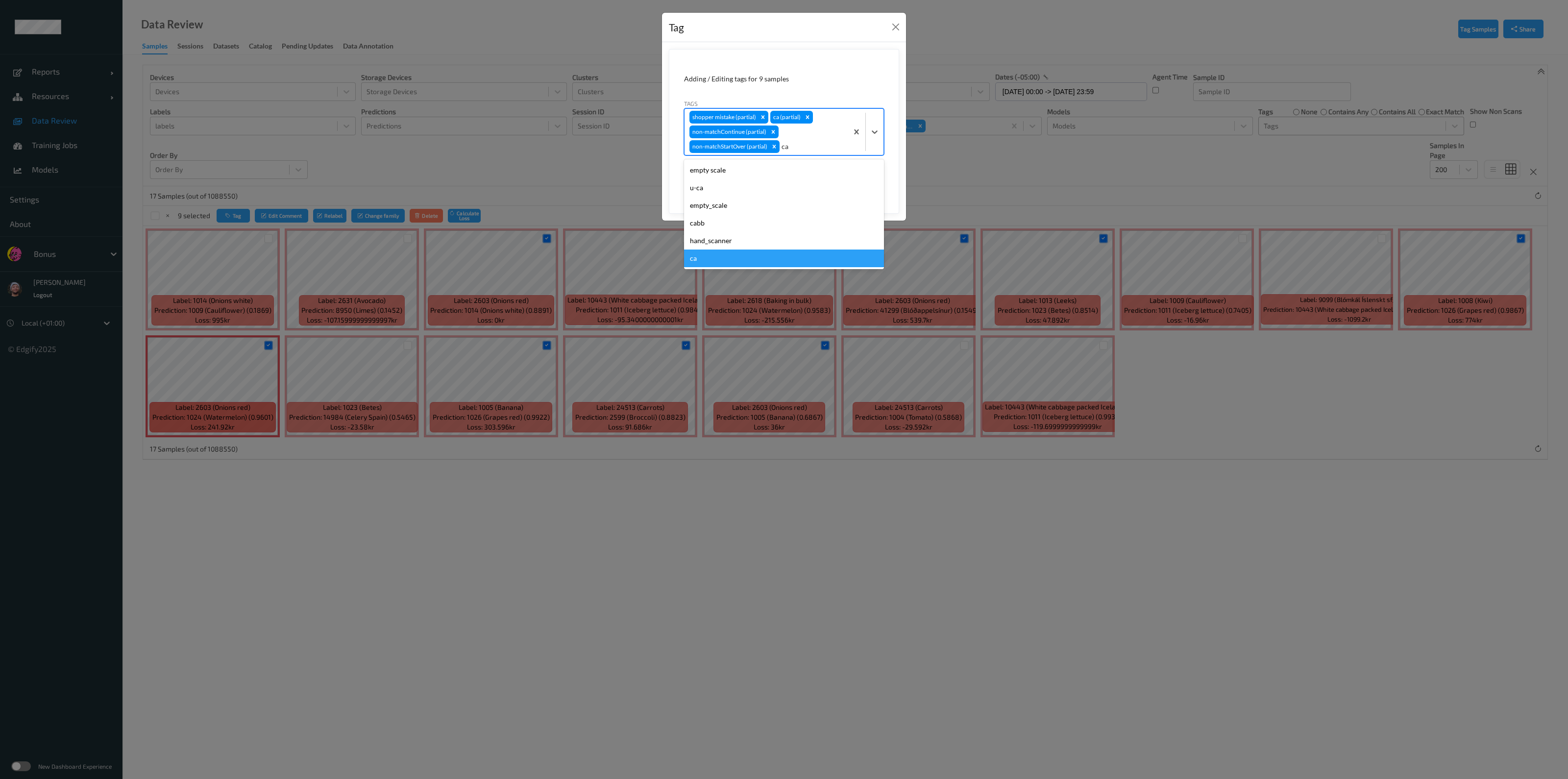
click at [778, 257] on div "ca" at bounding box center [784, 258] width 200 height 18
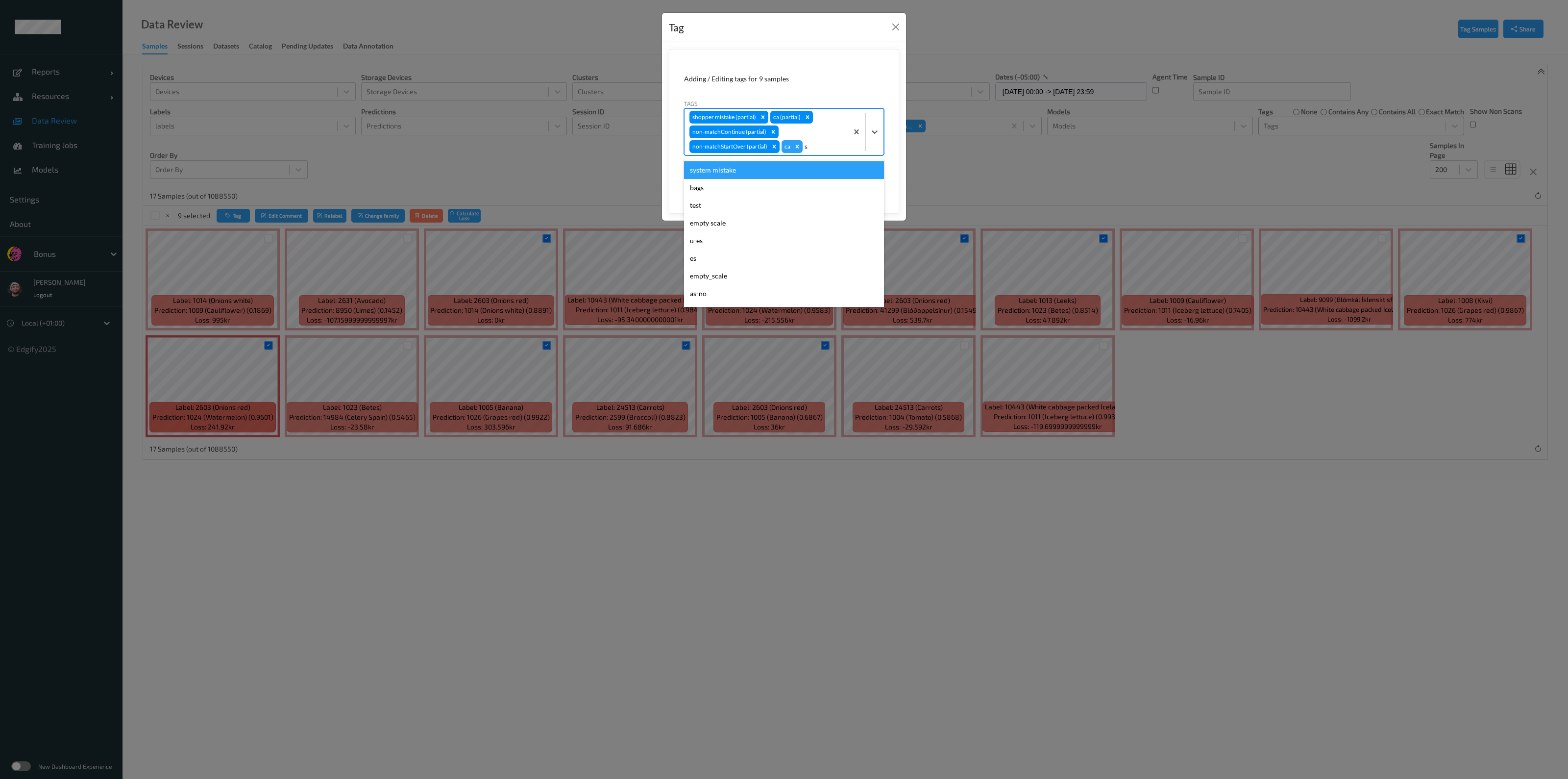
type input "sh"
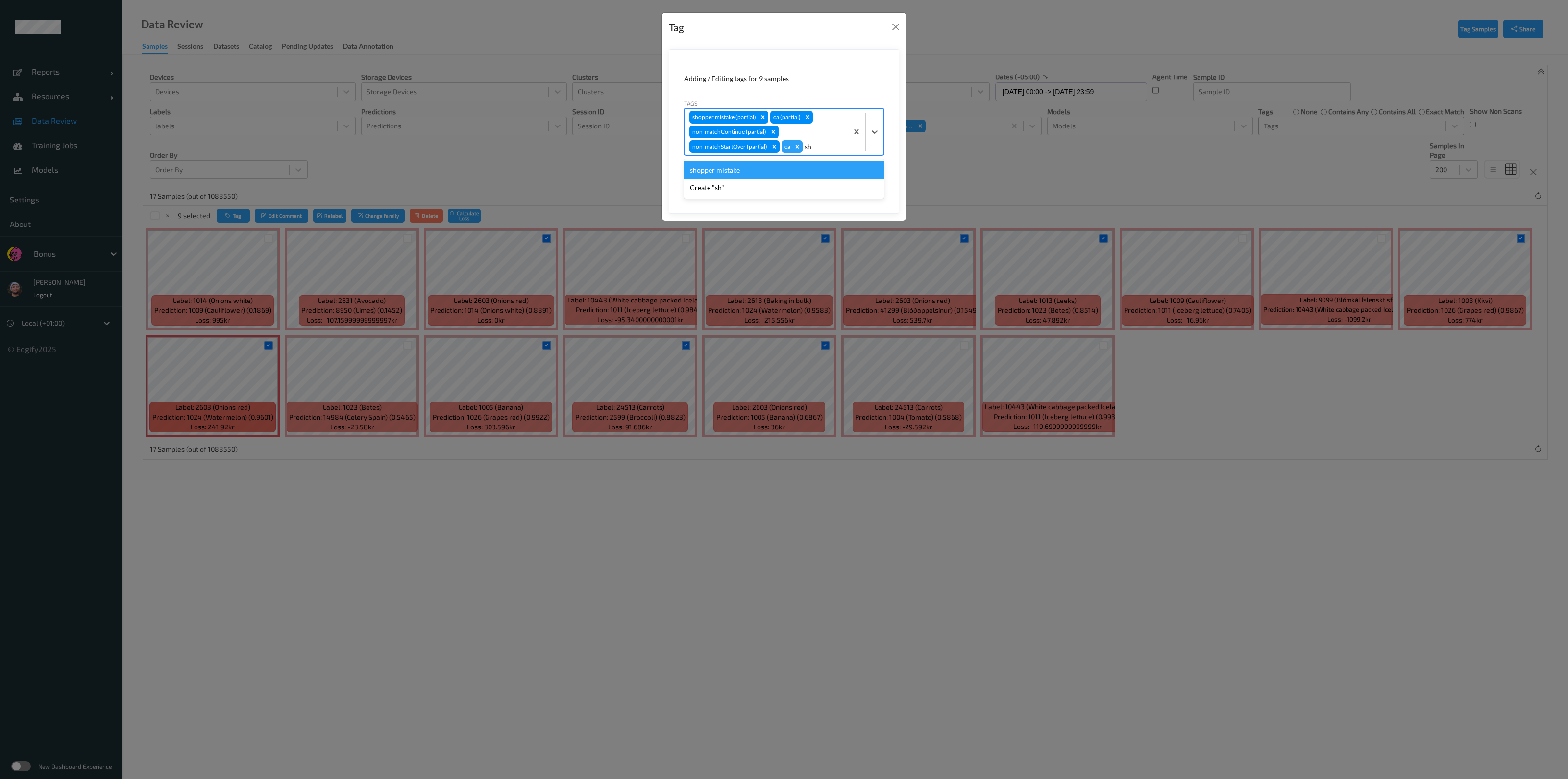
click at [782, 164] on div "shopper mistake" at bounding box center [784, 170] width 200 height 18
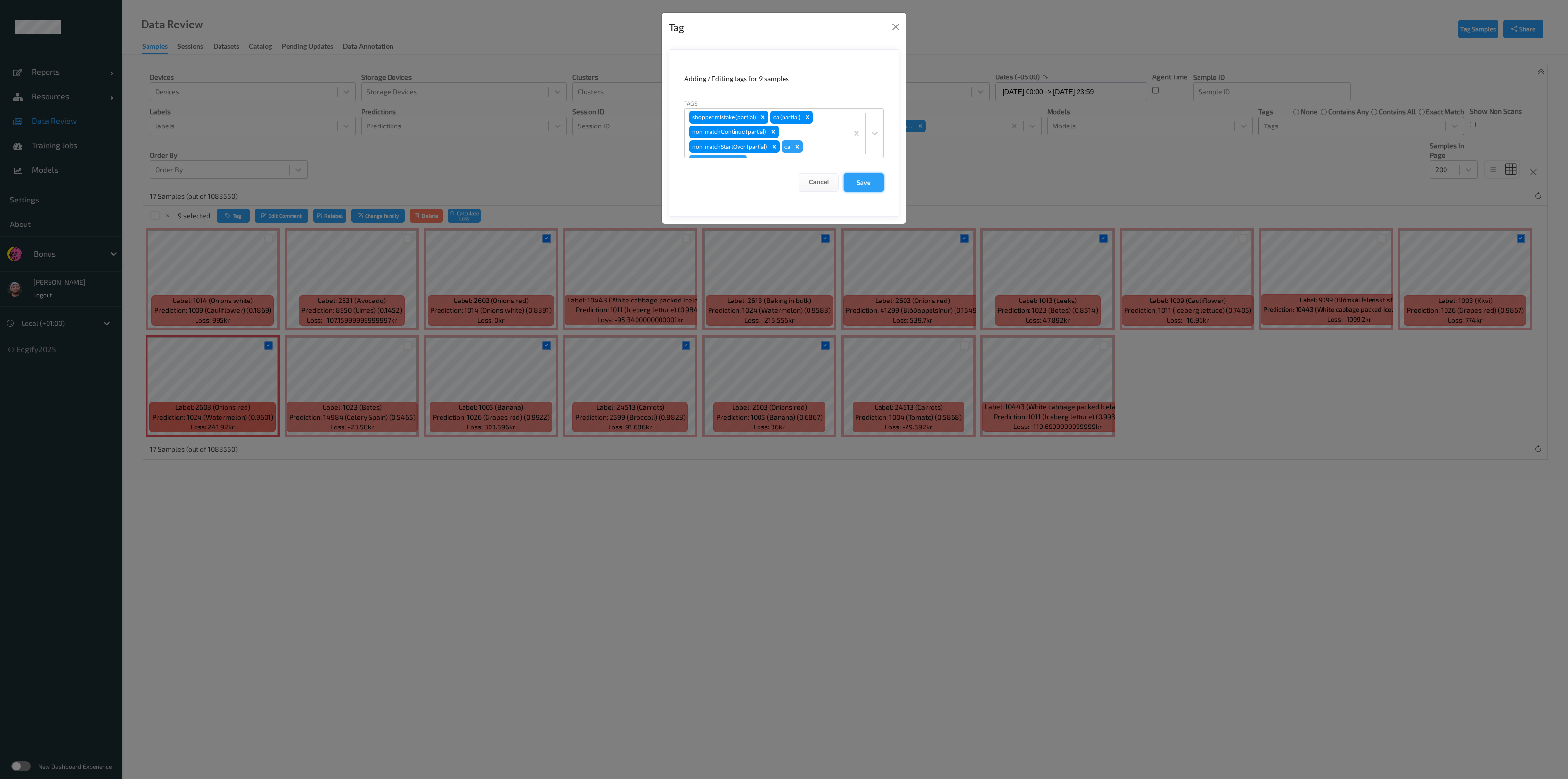
click at [782, 177] on button "Save" at bounding box center [864, 182] width 40 height 19
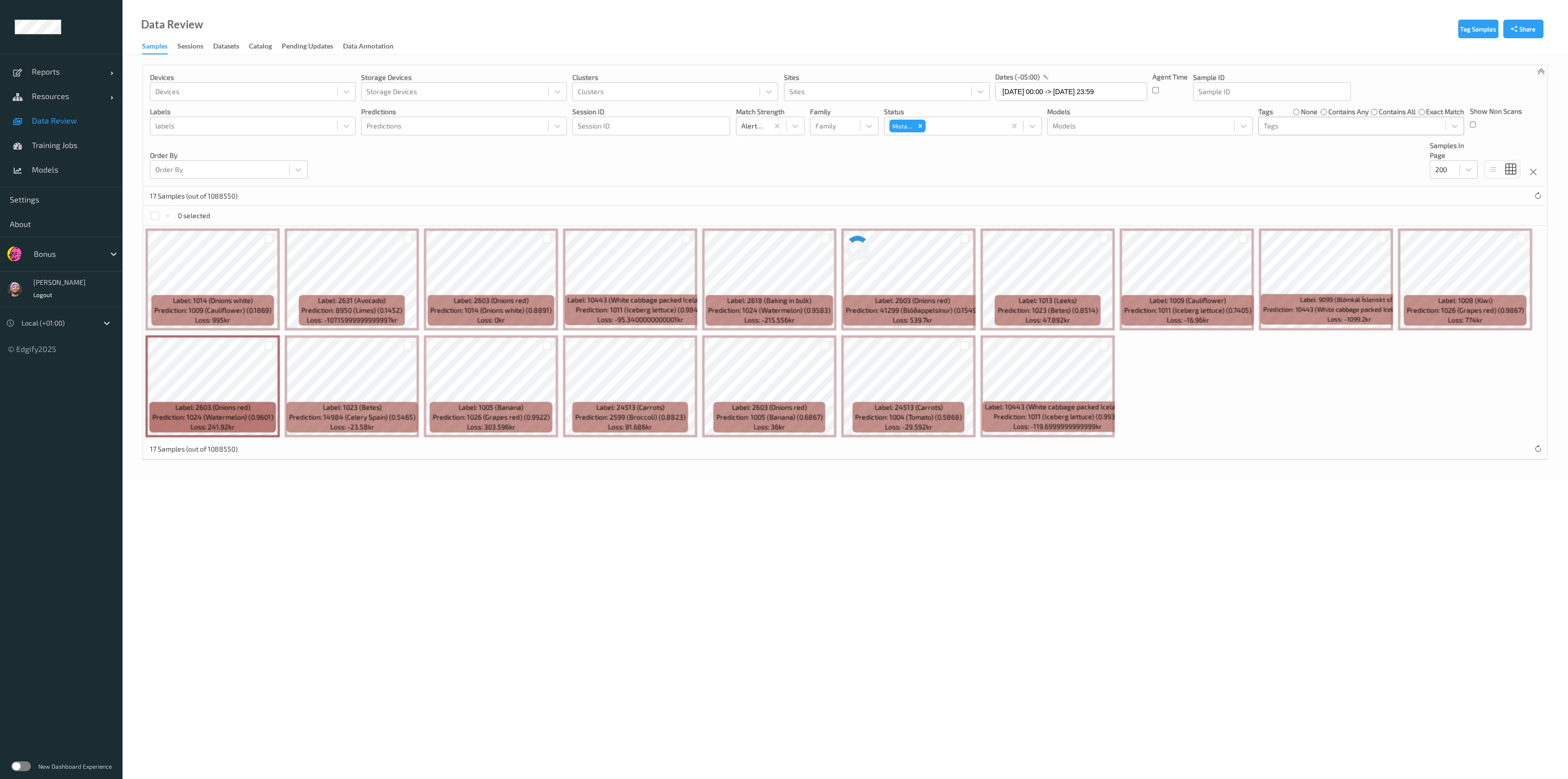
click at [782, 127] on div at bounding box center [1352, 125] width 177 height 12
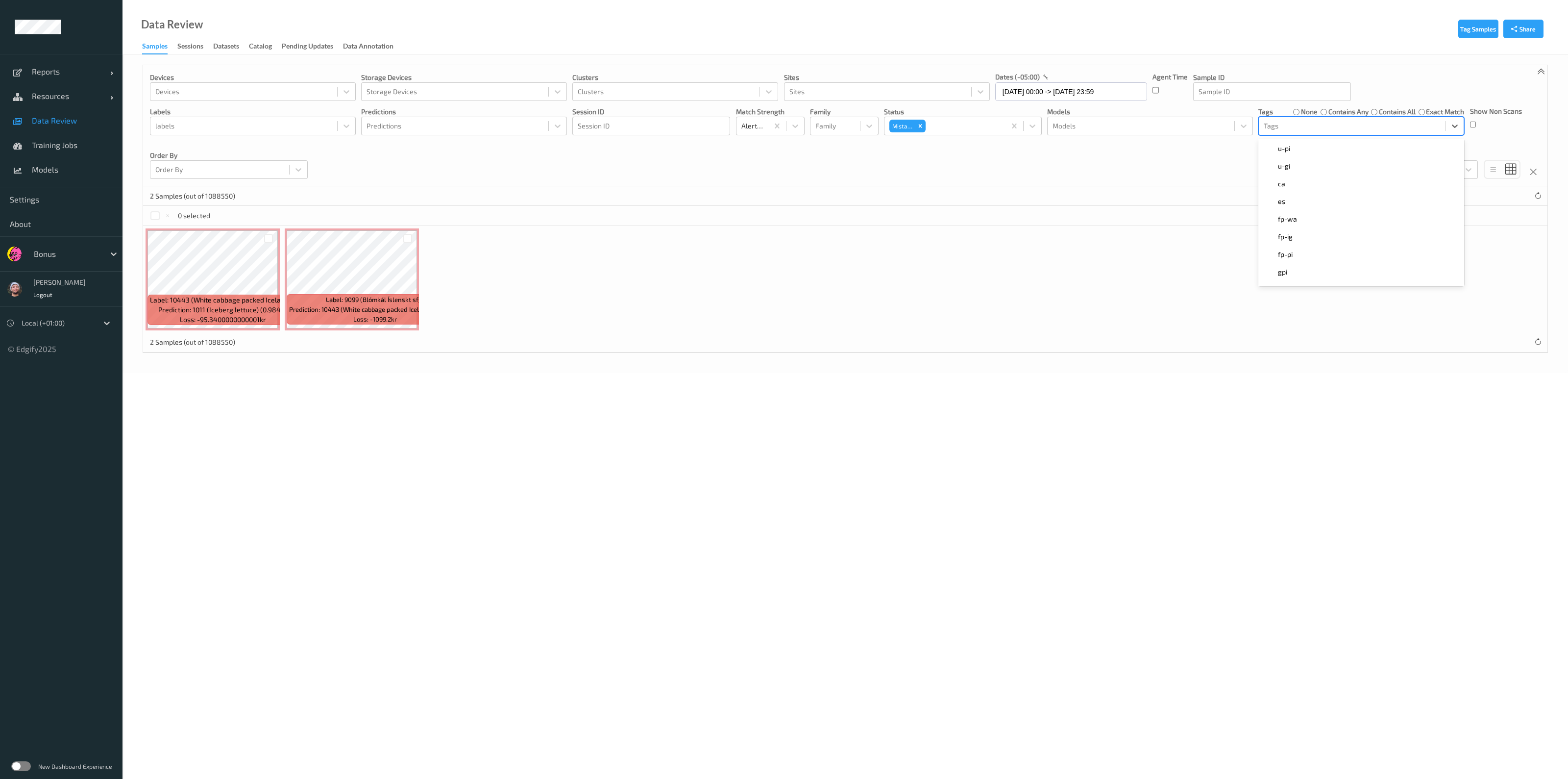
scroll to position [143, 0]
click at [782, 180] on div "ca" at bounding box center [1361, 183] width 194 height 10
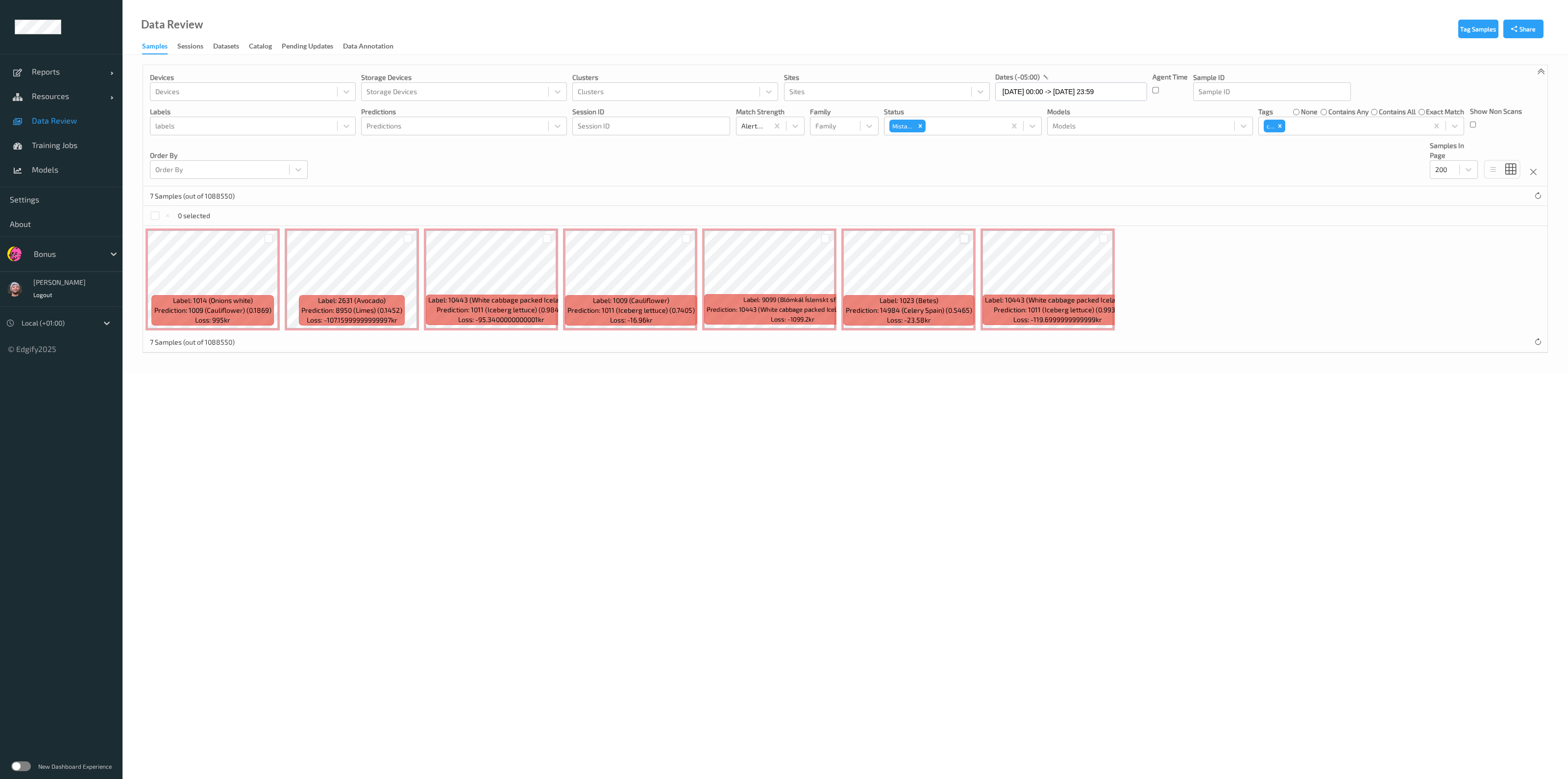
click at [782, 234] on div at bounding box center [964, 238] width 9 height 9
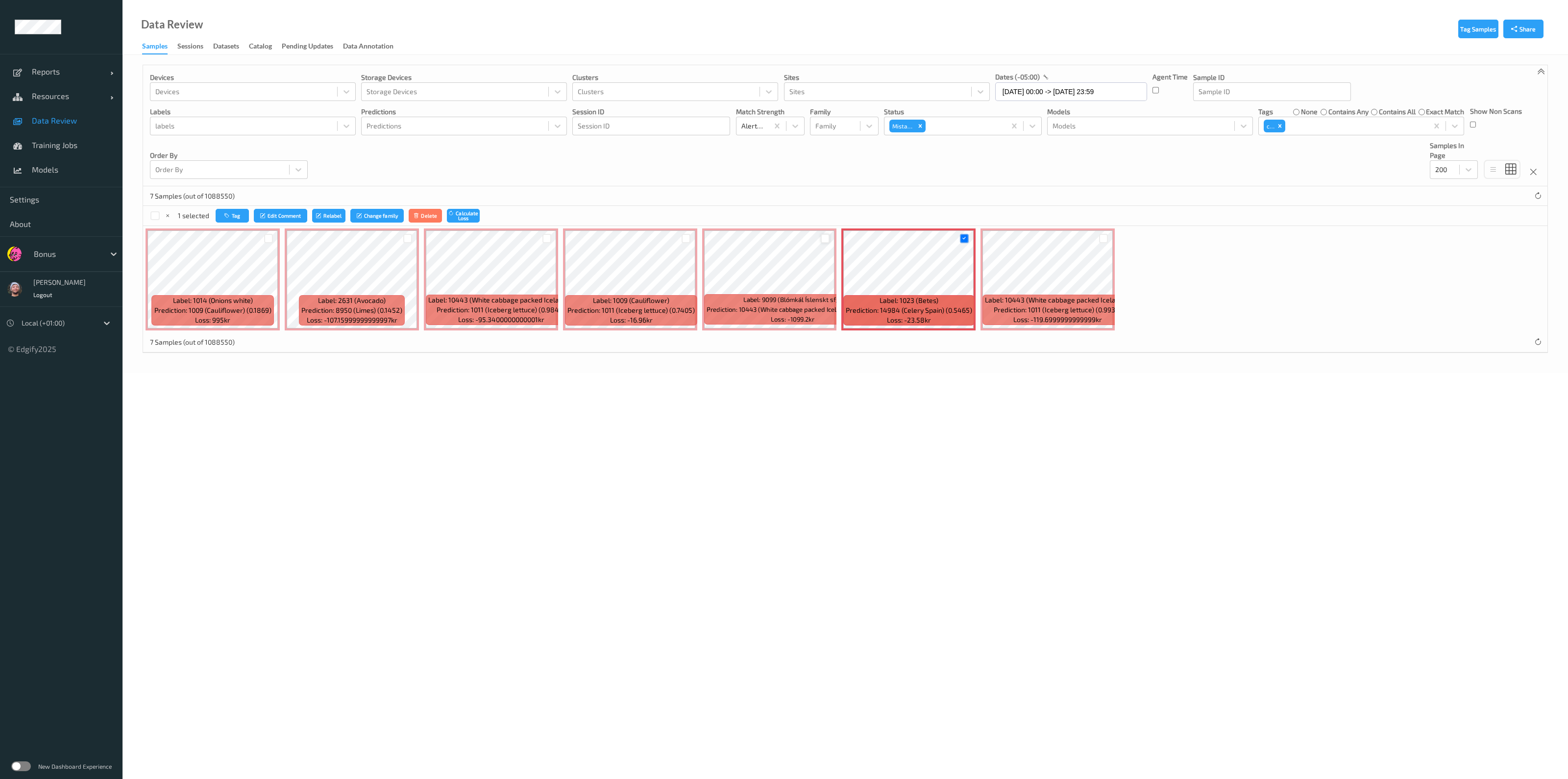
click at [782, 239] on div at bounding box center [825, 238] width 9 height 9
click at [685, 238] on div at bounding box center [686, 238] width 9 height 9
click at [268, 238] on div at bounding box center [268, 238] width 9 height 9
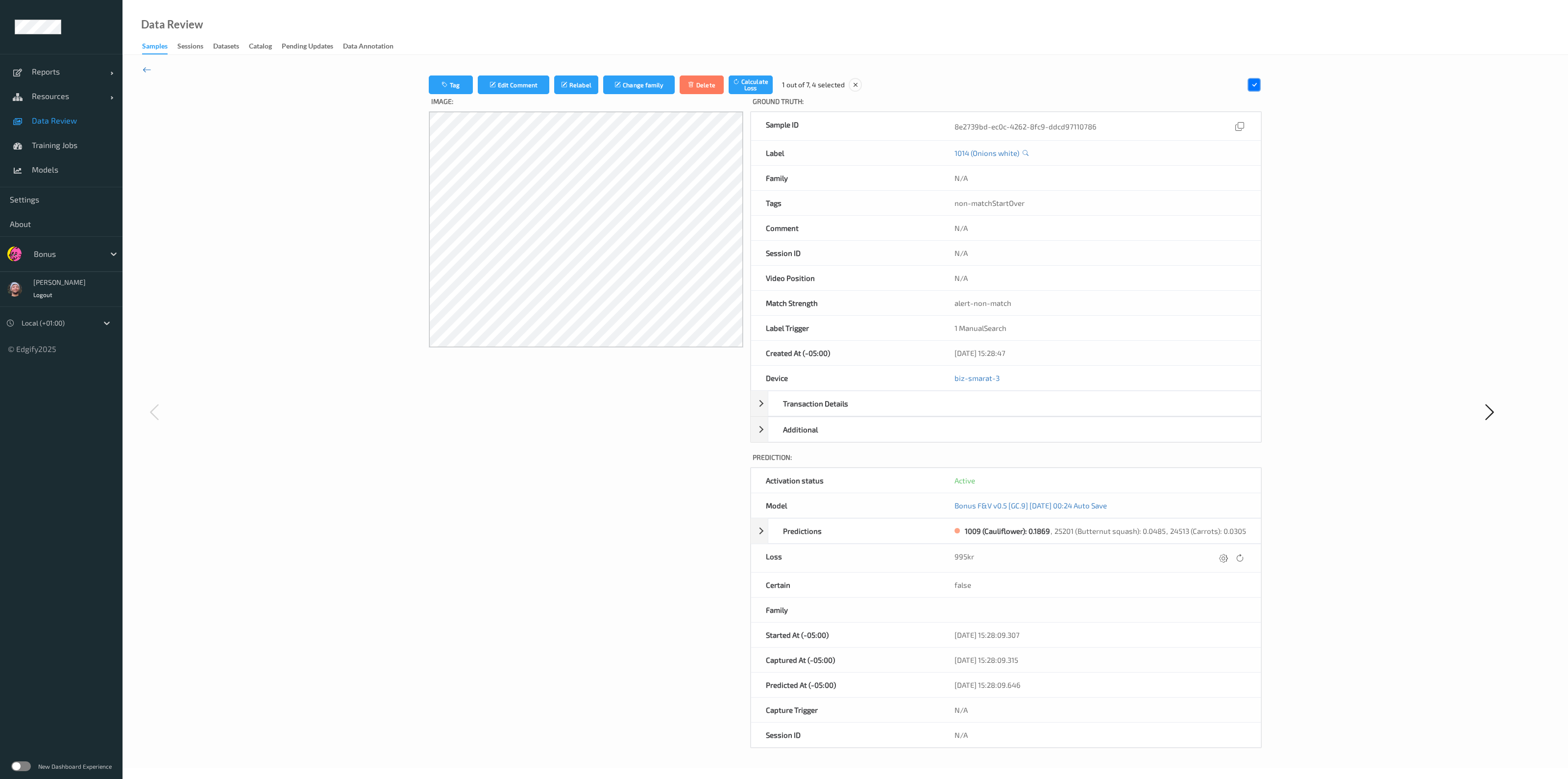
click at [150, 70] on icon at bounding box center [147, 69] width 9 height 11
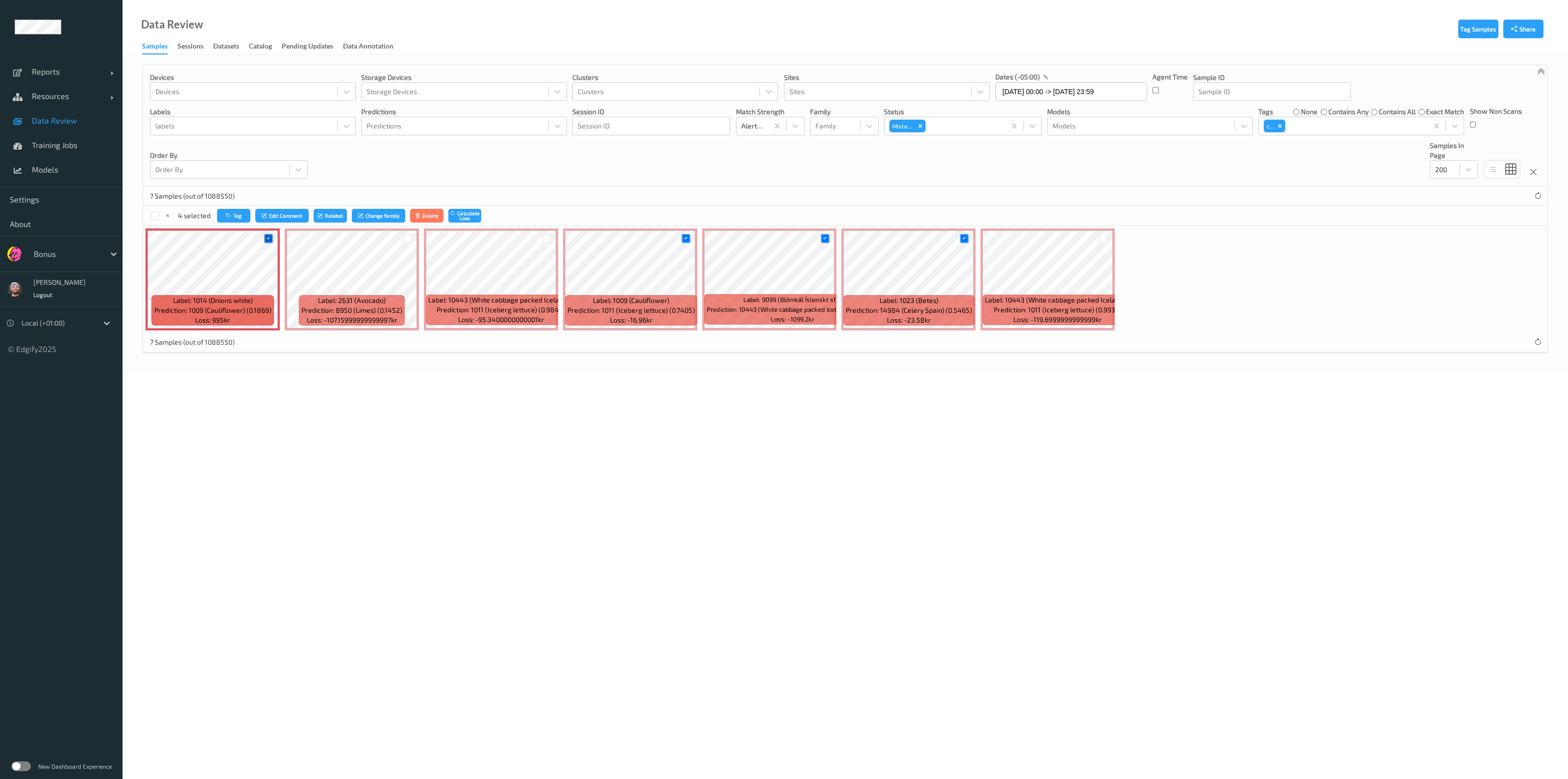
click at [268, 235] on icon at bounding box center [268, 238] width 6 height 6
click at [240, 220] on button "Tag" at bounding box center [233, 216] width 33 height 14
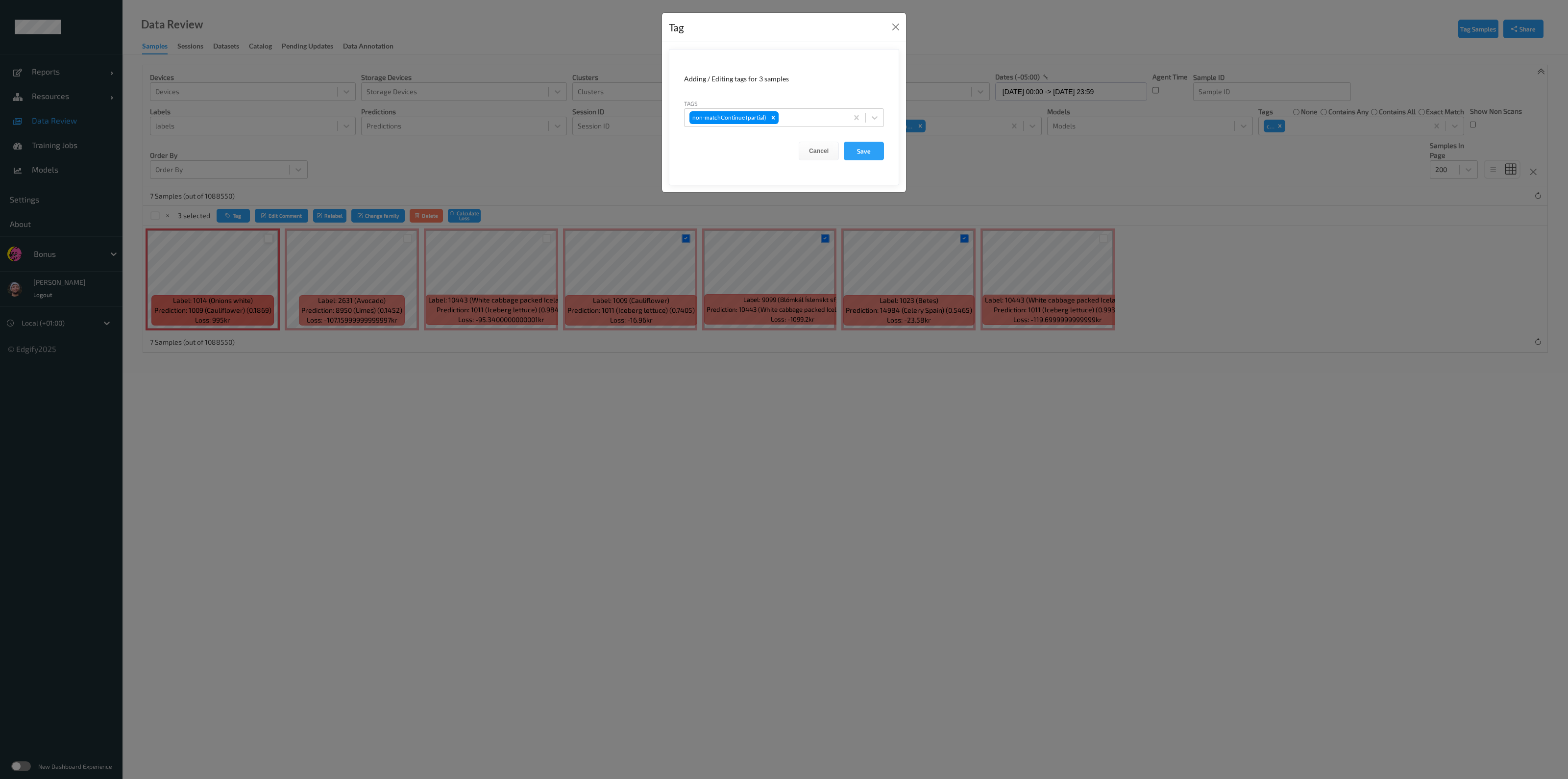
click at [782, 128] on form "Adding / Editing tags for 3 samples Tags non-matchContinue (partial) Cancel Save" at bounding box center [784, 117] width 230 height 136
click at [782, 119] on div at bounding box center [811, 118] width 62 height 12
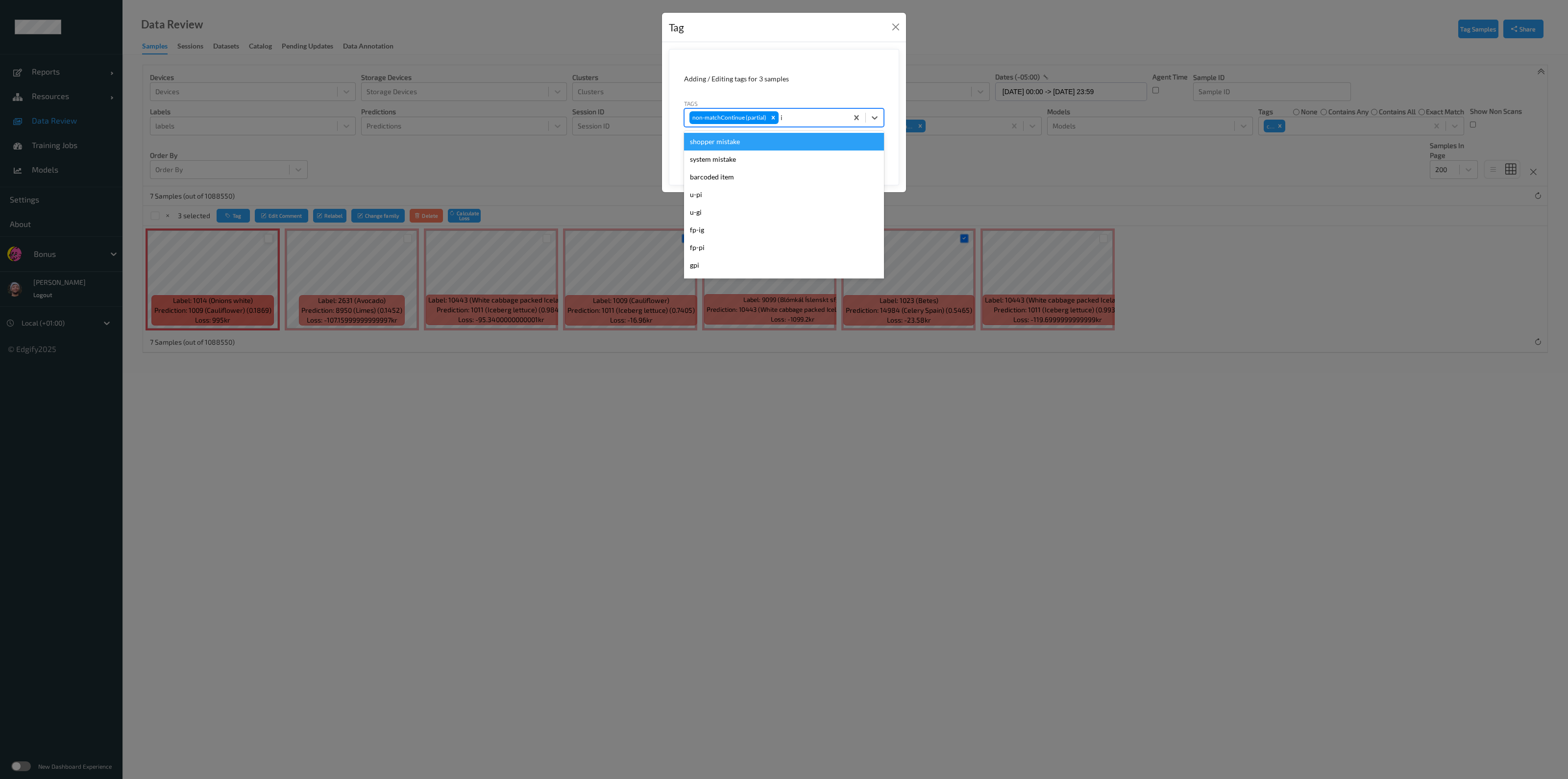
type input "ig"
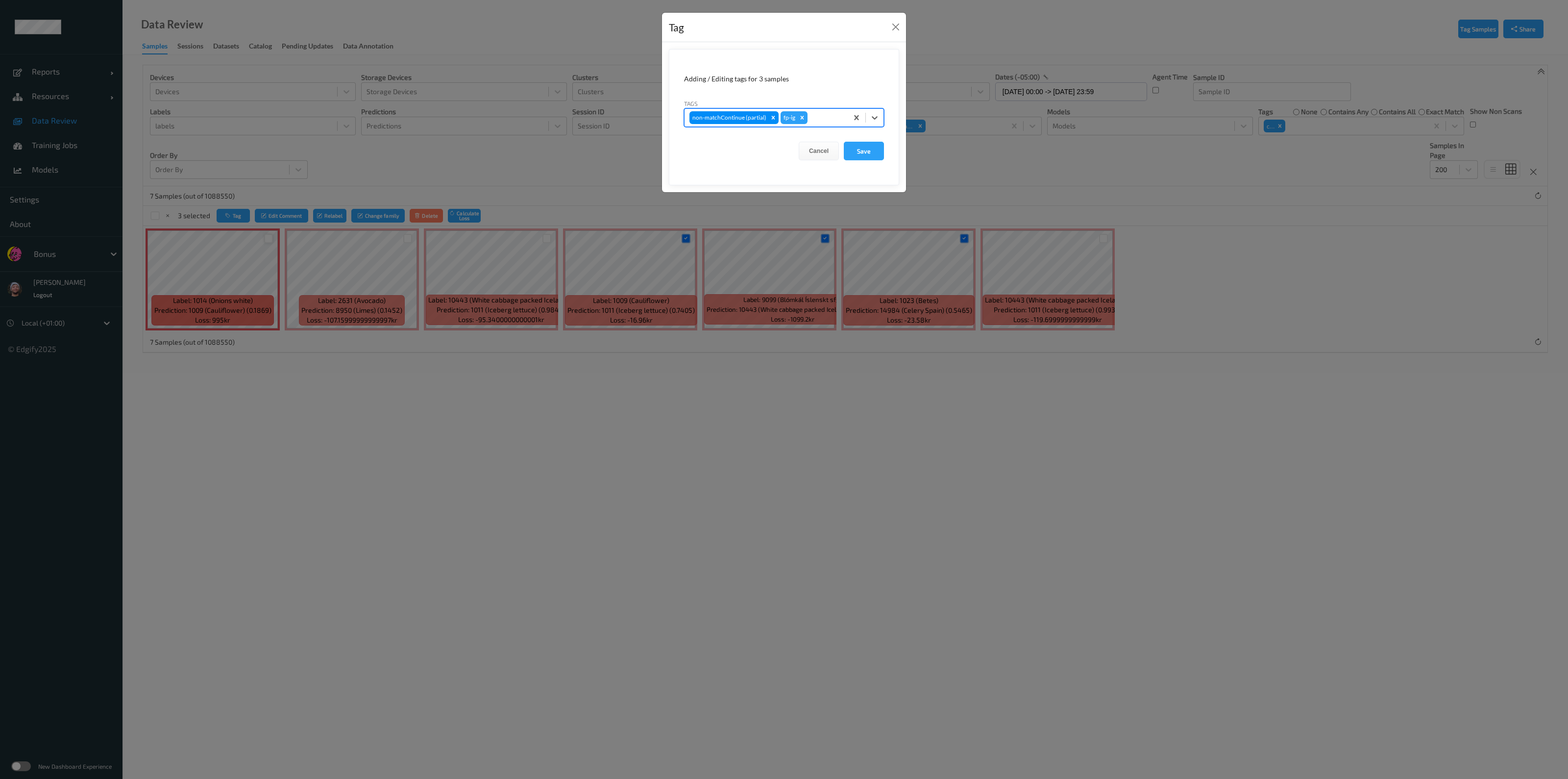
click at [782, 142] on button "Save" at bounding box center [864, 151] width 40 height 19
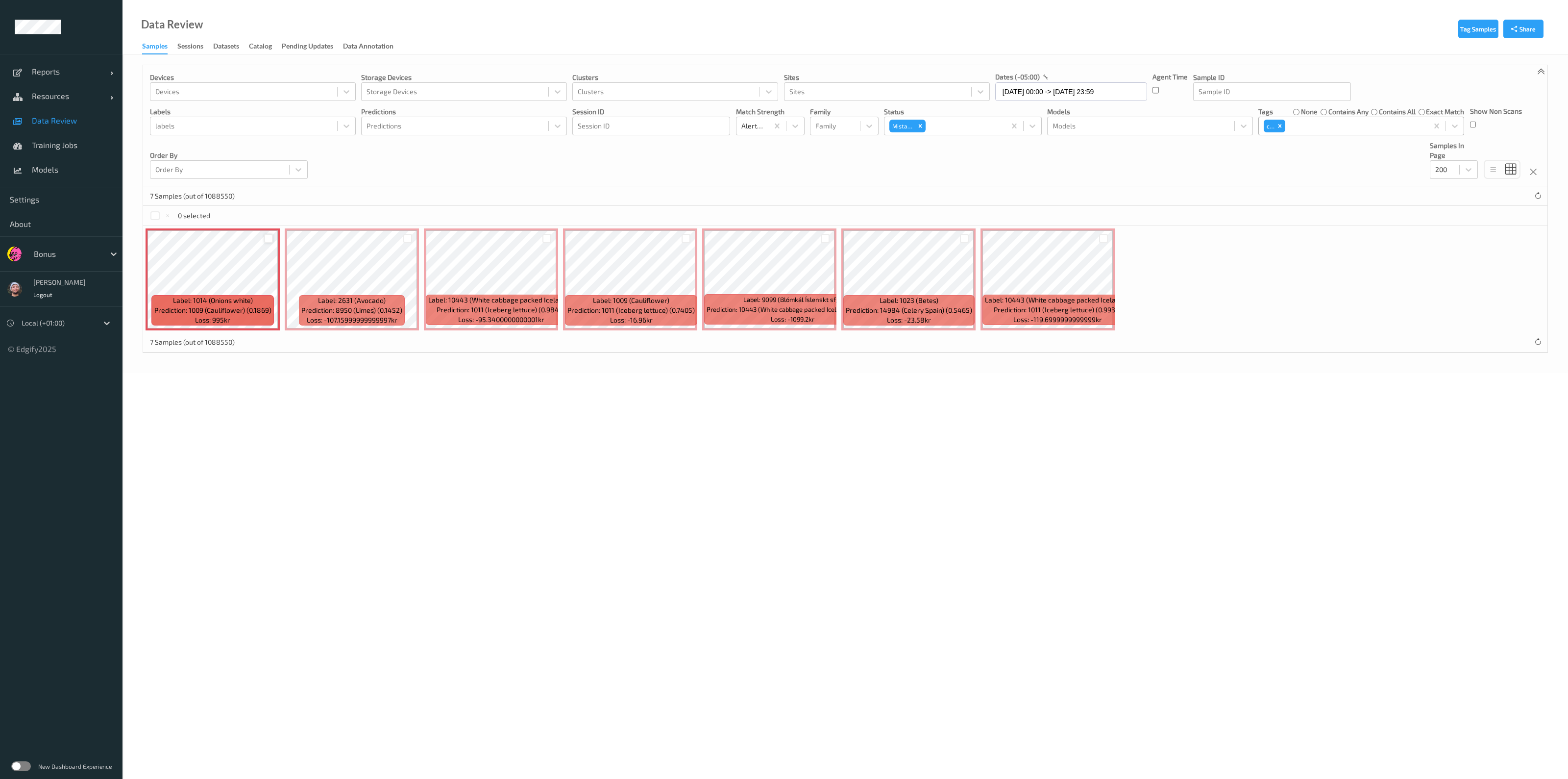
click at [782, 121] on div at bounding box center [1356, 125] width 136 height 12
type input "ig"
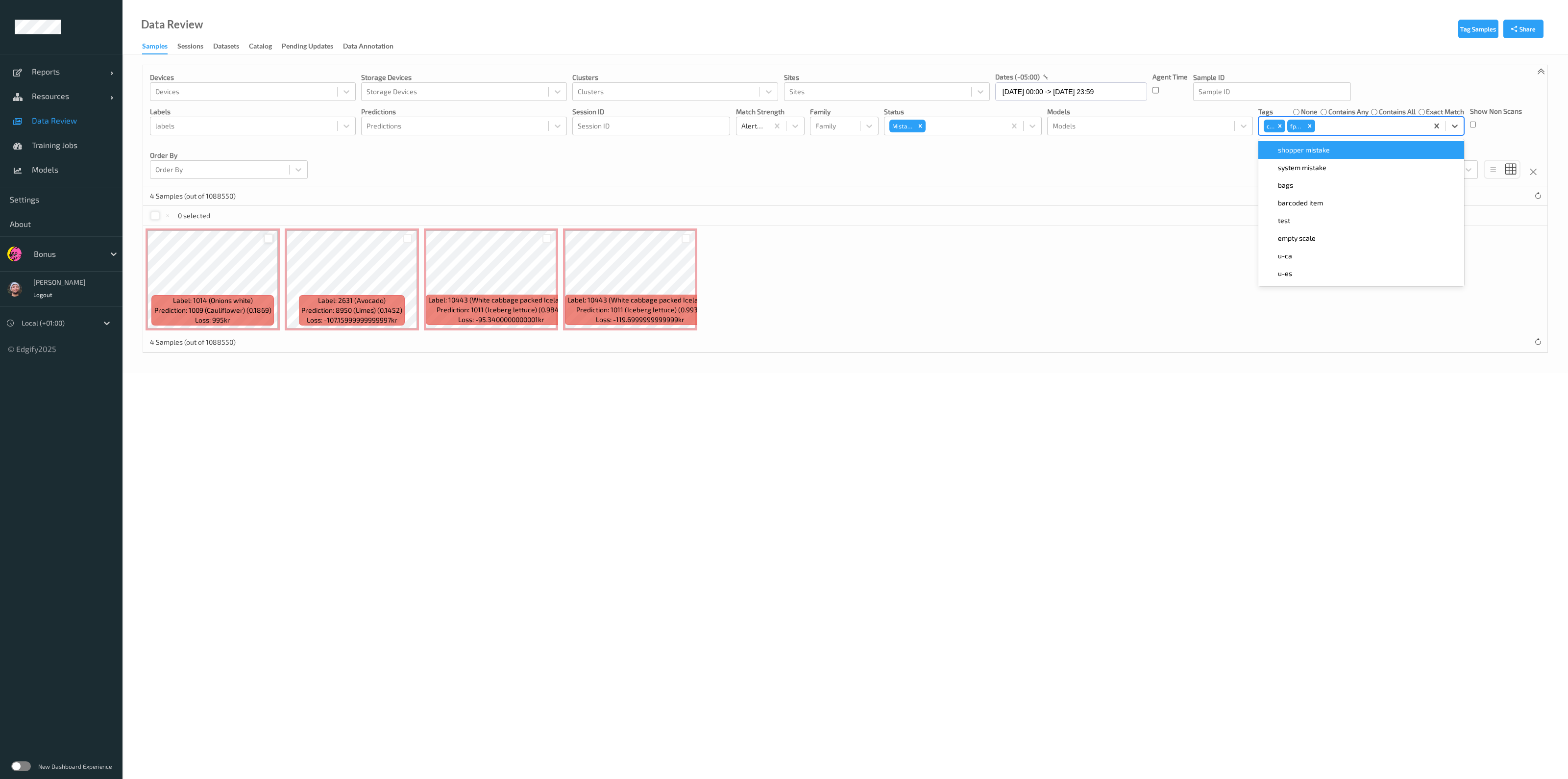
click at [155, 215] on div at bounding box center [155, 216] width 9 height 9
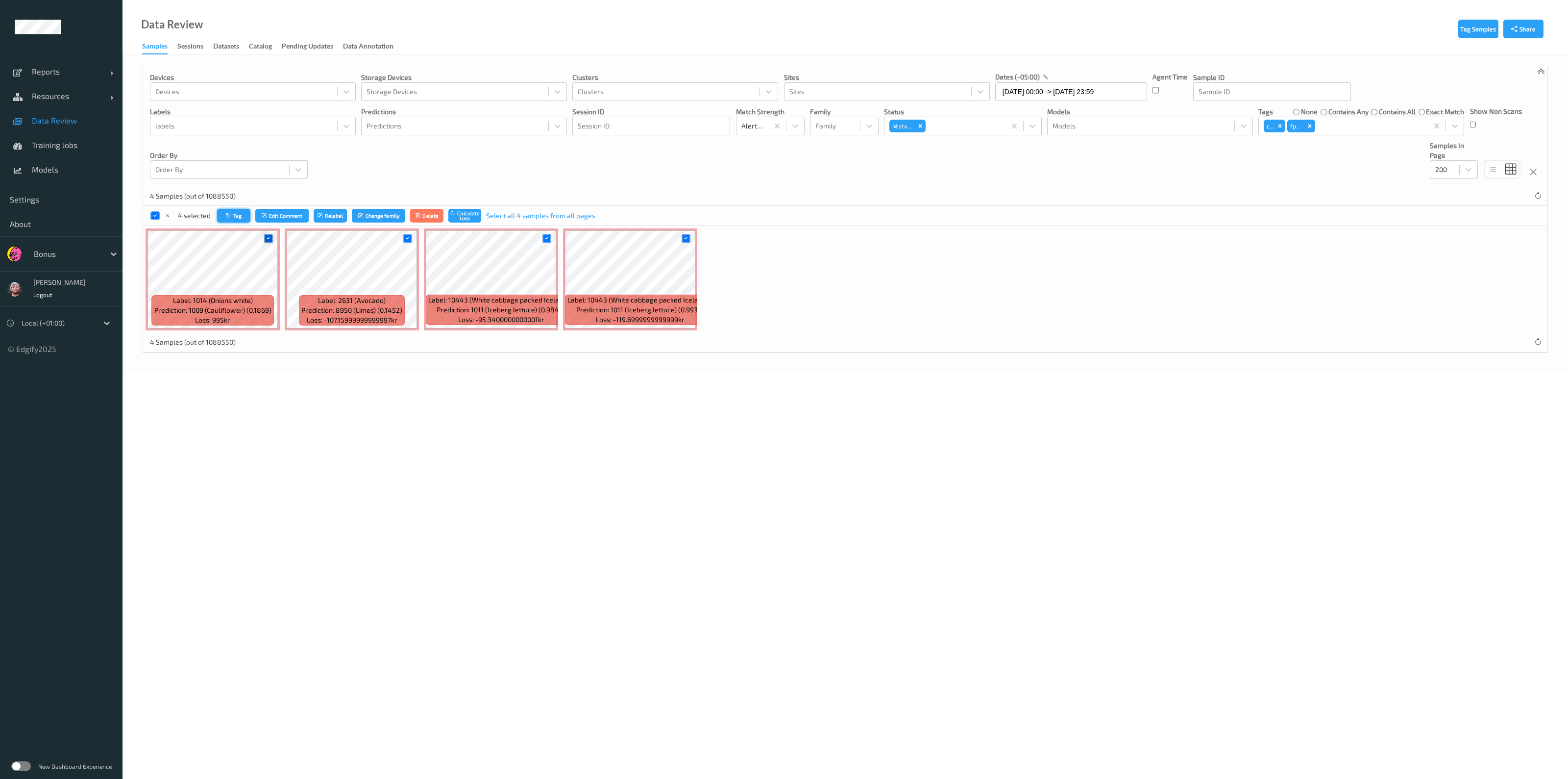
click at [237, 216] on button "Tag" at bounding box center [234, 216] width 33 height 14
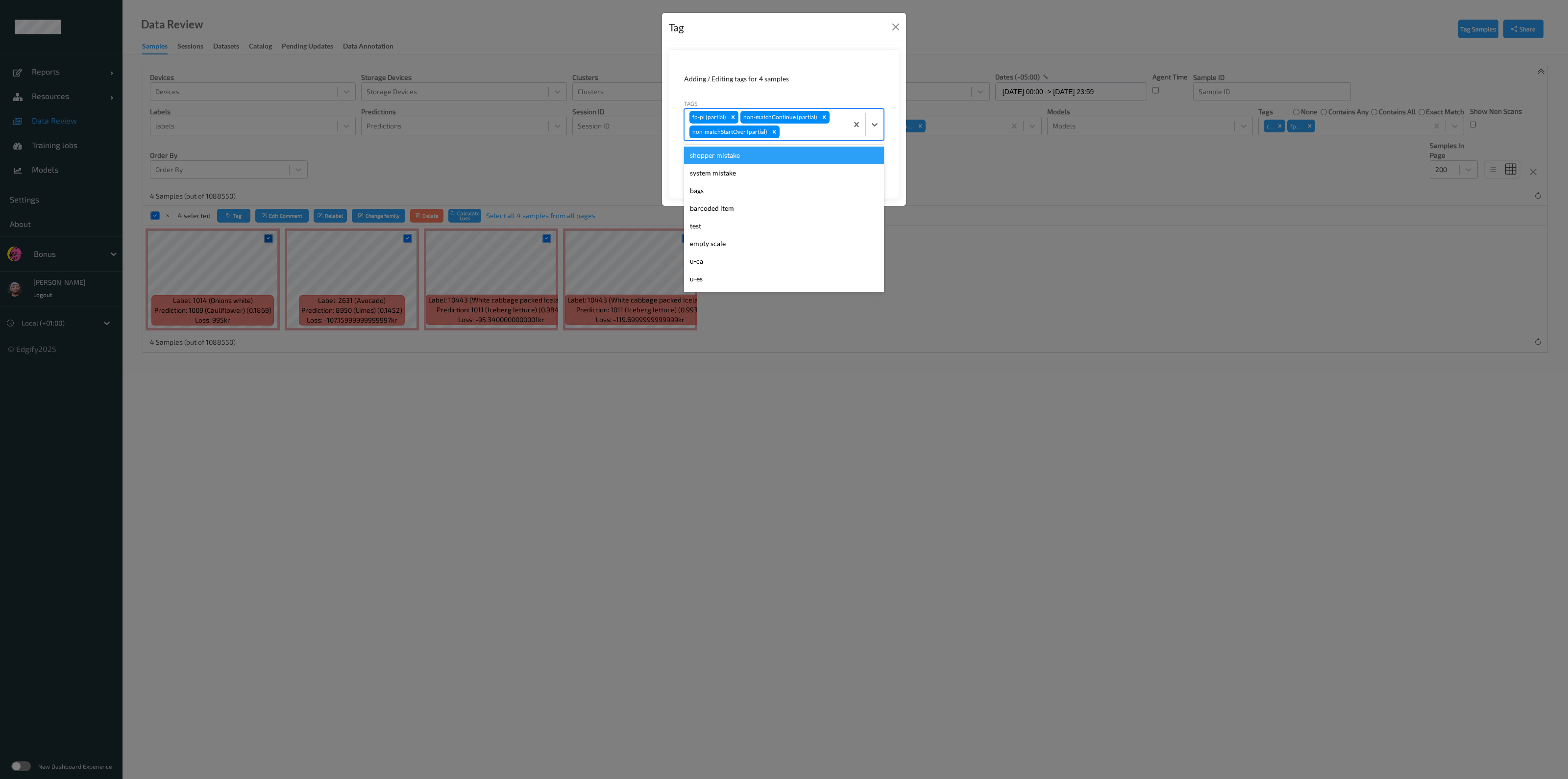
click at [782, 132] on div at bounding box center [812, 132] width 61 height 12
type input "pi"
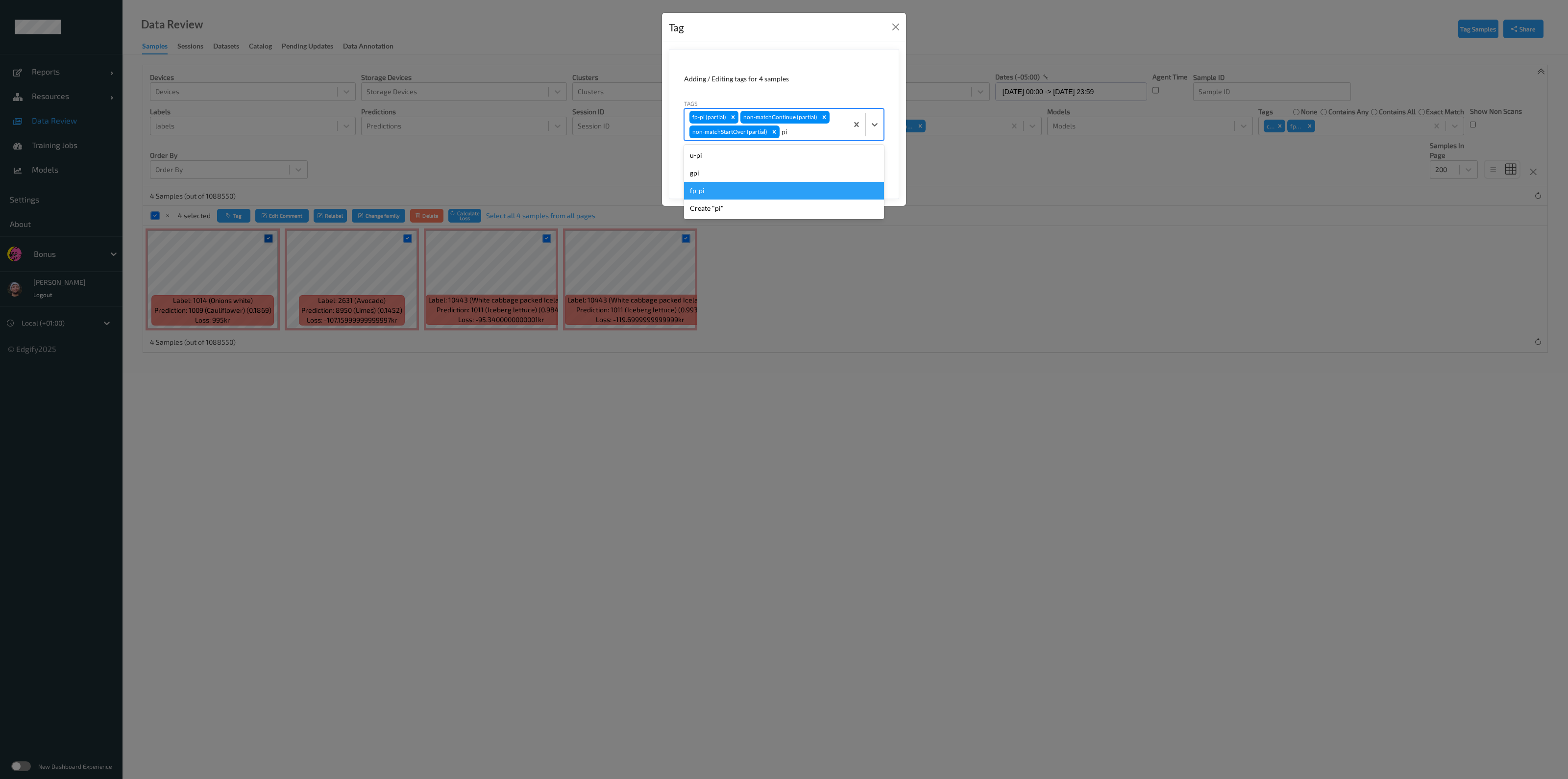
click at [761, 183] on div "fp-pi" at bounding box center [784, 191] width 200 height 18
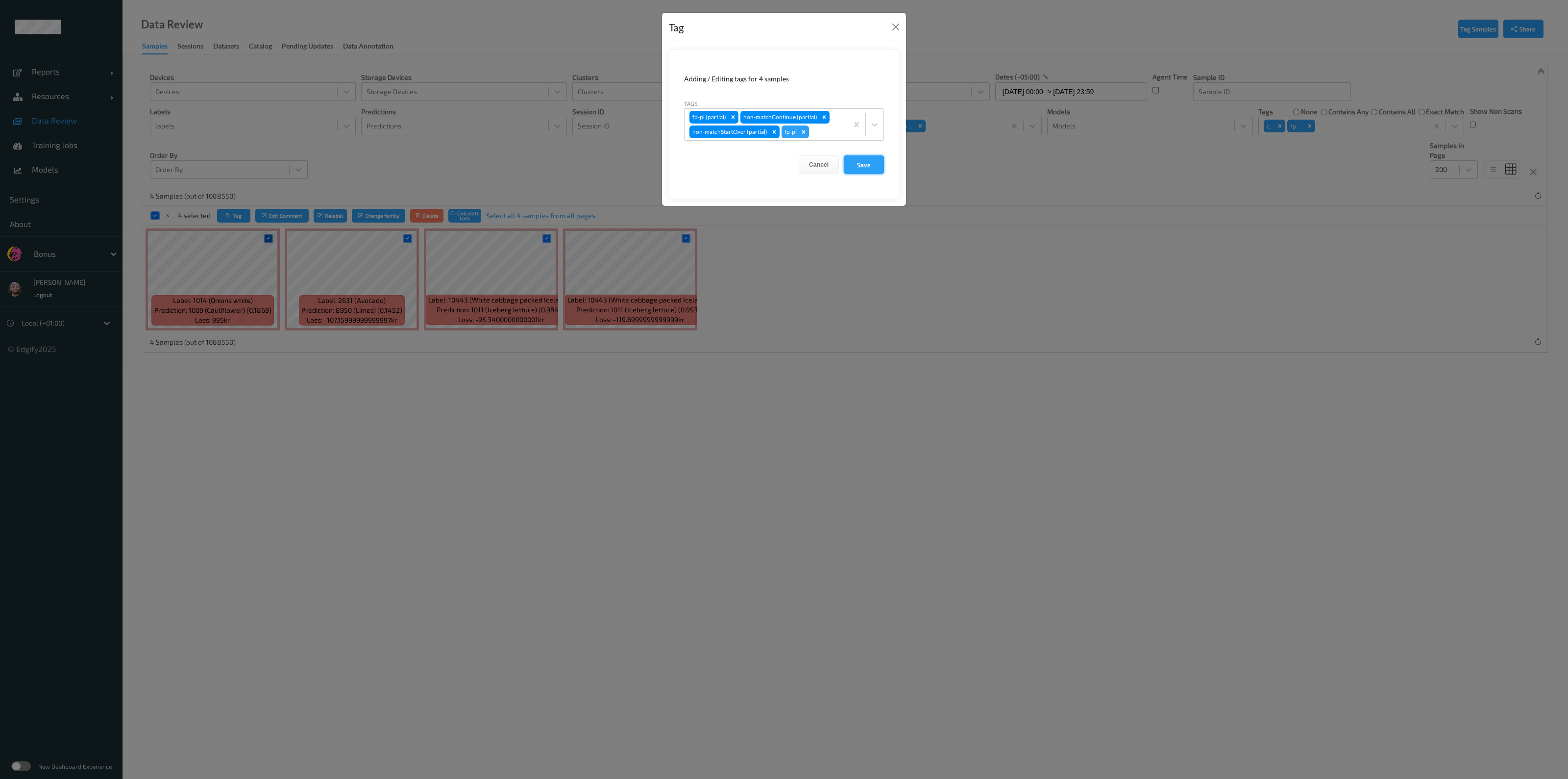
click at [782, 160] on button "Save" at bounding box center [864, 164] width 40 height 19
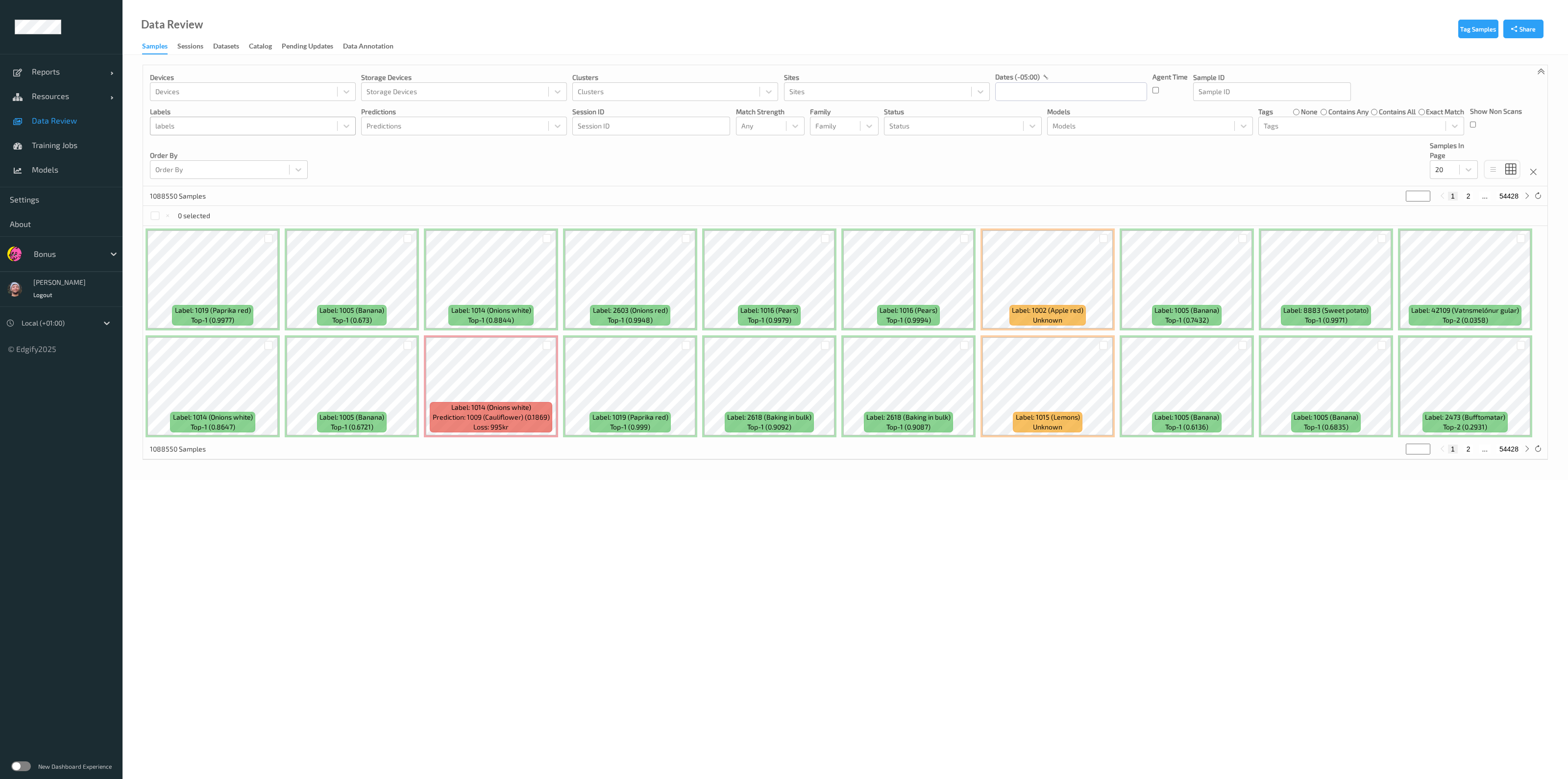
click at [255, 122] on div at bounding box center [243, 125] width 177 height 12
type input "2620"
click at [242, 169] on div "2620 (Appelsinur robin)" at bounding box center [253, 177] width 206 height 18
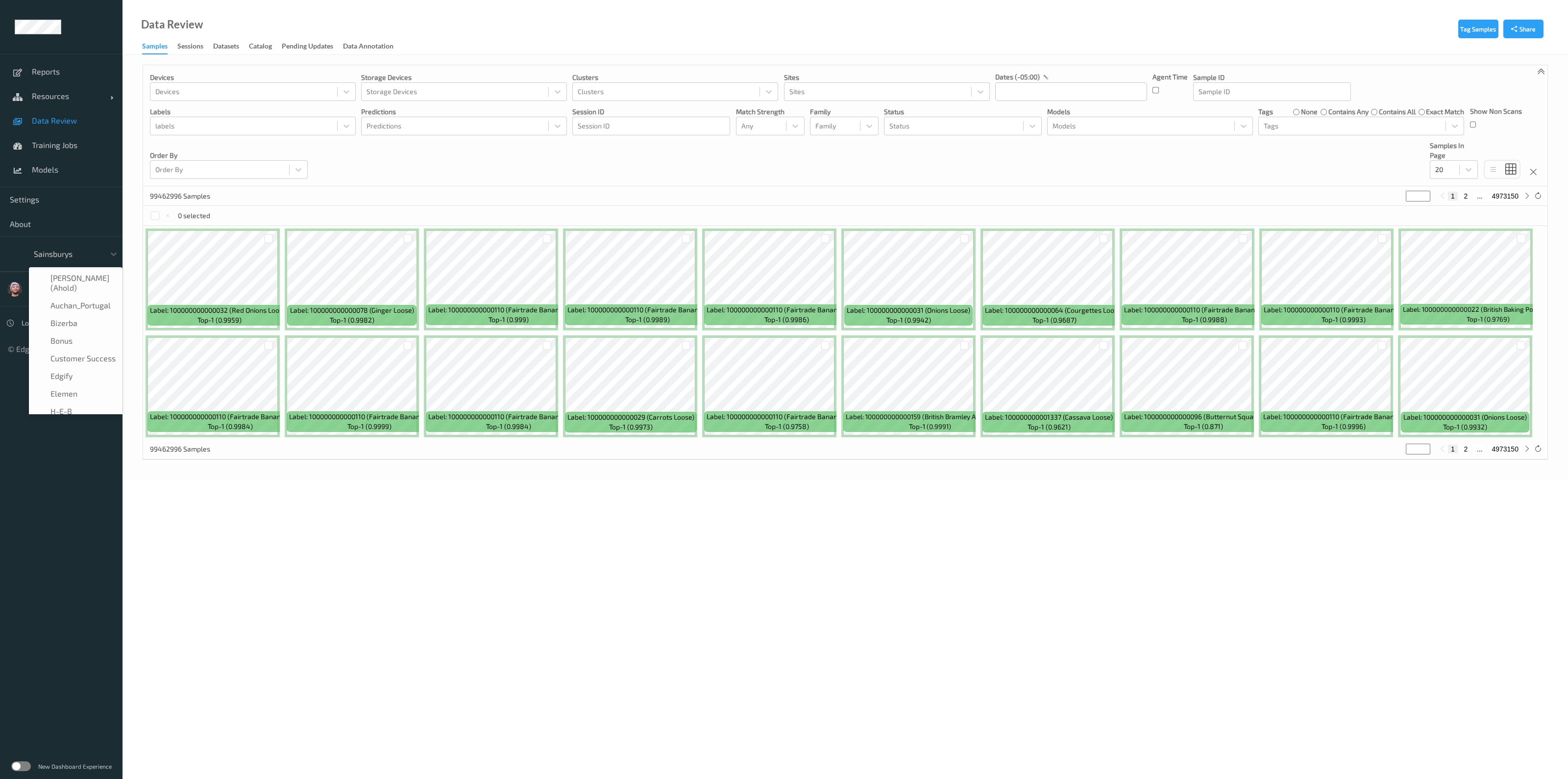
click at [55, 258] on div at bounding box center [67, 253] width 66 height 12
type input "bonu"
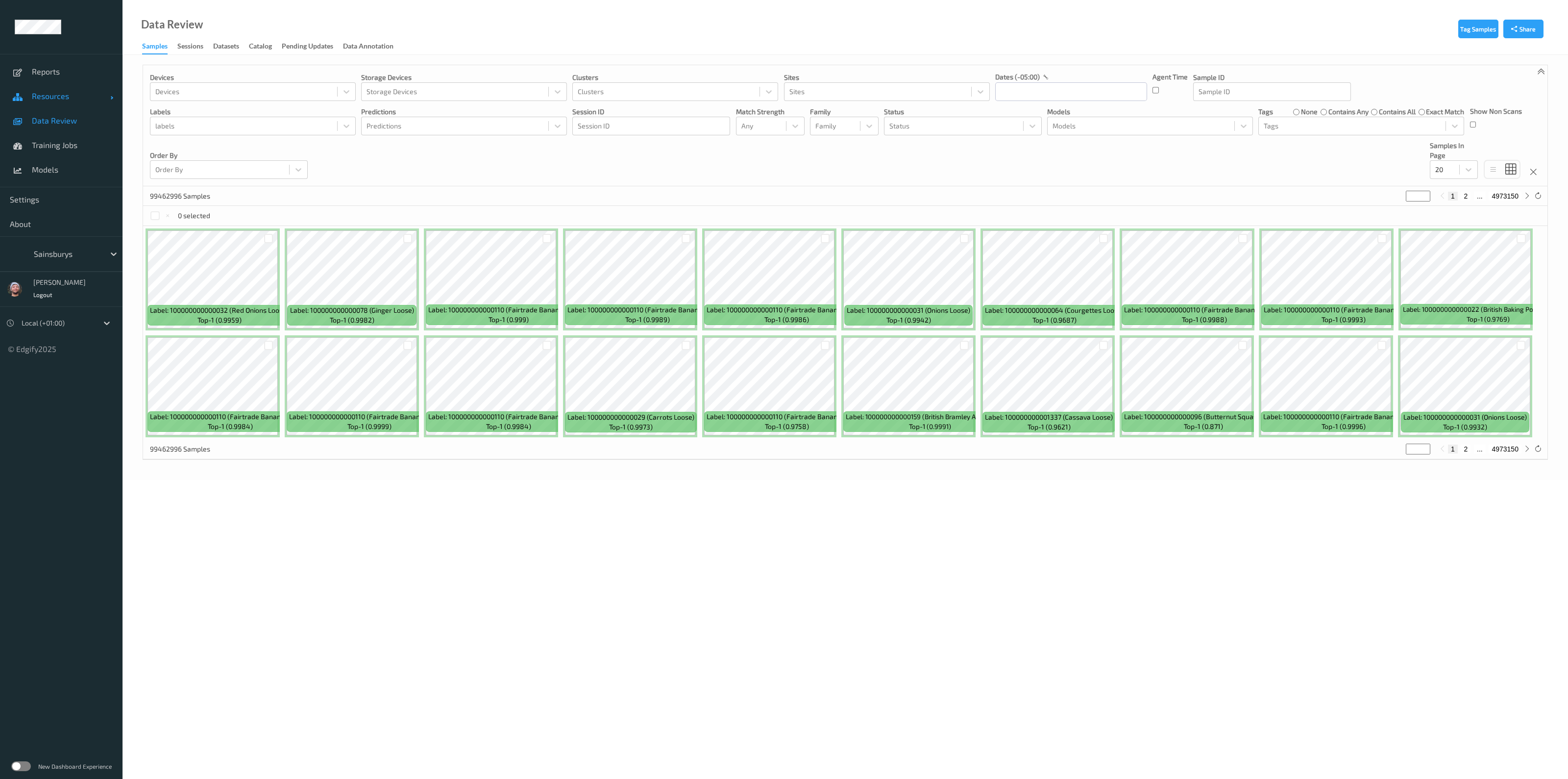
click at [59, 88] on link "Resources" at bounding box center [61, 96] width 122 height 24
click at [75, 126] on link "Devices" at bounding box center [61, 121] width 122 height 24
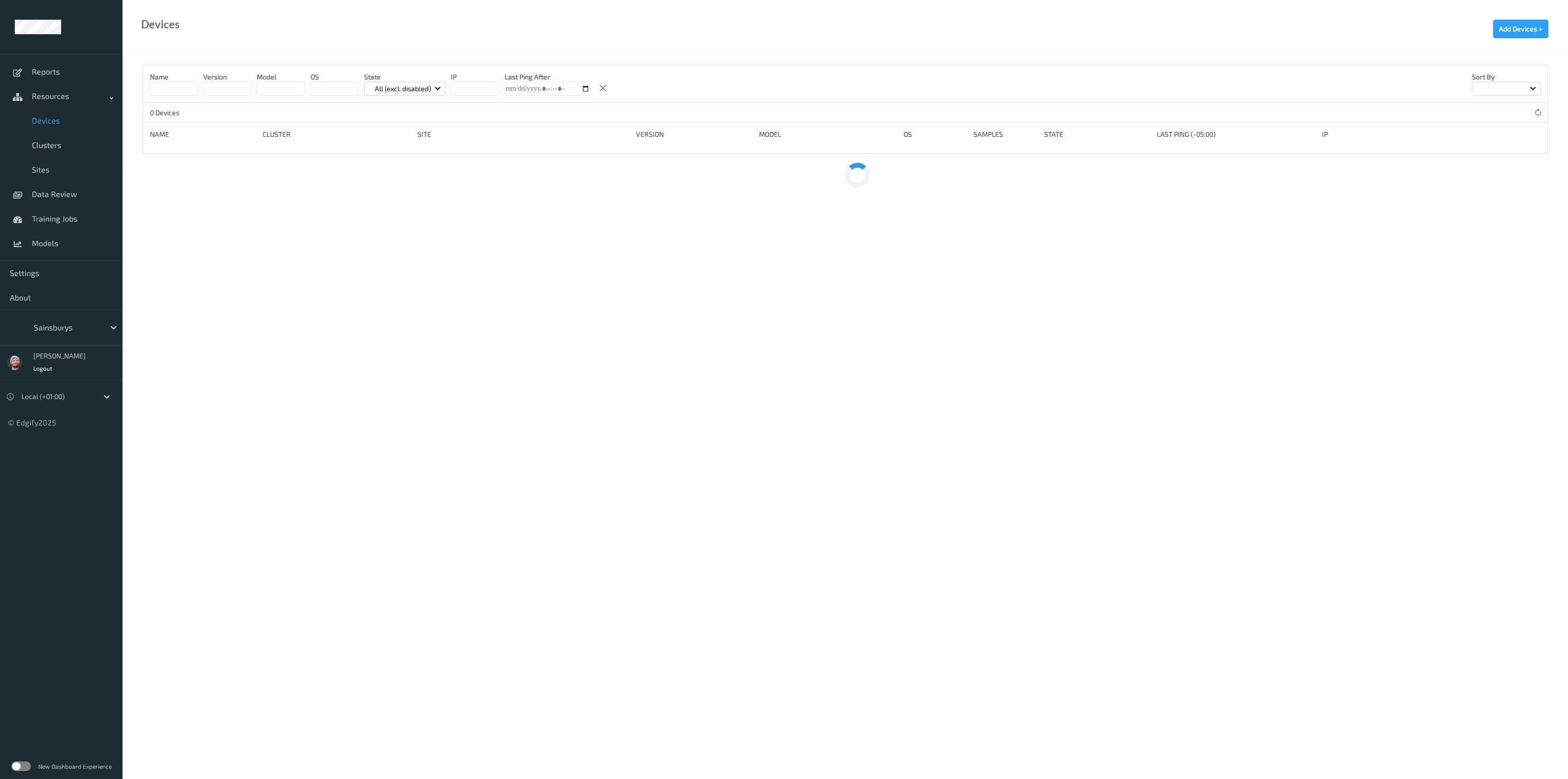
click at [79, 325] on div at bounding box center [67, 327] width 66 height 12
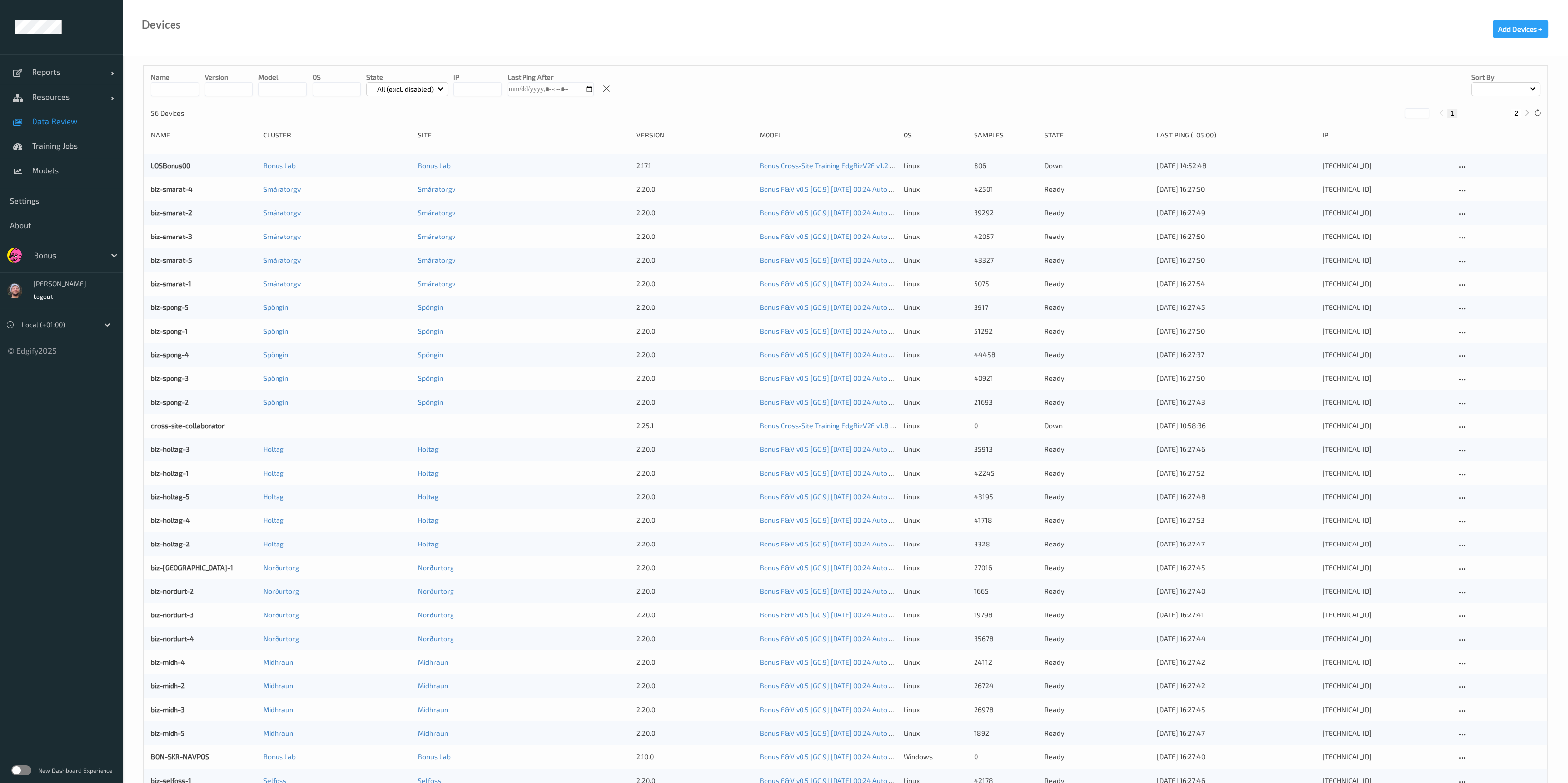
click at [77, 118] on span "Data Review" at bounding box center [72, 121] width 81 height 10
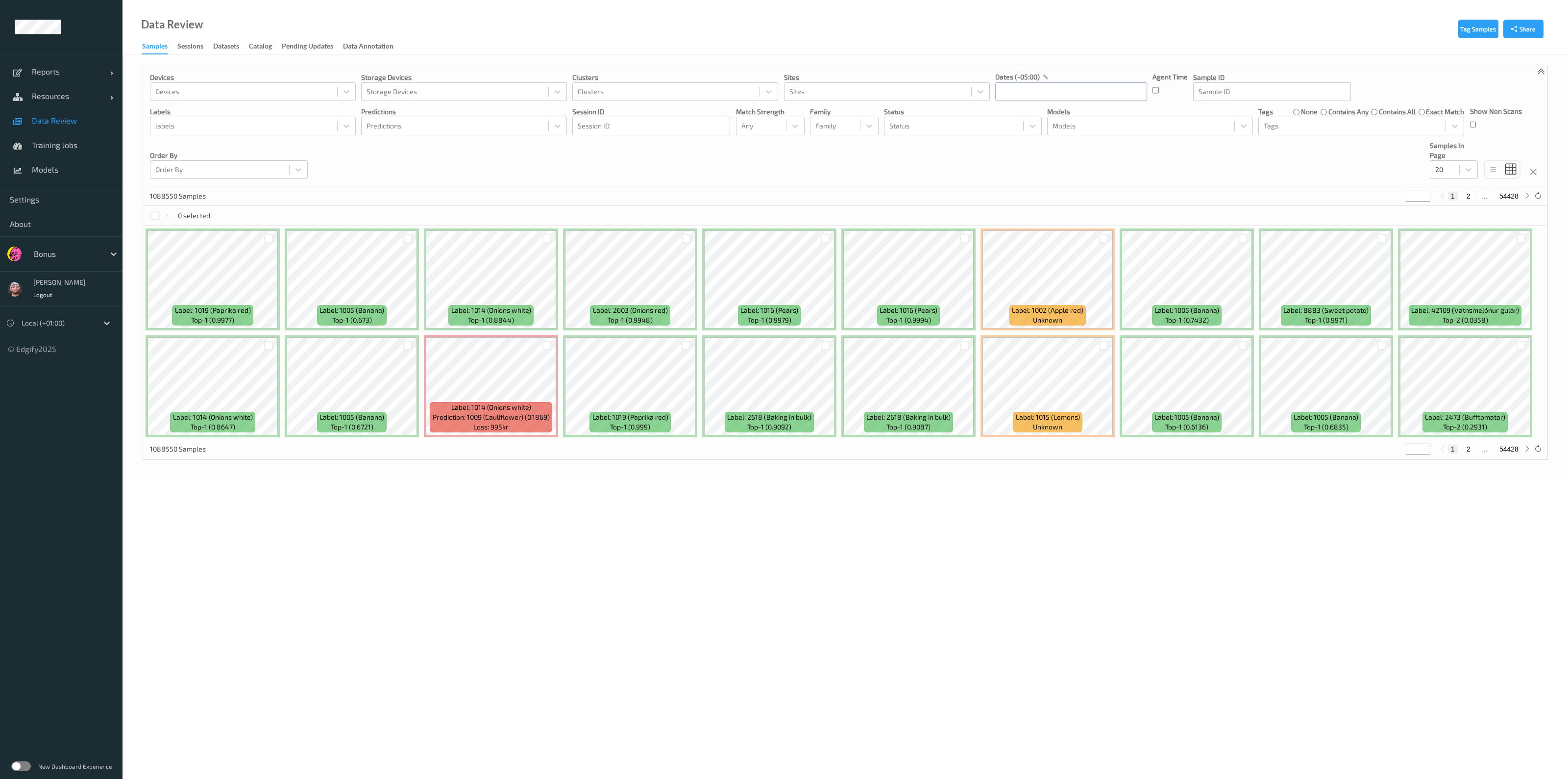
click at [1069, 90] on input "text" at bounding box center [1071, 91] width 152 height 19
click at [1040, 194] on span "12" at bounding box center [1041, 190] width 14 height 14
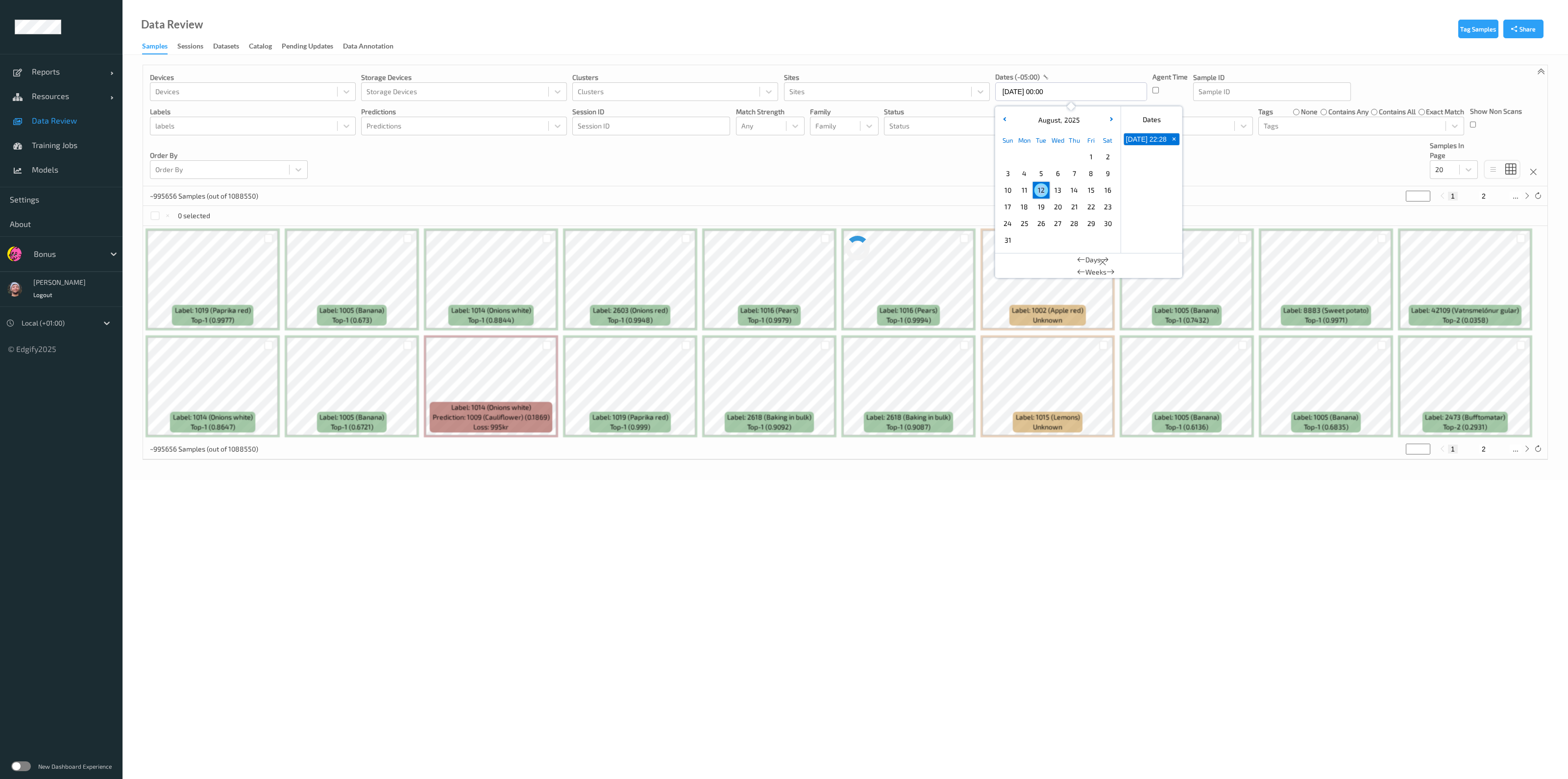
click at [1040, 194] on span "12" at bounding box center [1041, 190] width 14 height 14
type input "[DATE] 00:00 -> [DATE] 23:59"
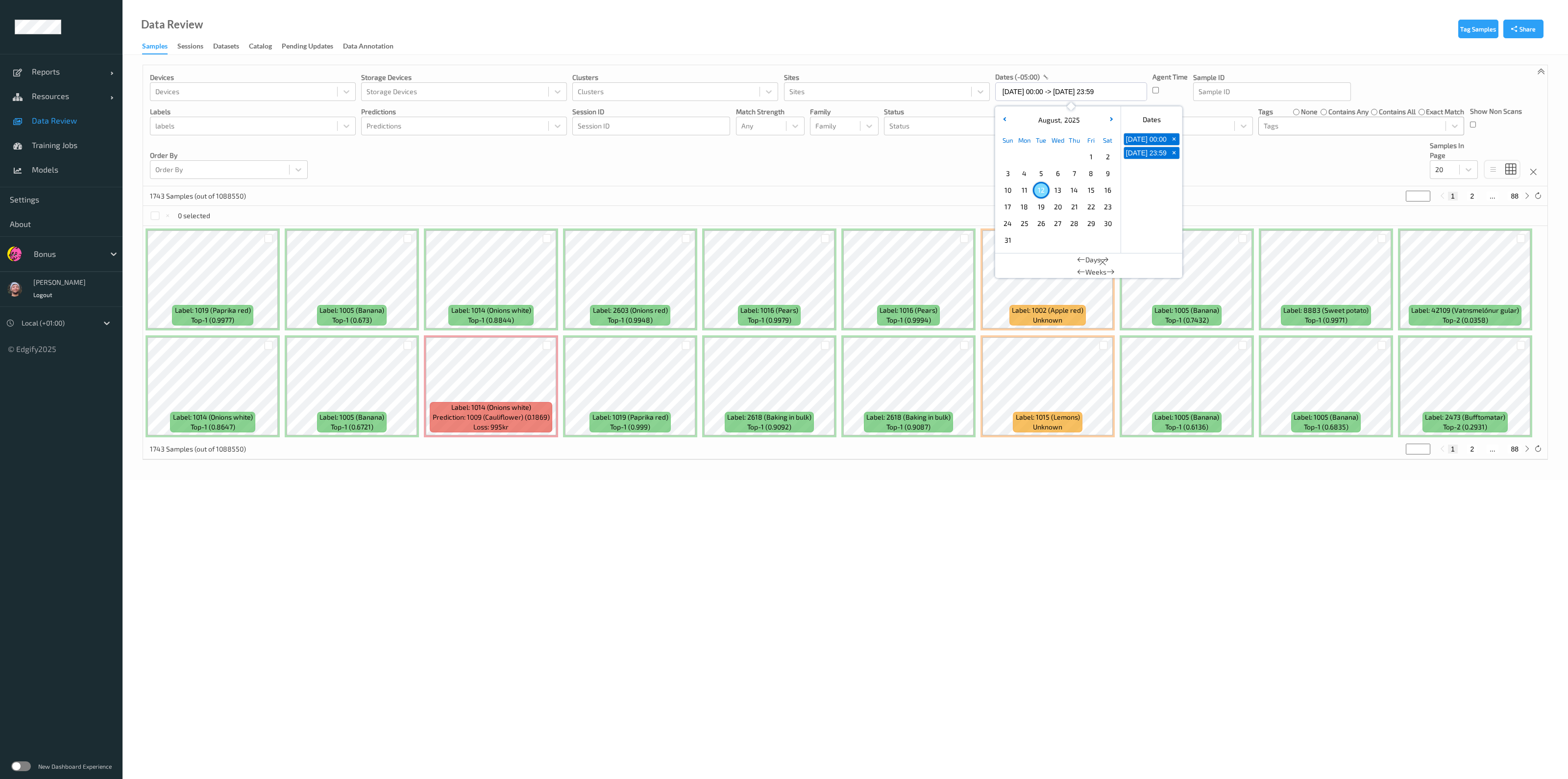
click at [1312, 133] on div "Tags" at bounding box center [1352, 126] width 187 height 16
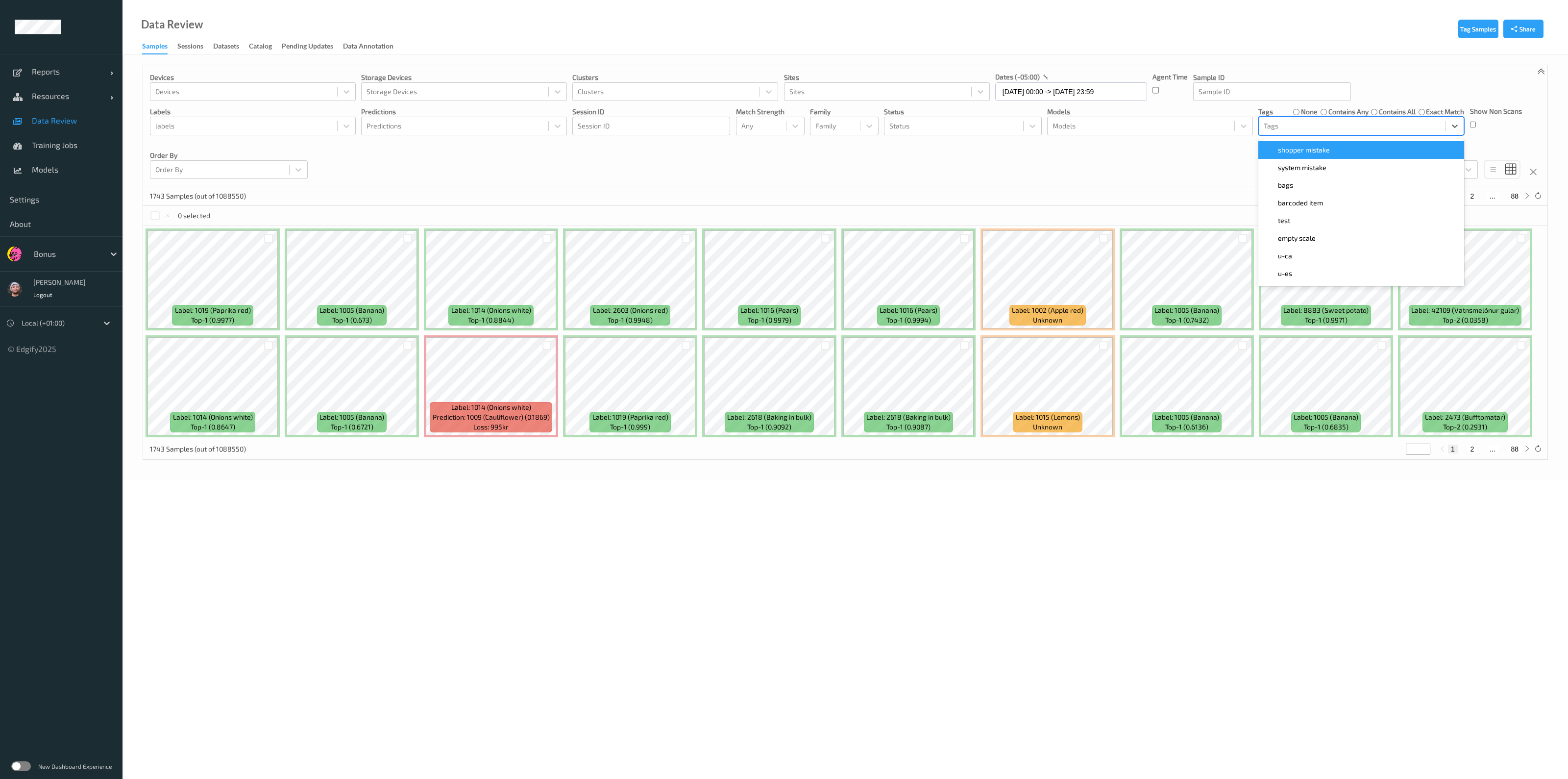
click at [1177, 141] on div "Devices Devices Storage Devices Storage Devices Clusters Clusters Sites Sites d…" at bounding box center [845, 125] width 1404 height 121
click at [950, 135] on div "Devices Devices Storage Devices Storage Devices Clusters Clusters Sites Sites d…" at bounding box center [845, 125] width 1404 height 121
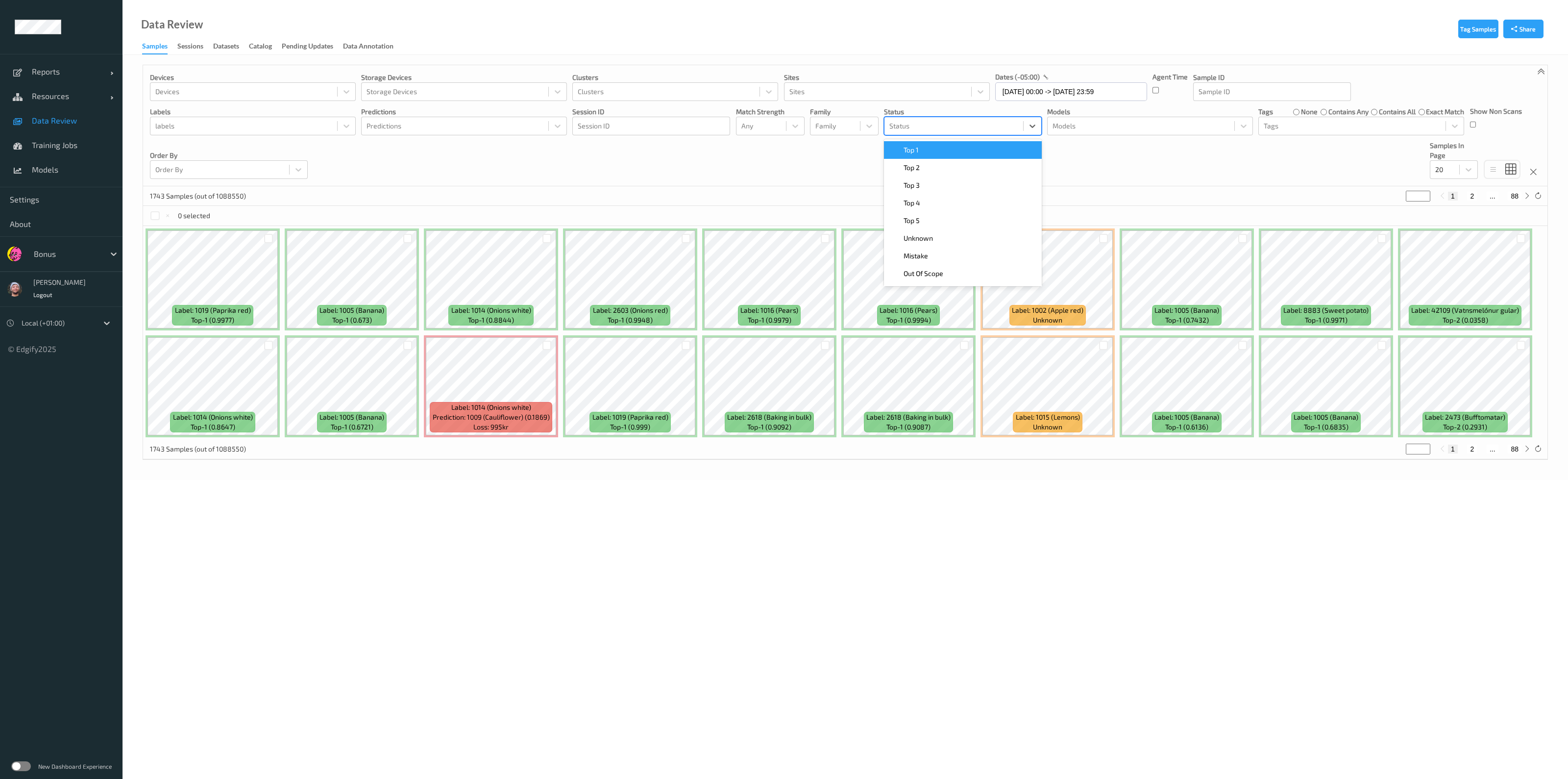
click at [921, 121] on div at bounding box center [954, 125] width 129 height 12
click at [925, 139] on div "Top 1    Top 2    Top 3    Top 4    Top 5    Unknown    Mistake    Out Of Scope…" at bounding box center [962, 213] width 158 height 147
click at [923, 145] on div "Top 1" at bounding box center [963, 150] width 146 height 10
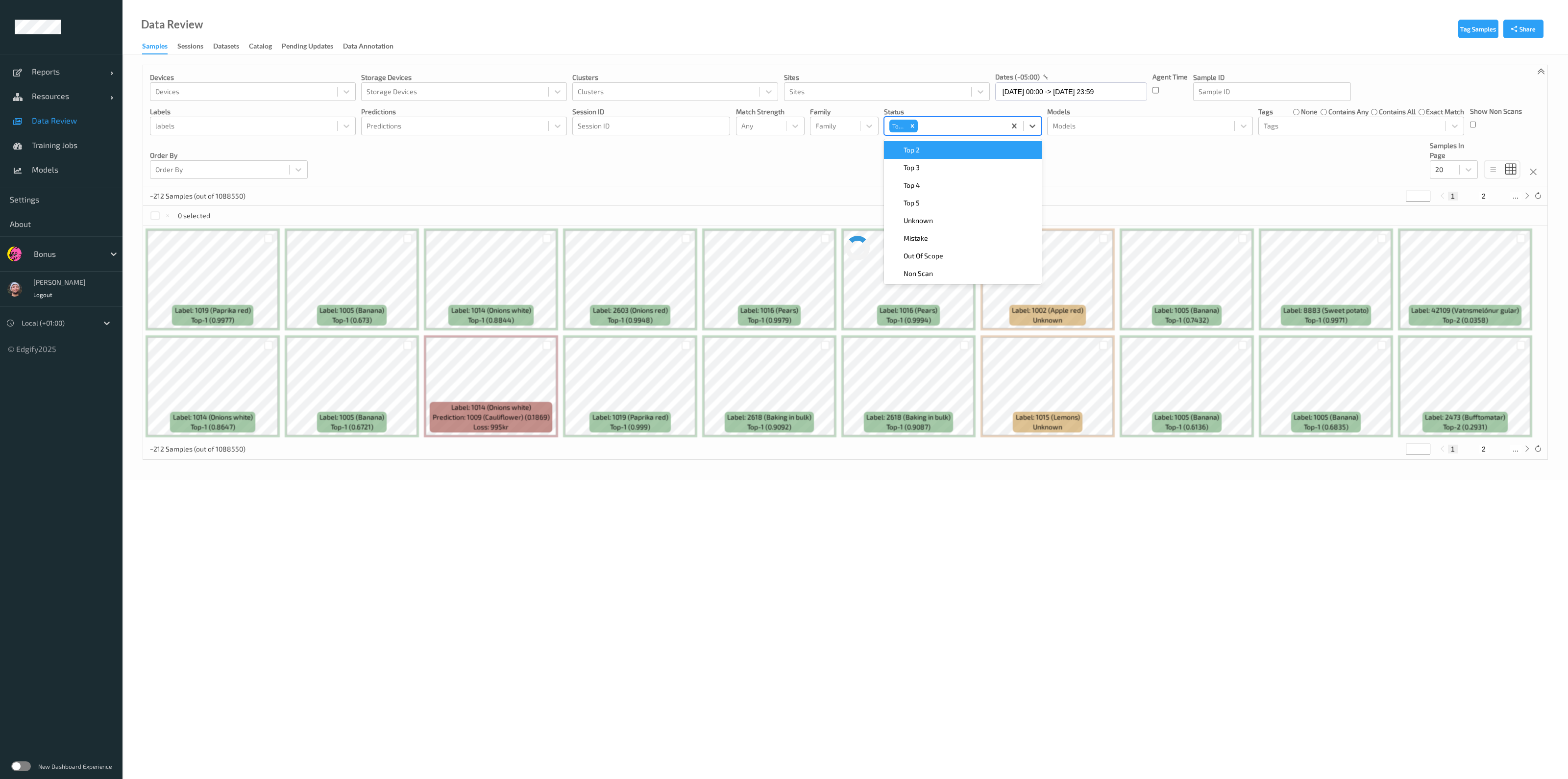
click at [923, 145] on div "Top 2" at bounding box center [963, 150] width 146 height 10
click at [923, 145] on div "Top 3" at bounding box center [963, 150] width 146 height 10
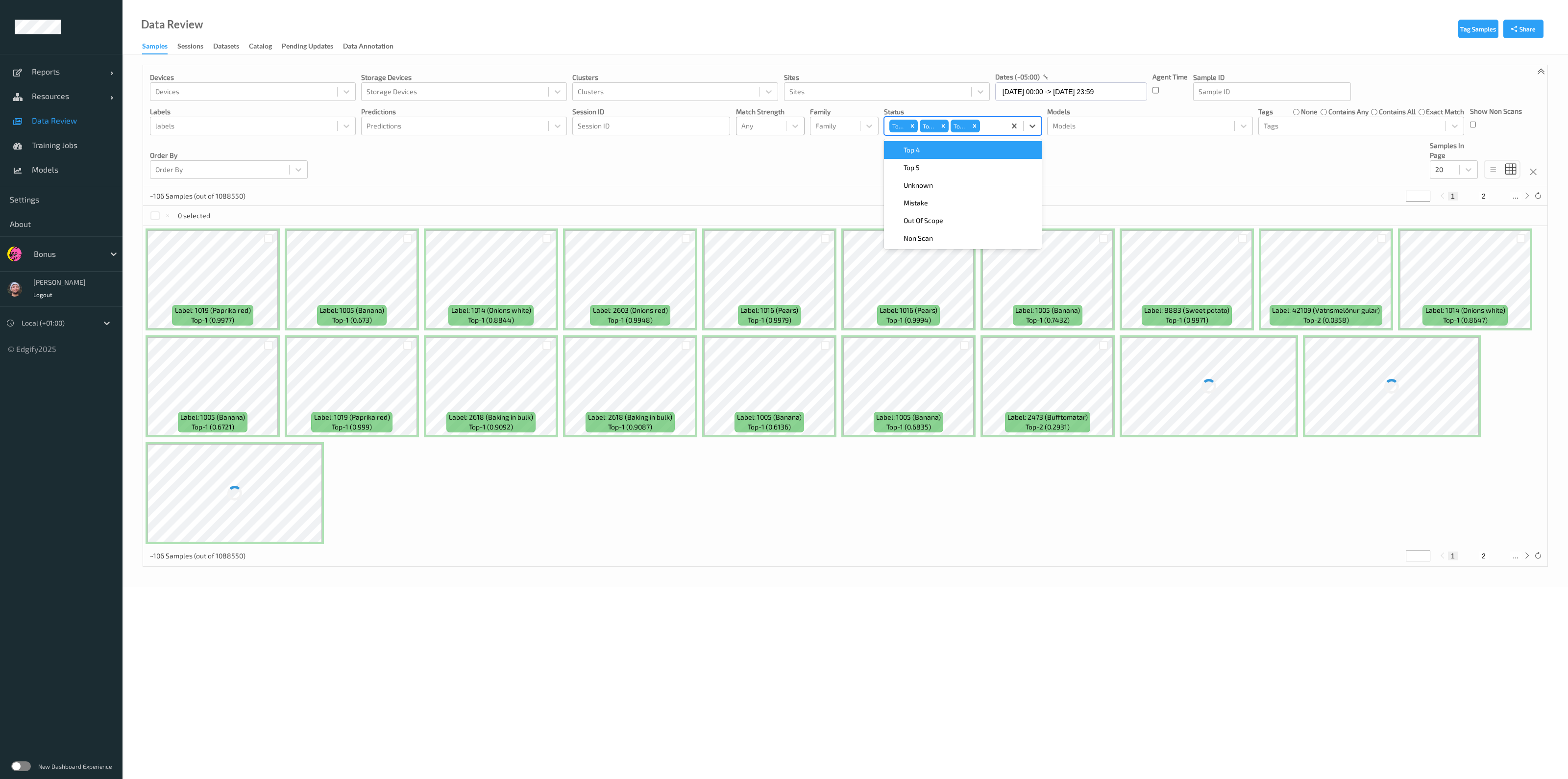
click at [760, 131] on div at bounding box center [761, 125] width 40 height 12
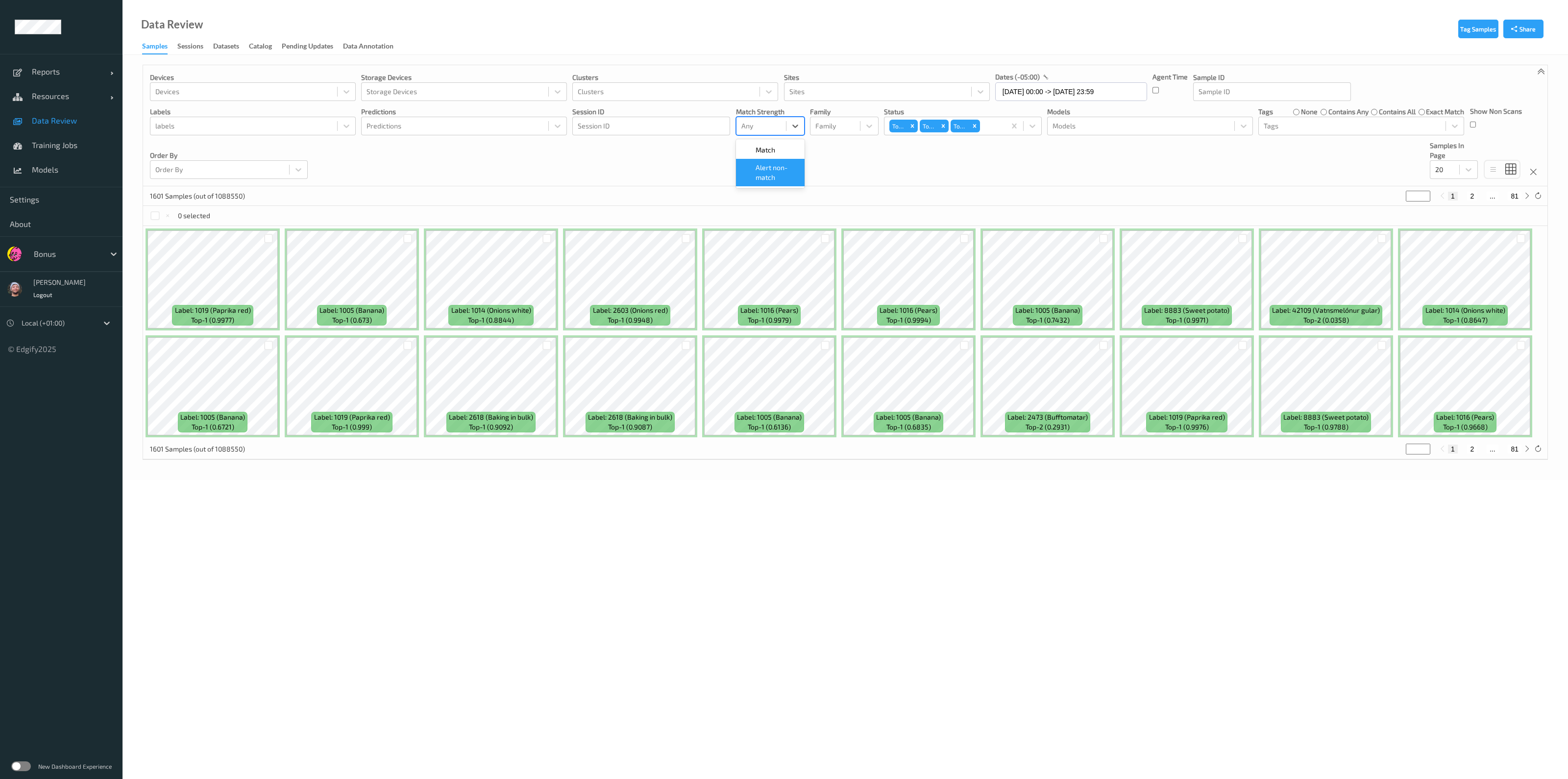
click at [772, 180] on span "Alert non-match" at bounding box center [777, 172] width 43 height 19
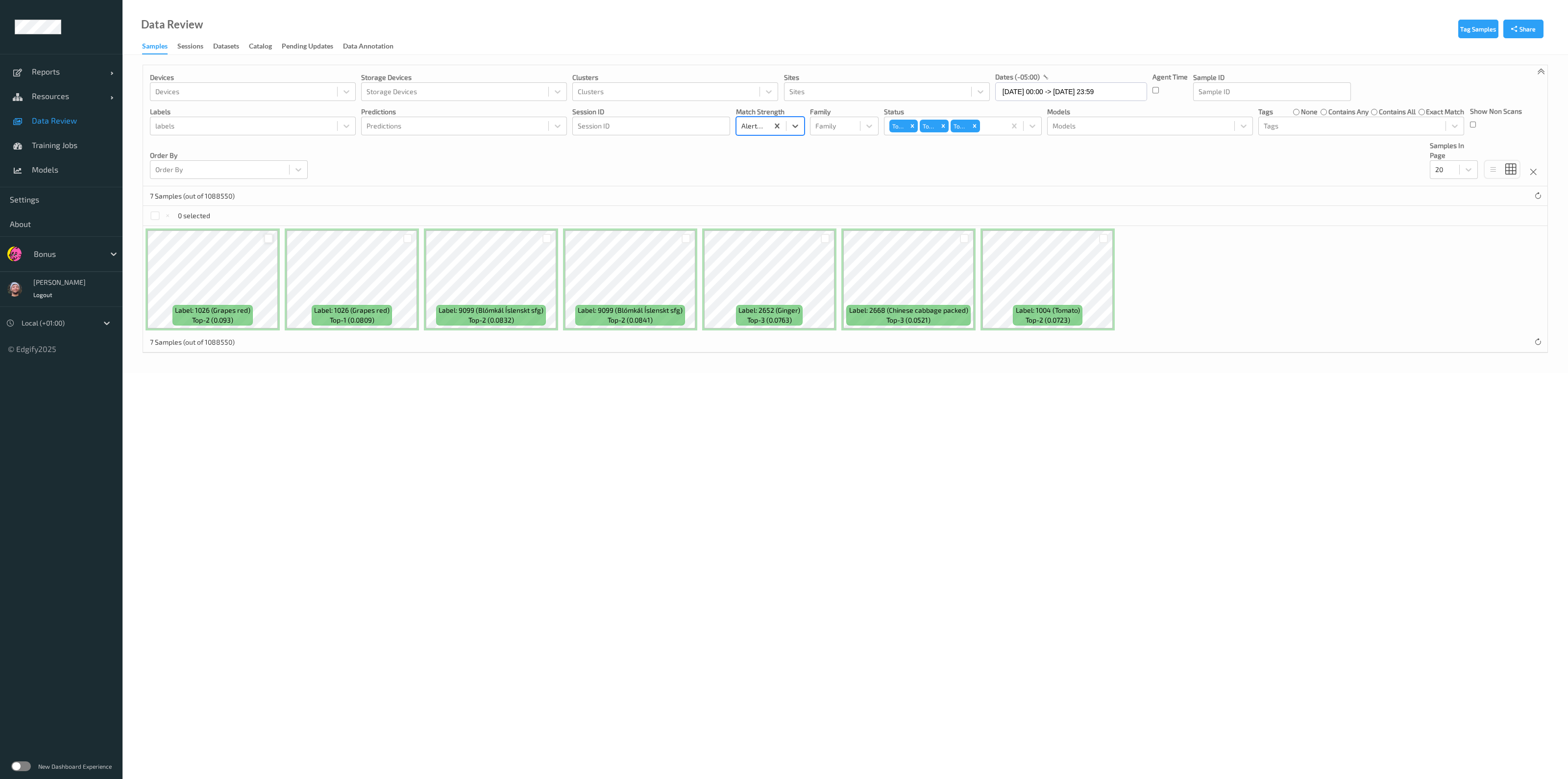
click at [267, 239] on div at bounding box center [268, 238] width 9 height 9
click at [413, 236] on div at bounding box center [407, 238] width 19 height 16
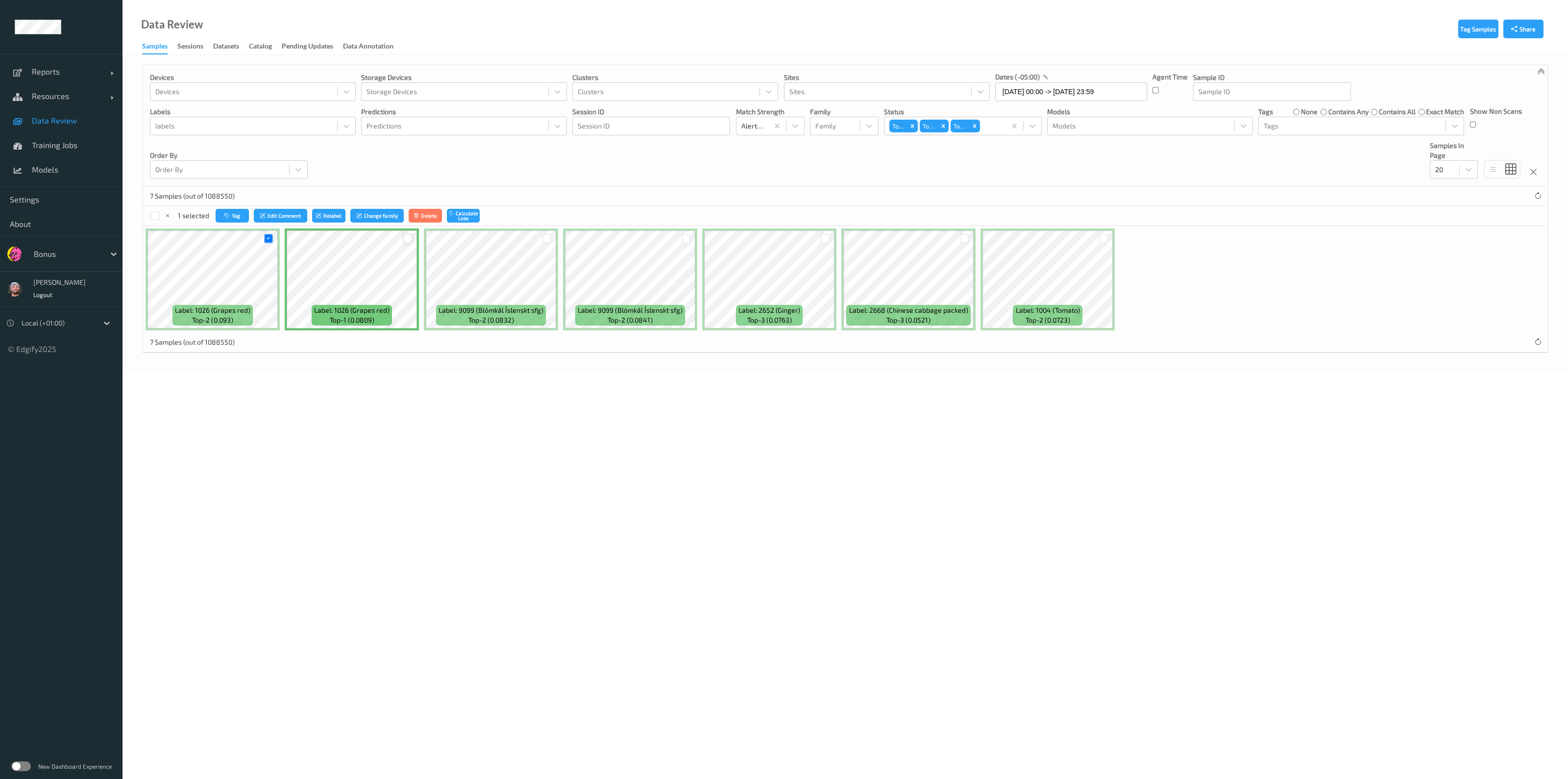
click at [404, 237] on div at bounding box center [408, 238] width 9 height 9
click at [821, 234] on div at bounding box center [825, 238] width 9 height 9
click at [237, 217] on button "Tag" at bounding box center [233, 216] width 33 height 14
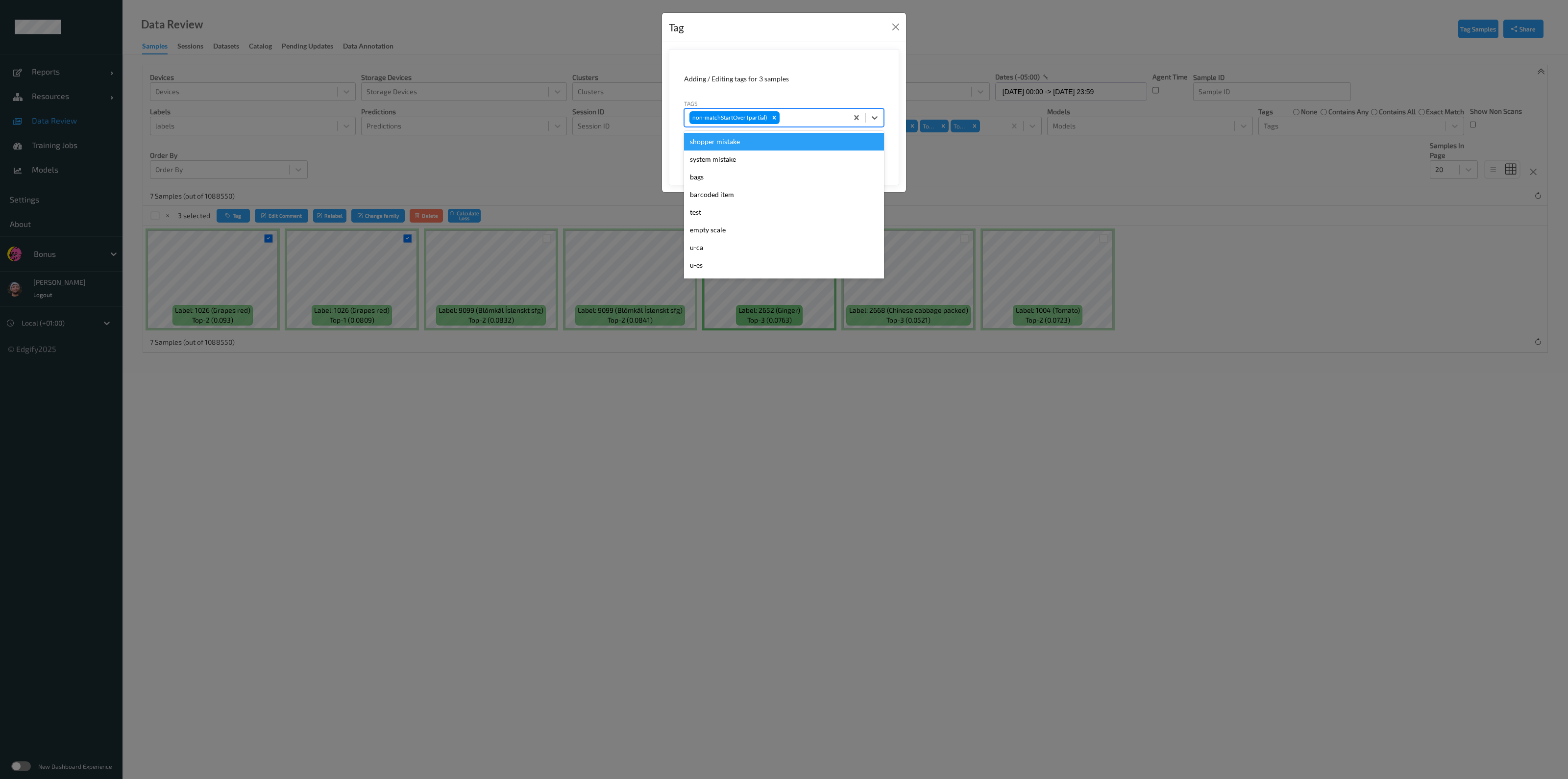
click at [805, 119] on div at bounding box center [812, 118] width 61 height 12
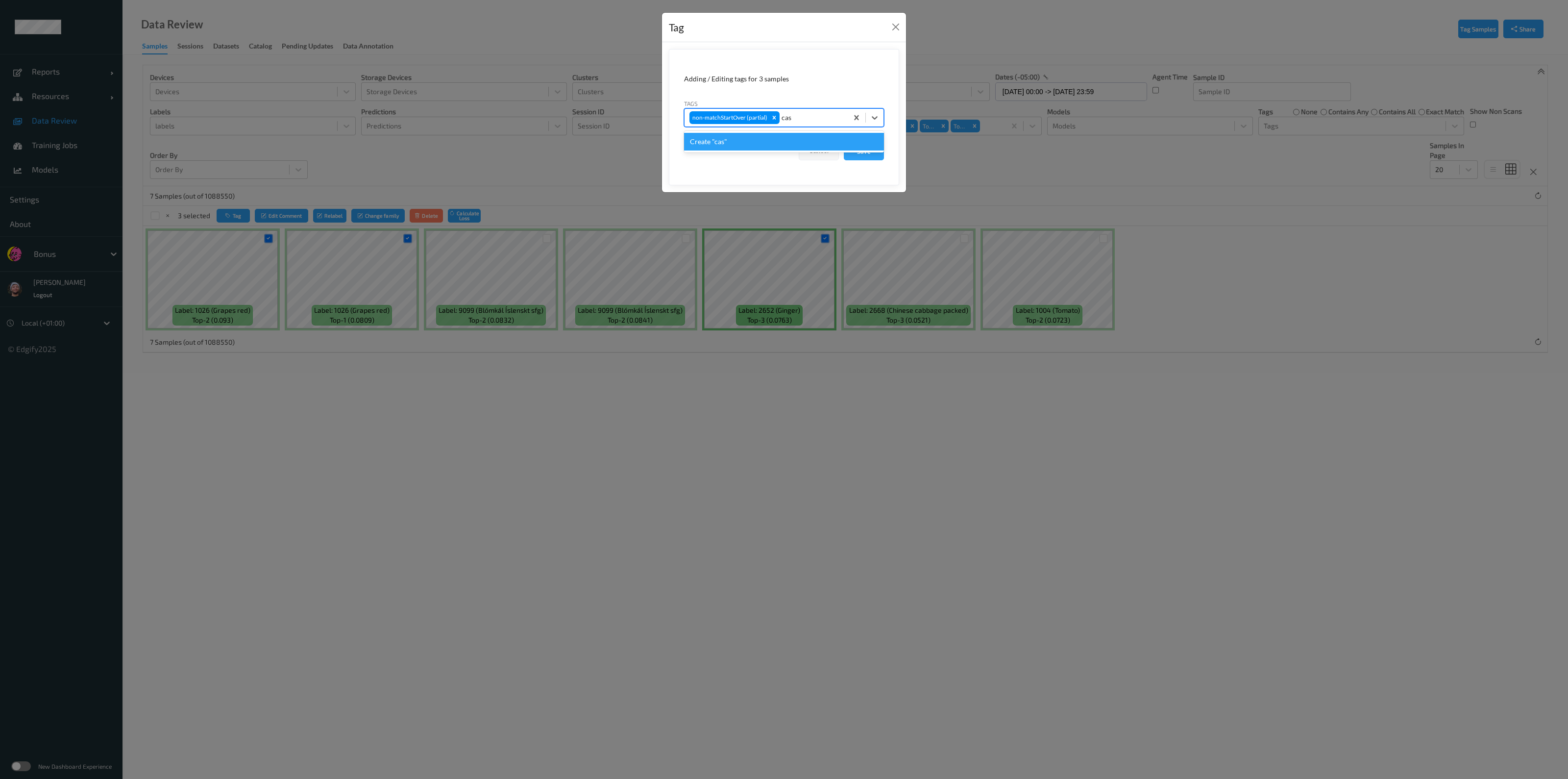
type input "ca"
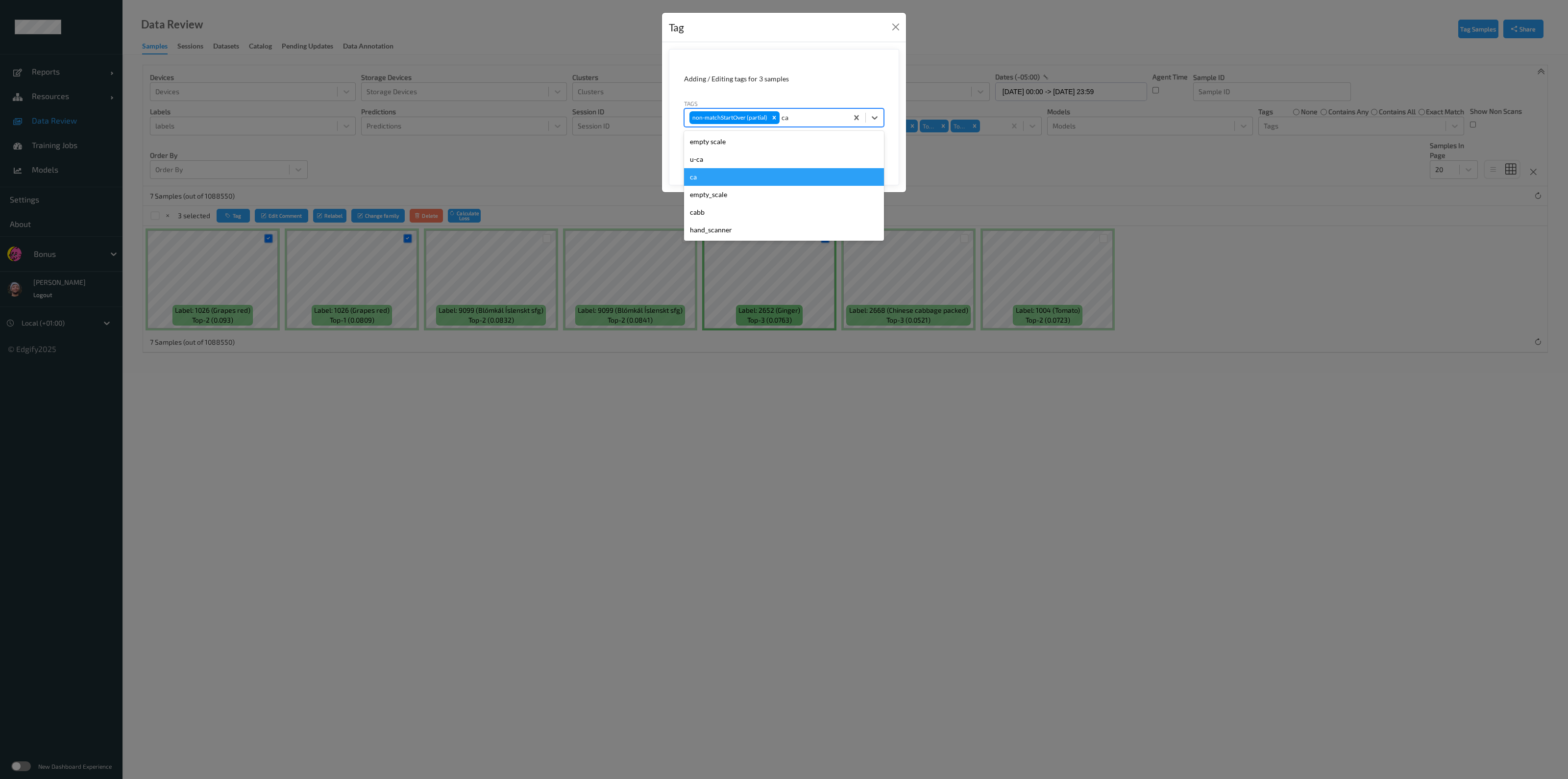
click at [743, 182] on div "ca" at bounding box center [784, 177] width 200 height 18
type input "s"
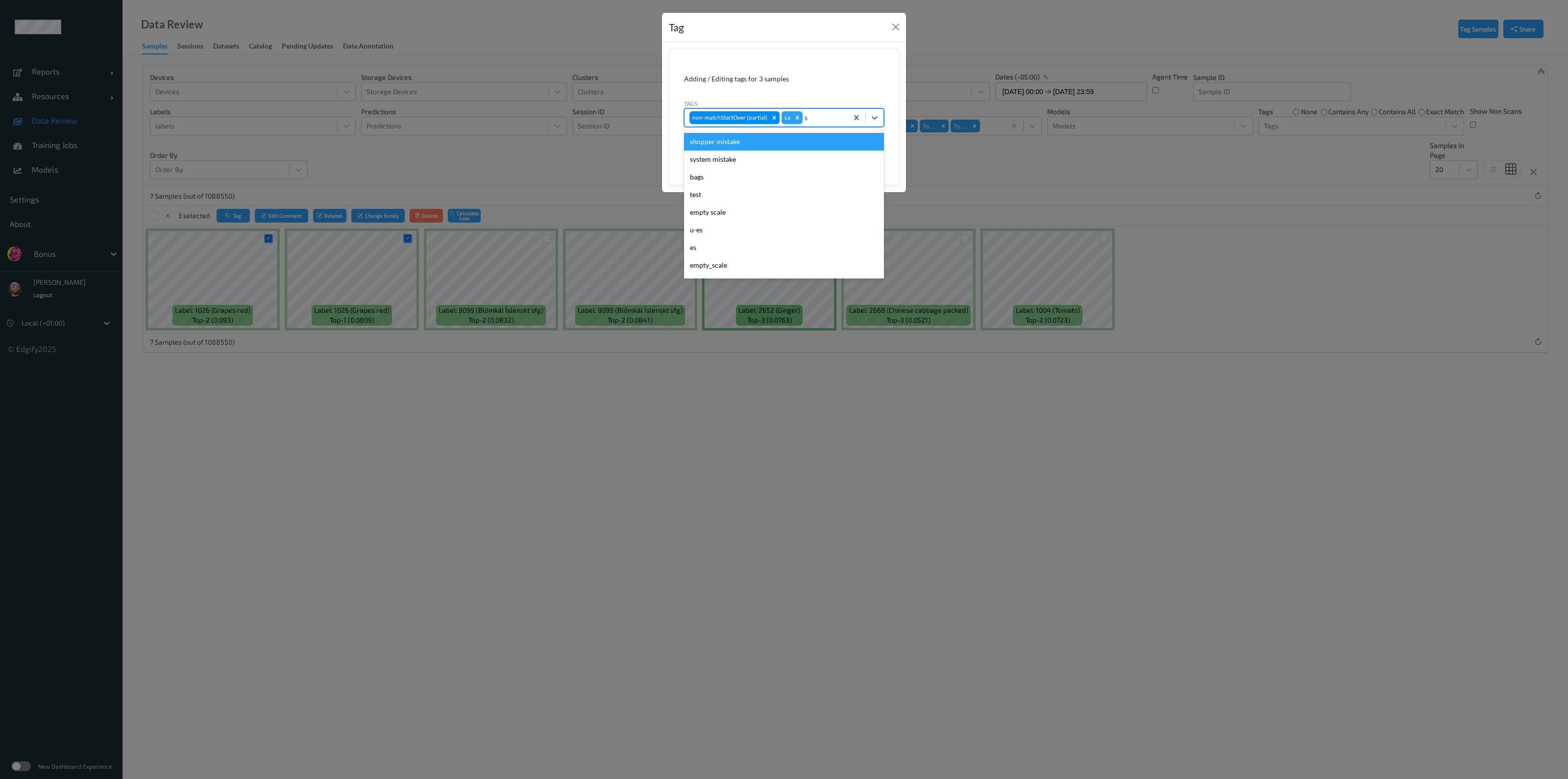
click at [779, 145] on div "shopper mistake" at bounding box center [784, 141] width 200 height 18
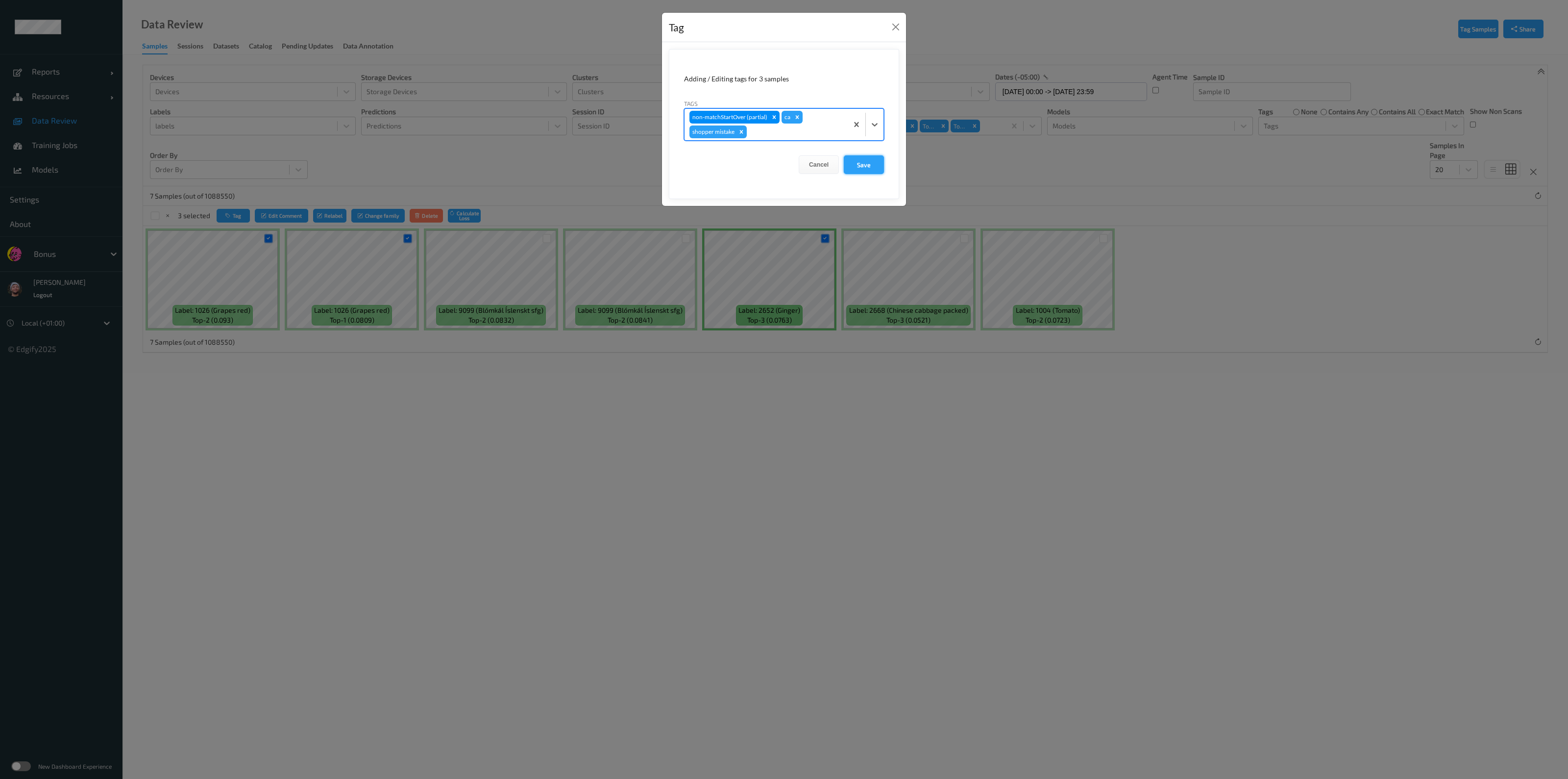
click at [882, 165] on button "Save" at bounding box center [864, 164] width 40 height 19
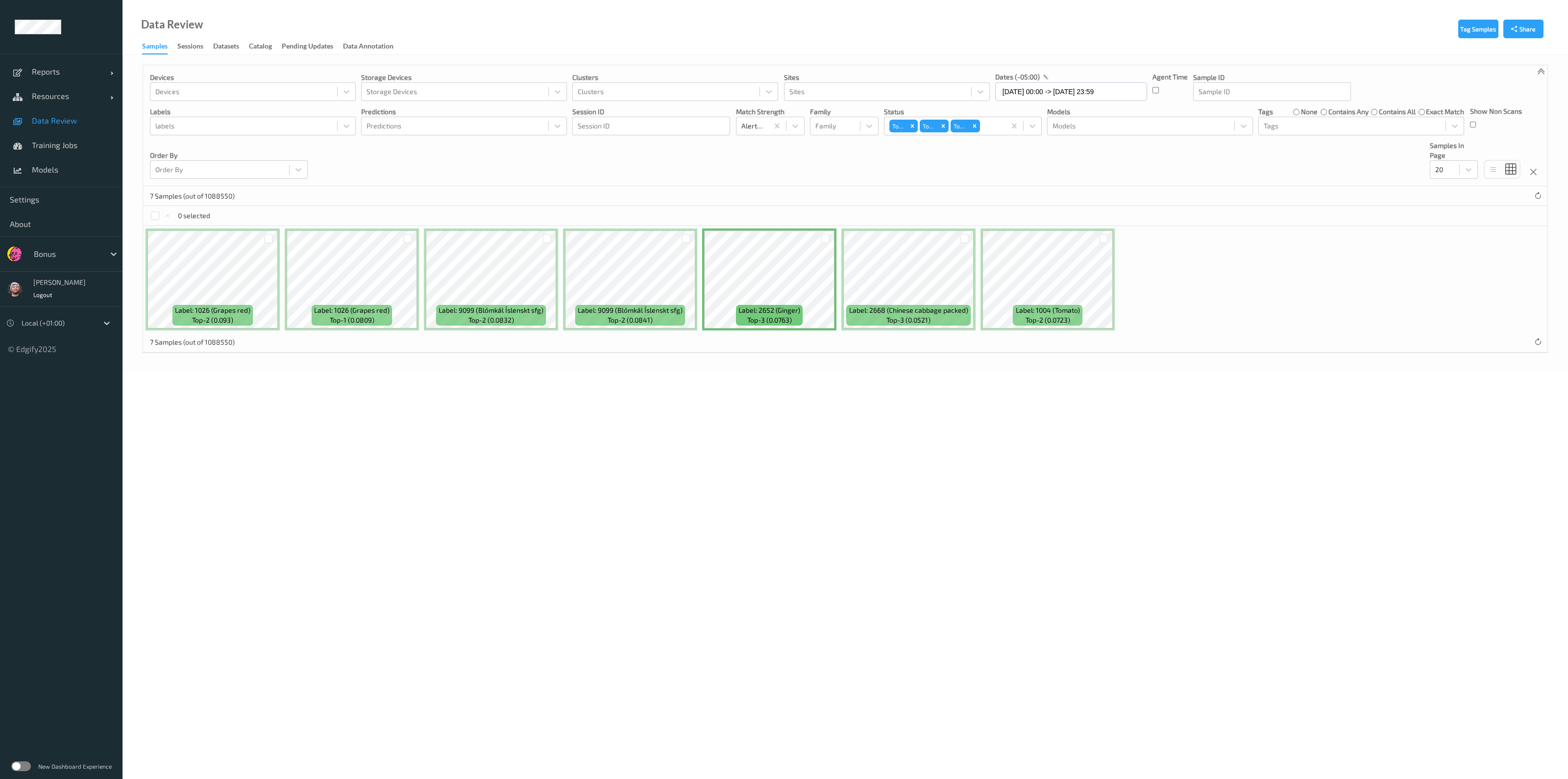
click at [1303, 112] on label "none" at bounding box center [1309, 111] width 16 height 10
click at [1289, 125] on div at bounding box center [1352, 125] width 177 height 12
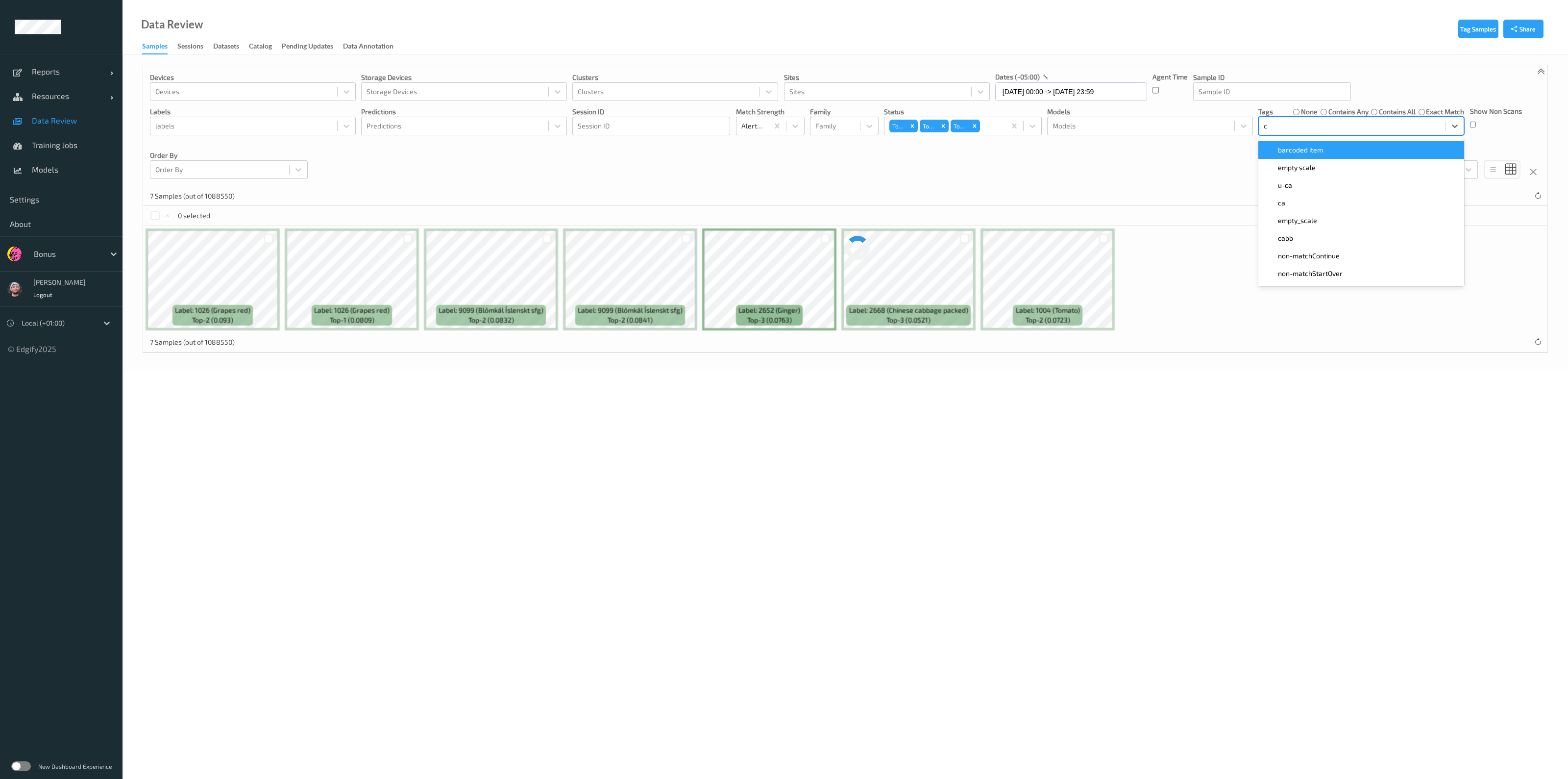
type input "ca"
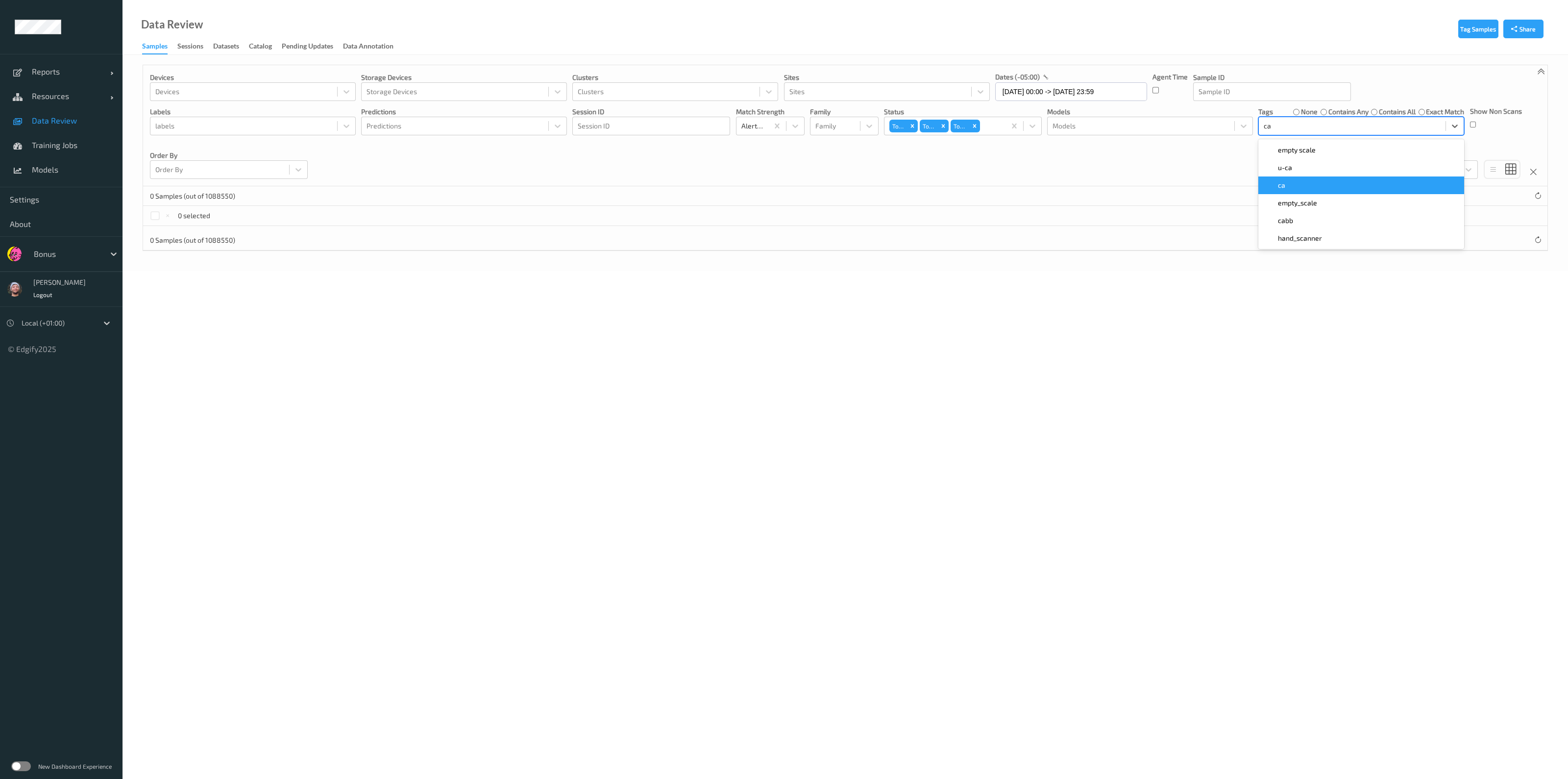
click at [1284, 186] on span "ca" at bounding box center [1281, 185] width 7 height 10
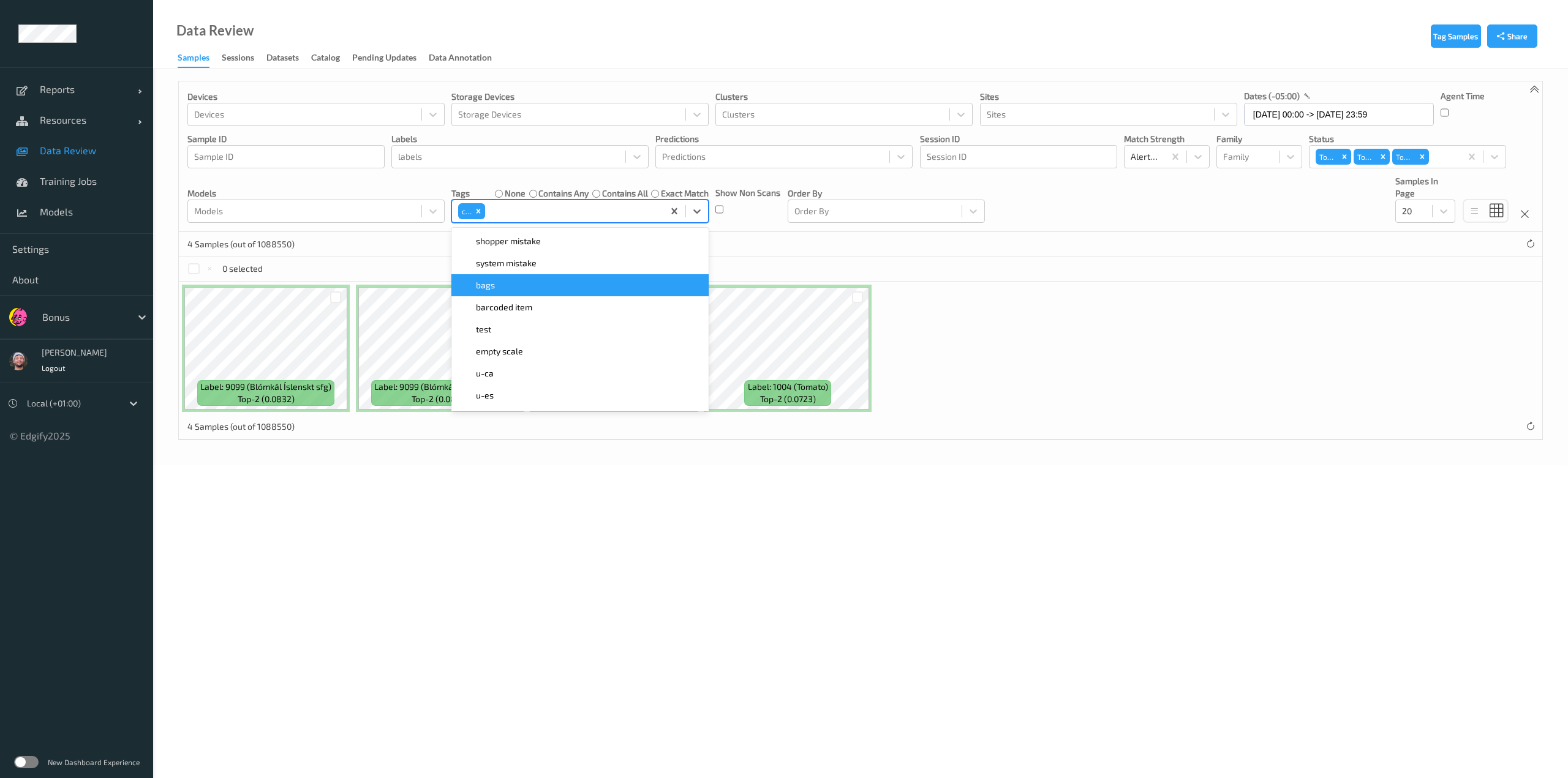
click at [318, 548] on body "Reports Default Report Customized Report Resources Devices Clusters Sites Data …" at bounding box center [784, 389] width 1568 height 778
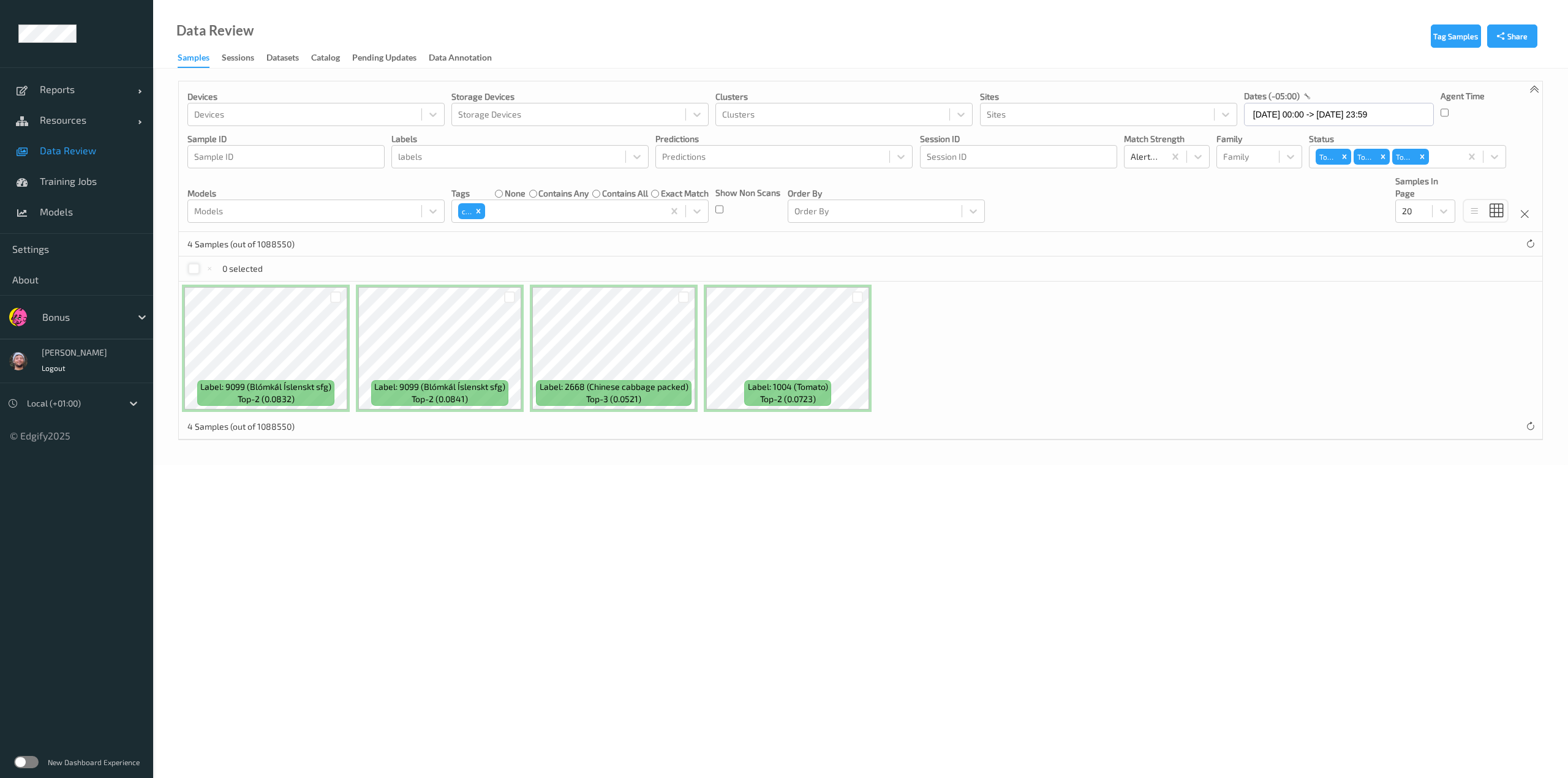
click at [196, 267] on div at bounding box center [193, 268] width 11 height 11
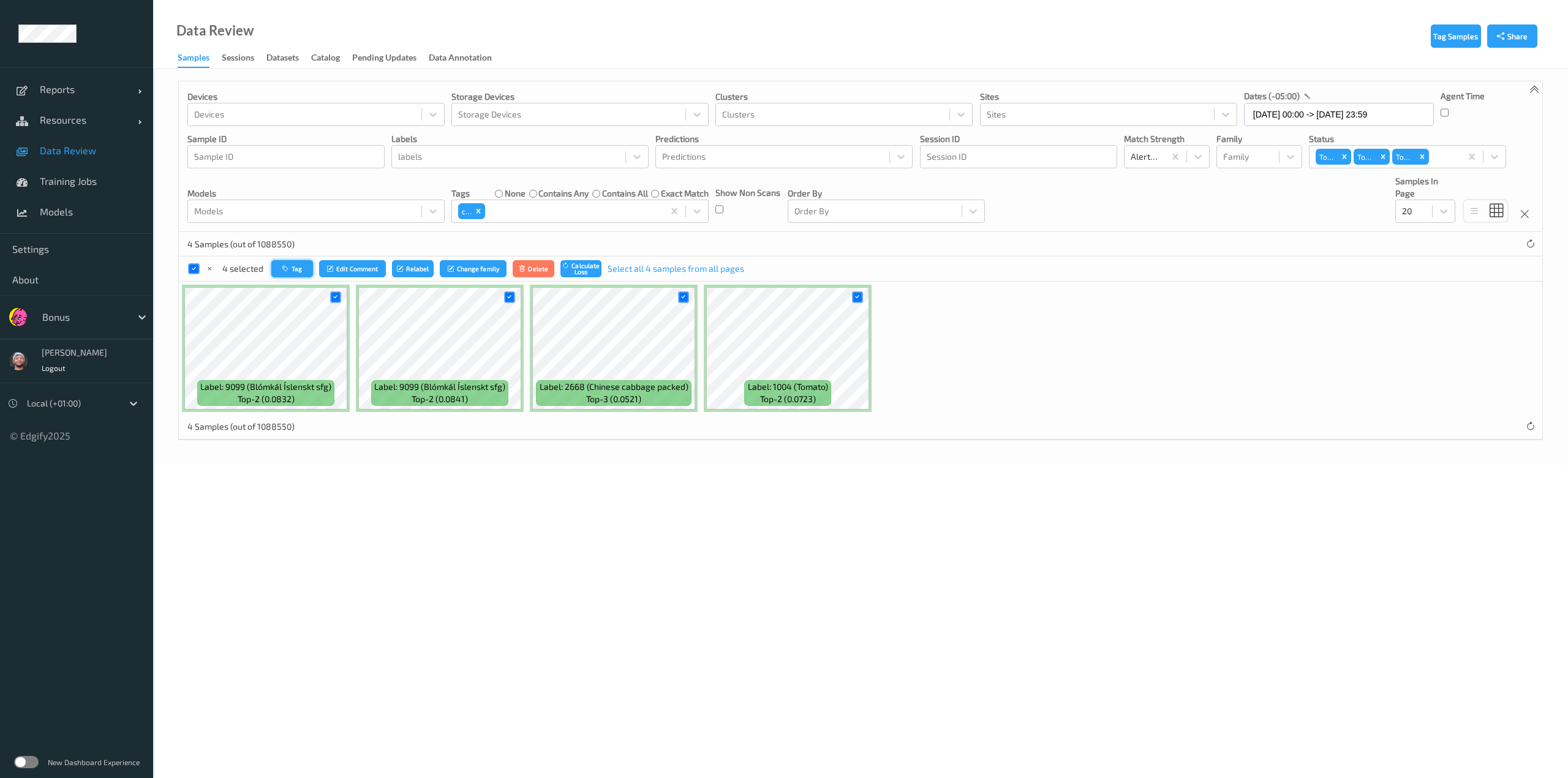
click at [288, 268] on icon "button" at bounding box center [287, 269] width 9 height 8
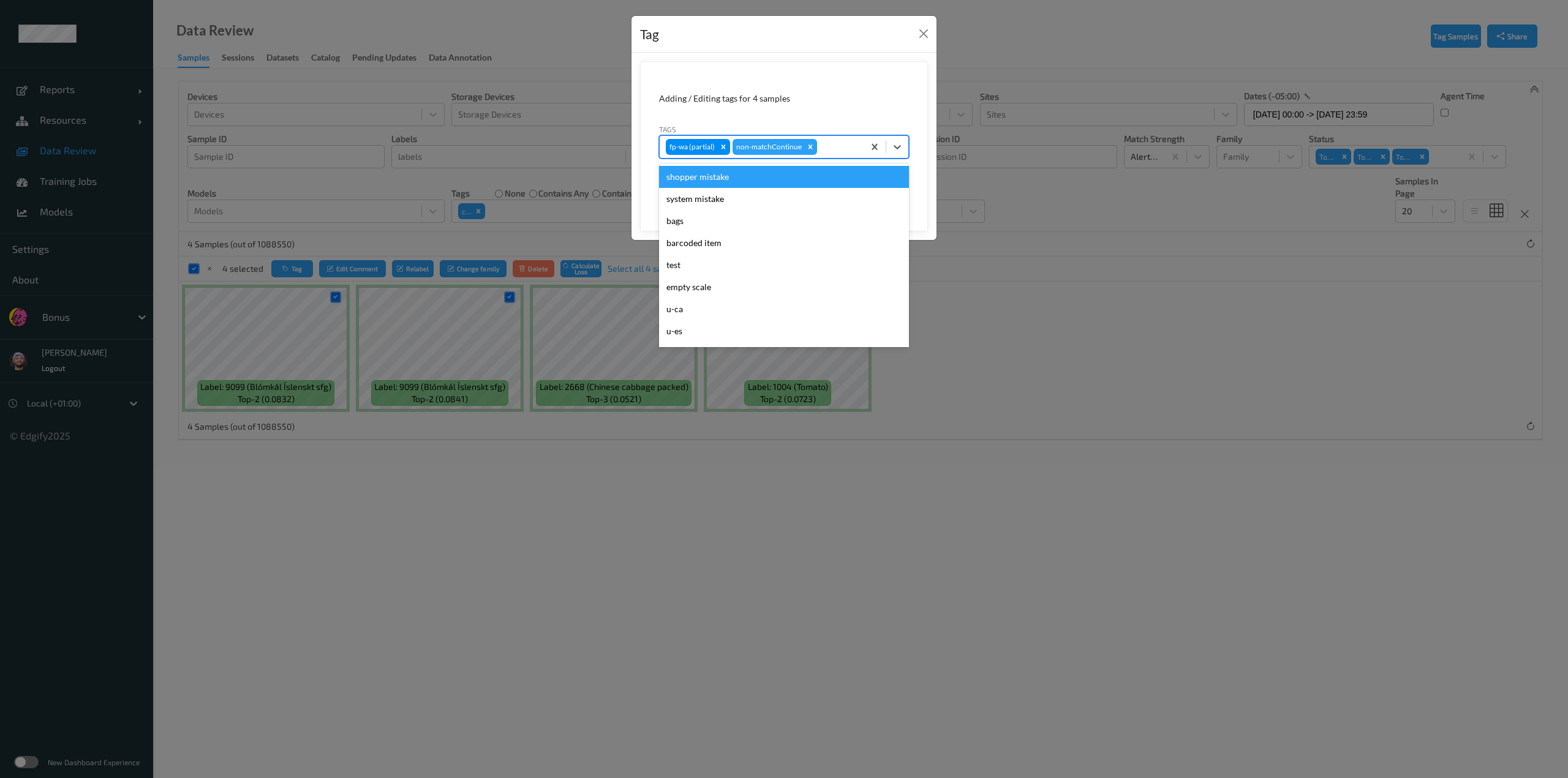
click at [829, 151] on div at bounding box center [838, 147] width 38 height 14
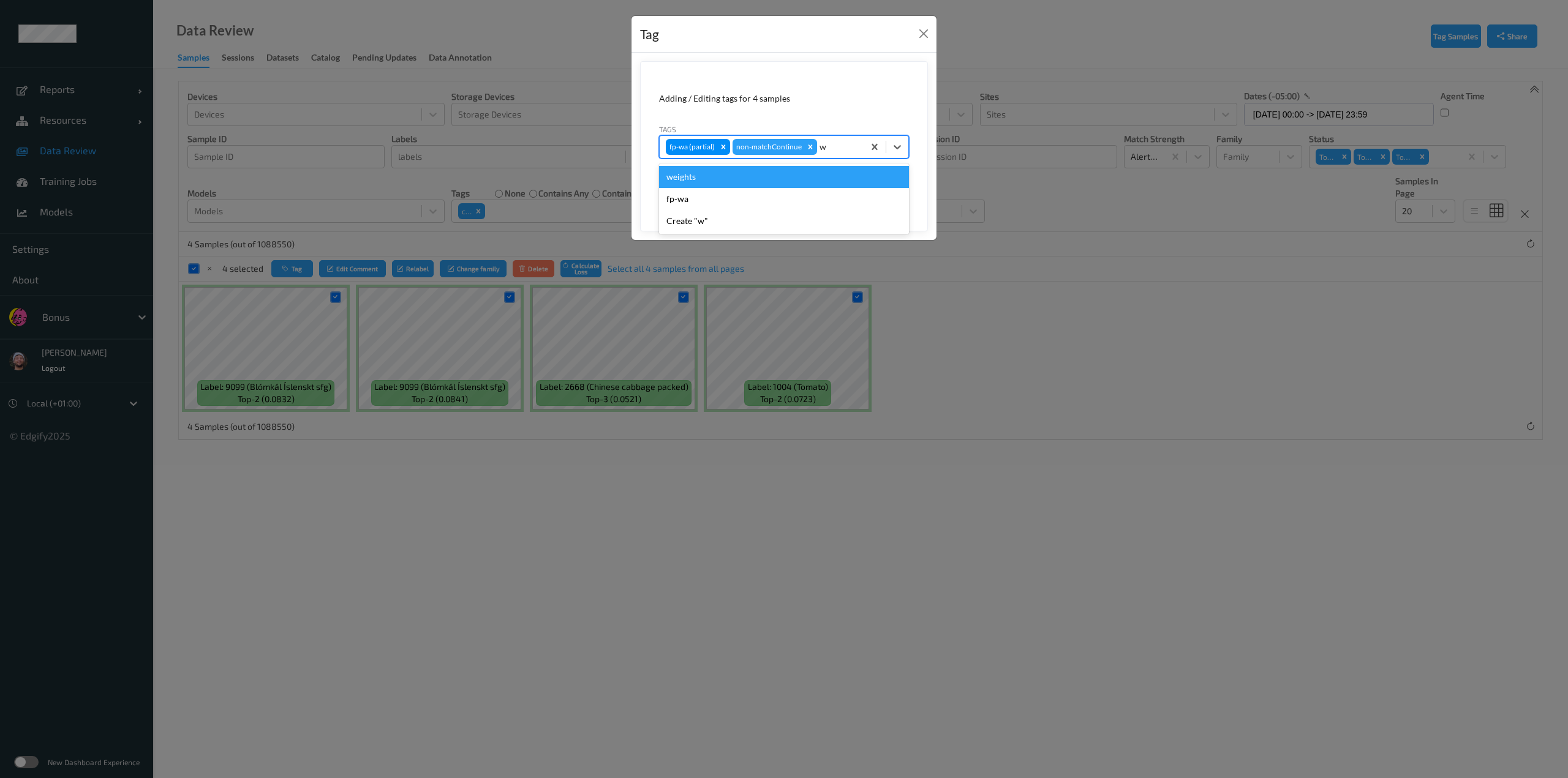
type input "wa"
click at [735, 186] on div "fp-wa" at bounding box center [784, 176] width 250 height 22
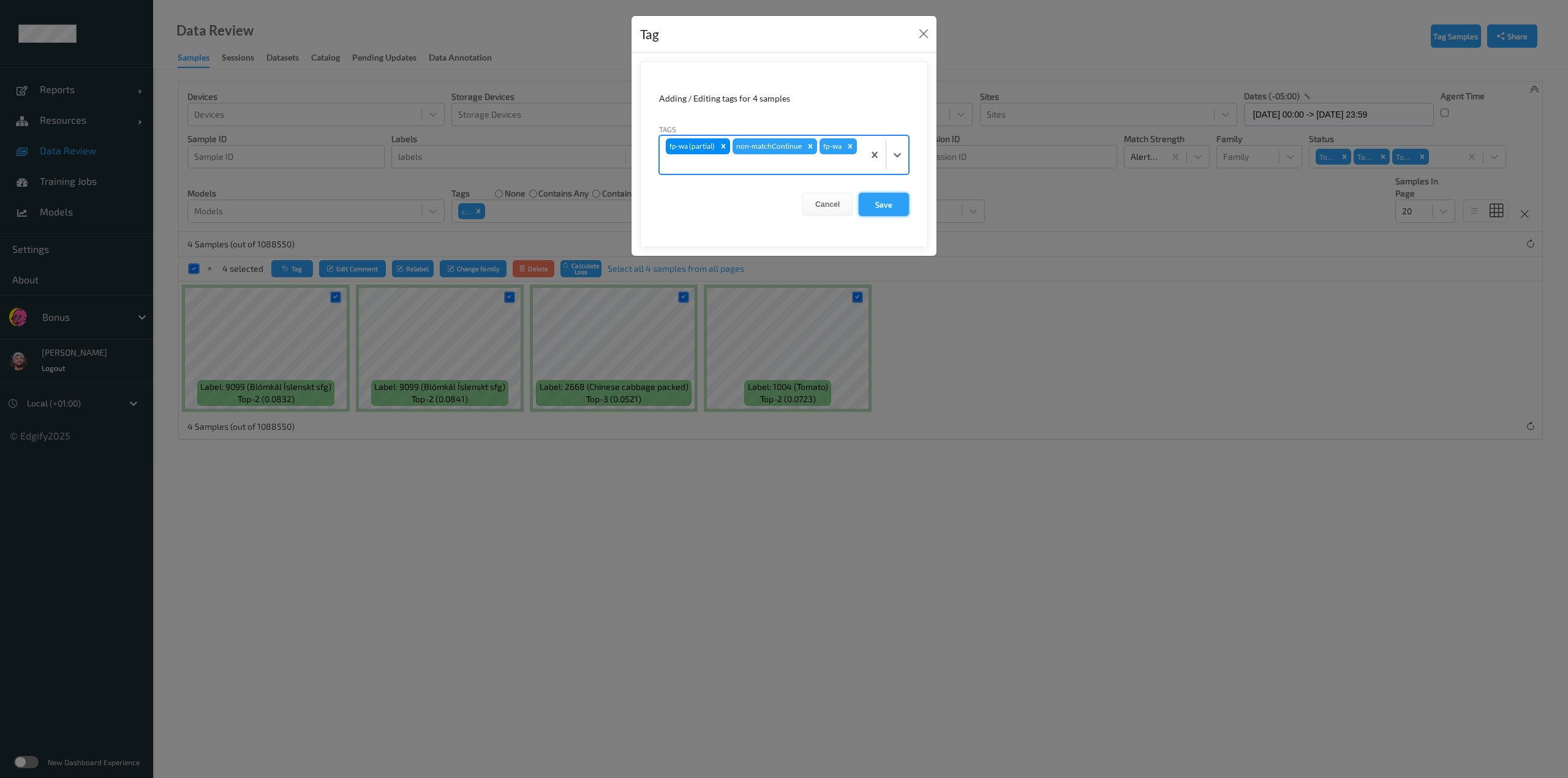
click at [899, 202] on button "Save" at bounding box center [884, 205] width 50 height 24
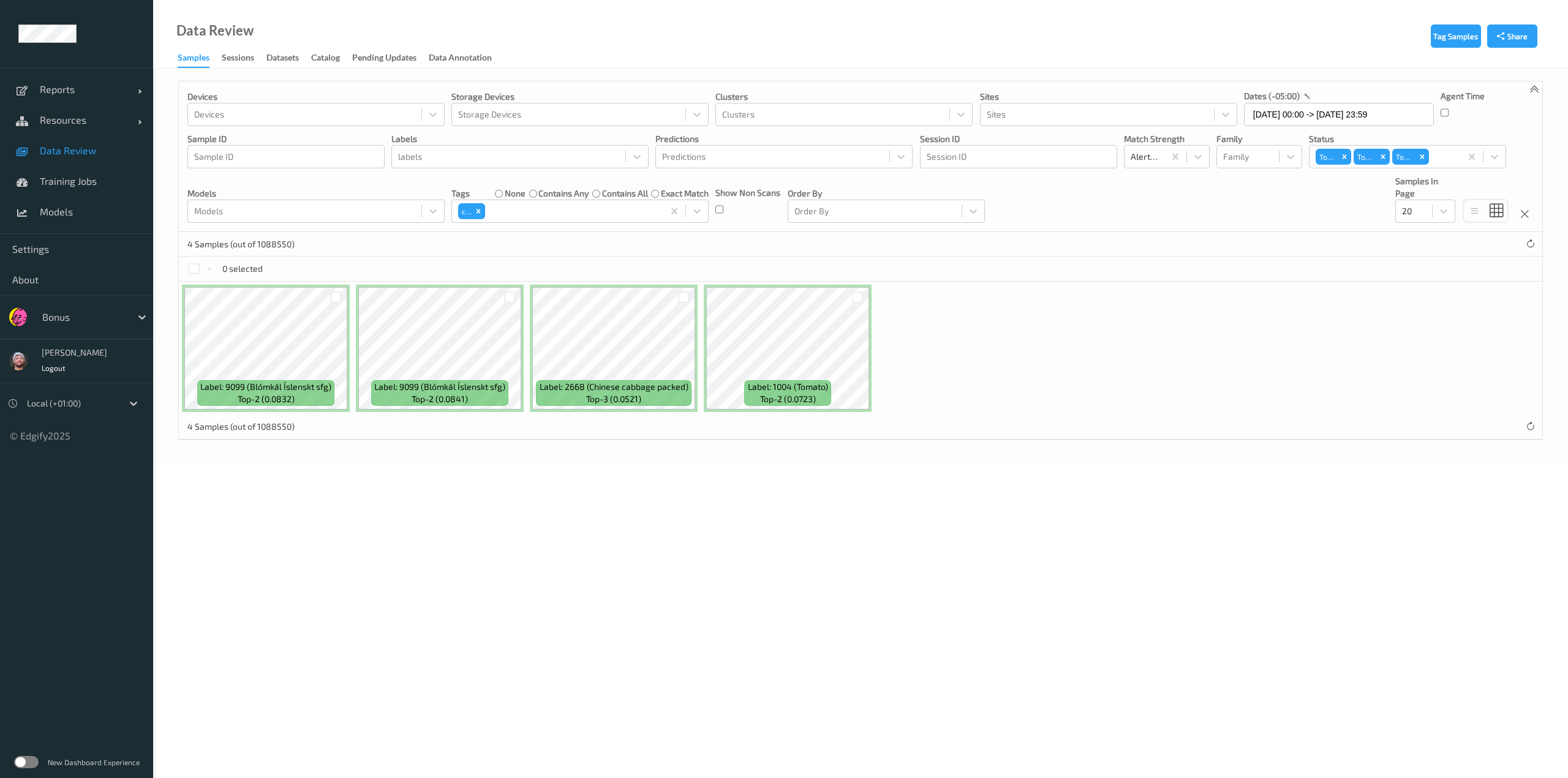
click at [526, 192] on div "none contains any contains all exact match" at bounding box center [601, 193] width 214 height 12
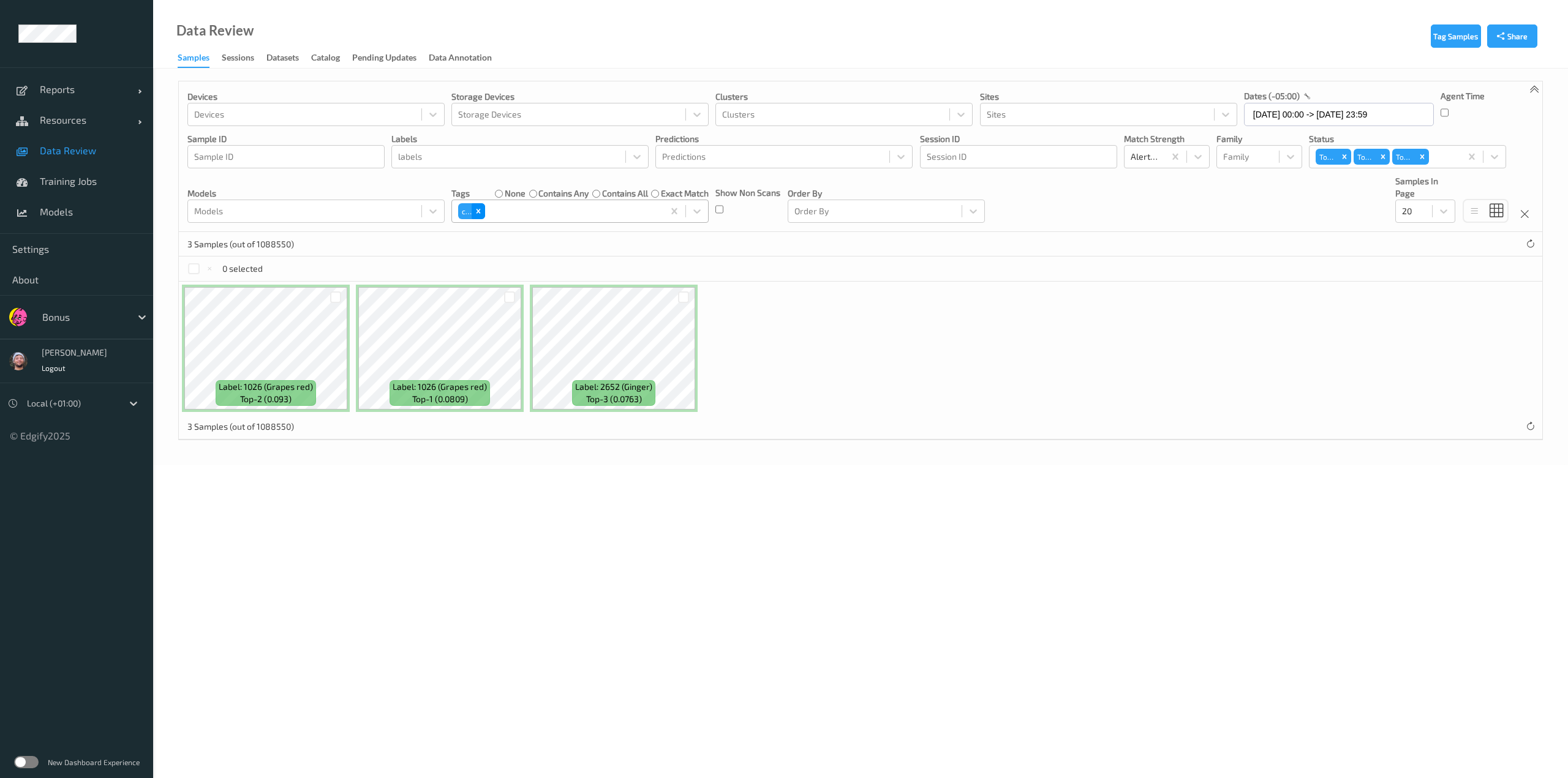
click at [482, 209] on div "Remove ca" at bounding box center [479, 211] width 14 height 16
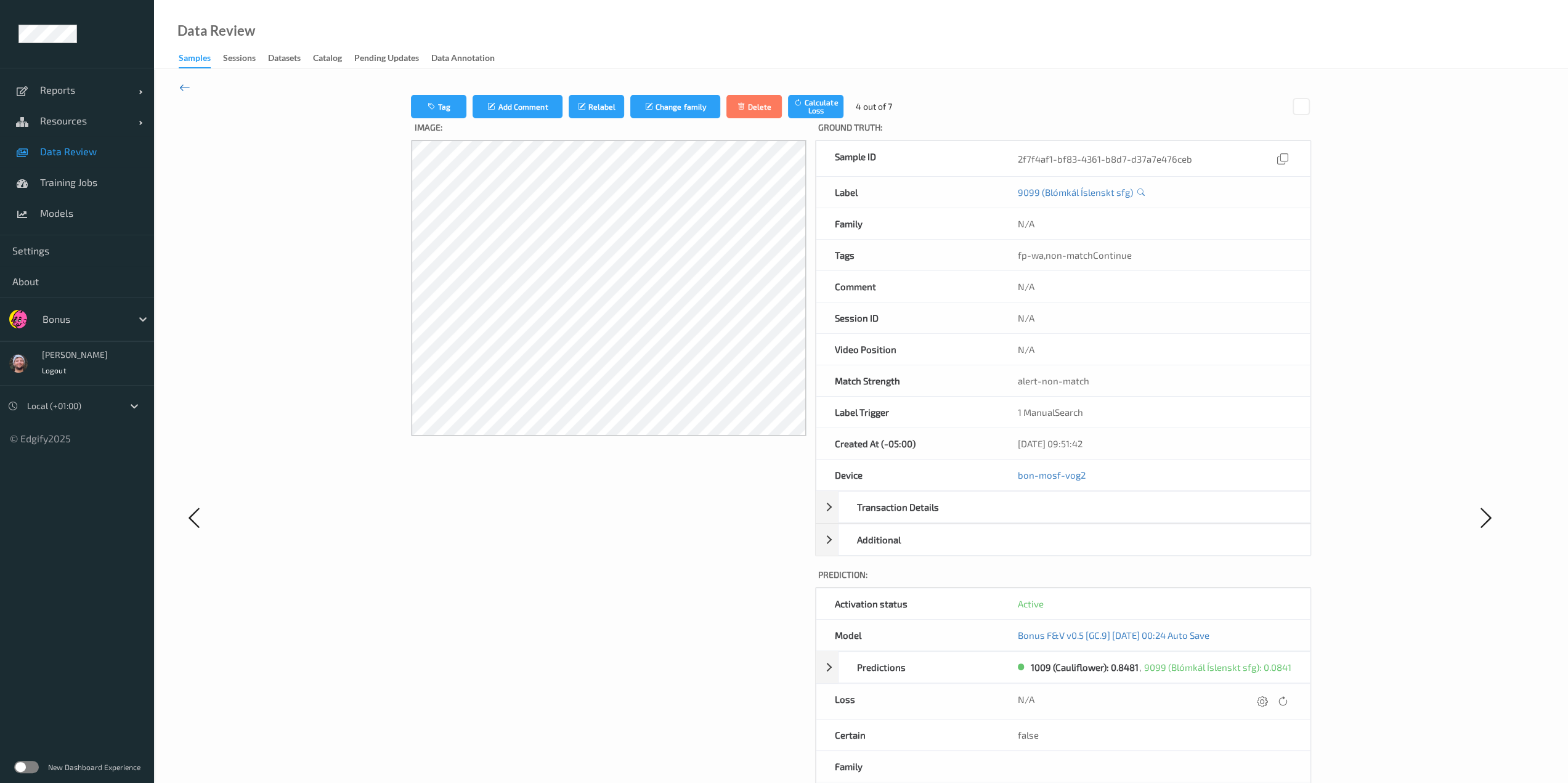
click at [187, 90] on icon at bounding box center [184, 87] width 11 height 14
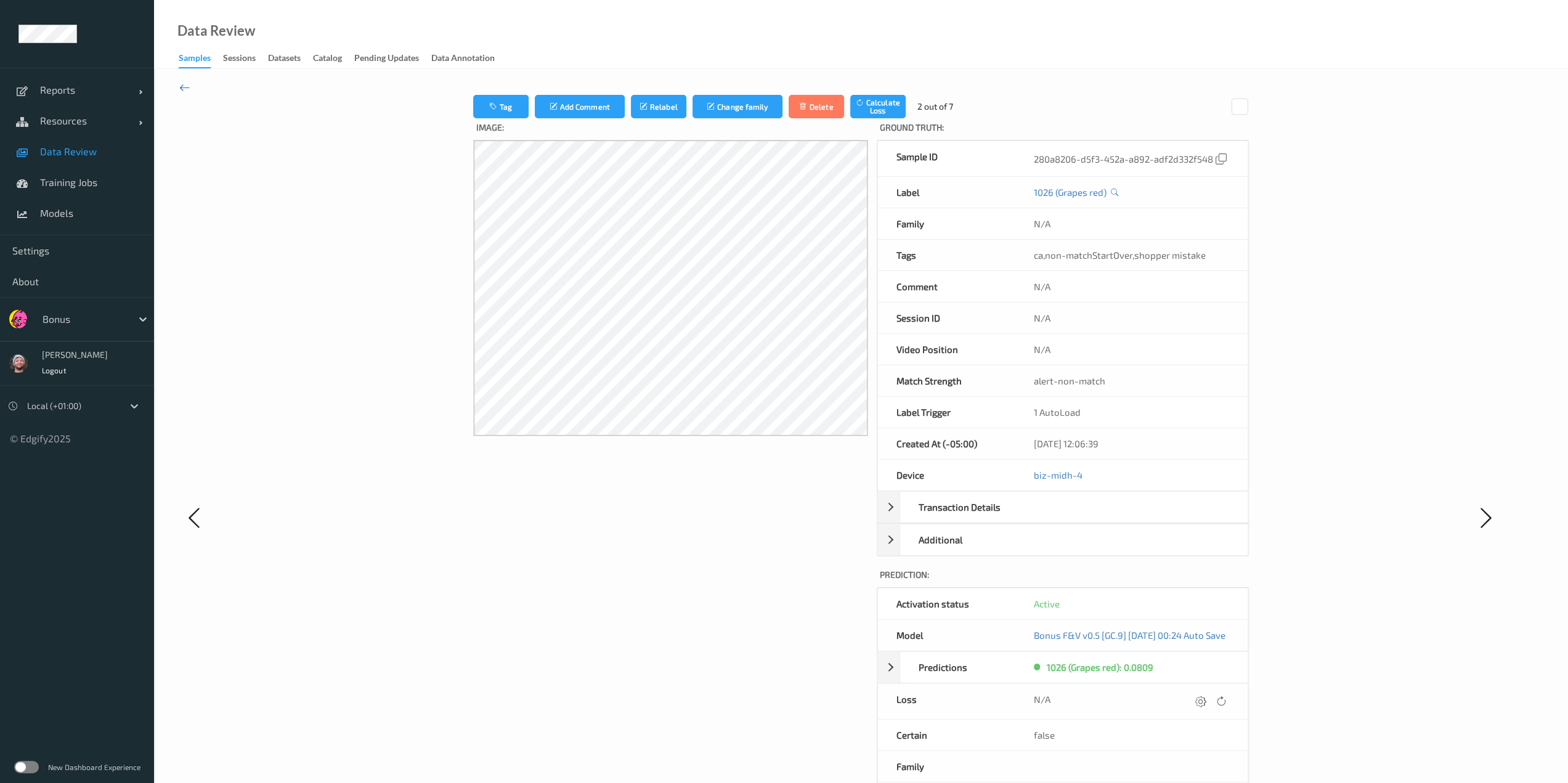
click at [185, 86] on icon at bounding box center [184, 87] width 11 height 14
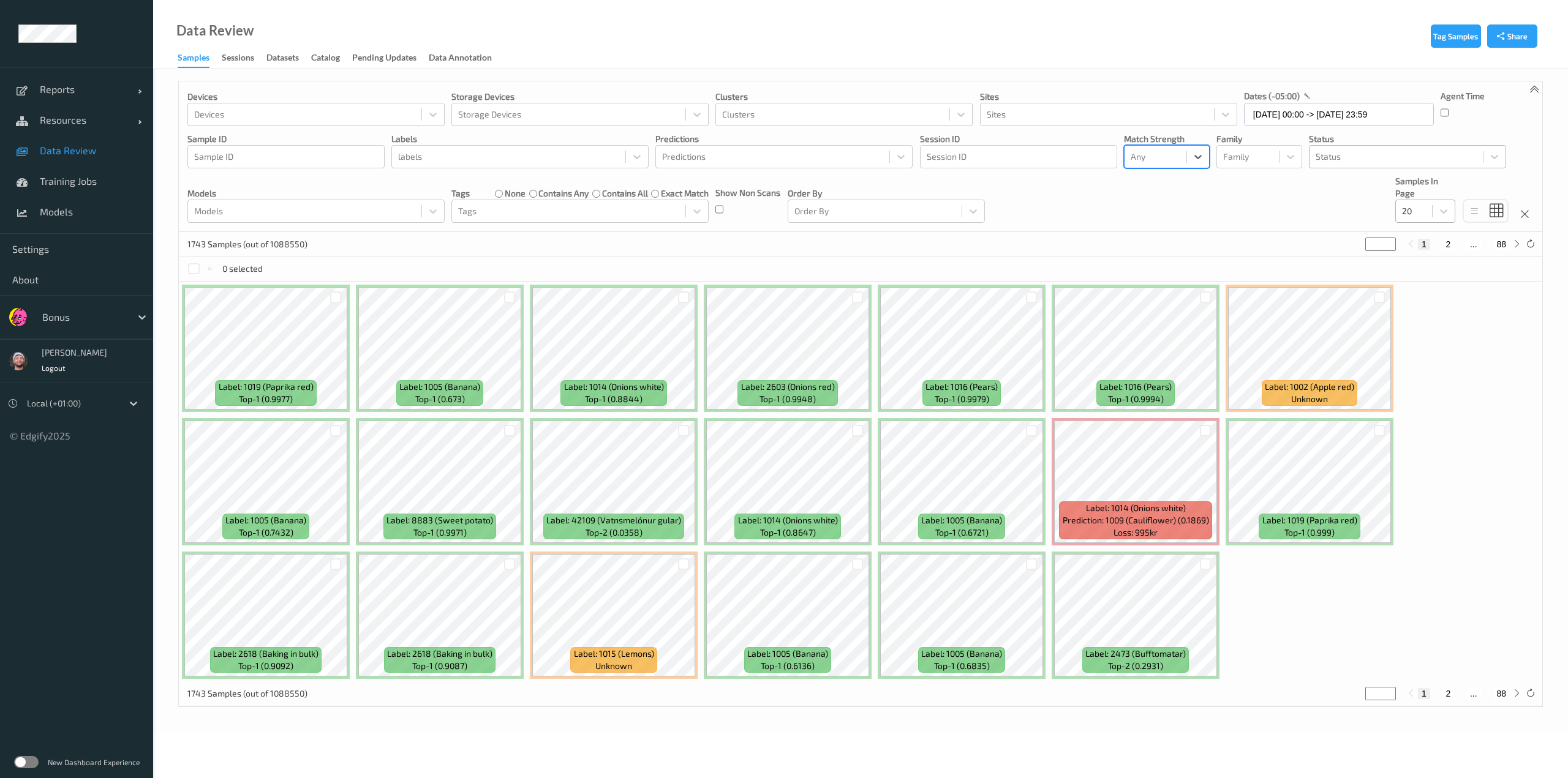
click at [1417, 205] on div at bounding box center [1414, 211] width 24 height 14
click at [1421, 333] on span "200" at bounding box center [1426, 329] width 14 height 12
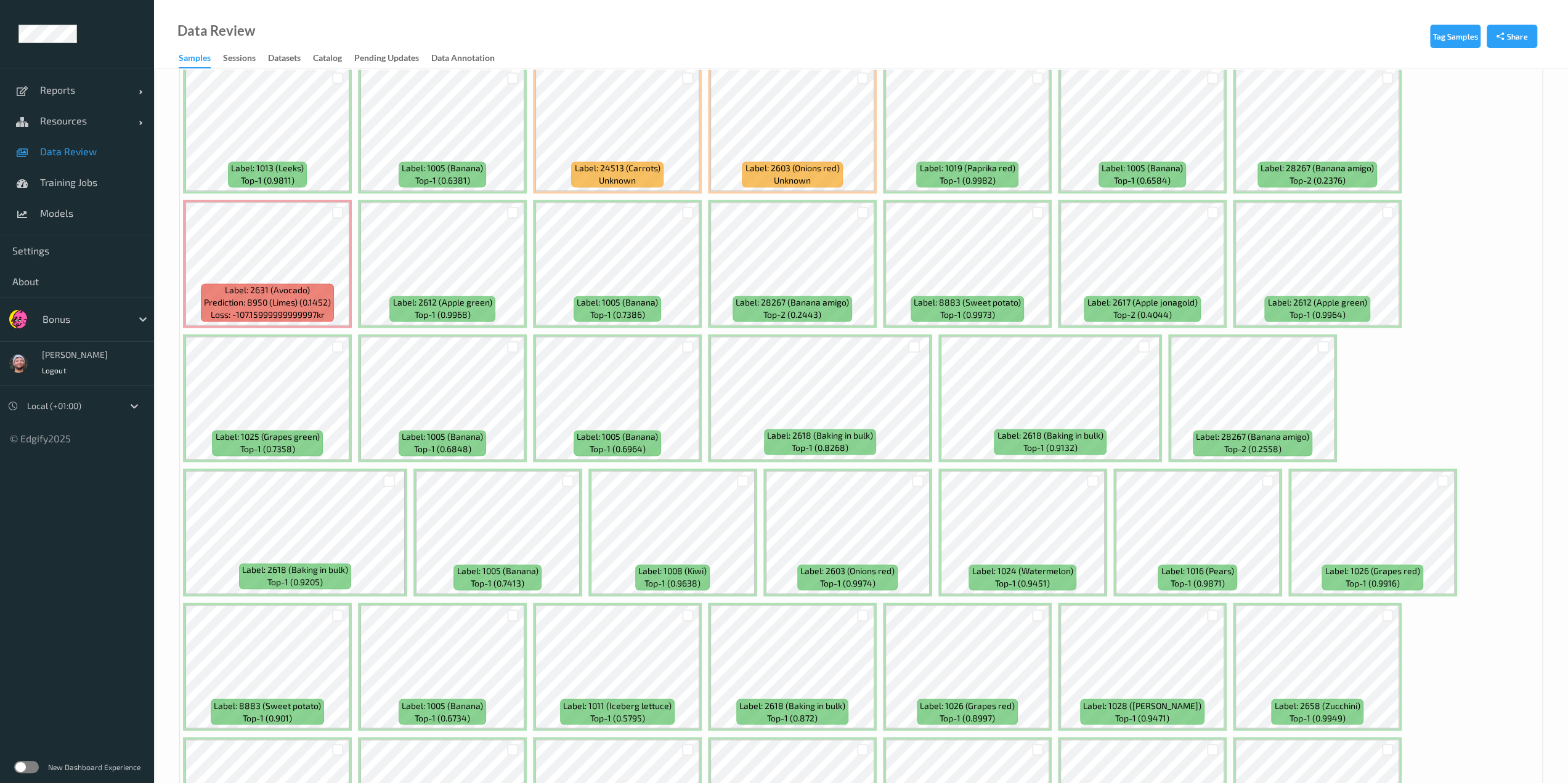
scroll to position [1699, 0]
click at [337, 76] on div at bounding box center [337, 77] width 11 height 11
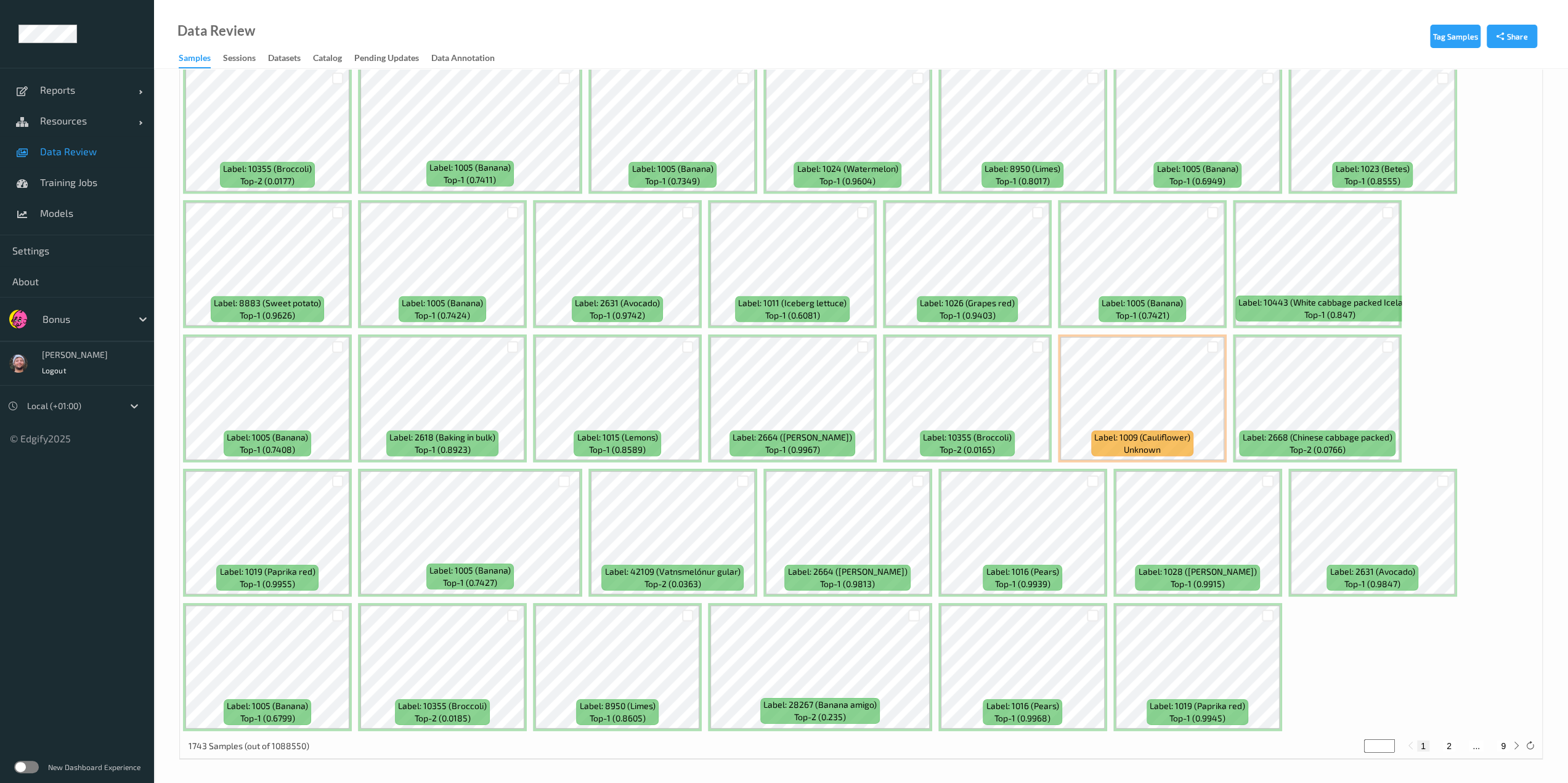
scroll to position [3444, 0]
click at [1446, 746] on button "2" at bounding box center [1449, 746] width 12 height 11
type input "*"
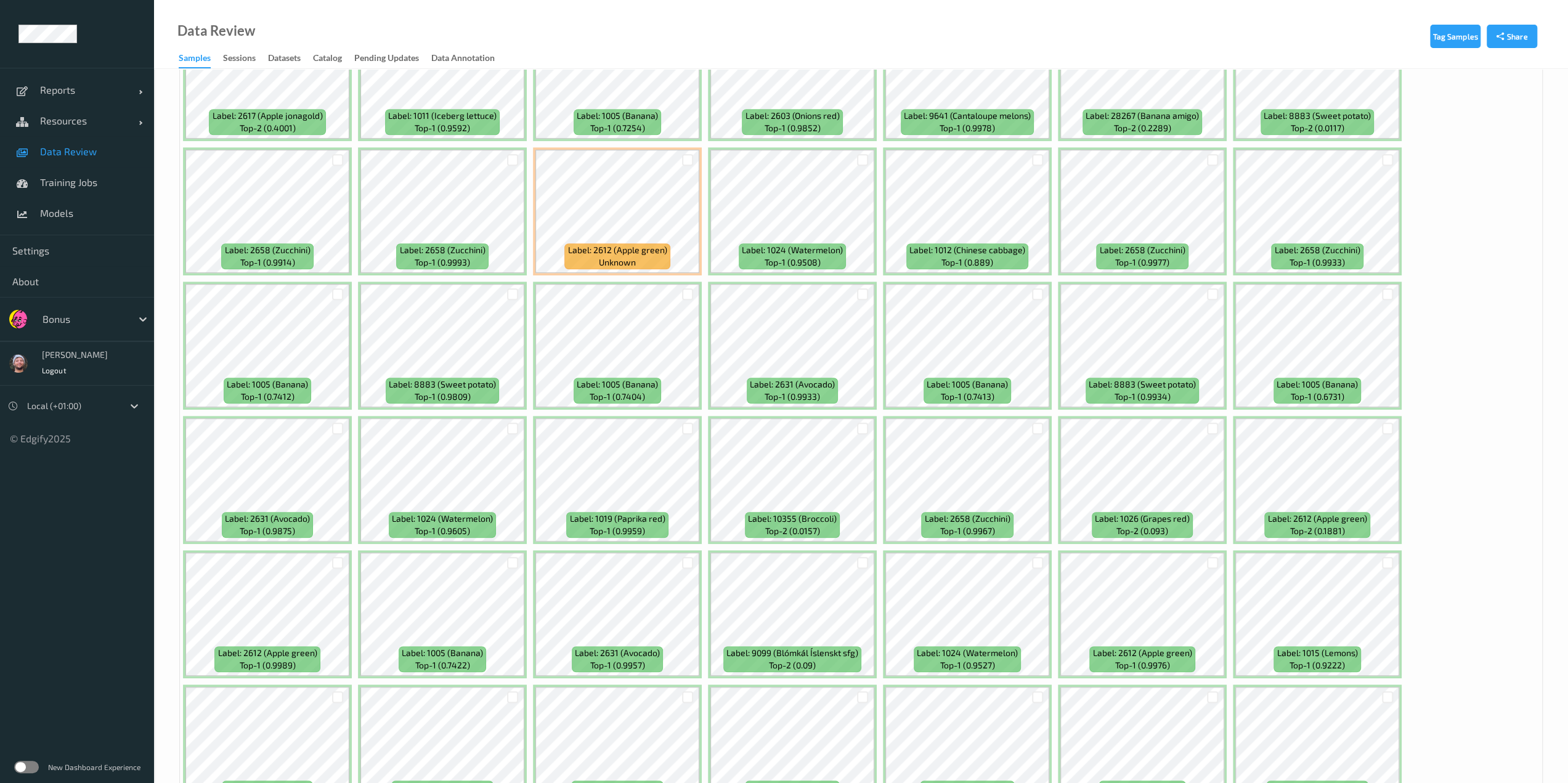
scroll to position [818, 0]
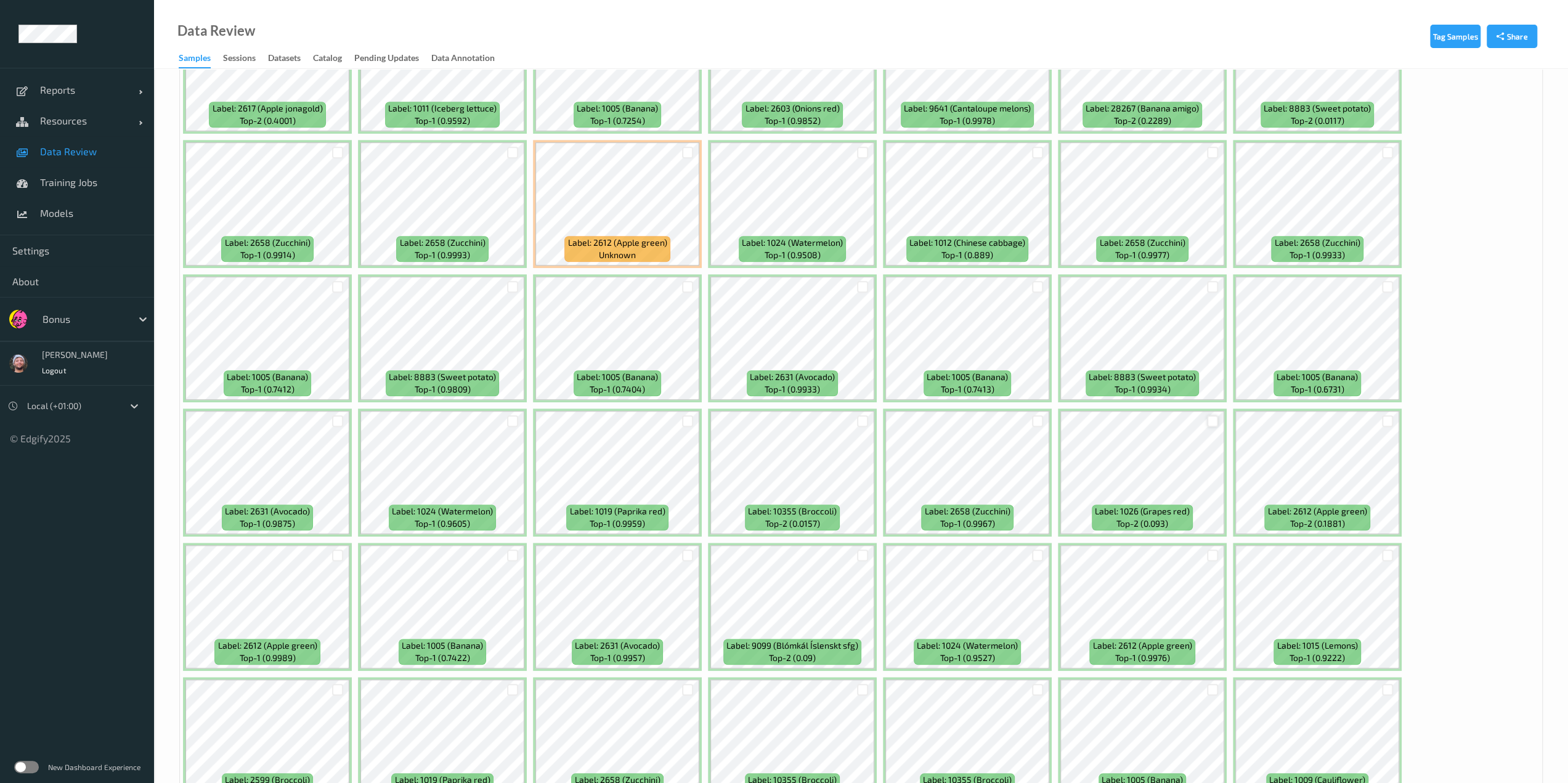
click at [1208, 418] on div at bounding box center [1212, 421] width 11 height 11
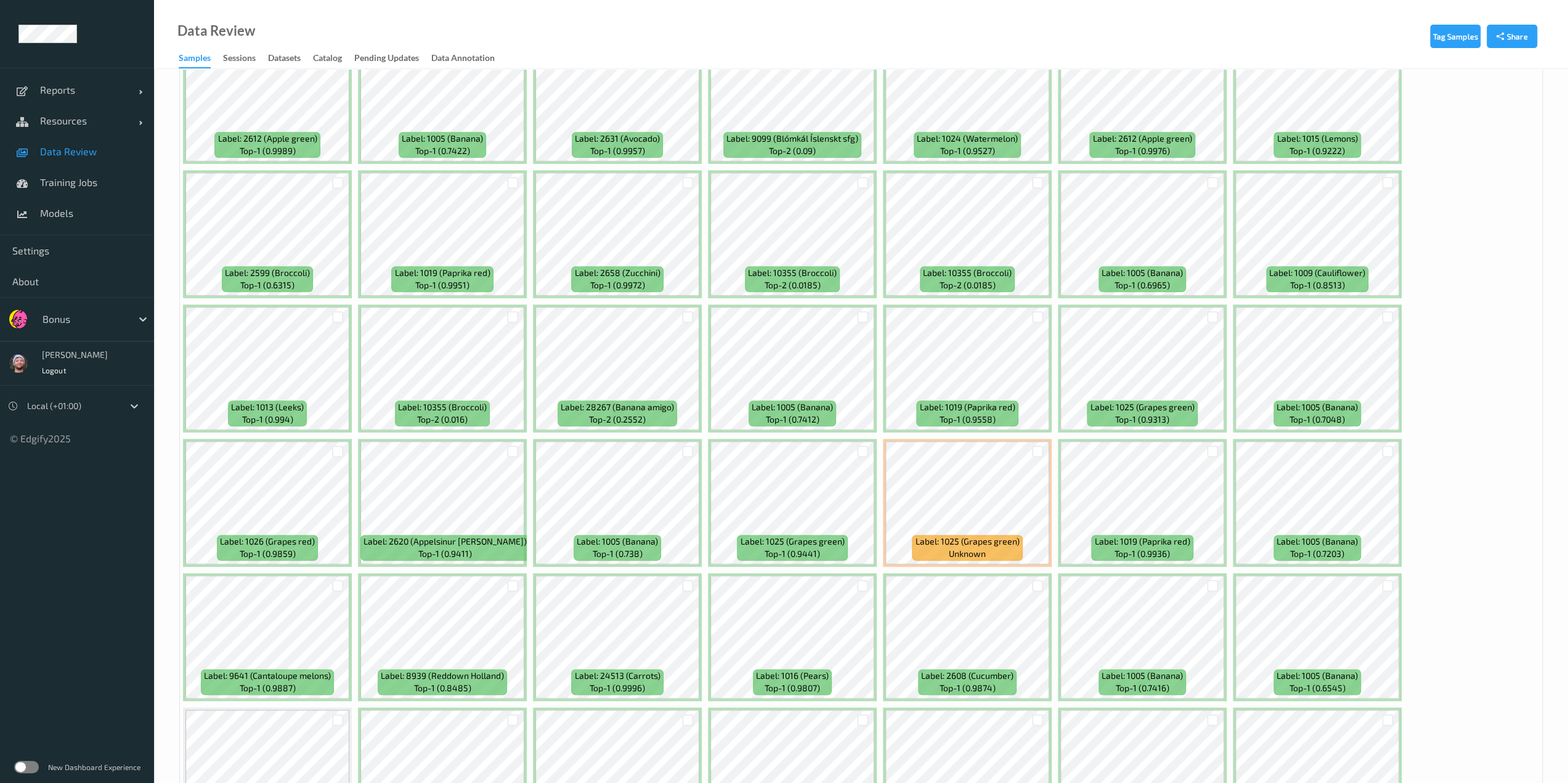
scroll to position [1326, 0]
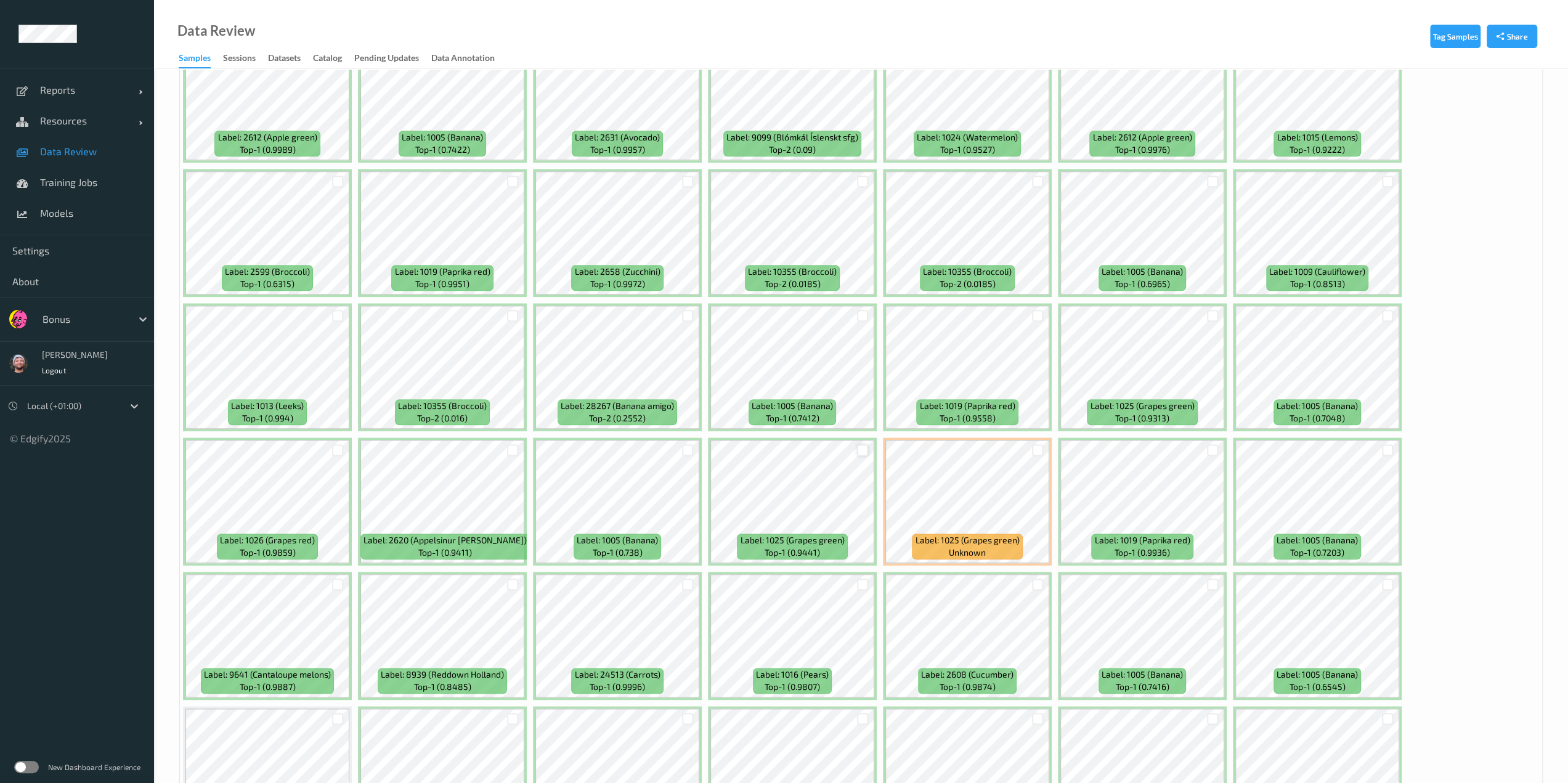
click at [861, 449] on div at bounding box center [862, 449] width 11 height 11
click at [1037, 452] on div at bounding box center [1037, 449] width 11 height 11
click at [1036, 317] on div at bounding box center [1037, 315] width 11 height 11
click at [1211, 318] on div at bounding box center [1212, 315] width 11 height 11
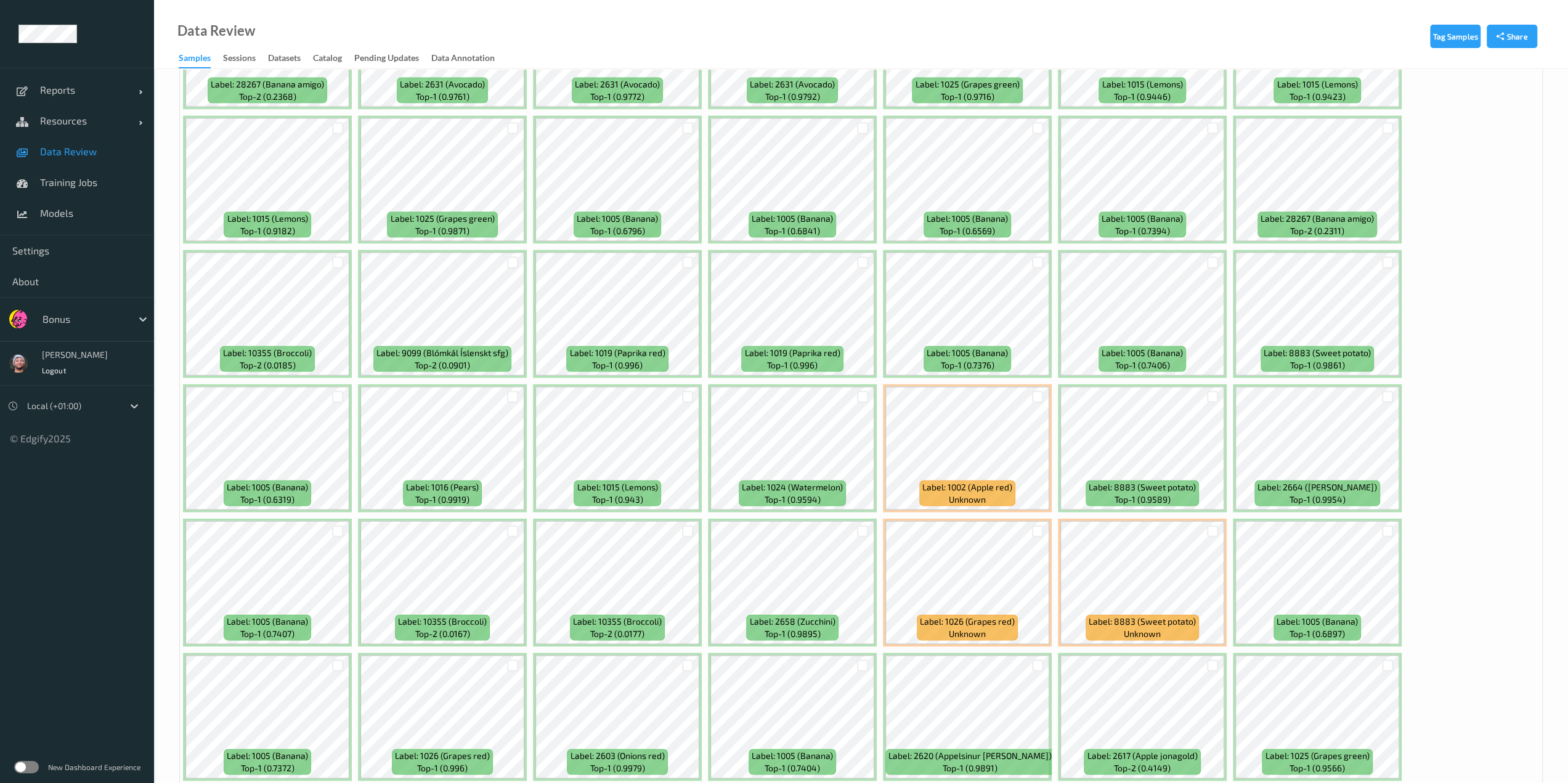
scroll to position [2472, 0]
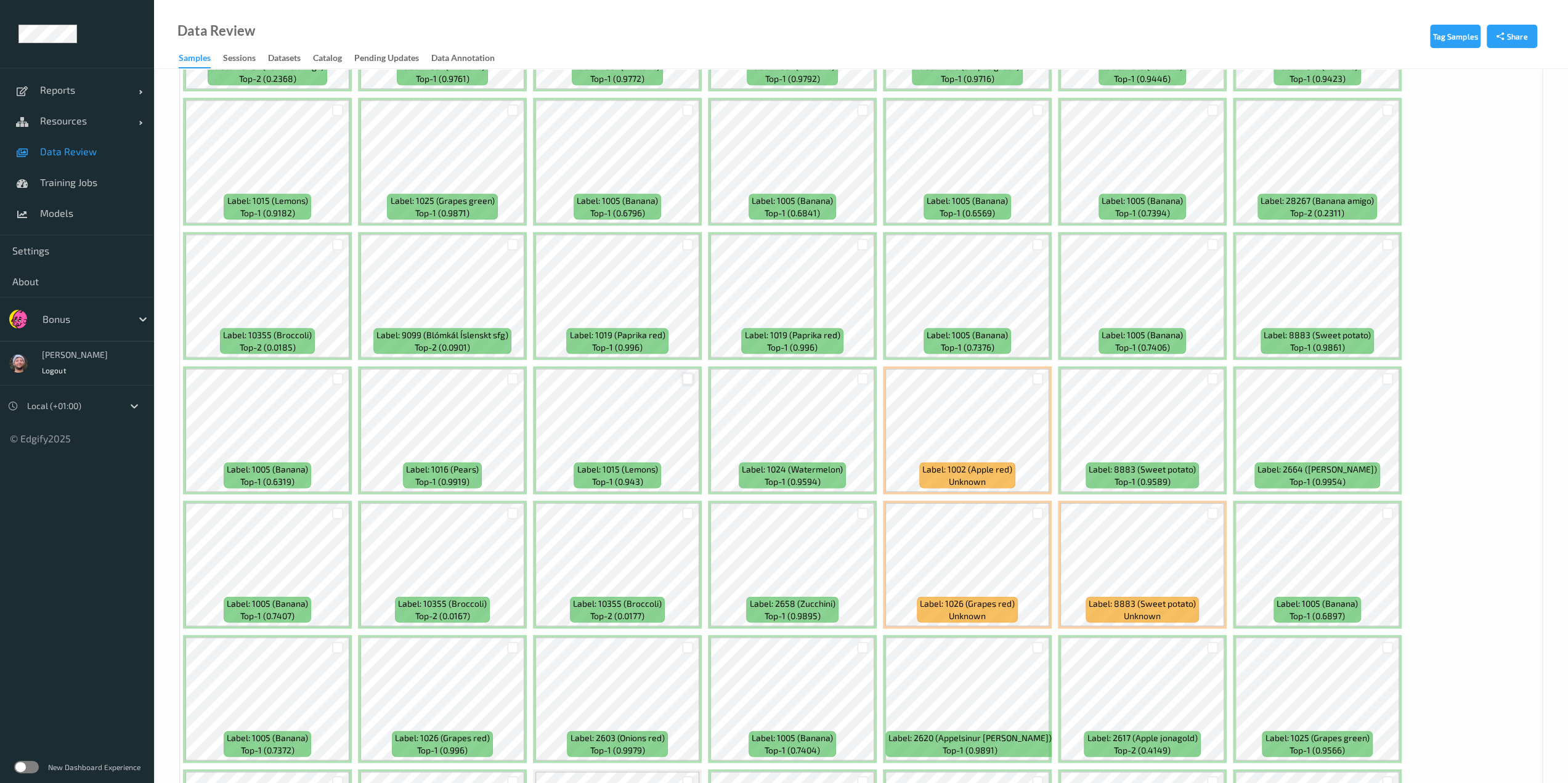
click at [690, 380] on div at bounding box center [687, 379] width 11 height 11
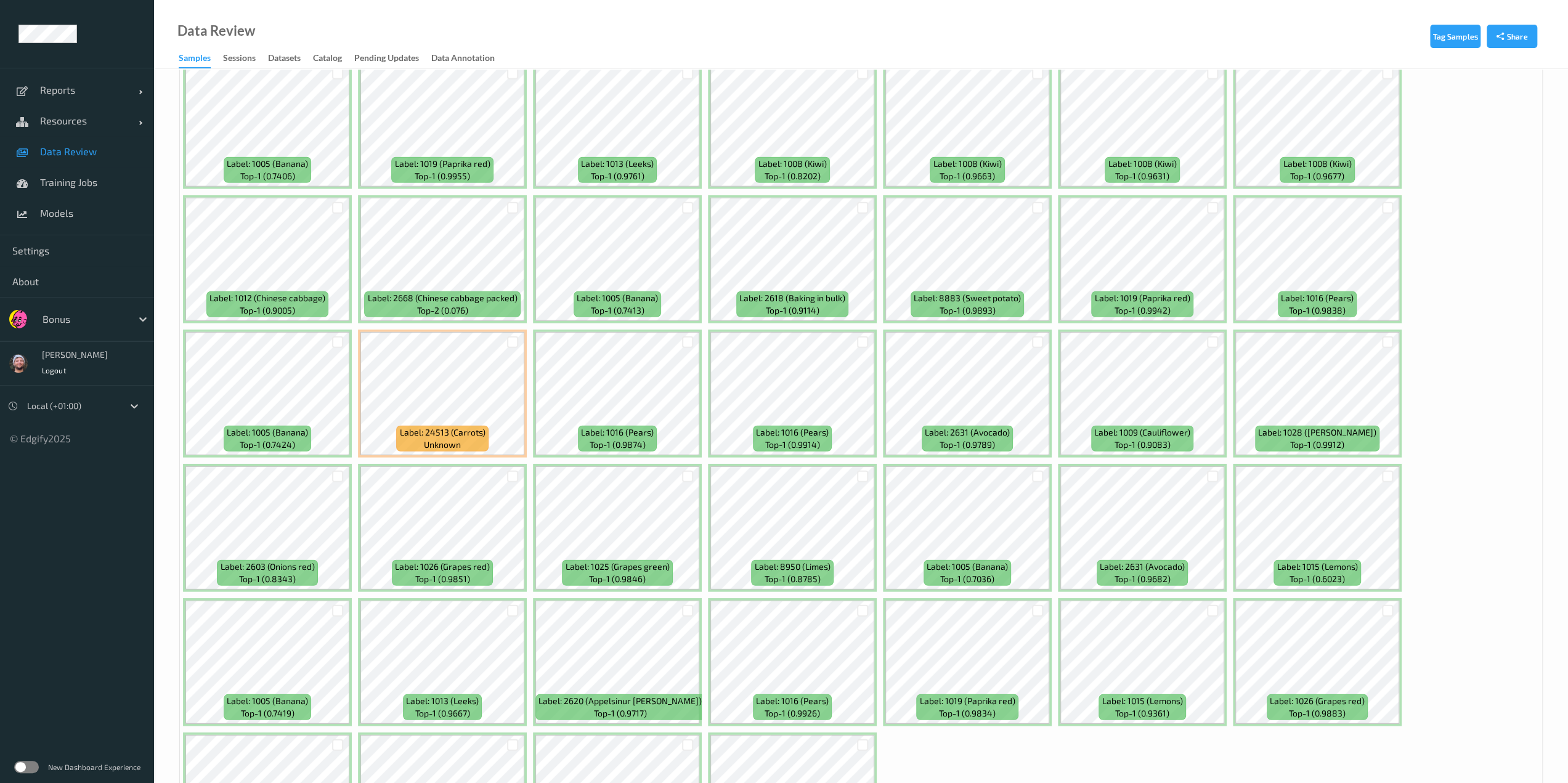
scroll to position [3444, 0]
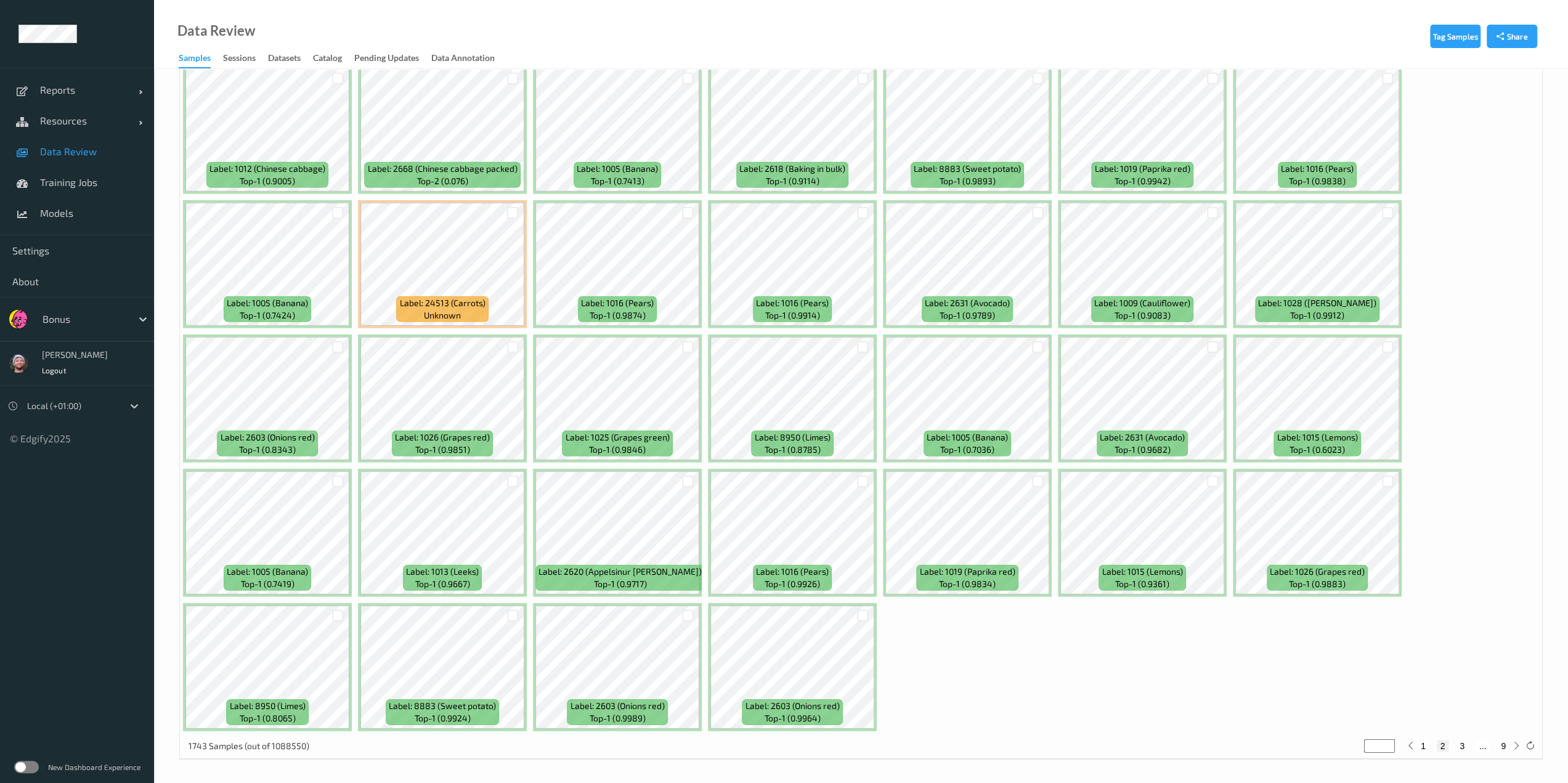
click at [1465, 747] on button "3" at bounding box center [1462, 746] width 12 height 11
type input "*"
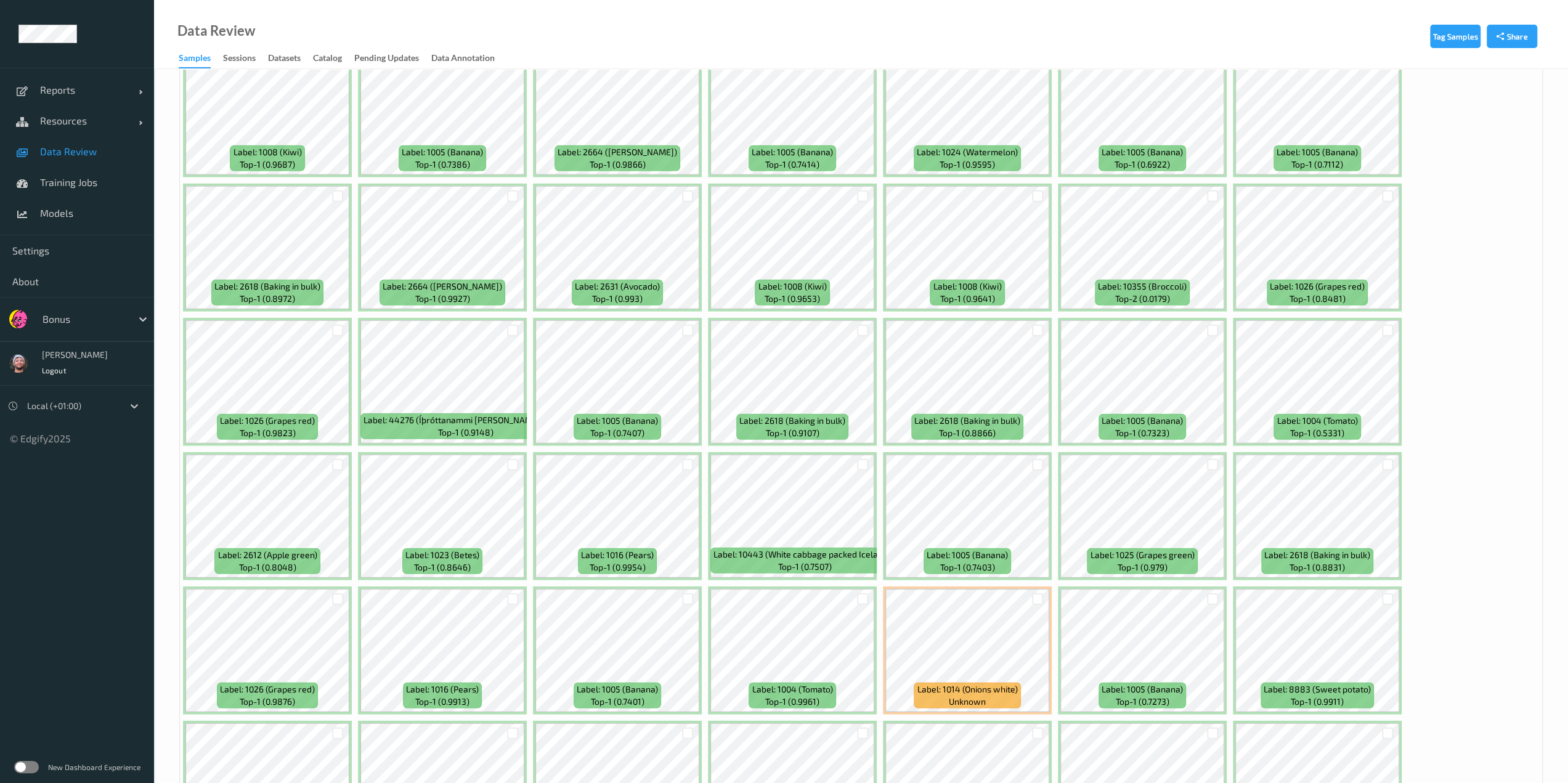
scroll to position [3057, 0]
click at [516, 335] on div at bounding box center [513, 331] width 11 height 11
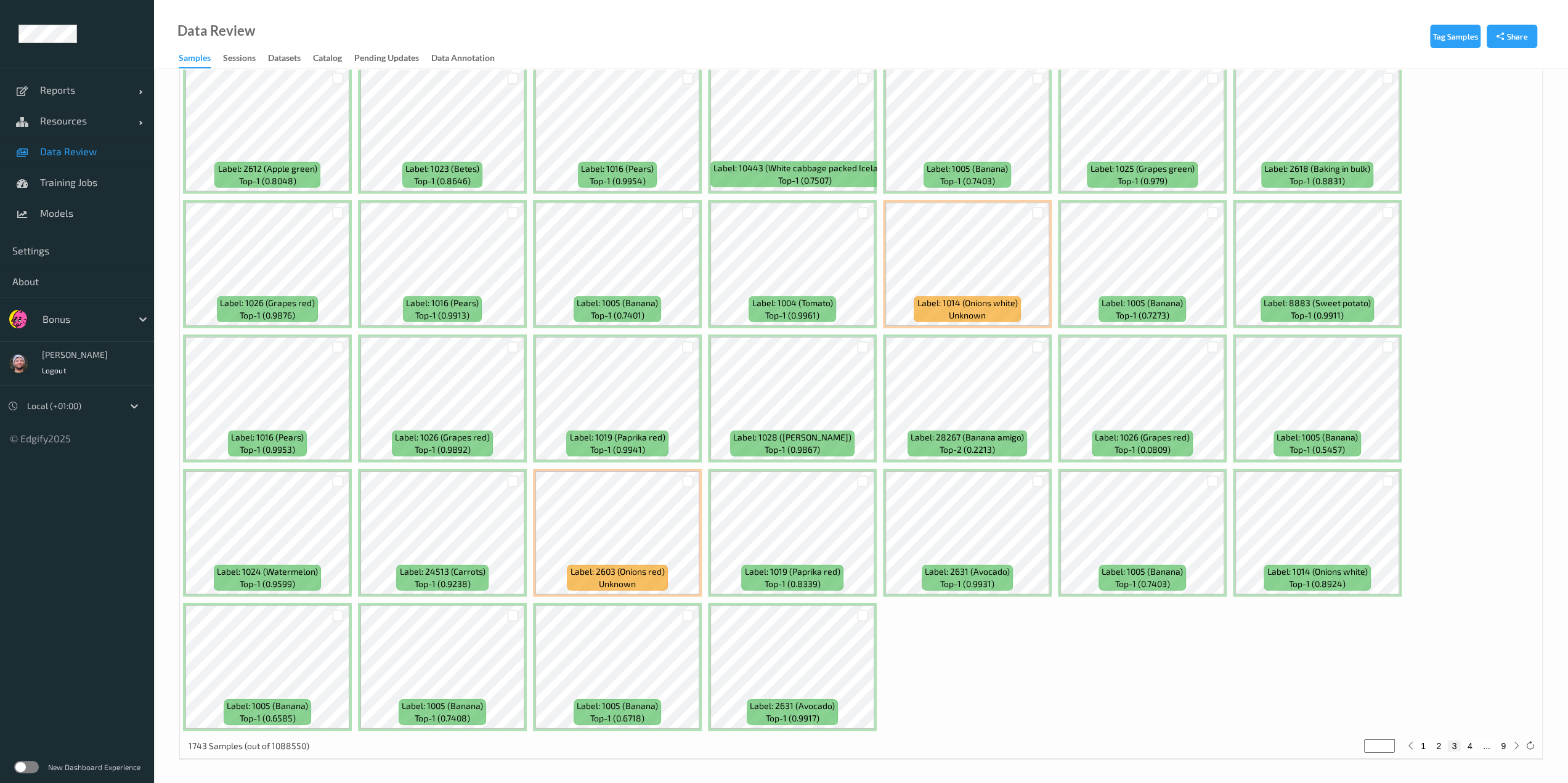
click at [1469, 747] on button "4" at bounding box center [1470, 746] width 12 height 11
type input "*"
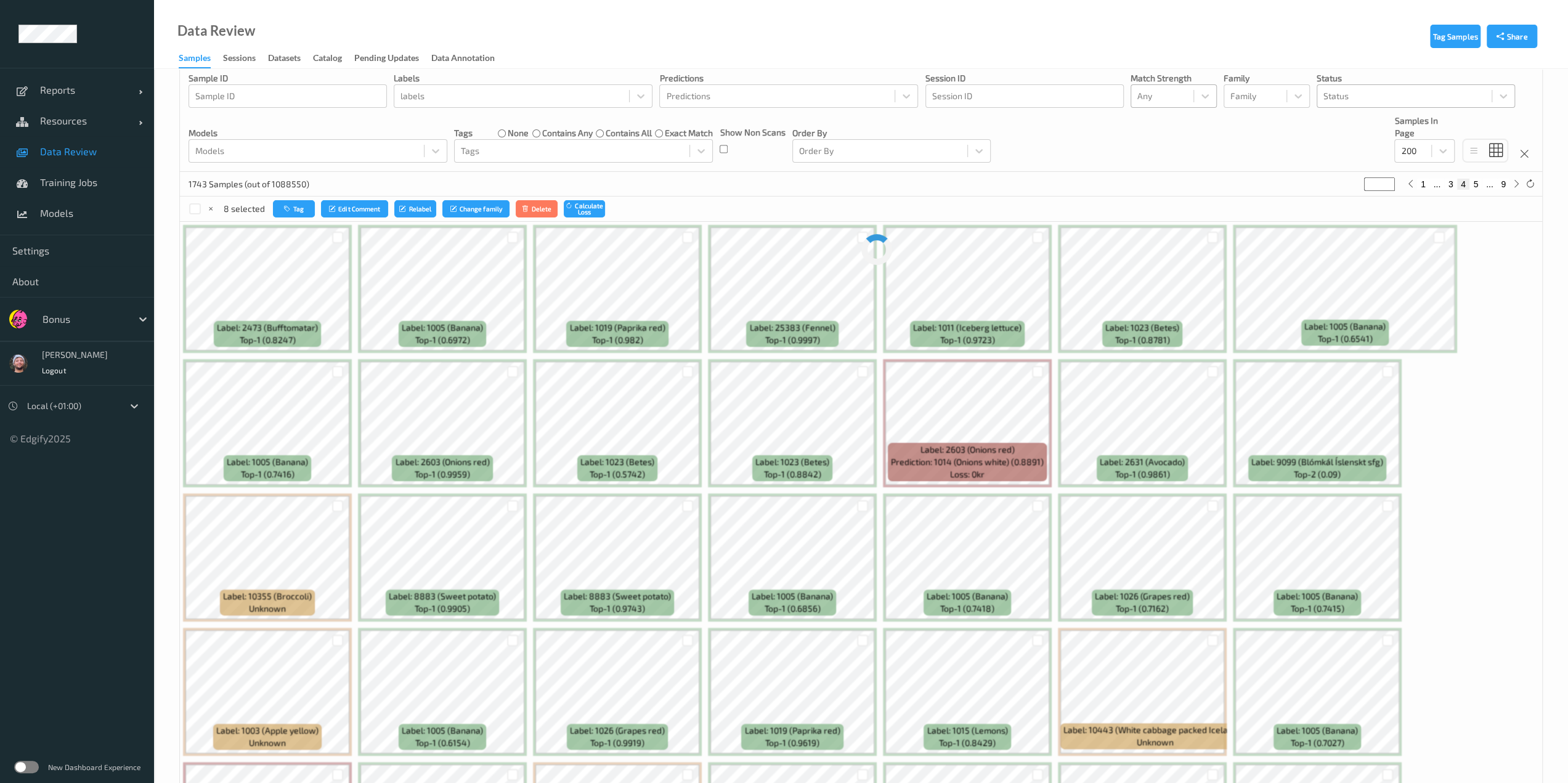
scroll to position [0, 0]
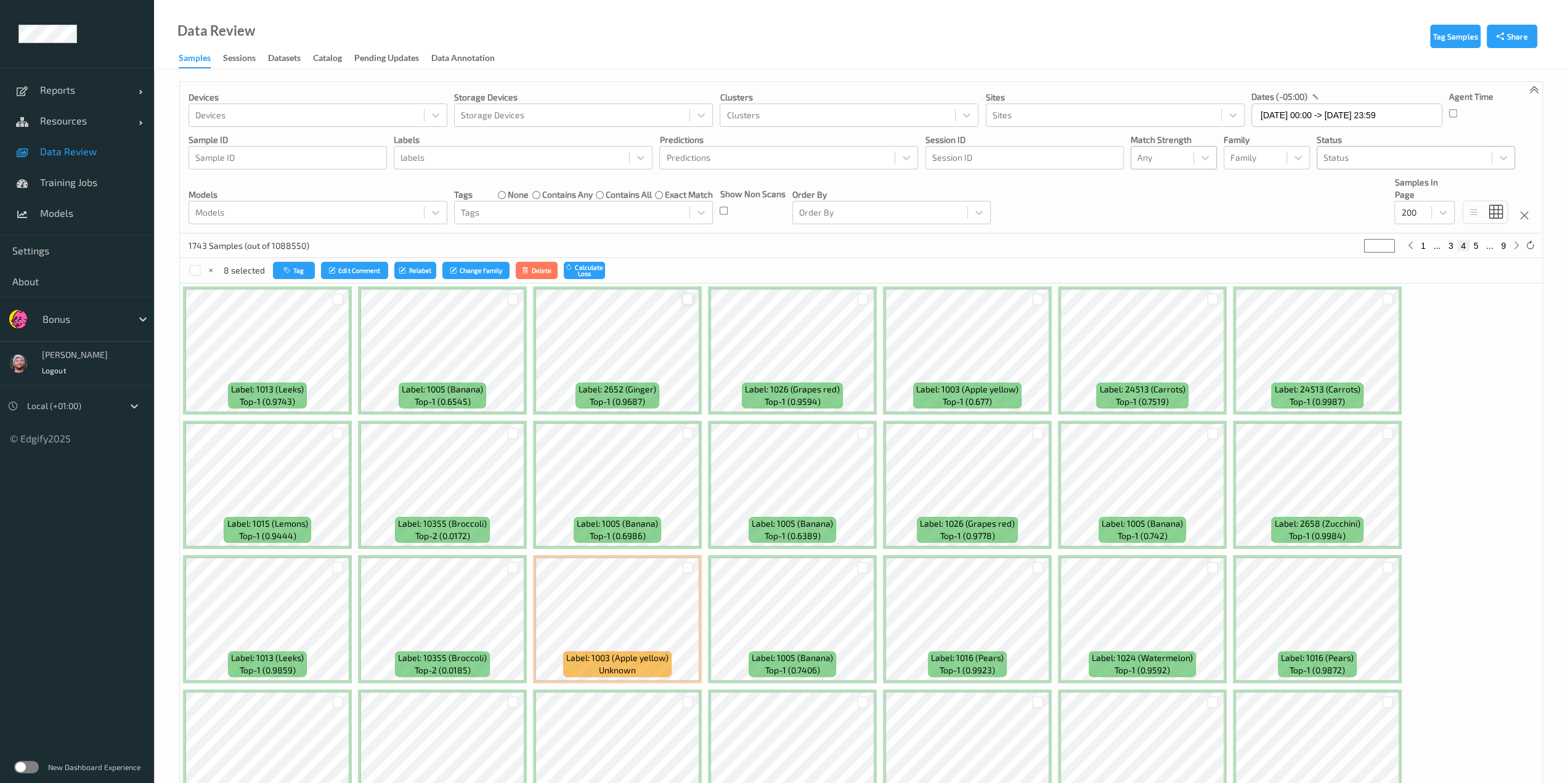
click at [686, 299] on div at bounding box center [687, 299] width 11 height 11
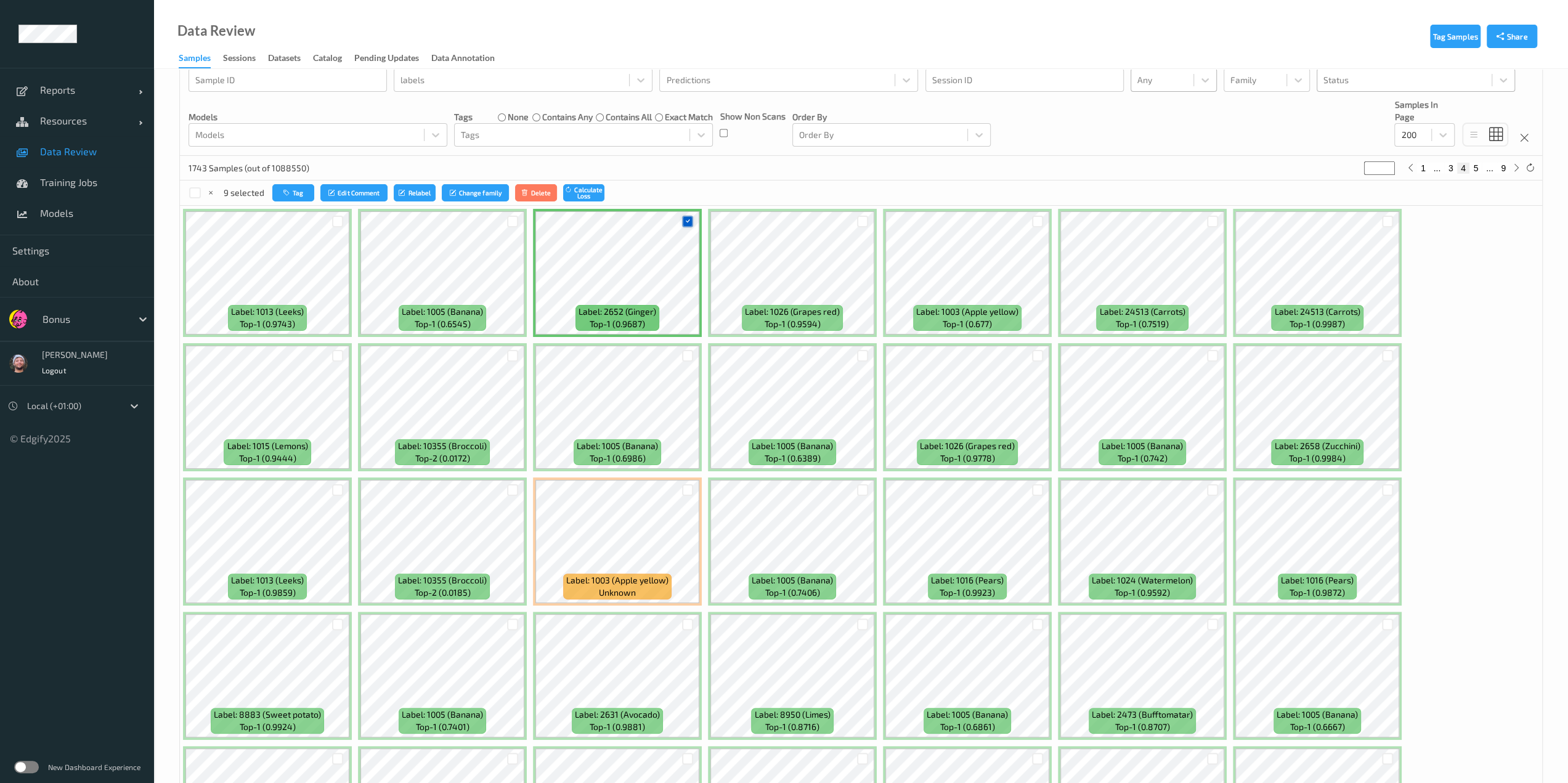
scroll to position [78, 0]
click at [1019, 110] on div "Devices Devices Storage Devices Storage Devices Clusters Clusters Sites Sites d…" at bounding box center [861, 80] width 1362 height 152
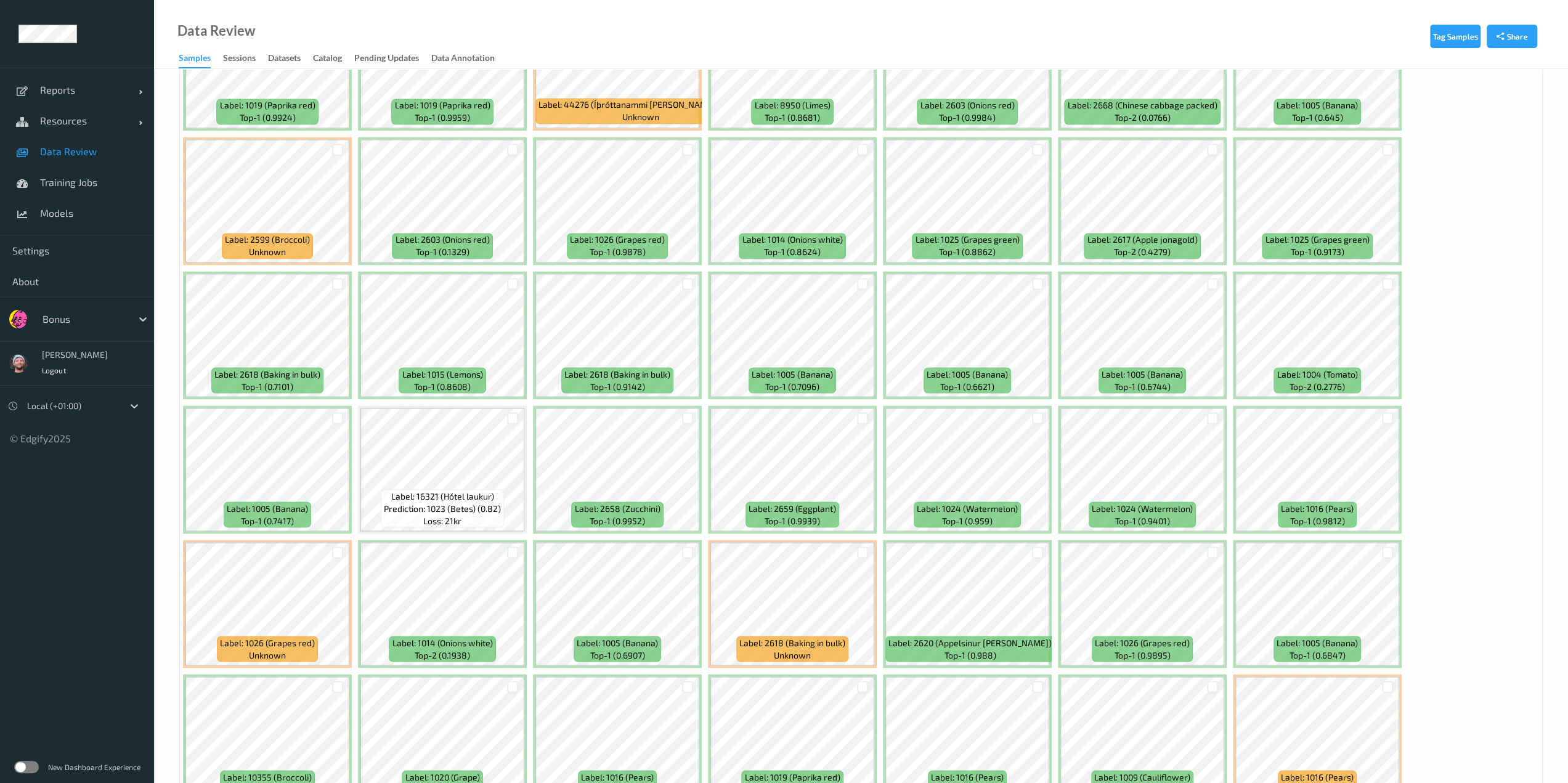
scroll to position [2031, 0]
click at [506, 418] on div at bounding box center [512, 417] width 24 height 21
click at [511, 419] on div at bounding box center [513, 417] width 11 height 11
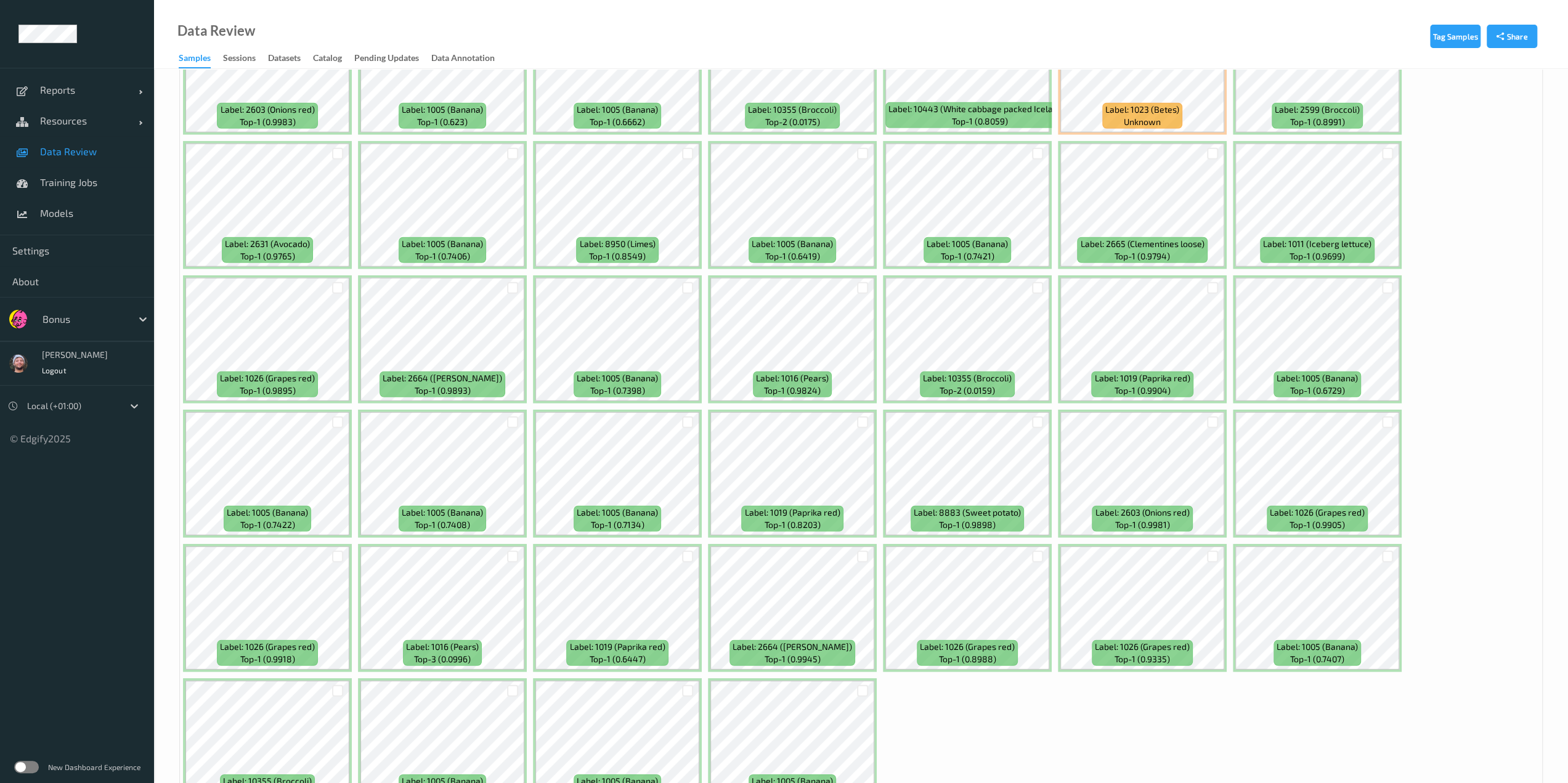
scroll to position [3444, 0]
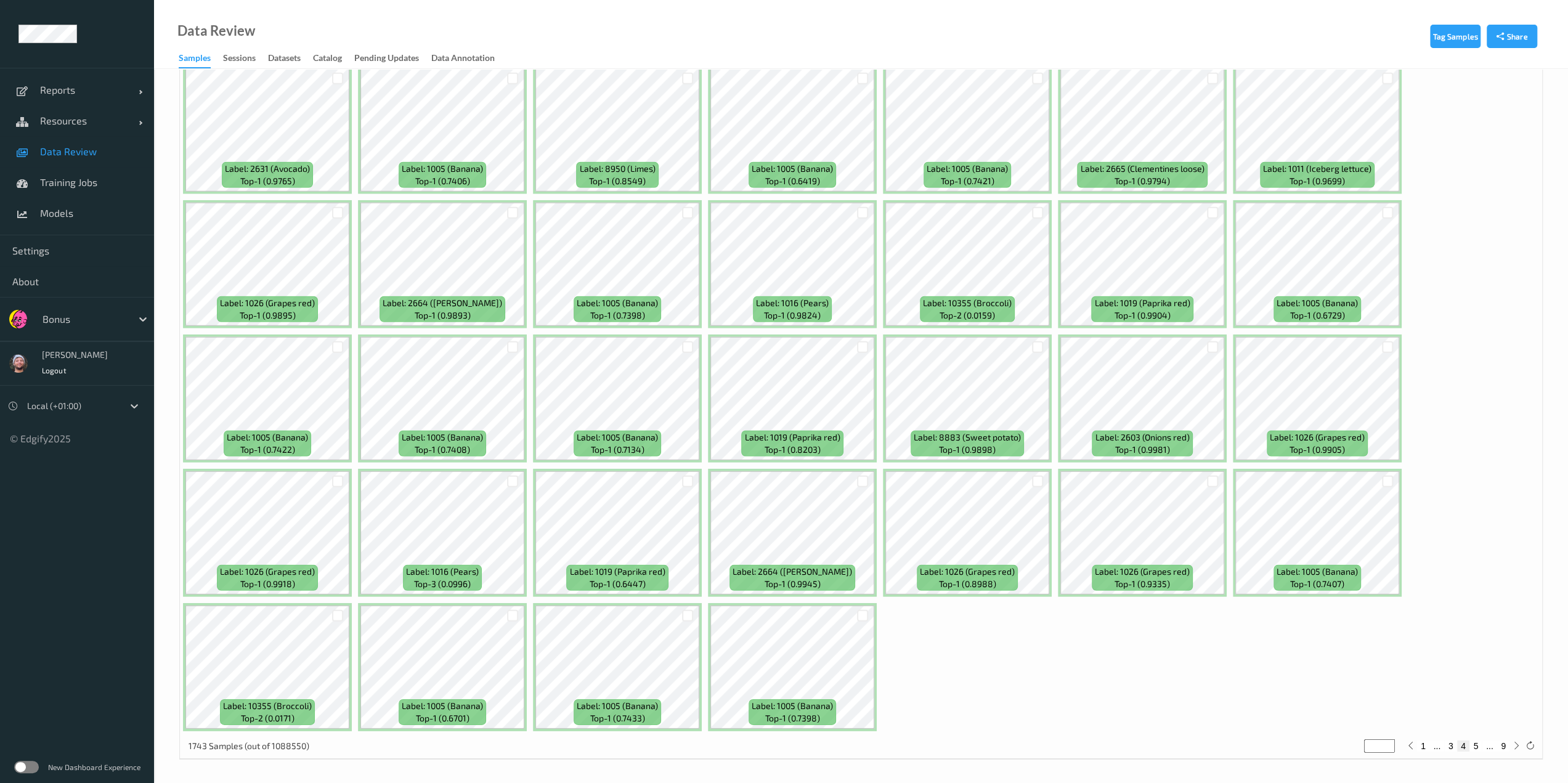
click at [1477, 752] on div "1743 Samples (out of 1088550) * 1 ... 3 4 5 ... 9" at bounding box center [861, 747] width 1362 height 24
click at [1475, 747] on button "5" at bounding box center [1475, 746] width 12 height 11
type input "*"
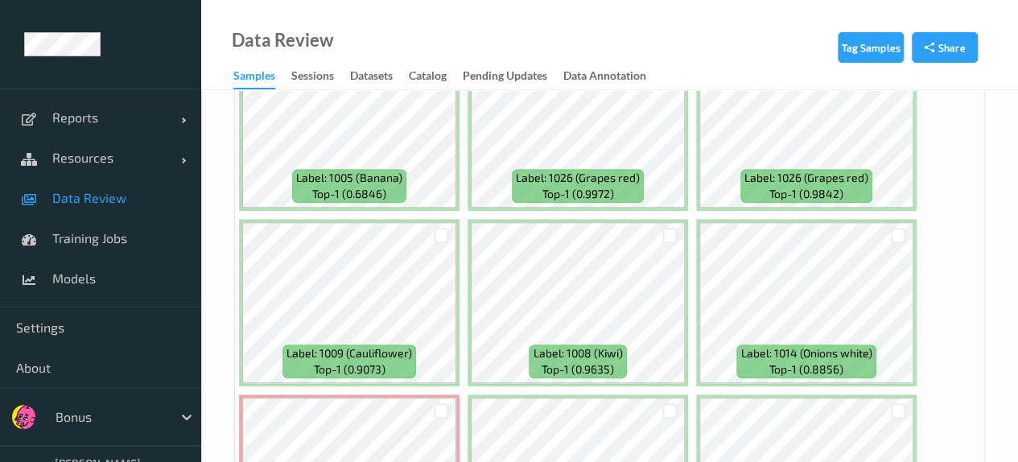
scroll to position [611, 0]
